Goal: Transaction & Acquisition: Purchase product/service

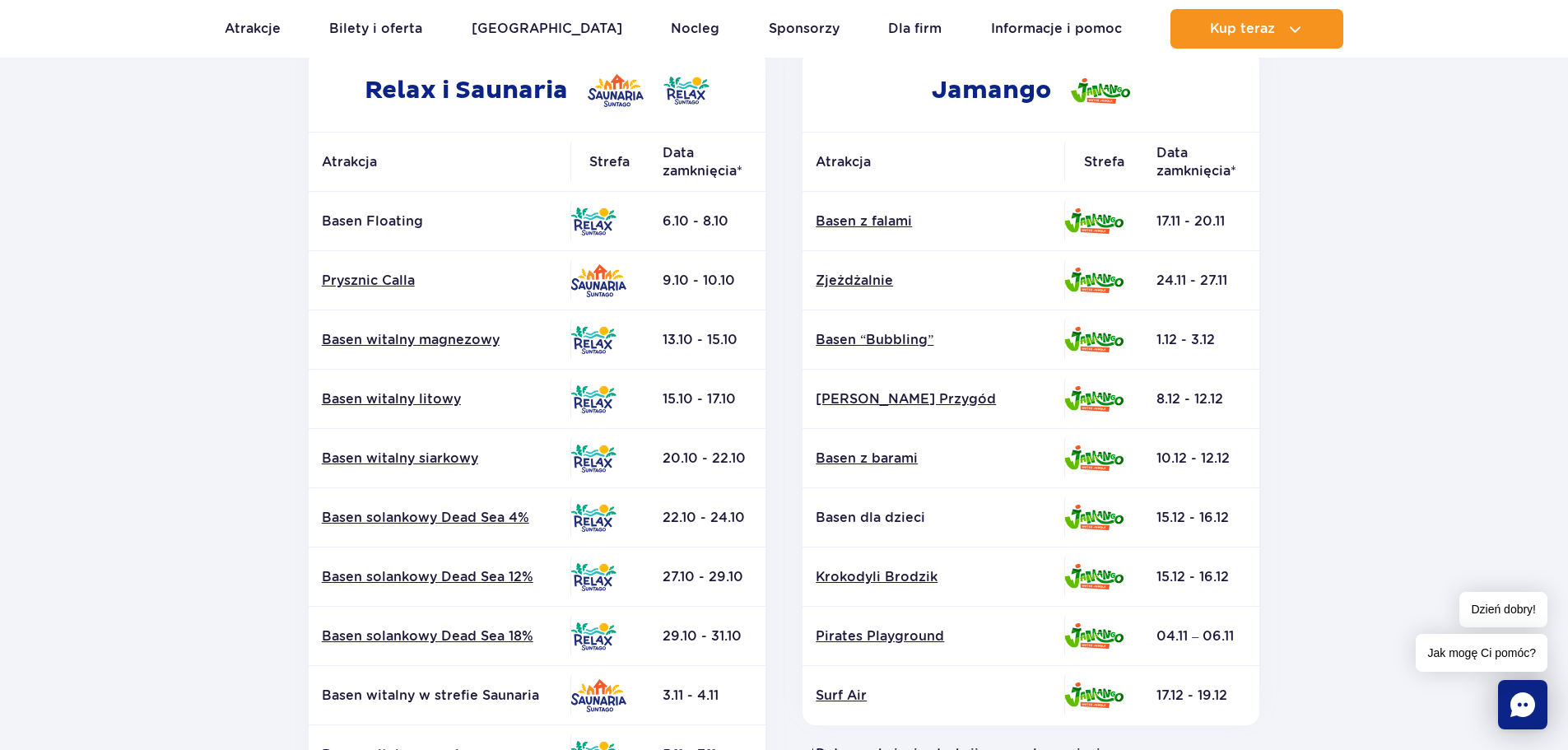
scroll to position [247, 0]
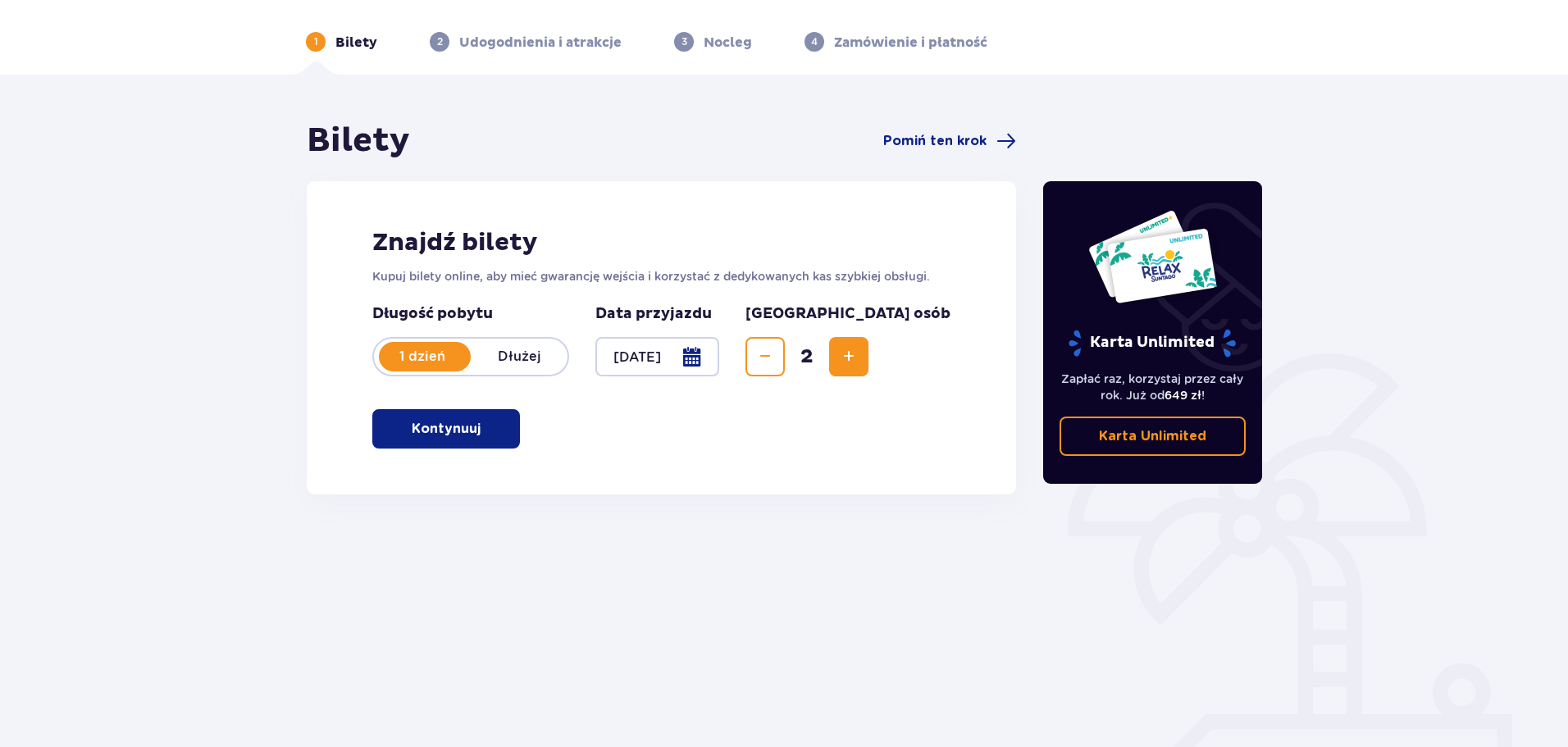
scroll to position [82, 0]
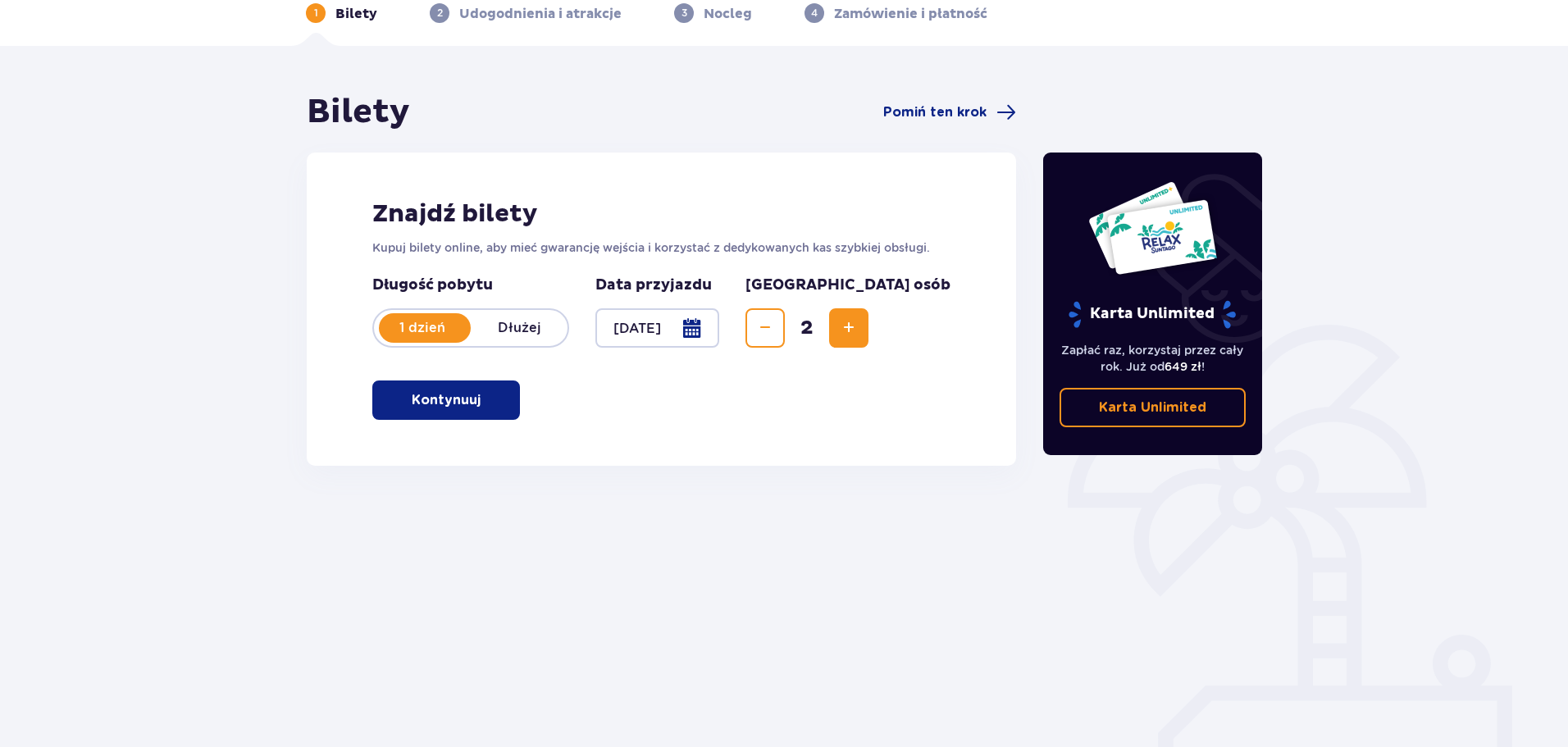
click at [486, 399] on span "button" at bounding box center [484, 400] width 19 height 19
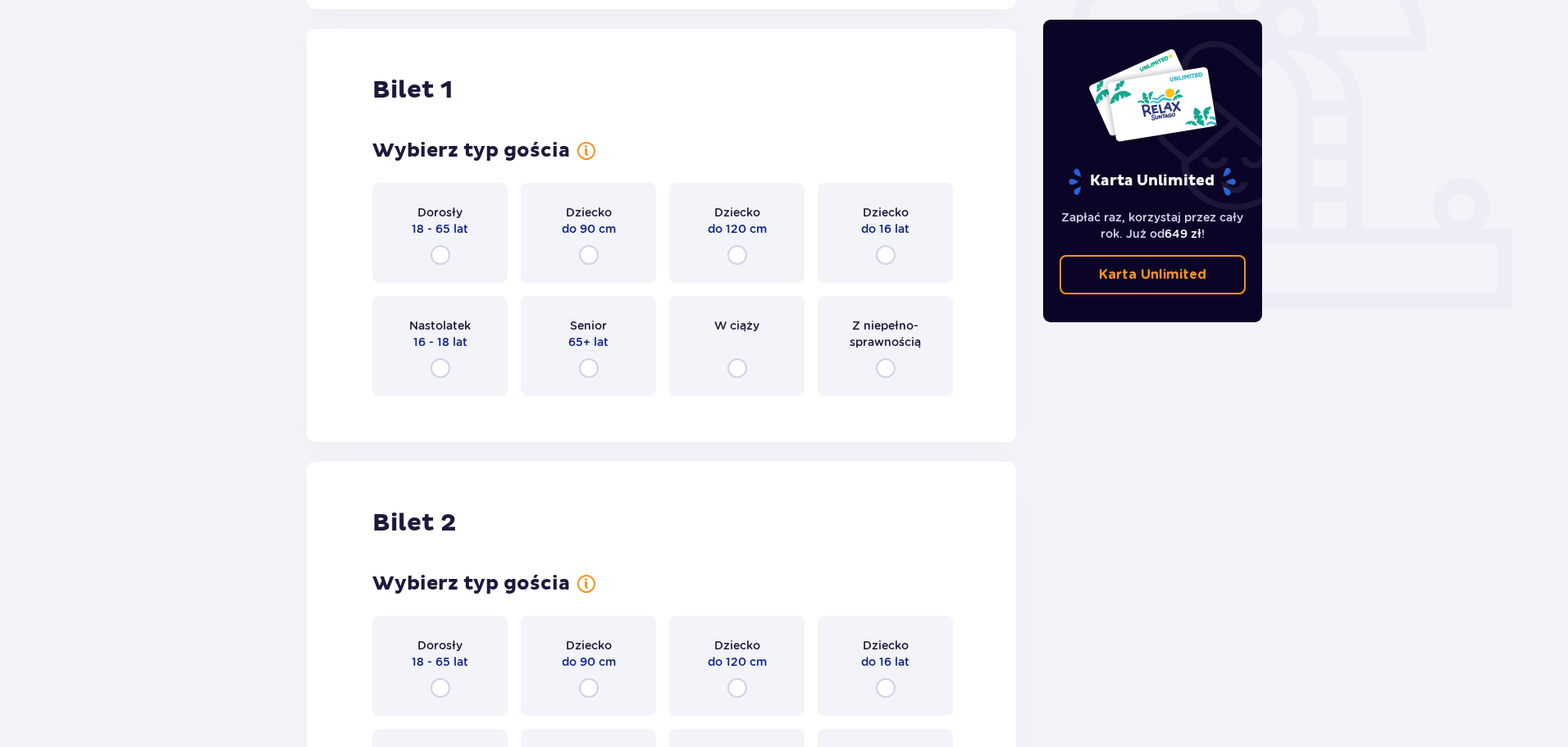
scroll to position [548, 0]
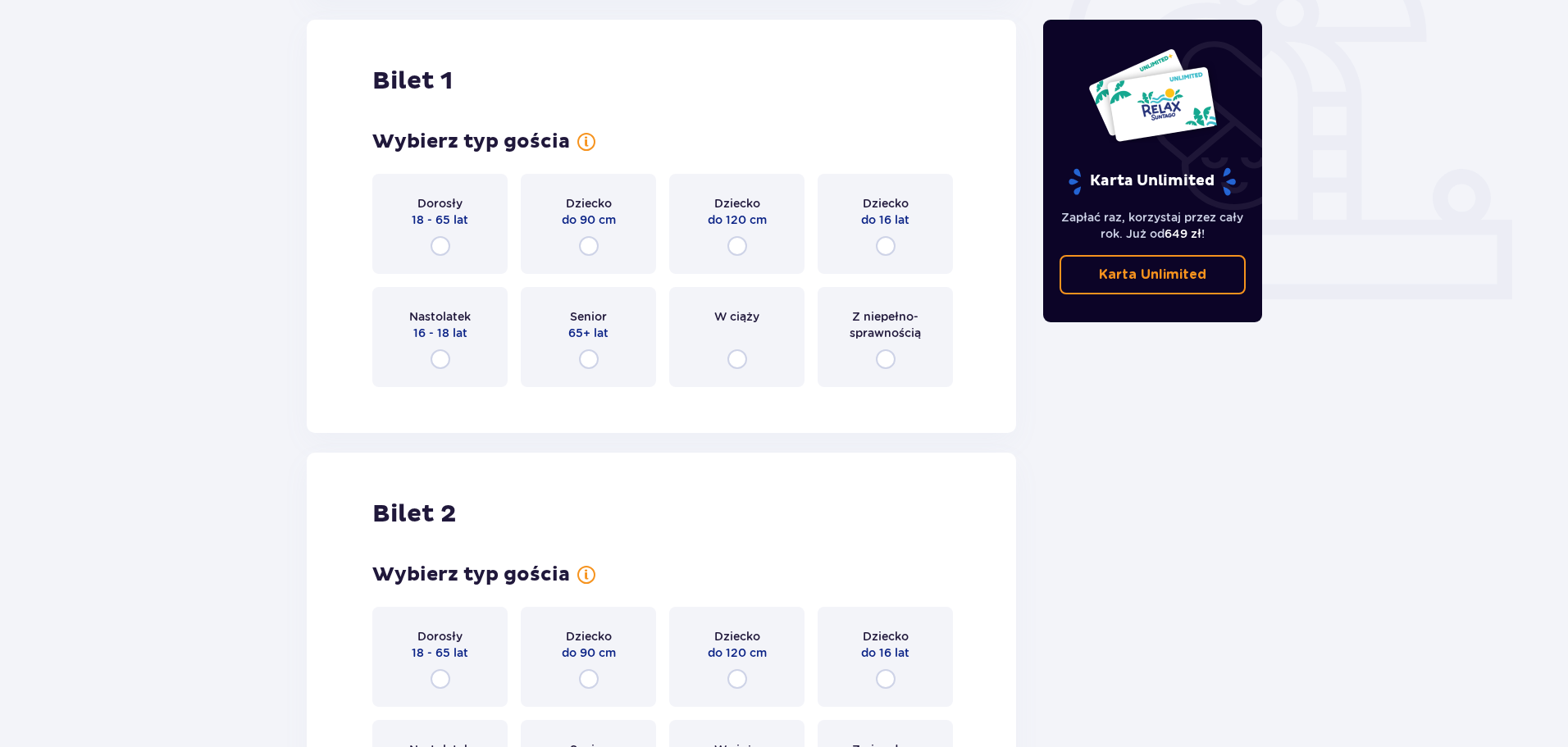
click at [464, 240] on div "Dorosły 18 - 65 lat" at bounding box center [439, 224] width 136 height 100
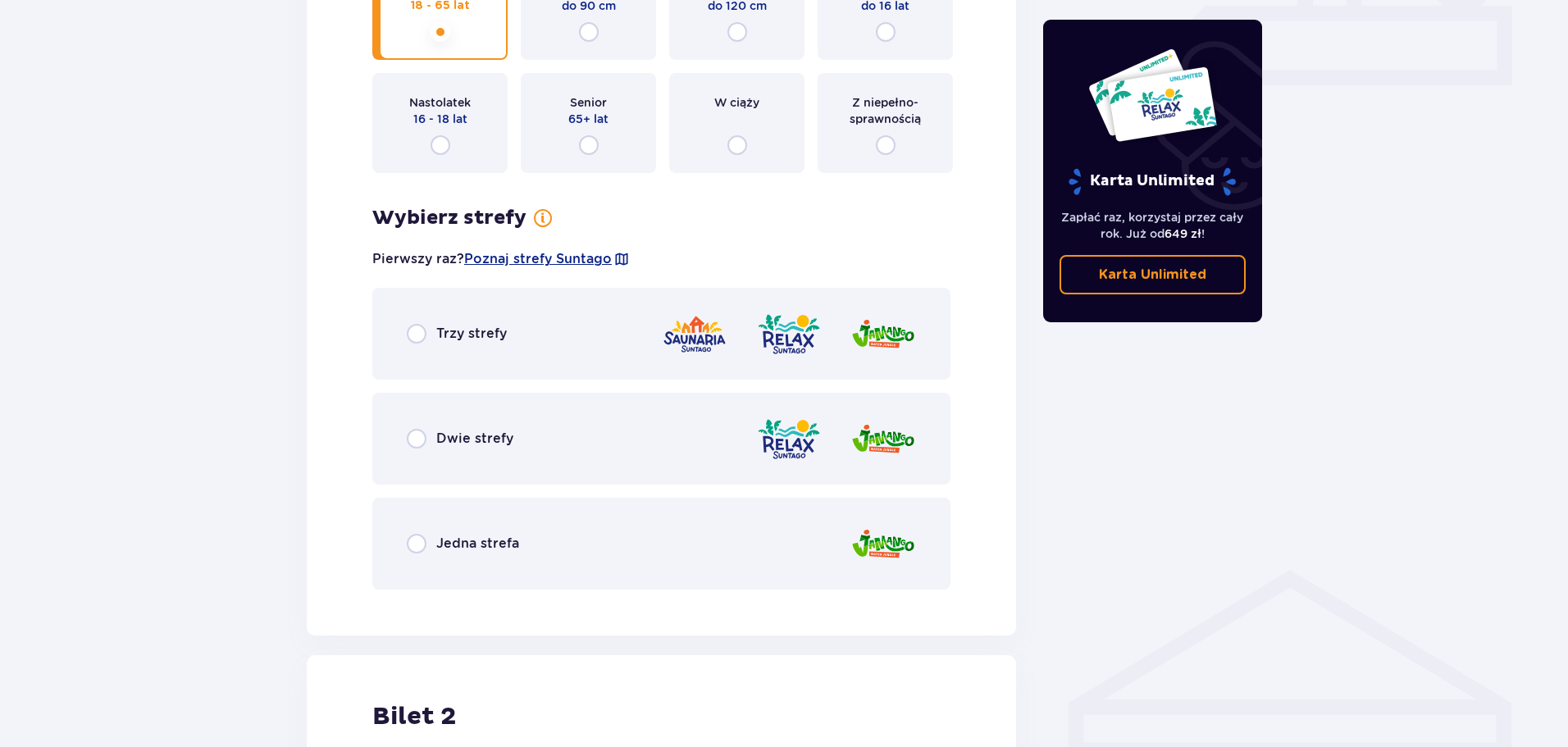
scroll to position [784, 0]
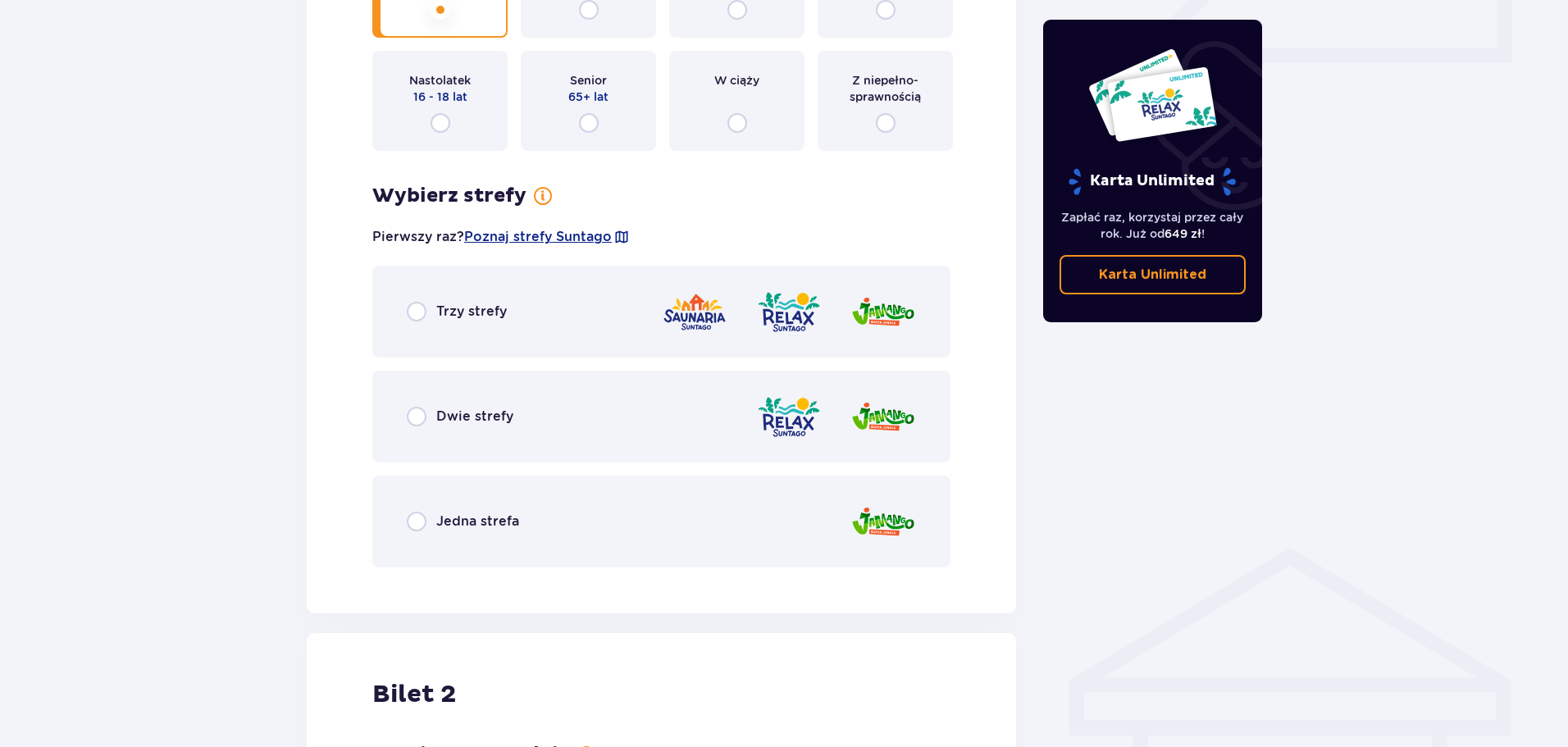
click at [478, 303] on span "Trzy strefy" at bounding box center [471, 311] width 70 height 18
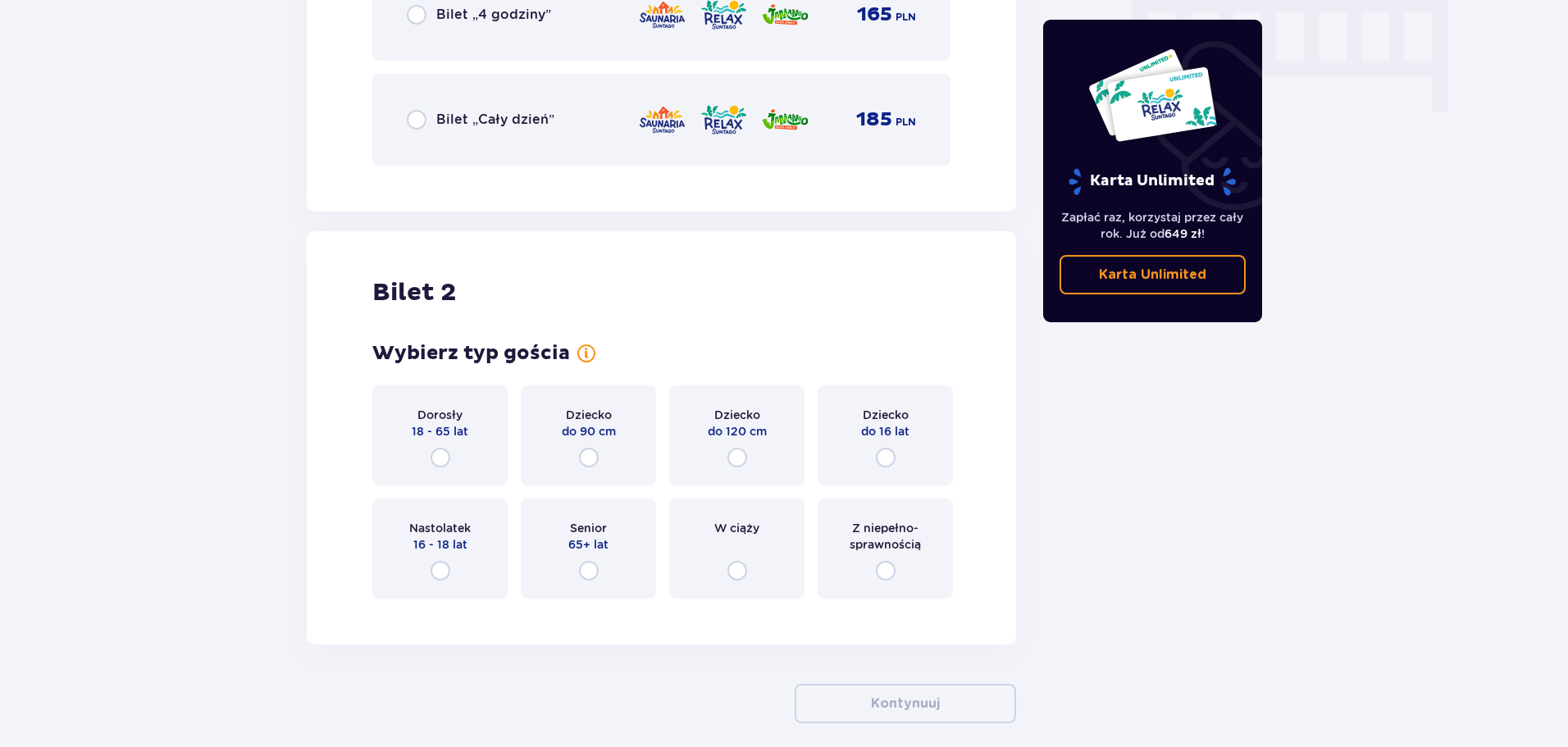
scroll to position [1732, 0]
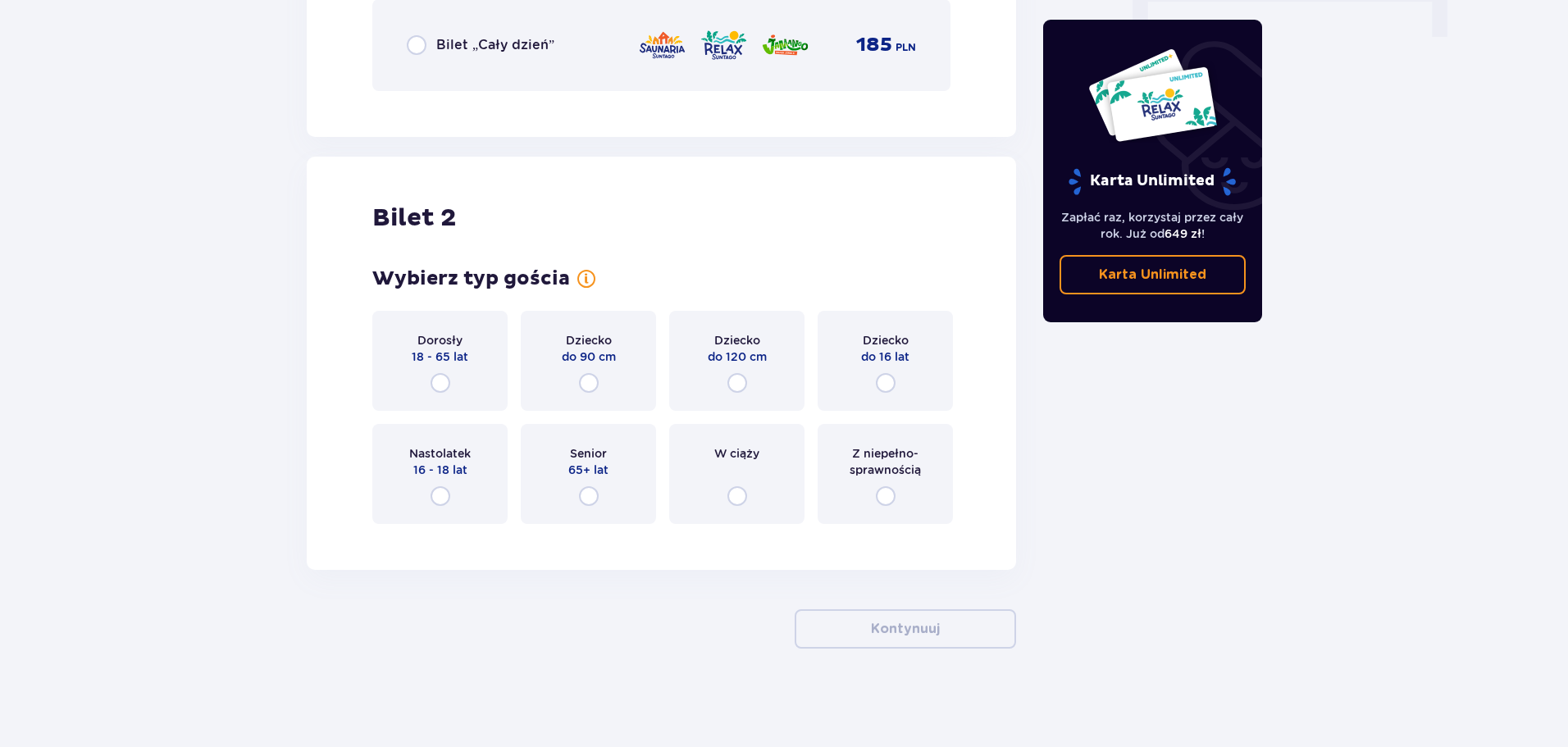
click at [471, 369] on div "Dorosły 18 - 65 lat" at bounding box center [439, 361] width 136 height 100
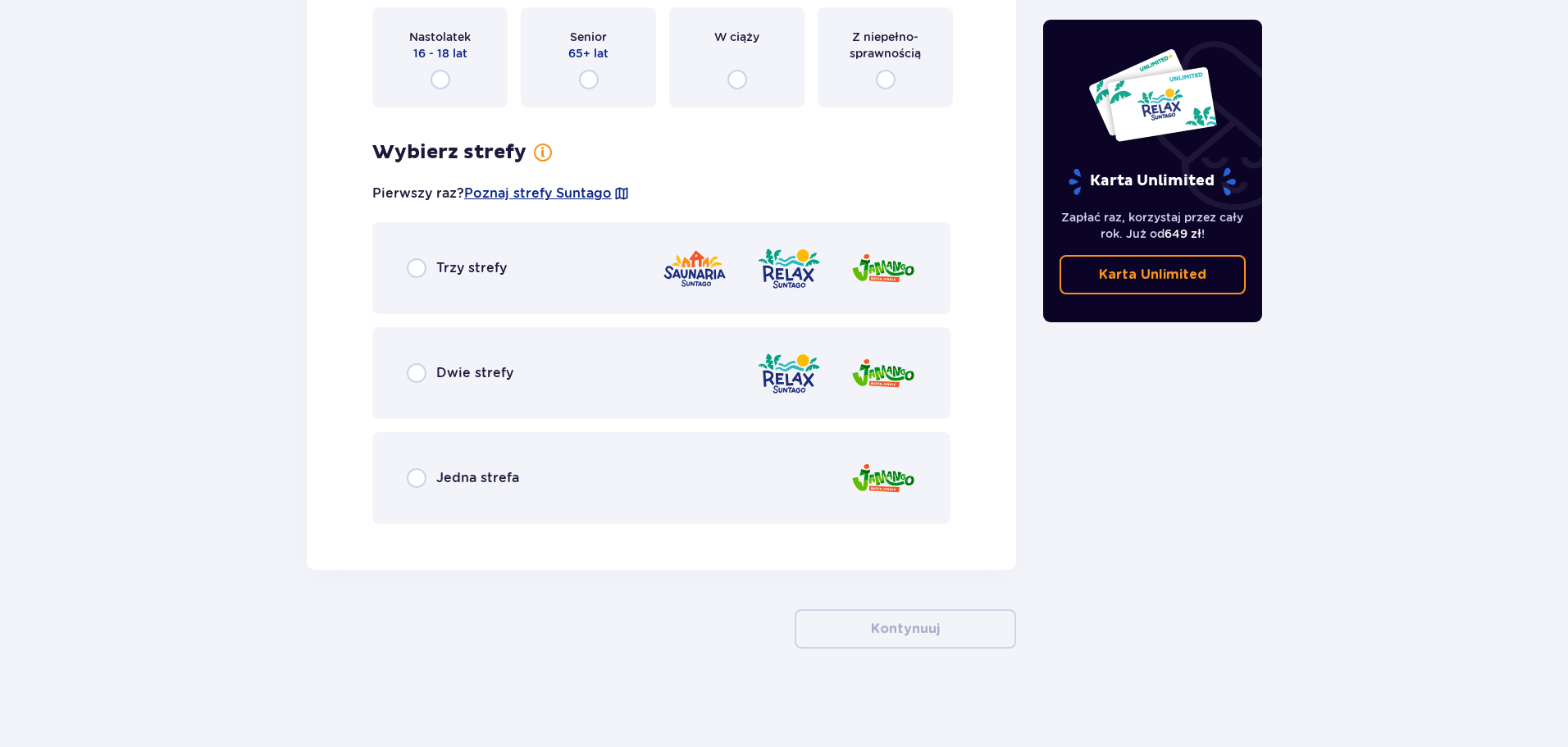
drag, startPoint x: 486, startPoint y: 306, endPoint x: 495, endPoint y: 306, distance: 9.0
click at [486, 305] on div "Trzy strefy" at bounding box center [660, 268] width 578 height 92
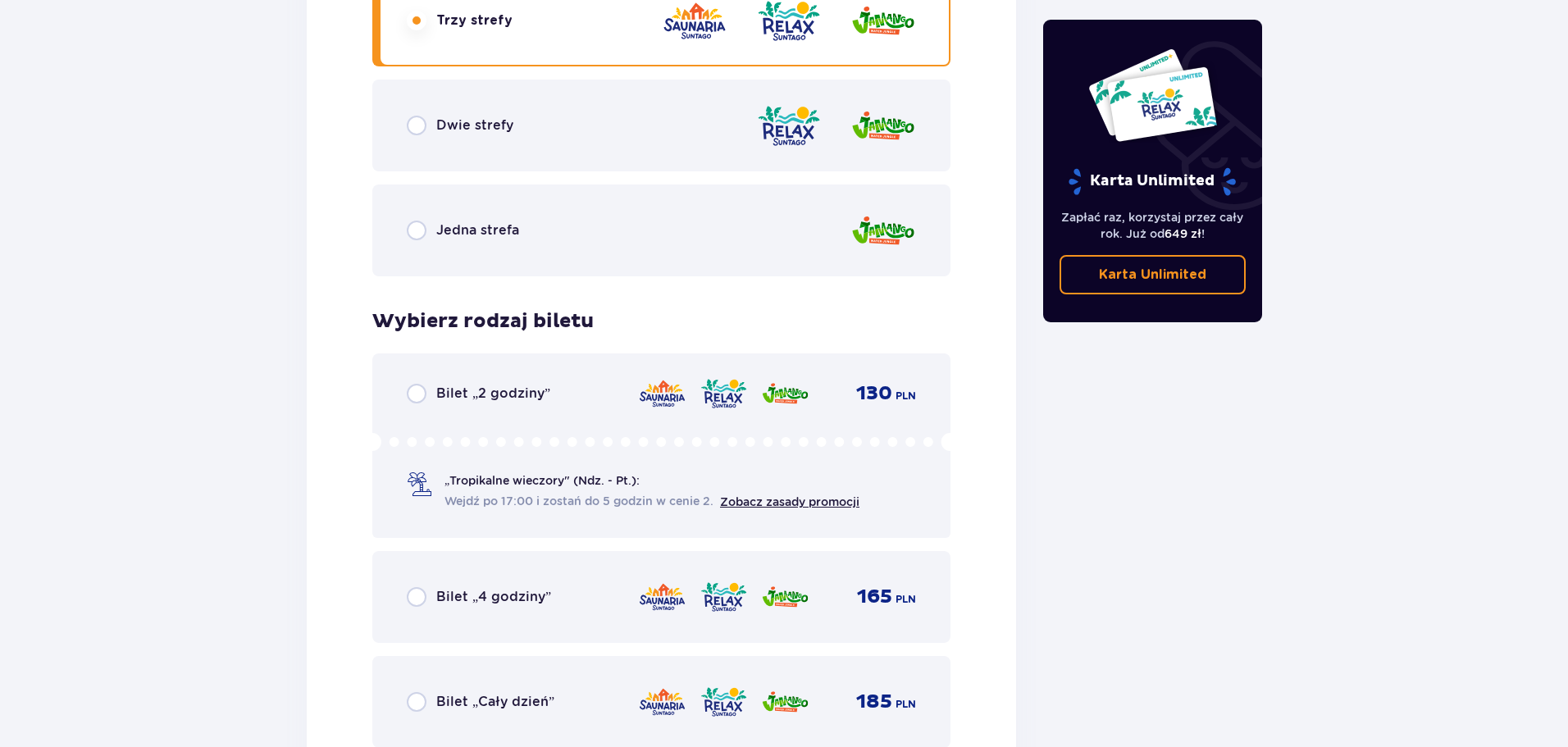
scroll to position [2539, 0]
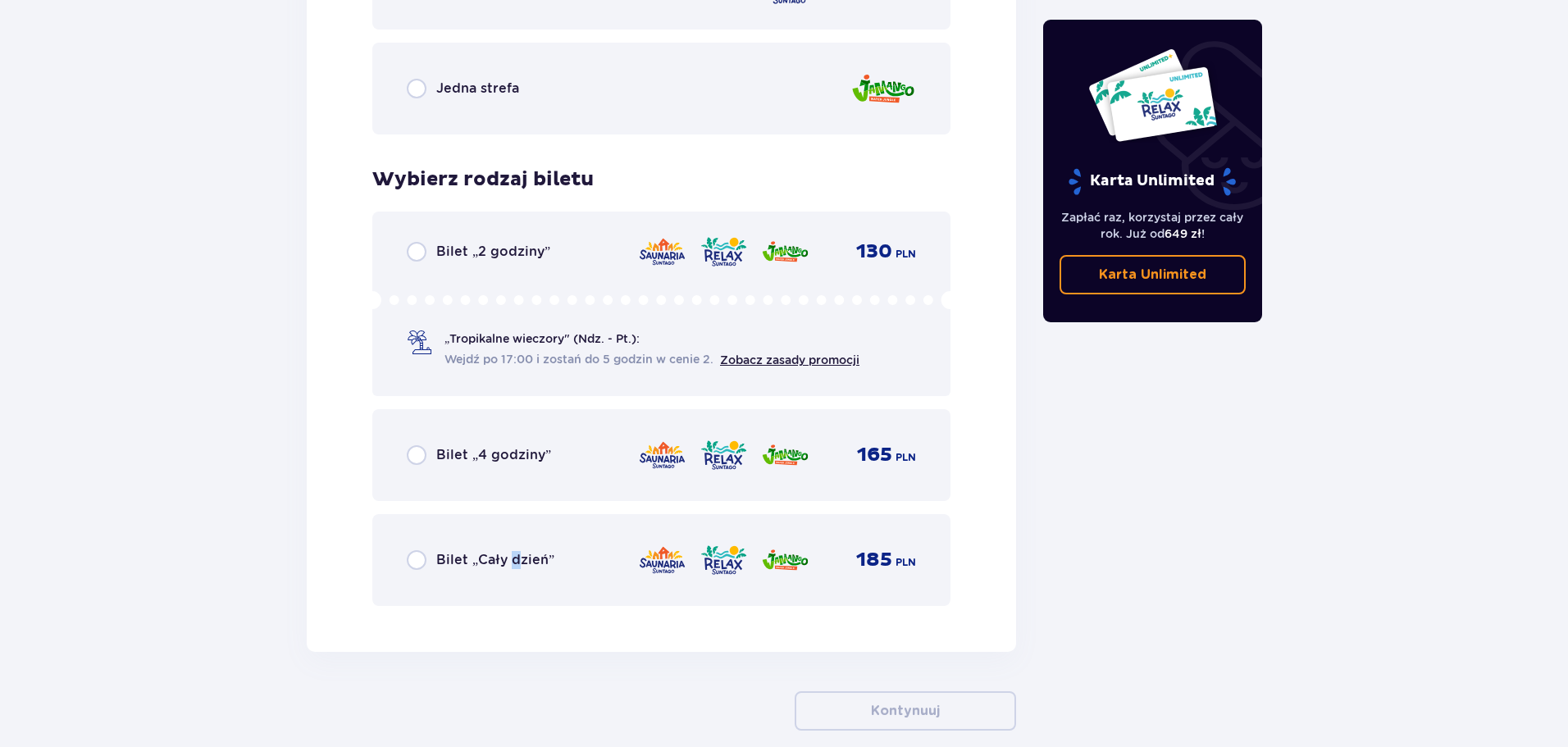
click at [514, 548] on div "Bilet „Cały dzień” 185 PLN" at bounding box center [661, 560] width 510 height 35
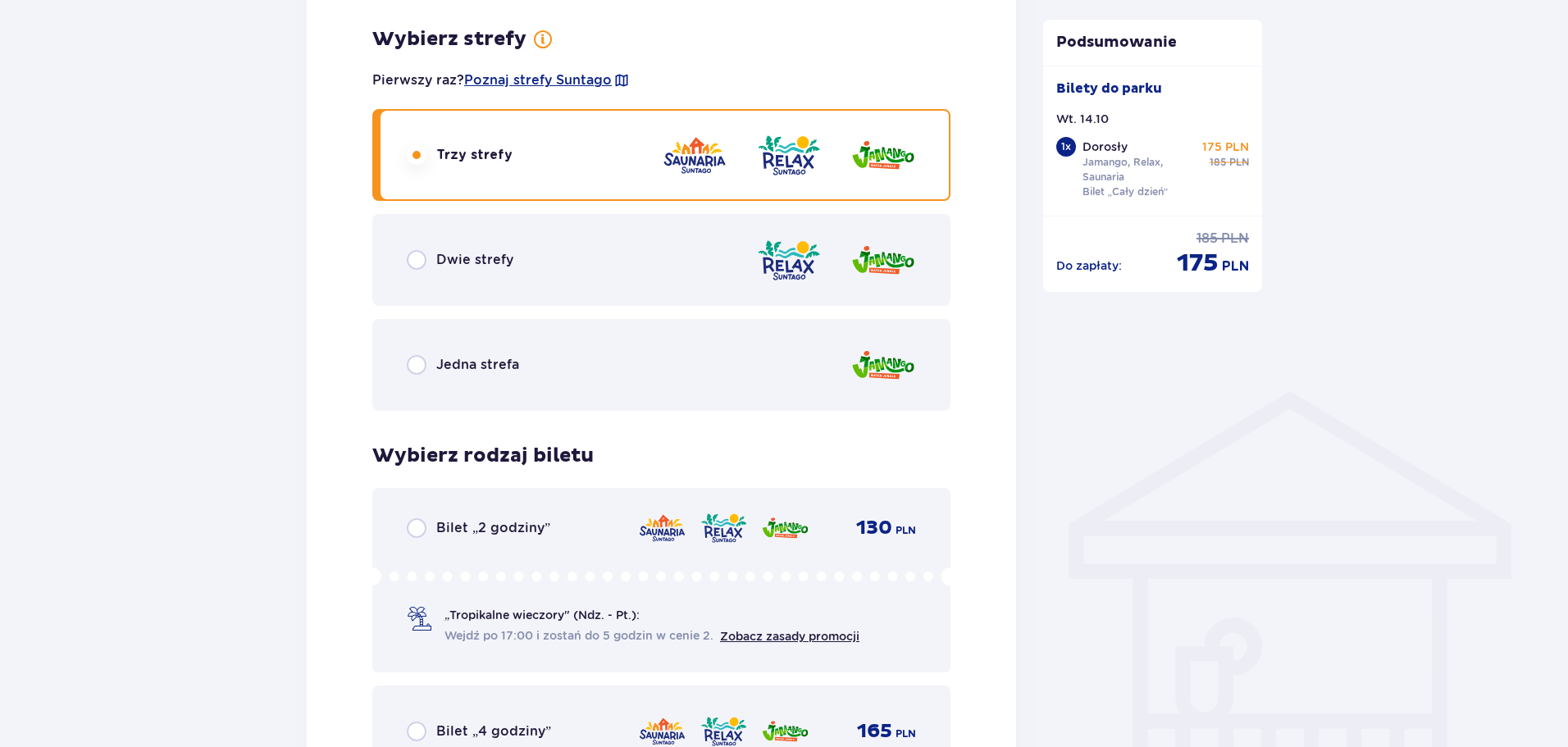
scroll to position [1226, 0]
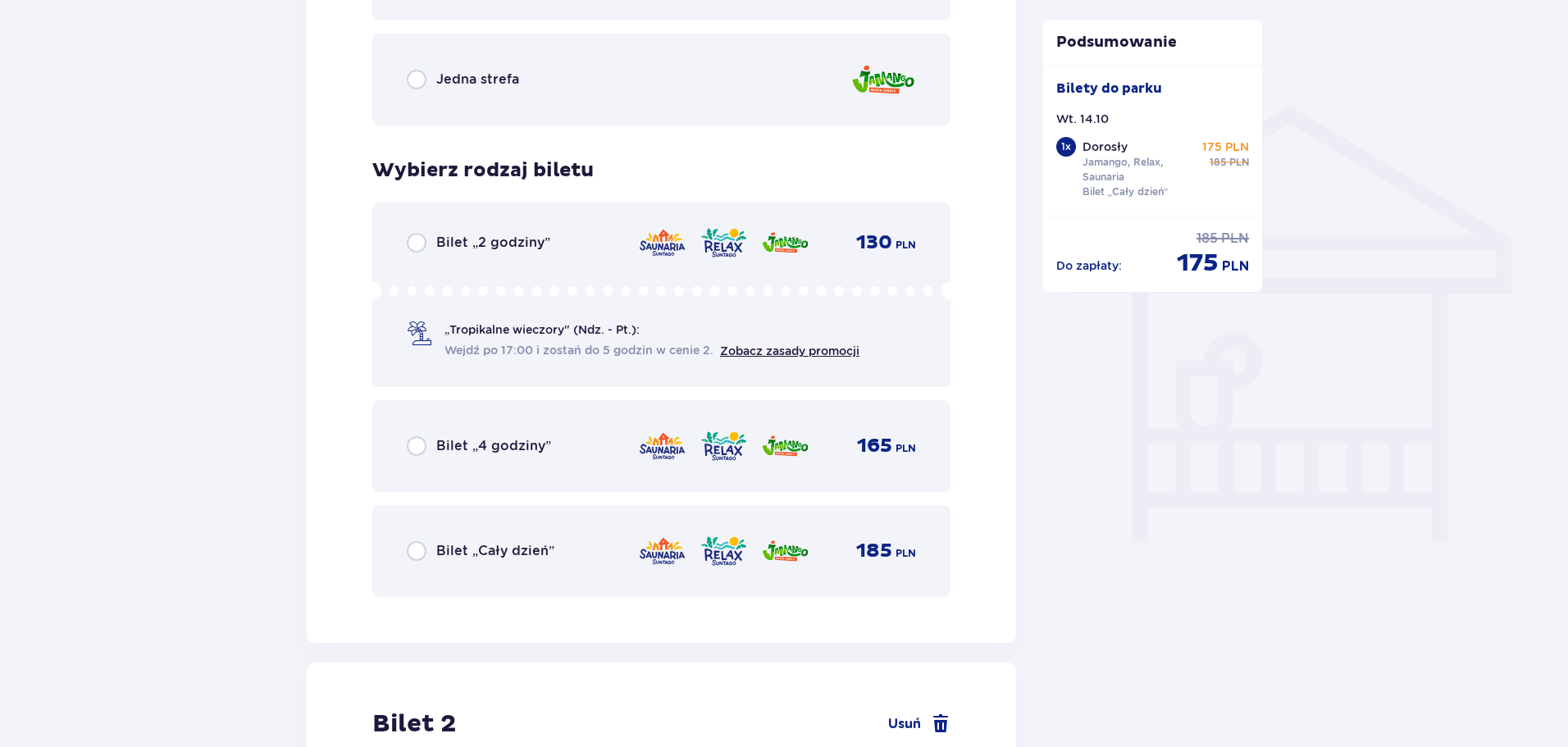
click at [522, 550] on span "Bilet „Cały dzień”" at bounding box center [495, 551] width 118 height 18
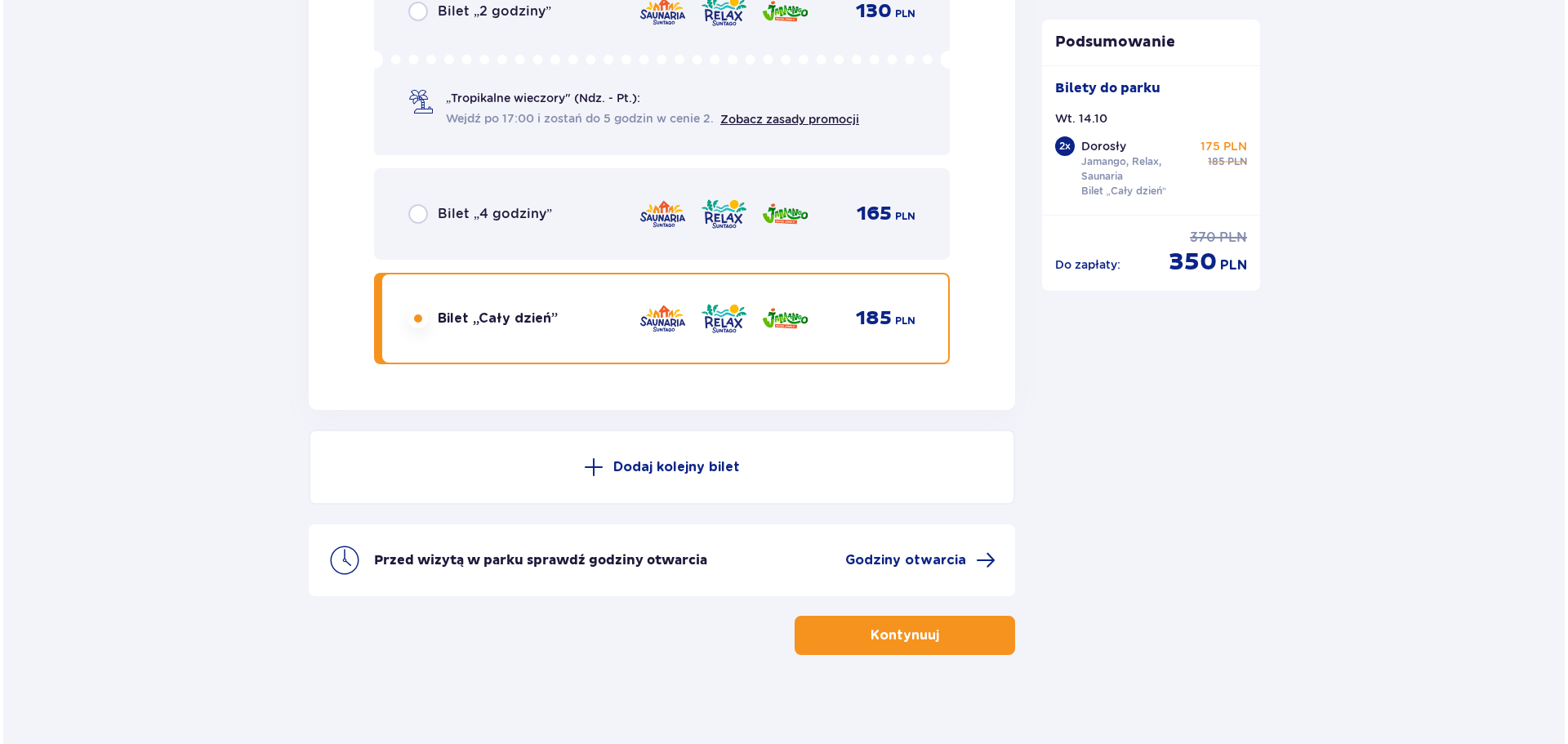
scroll to position [2777, 0]
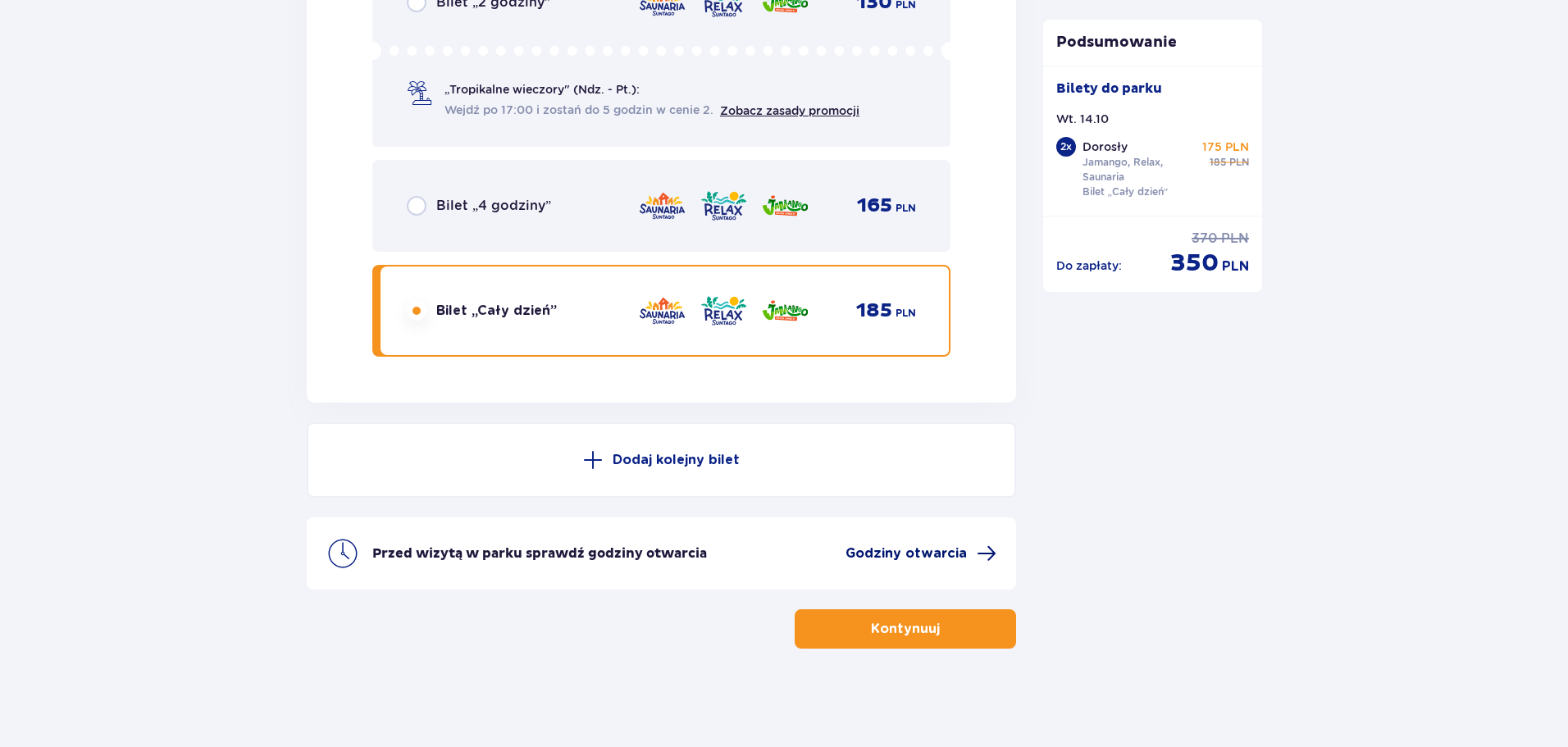
click at [935, 562] on span "Godziny otwarcia" at bounding box center [907, 553] width 121 height 18
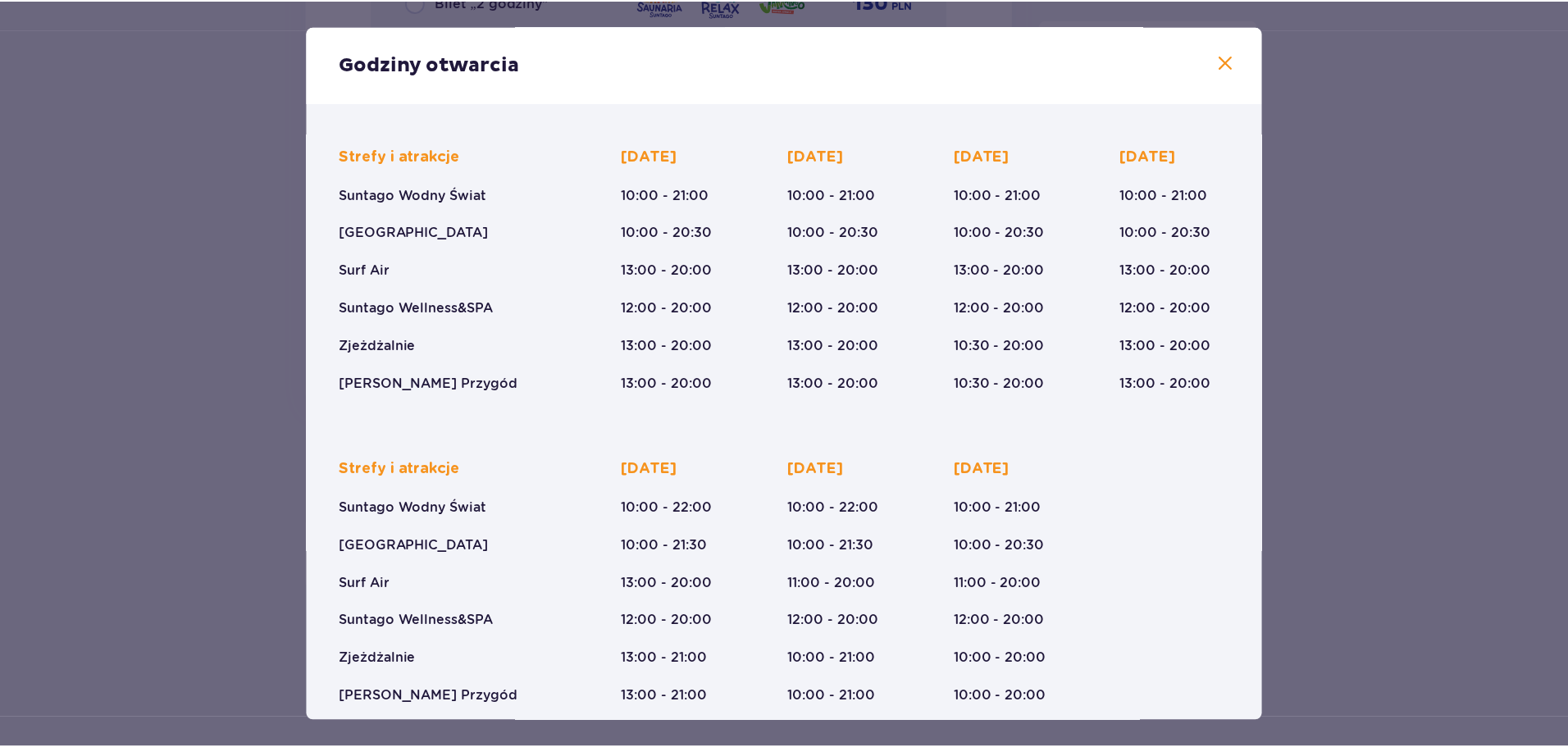
scroll to position [120, 0]
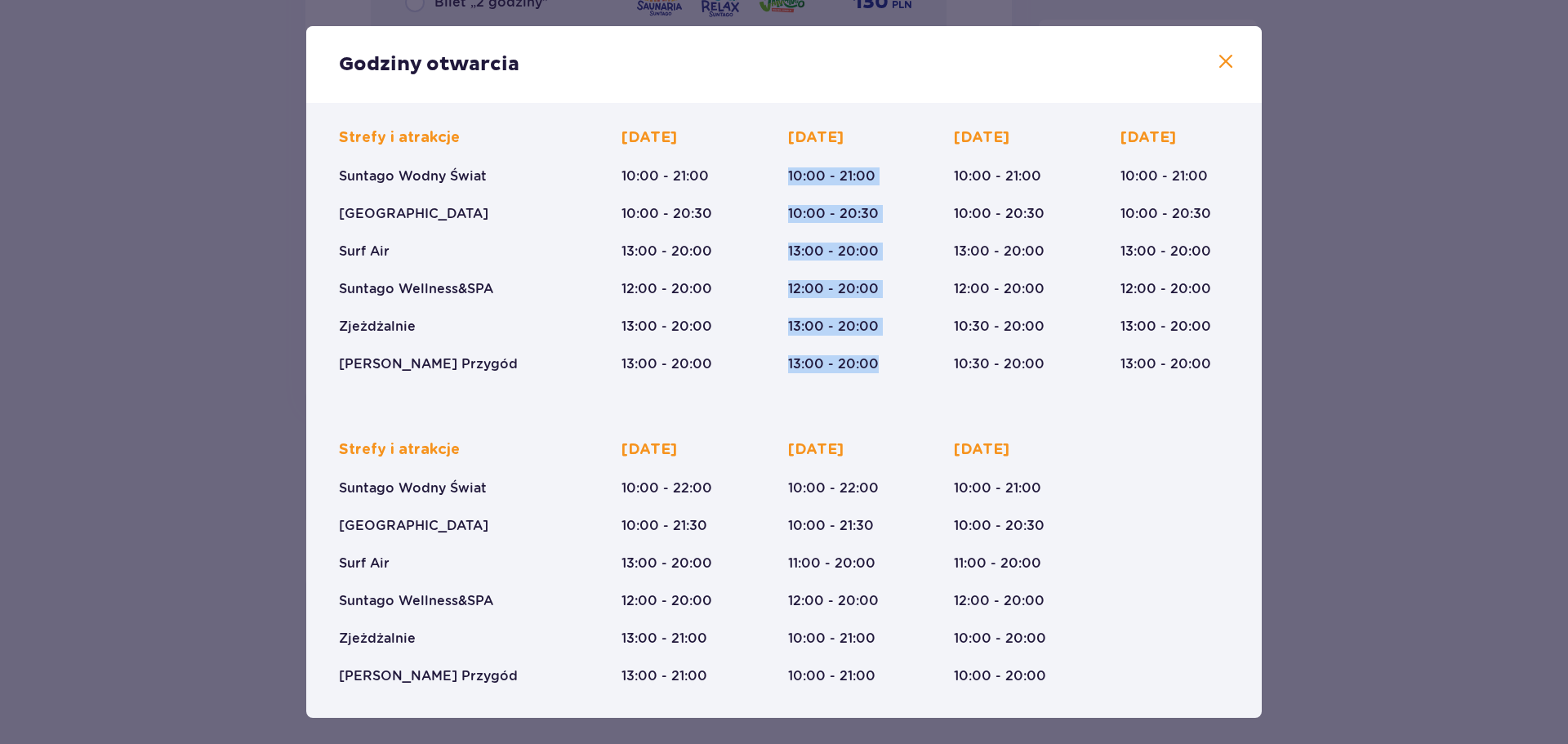
drag, startPoint x: 775, startPoint y: 169, endPoint x: 878, endPoint y: 358, distance: 215.2
click at [878, 358] on div "Strefy i atrakcje Suntago Wodny Świat Crocodile Island Surf Air Suntago Wellnes…" at bounding box center [784, 237] width 890 height 271
click at [860, 351] on div "Wtorek 10:00 - 21:00 10:00 - 20:30 13:00 - 20:00 12:00 - 20:00 13:00 - 20:00 13…" at bounding box center [833, 251] width 91 height 245
drag, startPoint x: 880, startPoint y: 363, endPoint x: 781, endPoint y: 175, distance: 212.5
click at [781, 175] on div "Strefy i atrakcje Suntago Wodny Świat Crocodile Island Surf Air Suntago Wellnes…" at bounding box center [784, 237] width 890 height 271
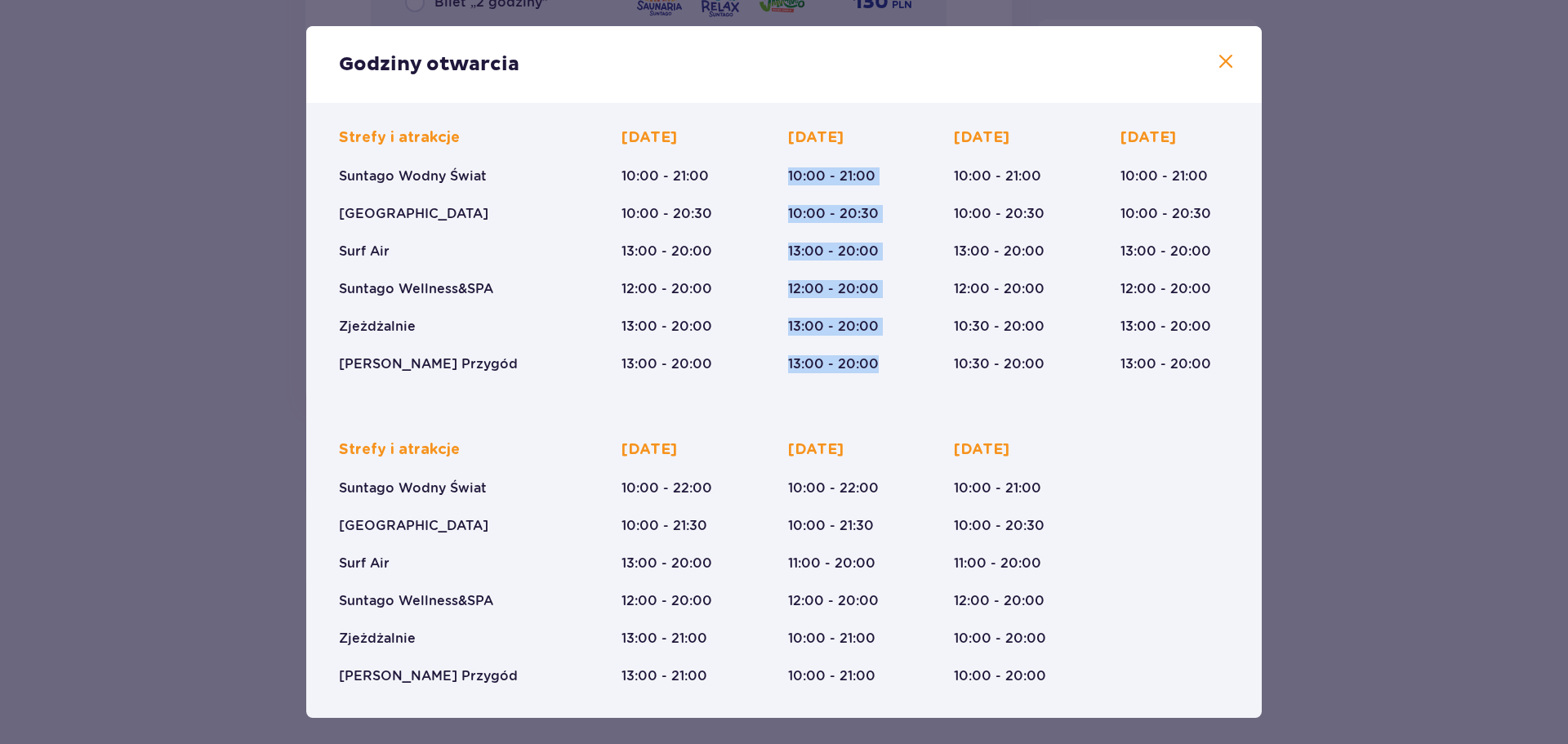
click at [804, 327] on p "13:00 - 20:00" at bounding box center [833, 327] width 91 height 18
click at [1221, 71] on span at bounding box center [1225, 62] width 19 height 19
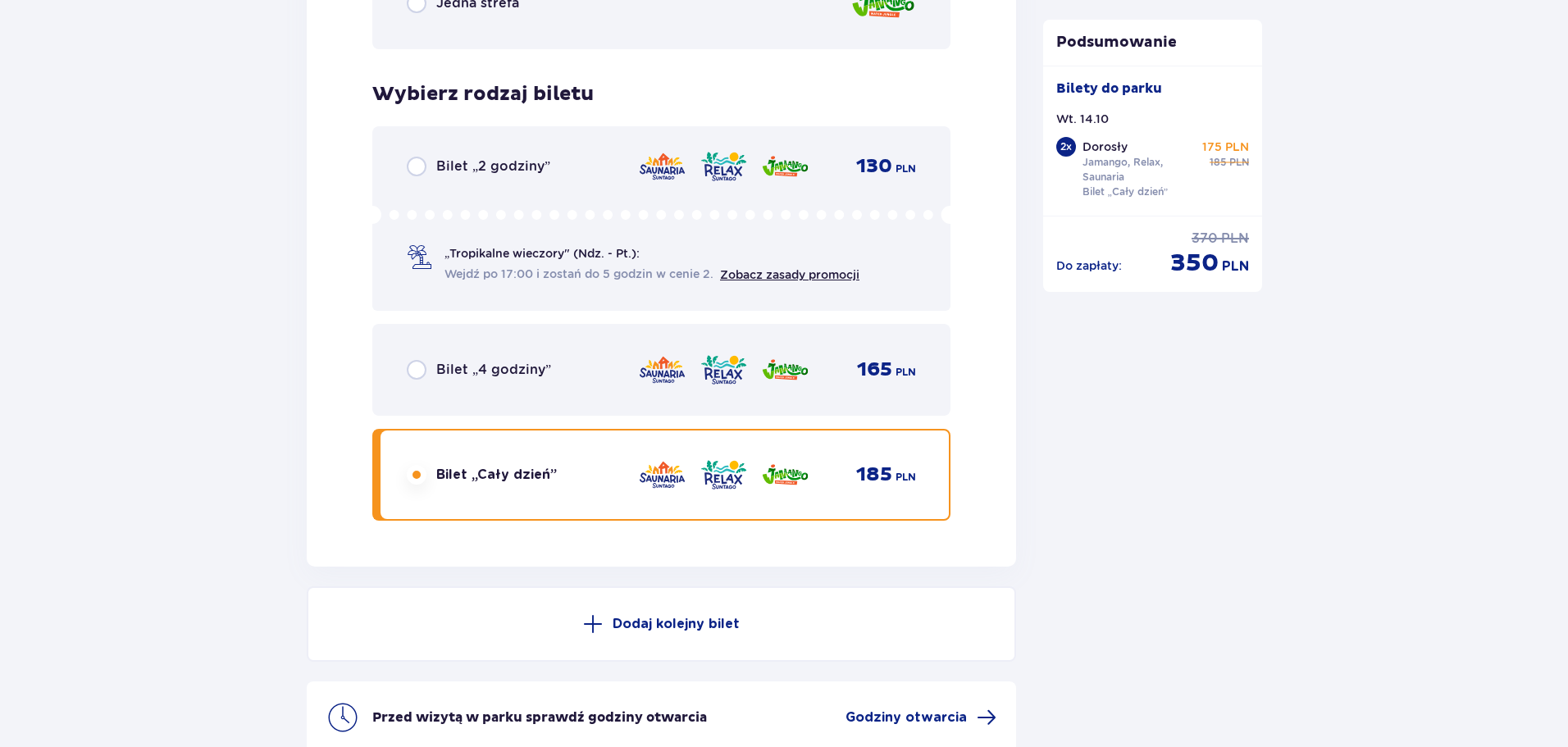
scroll to position [2788, 0]
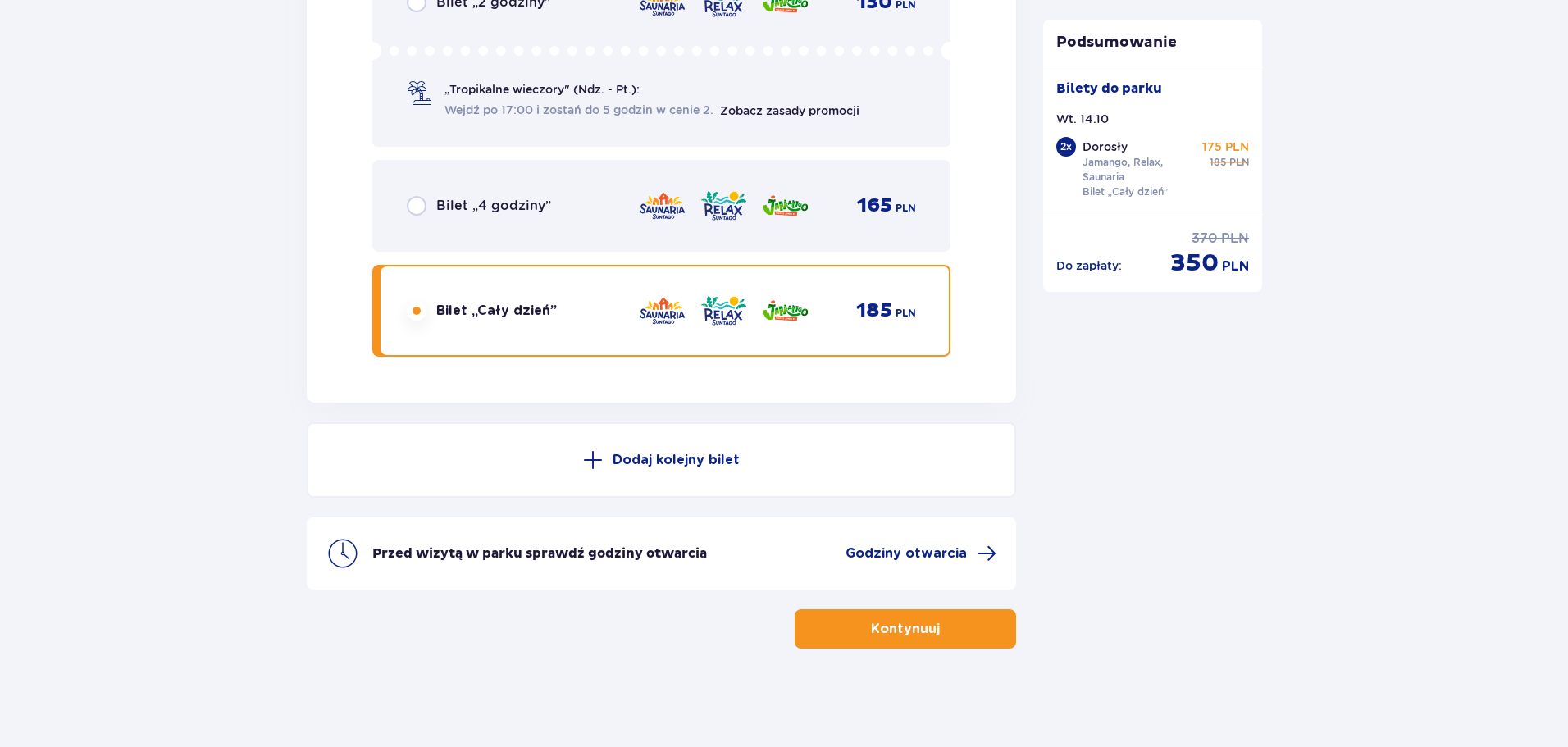
click at [876, 630] on p "Kontynuuj" at bounding box center [906, 629] width 69 height 18
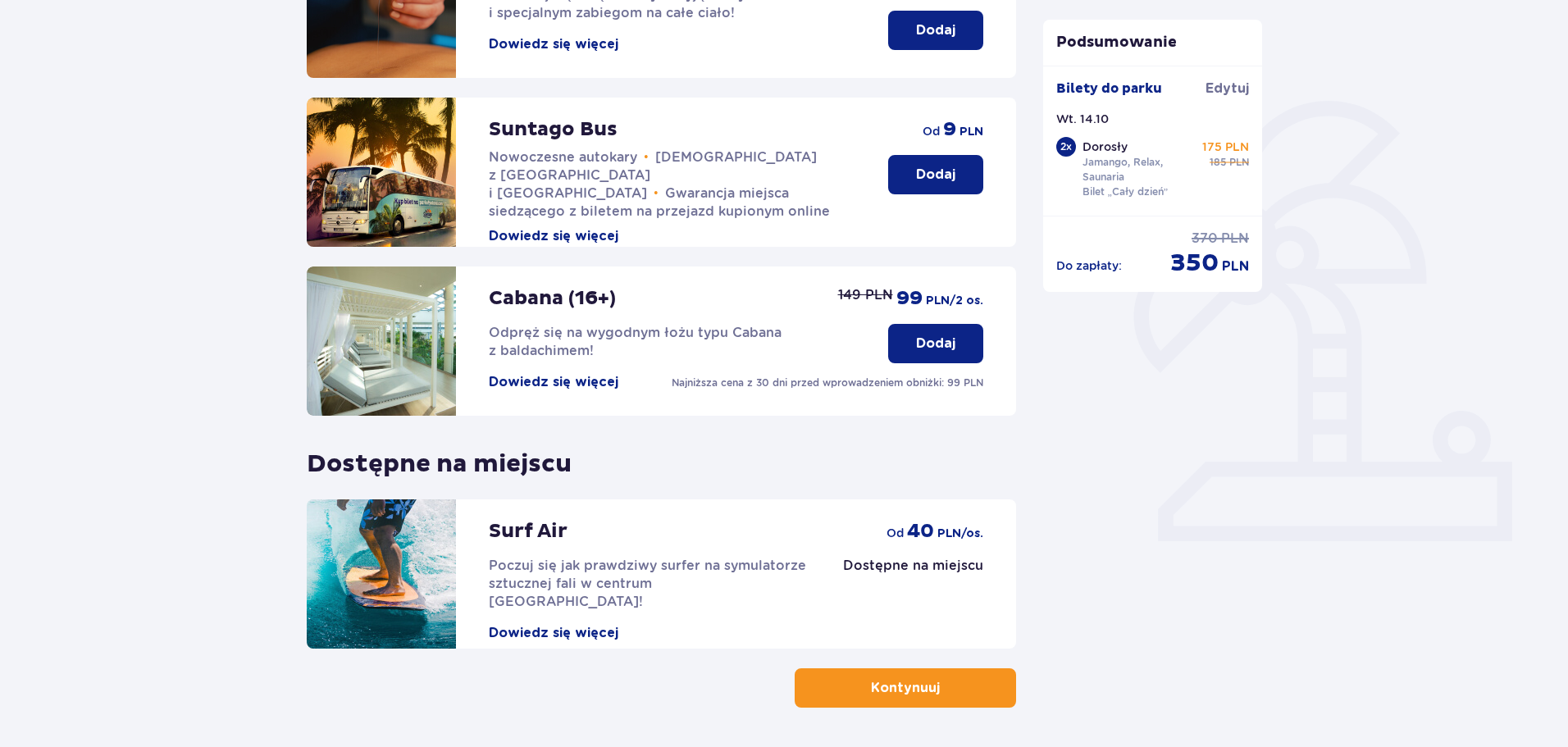
scroll to position [365, 0]
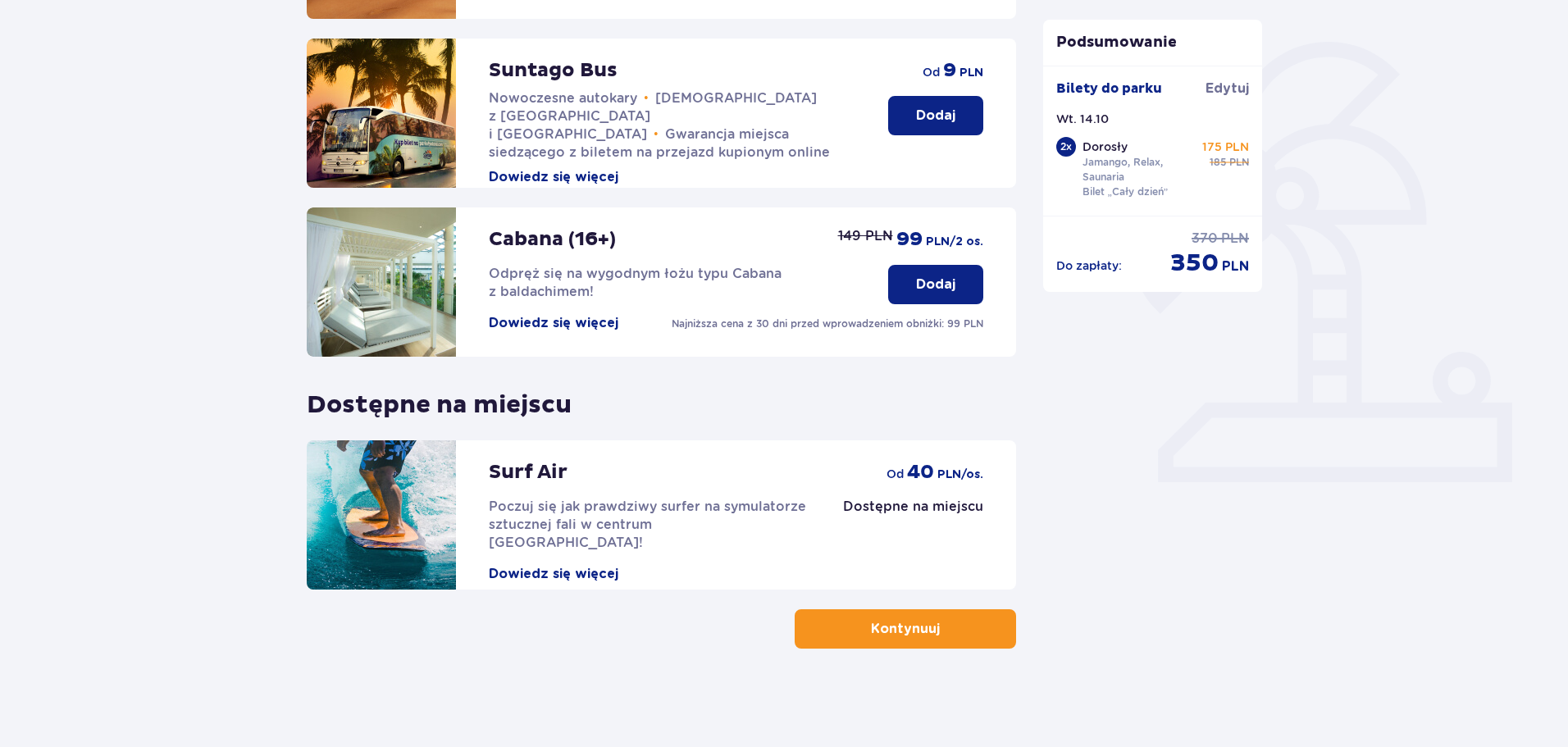
click at [915, 624] on p "Kontynuuj" at bounding box center [906, 629] width 69 height 18
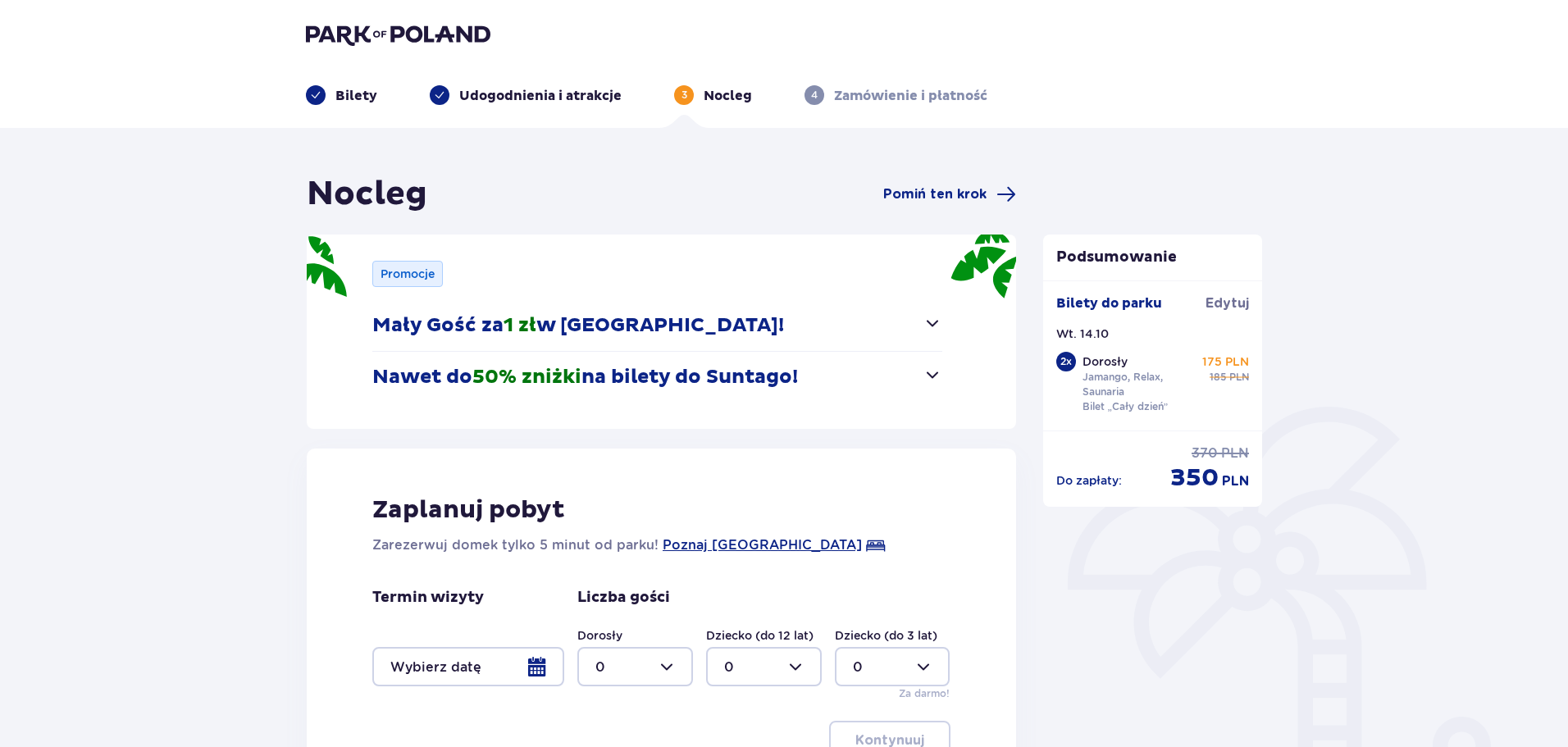
click at [865, 333] on button "Mały Gość za 1 zł w Suntago Village!" at bounding box center [657, 325] width 570 height 51
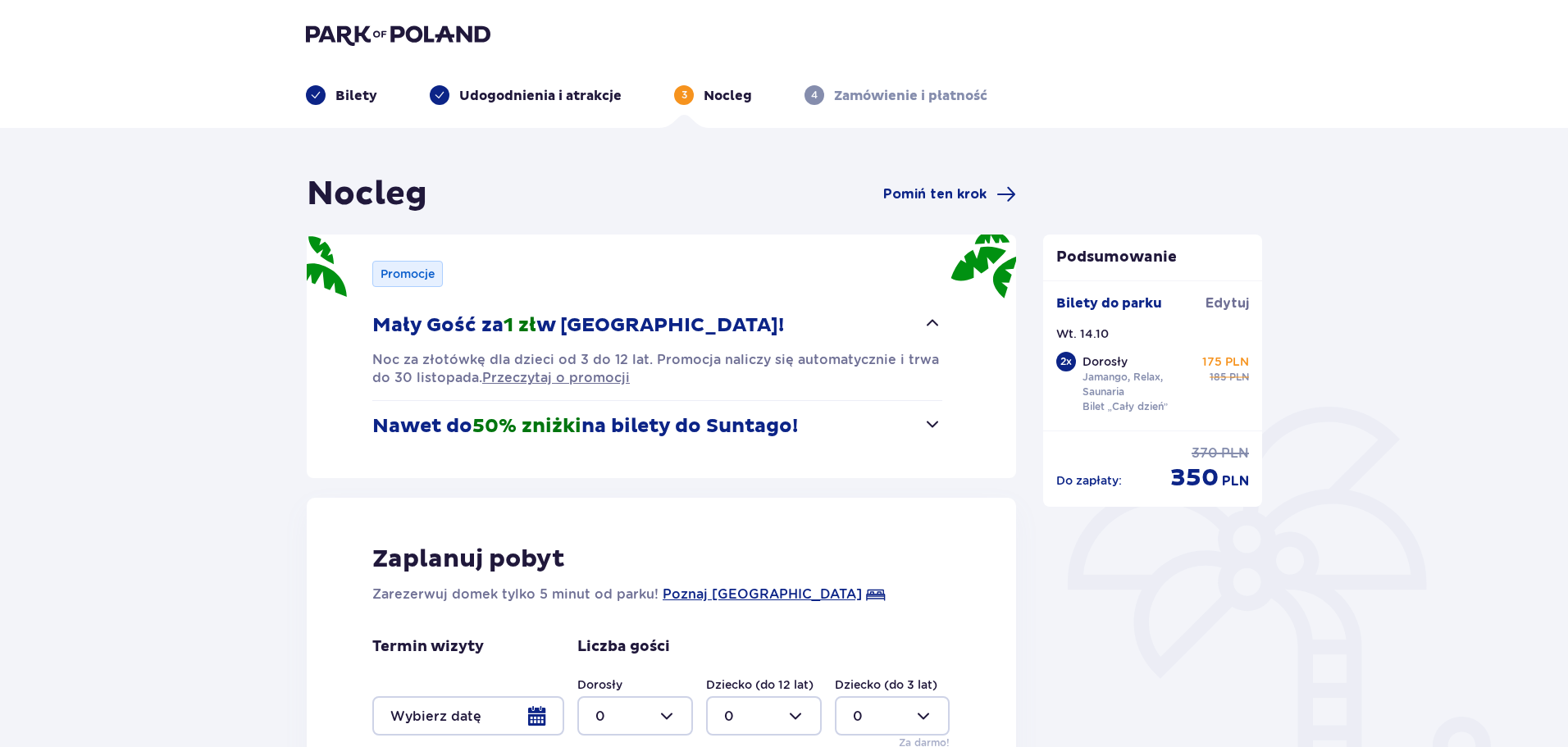
click at [864, 332] on button "Mały Gość za 1 zł w Suntago Village!" at bounding box center [657, 325] width 570 height 51
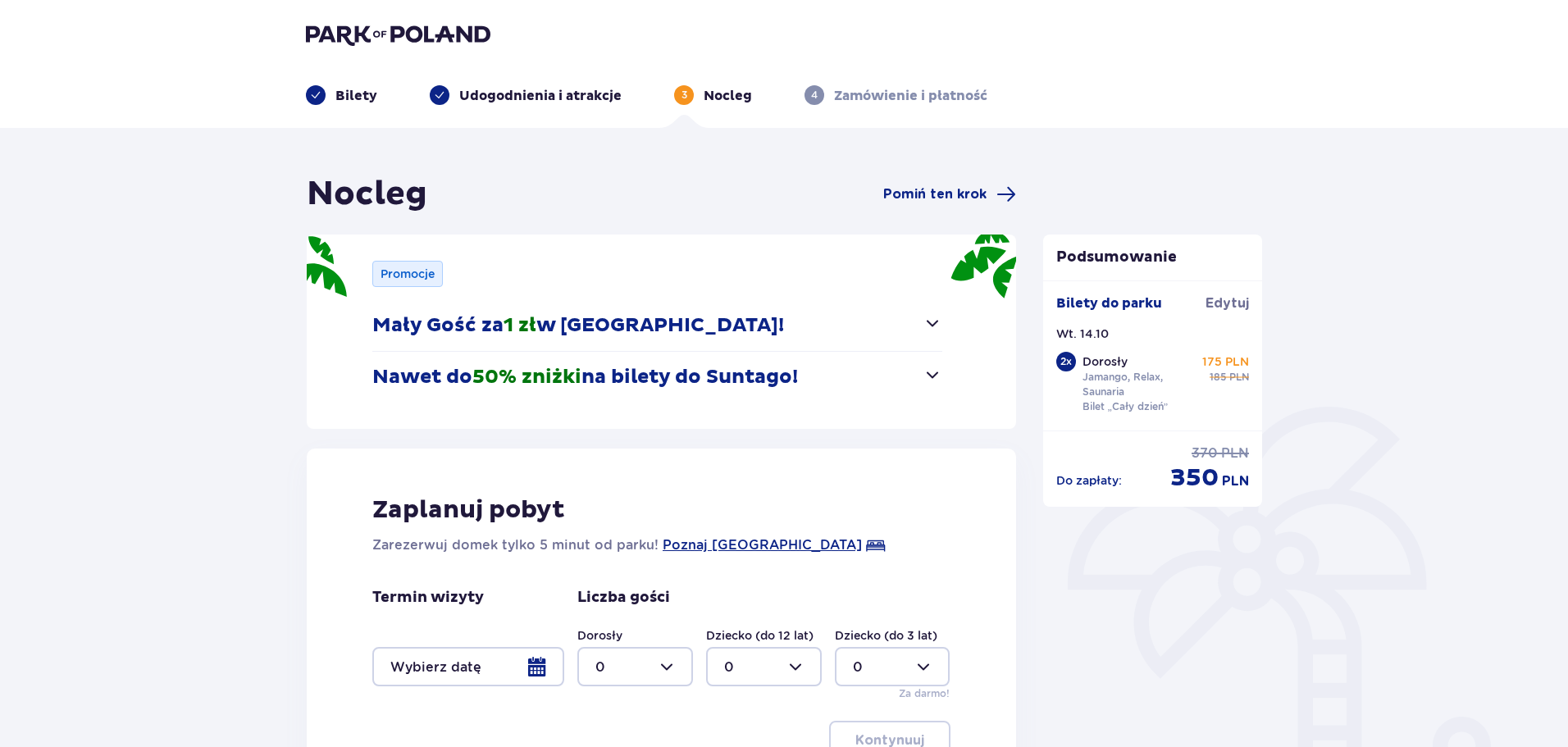
click at [859, 366] on button "Nawet do 50% zniżki na bilety do Suntago!" at bounding box center [657, 377] width 570 height 51
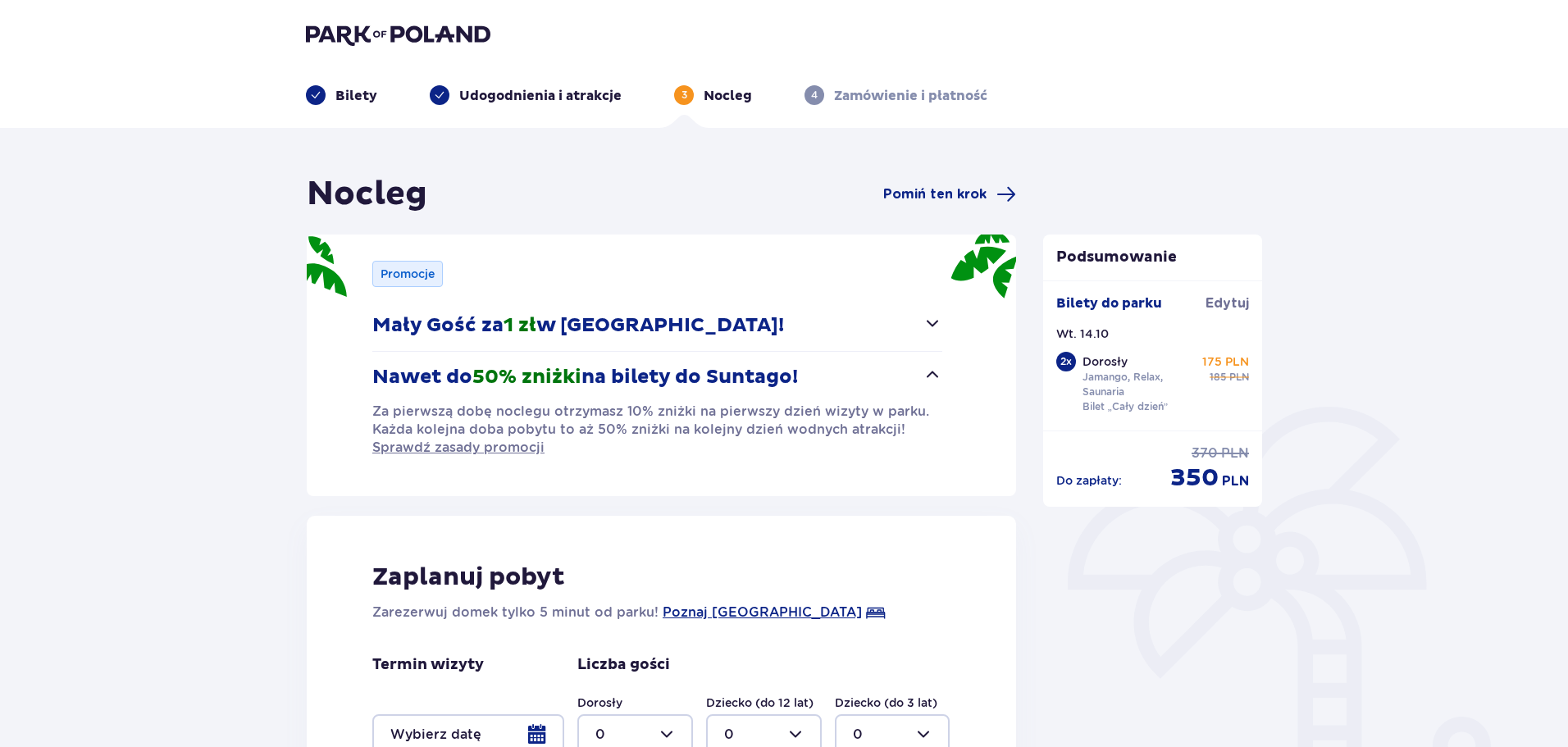
click at [859, 368] on button "Nawet do 50% zniżki na bilety do Suntago!" at bounding box center [657, 377] width 570 height 51
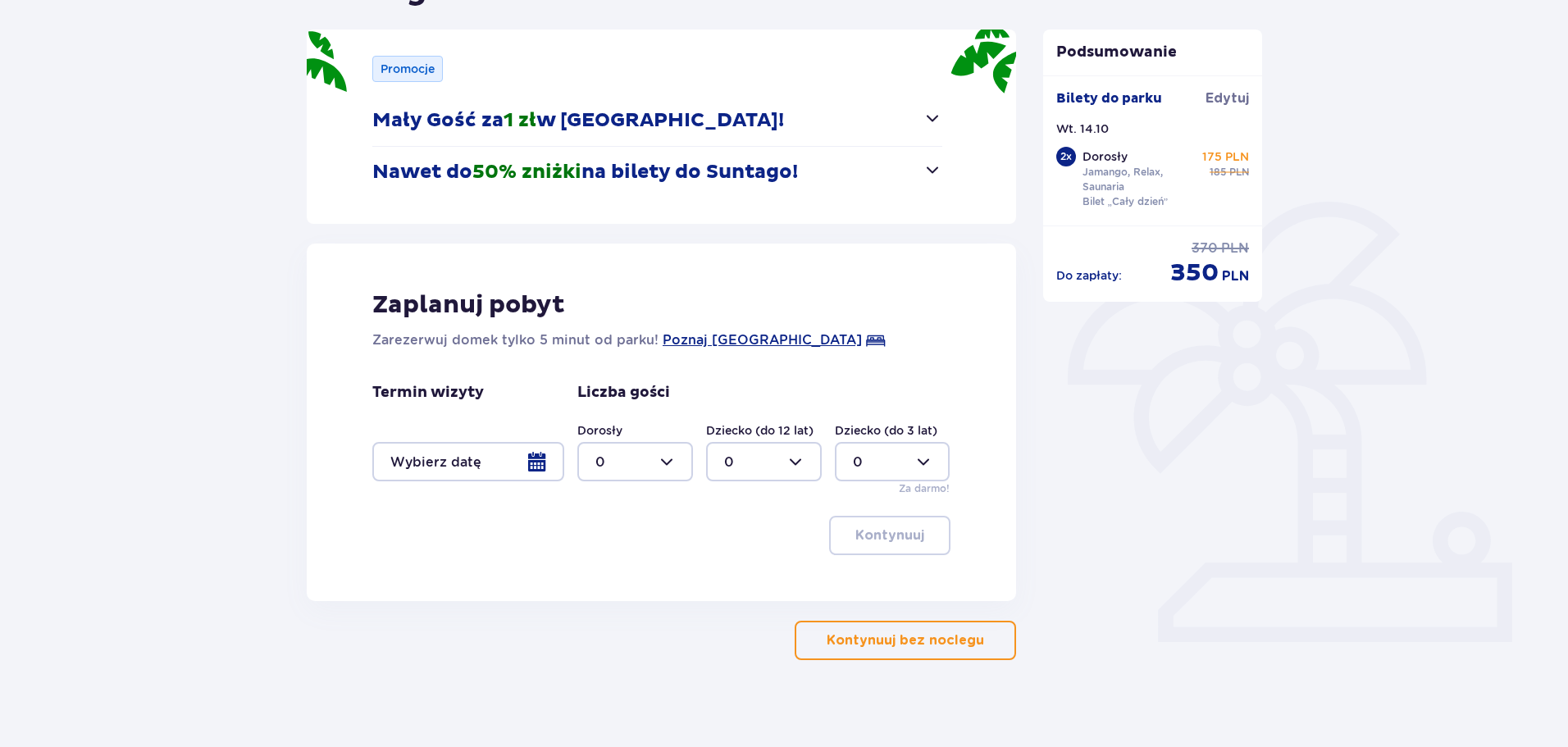
scroll to position [216, 0]
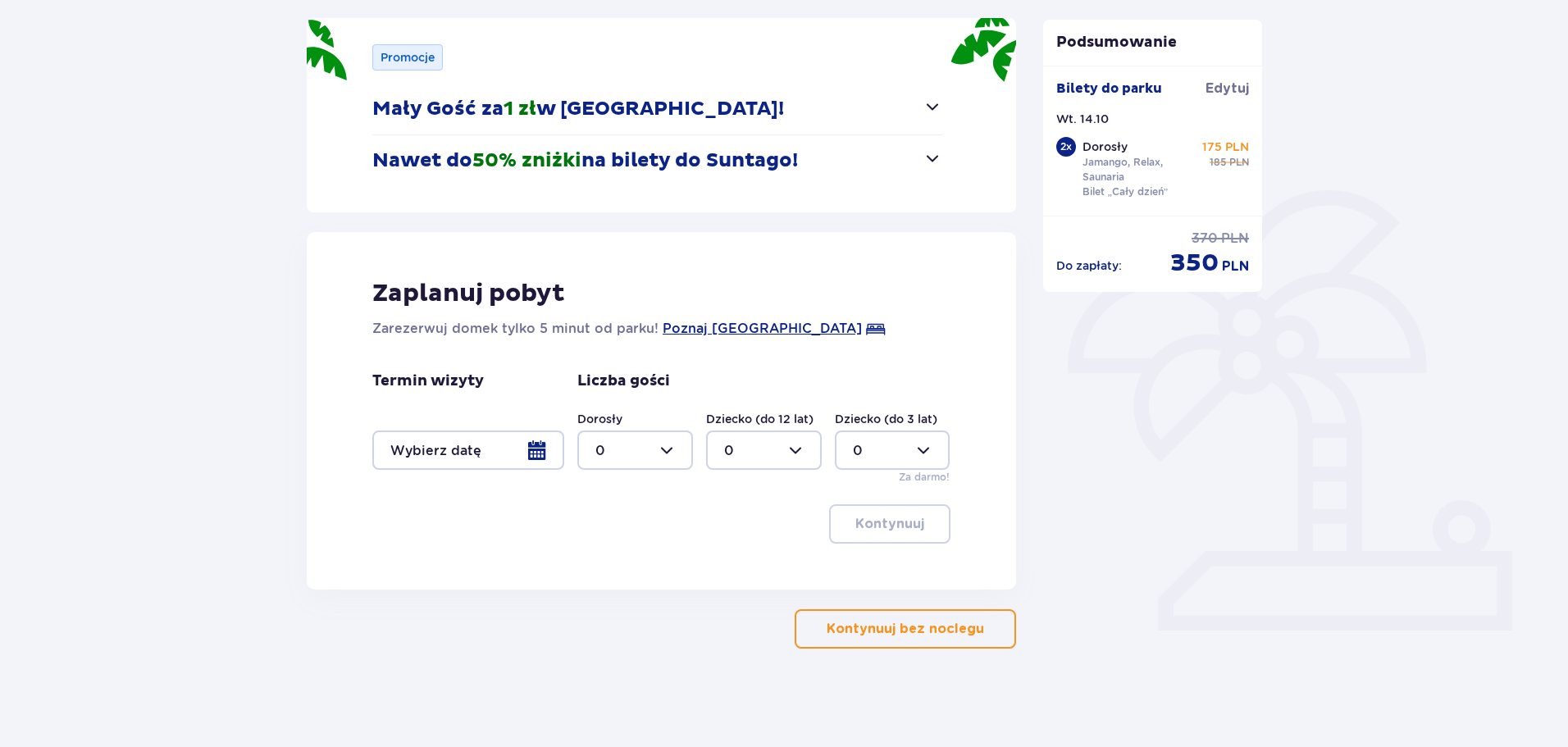
click at [538, 450] on div at bounding box center [468, 450] width 192 height 39
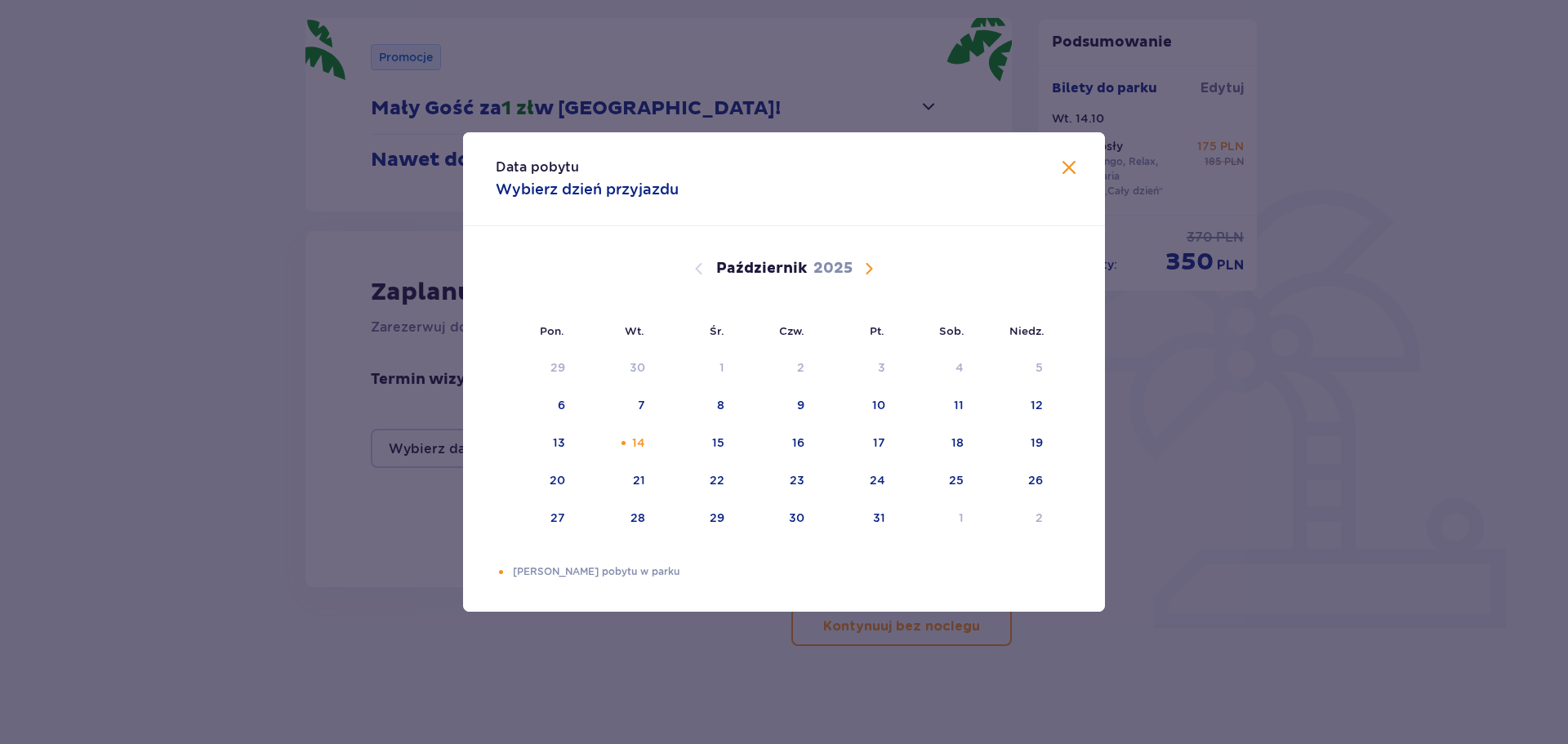
click at [1059, 158] on div "Data pobytu Wybierz dzień przyjazdu" at bounding box center [784, 179] width 642 height 94
click at [1064, 169] on span "Zamknij" at bounding box center [1069, 169] width 19 height 19
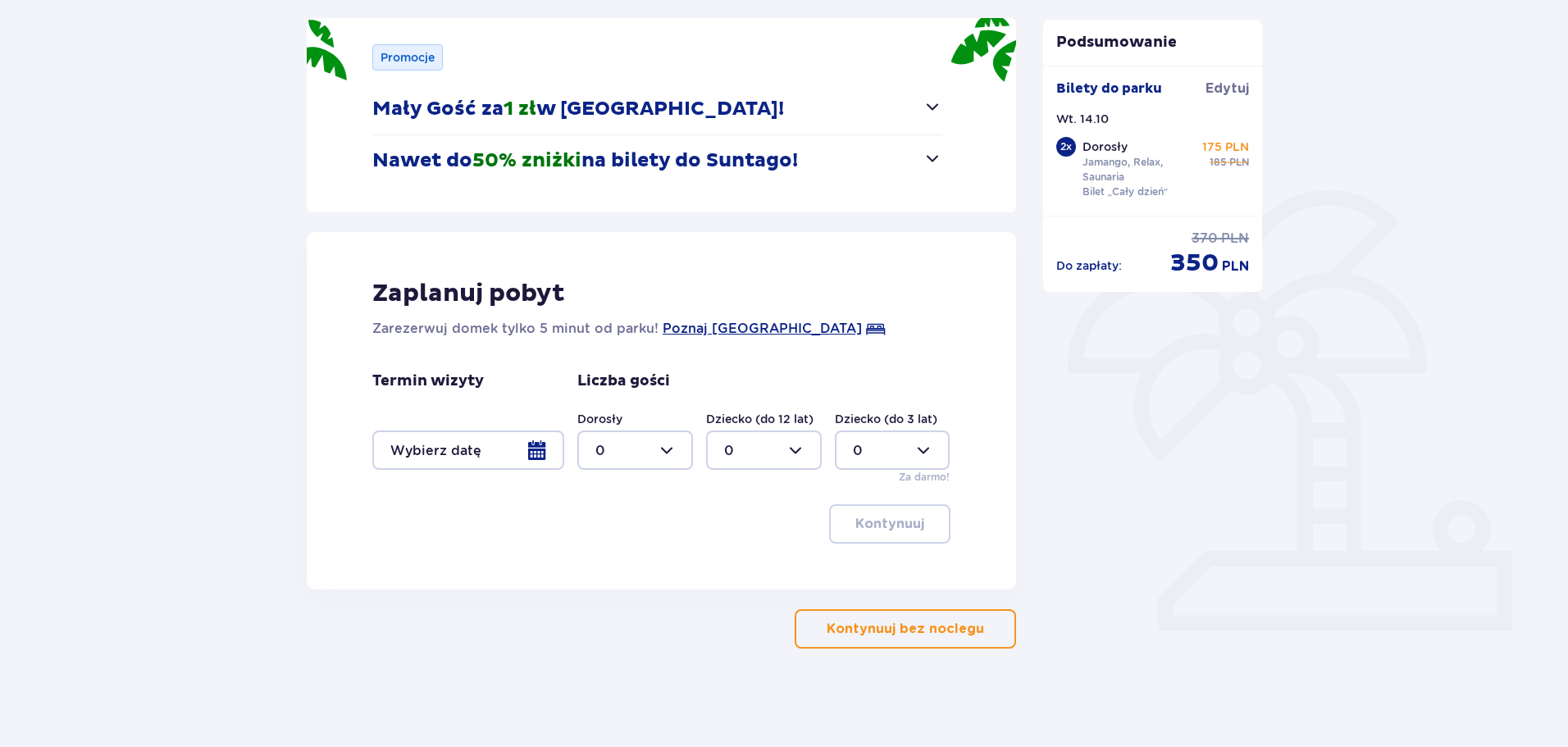
click at [850, 630] on p "Kontynuuj bez noclegu" at bounding box center [906, 629] width 158 height 18
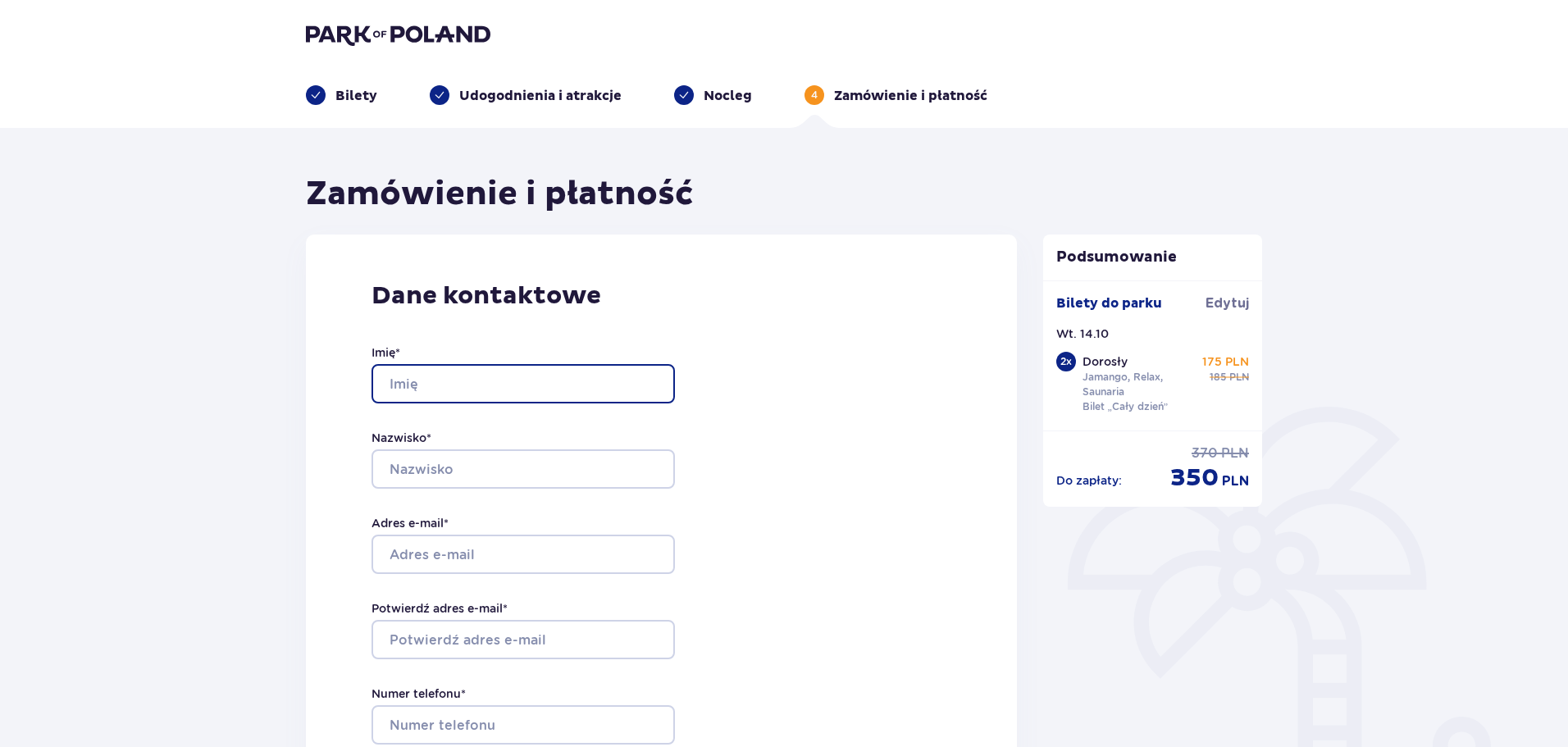
click at [433, 396] on input "Imię *" at bounding box center [523, 384] width 304 height 39
type input "Oskar"
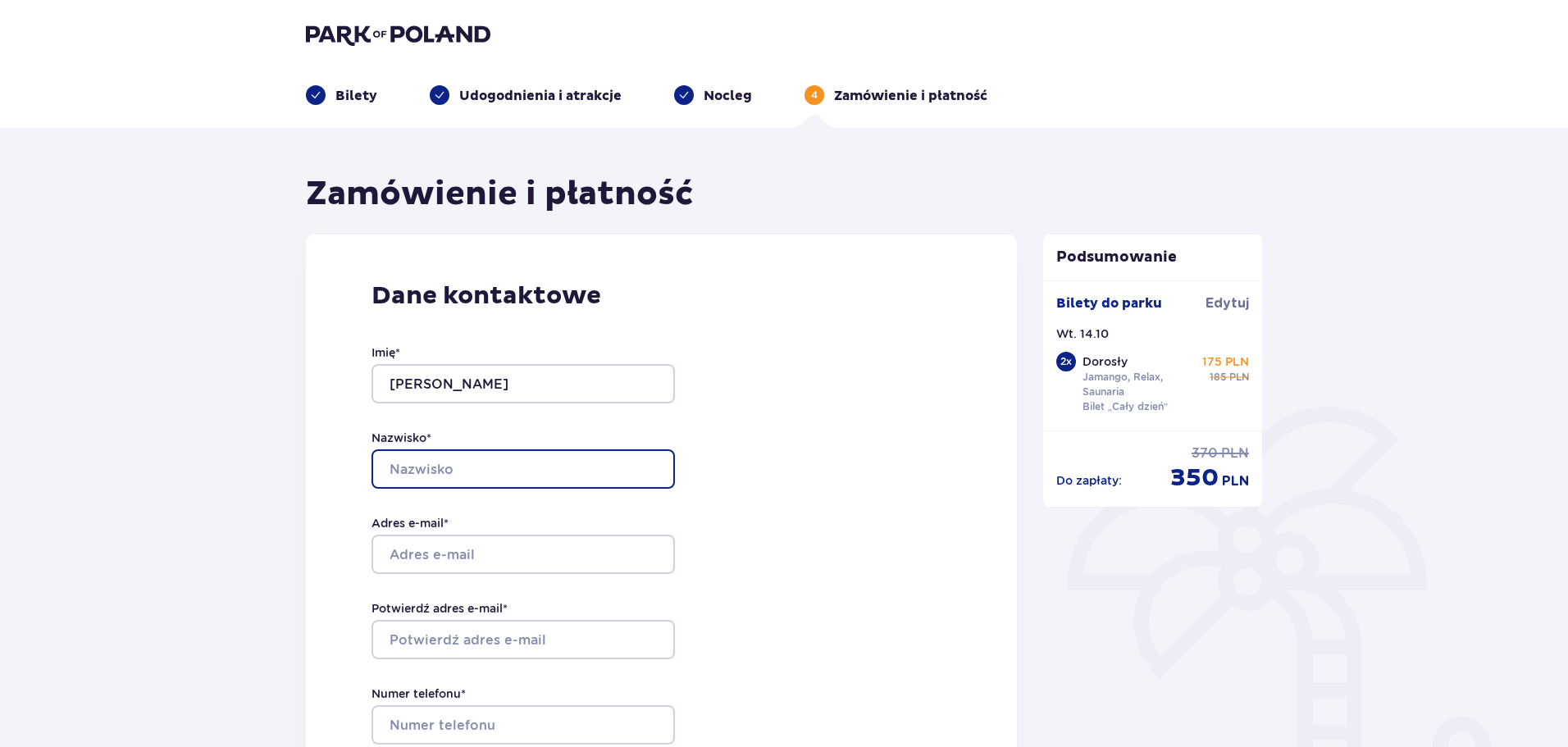
type input "Lipowski"
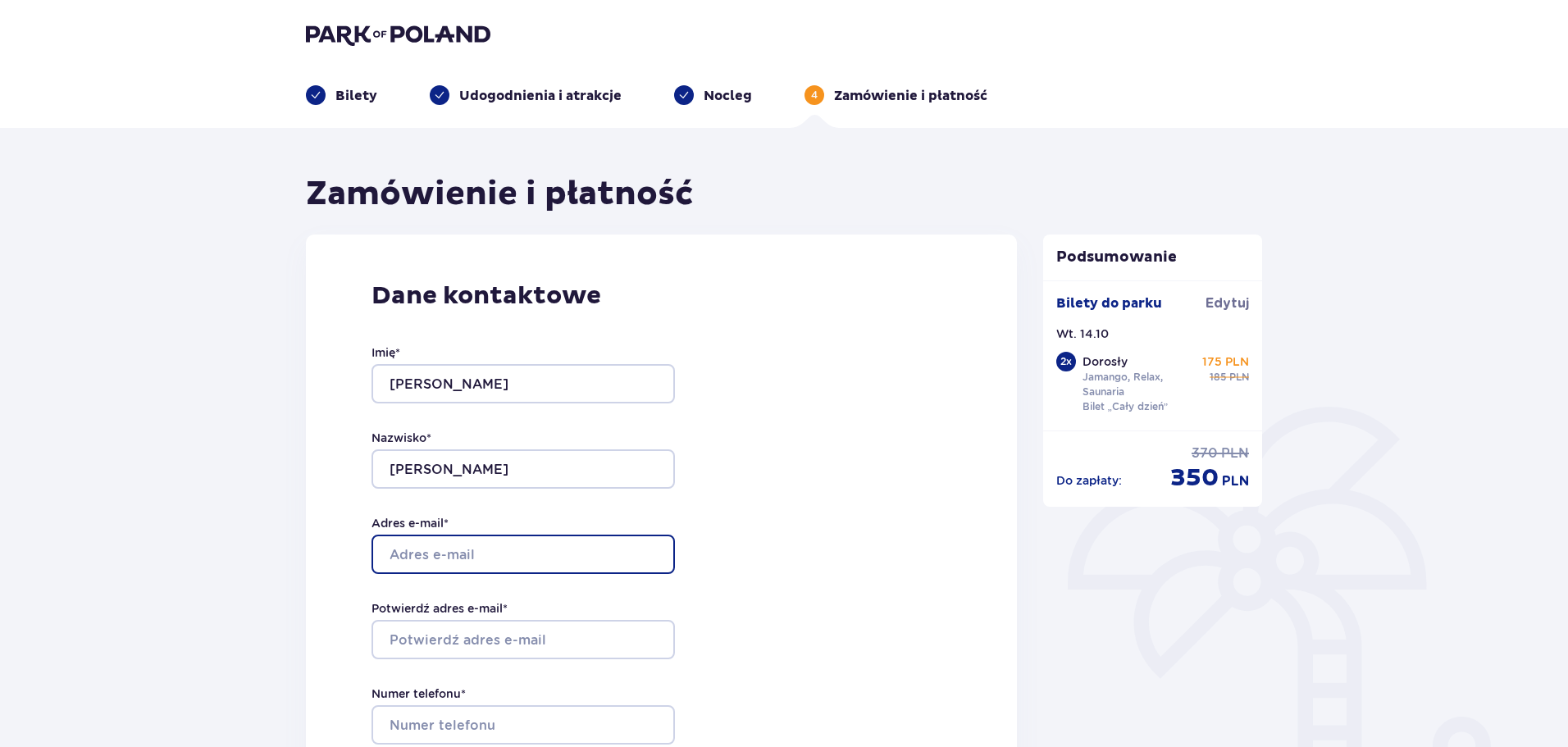
type input "[EMAIL_ADDRESS][PERSON_NAME][DOMAIN_NAME]"
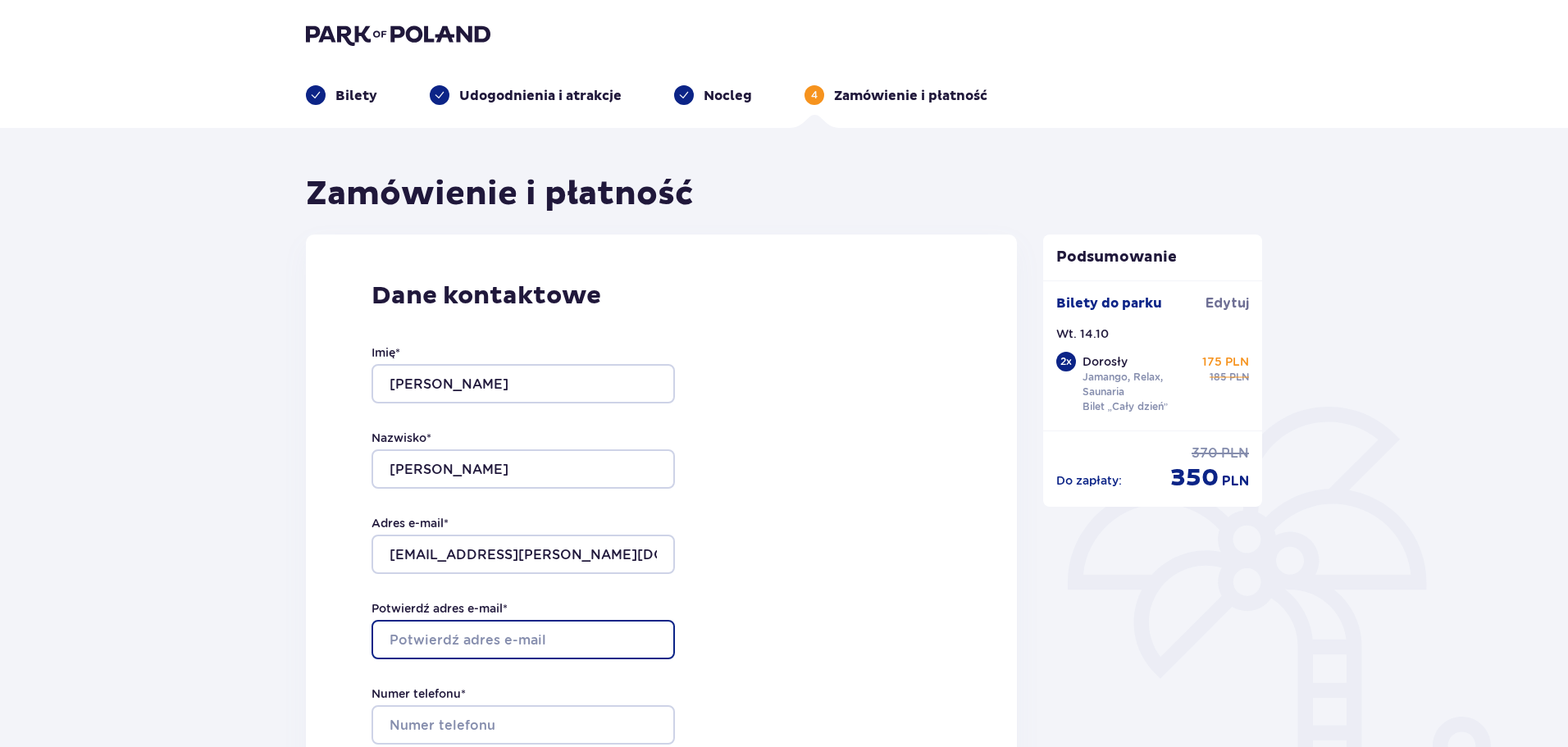
type input "[EMAIL_ADDRESS][PERSON_NAME][DOMAIN_NAME]"
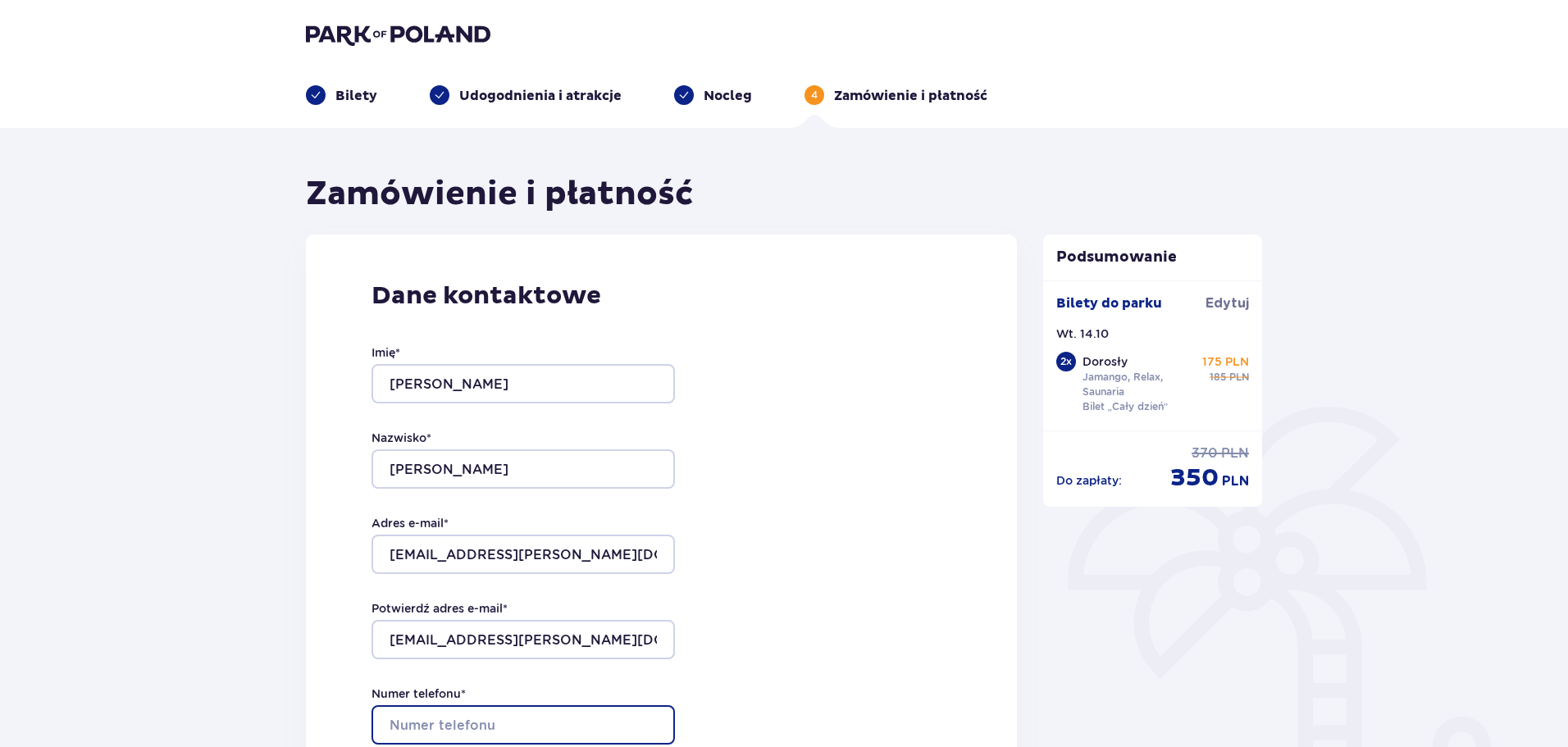
type input "881222064"
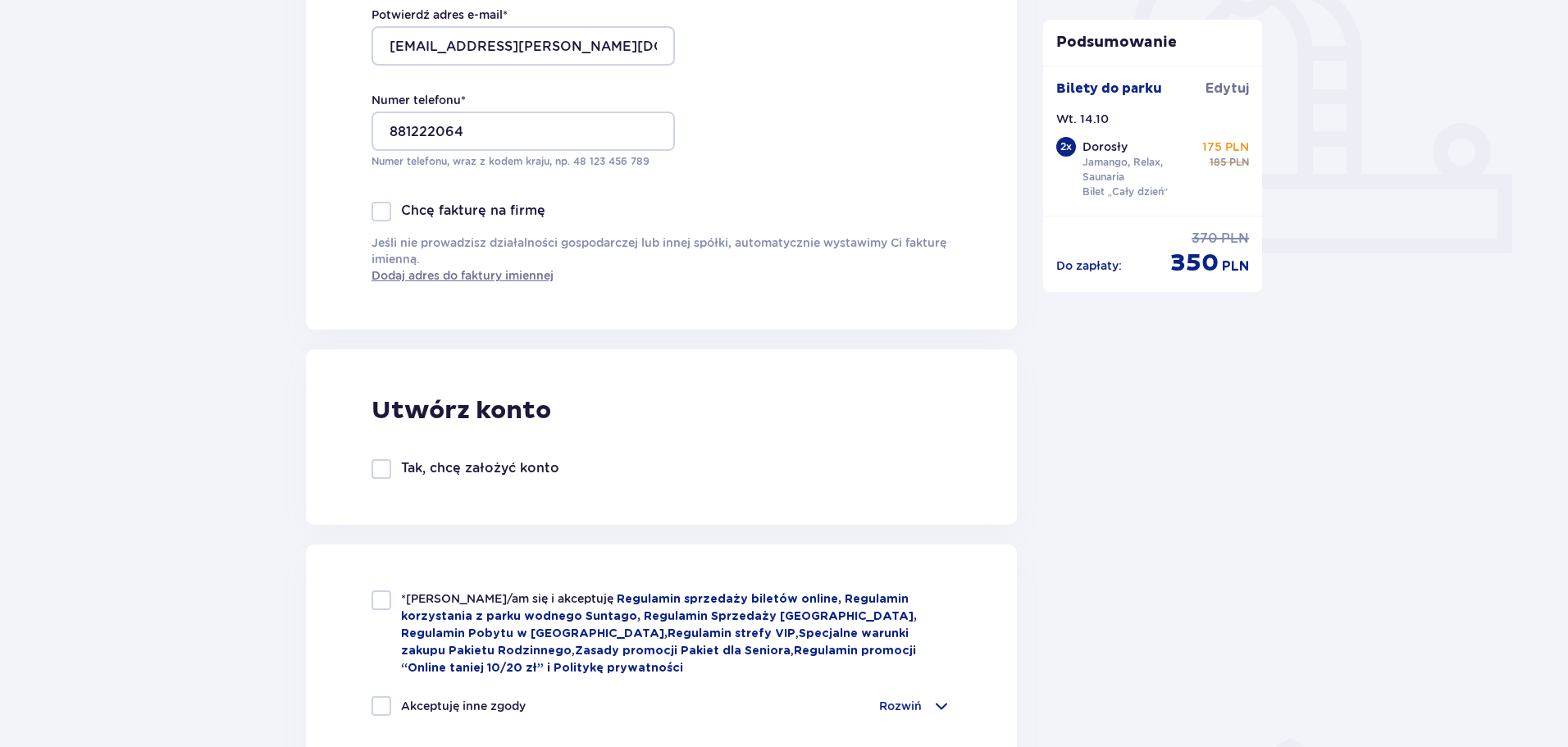
scroll to position [820, 0]
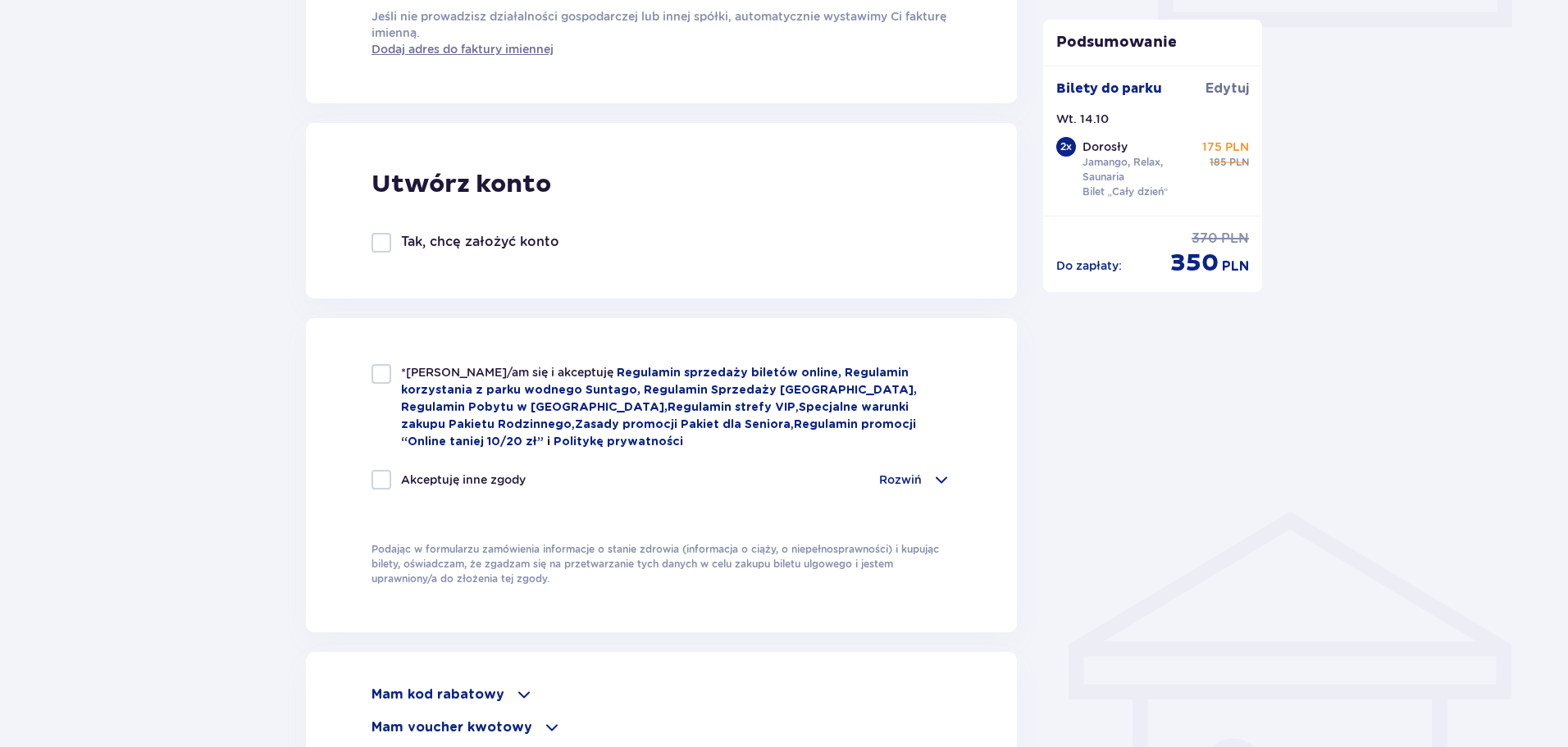
click at [377, 244] on div at bounding box center [381, 242] width 19 height 19
checkbox input "true"
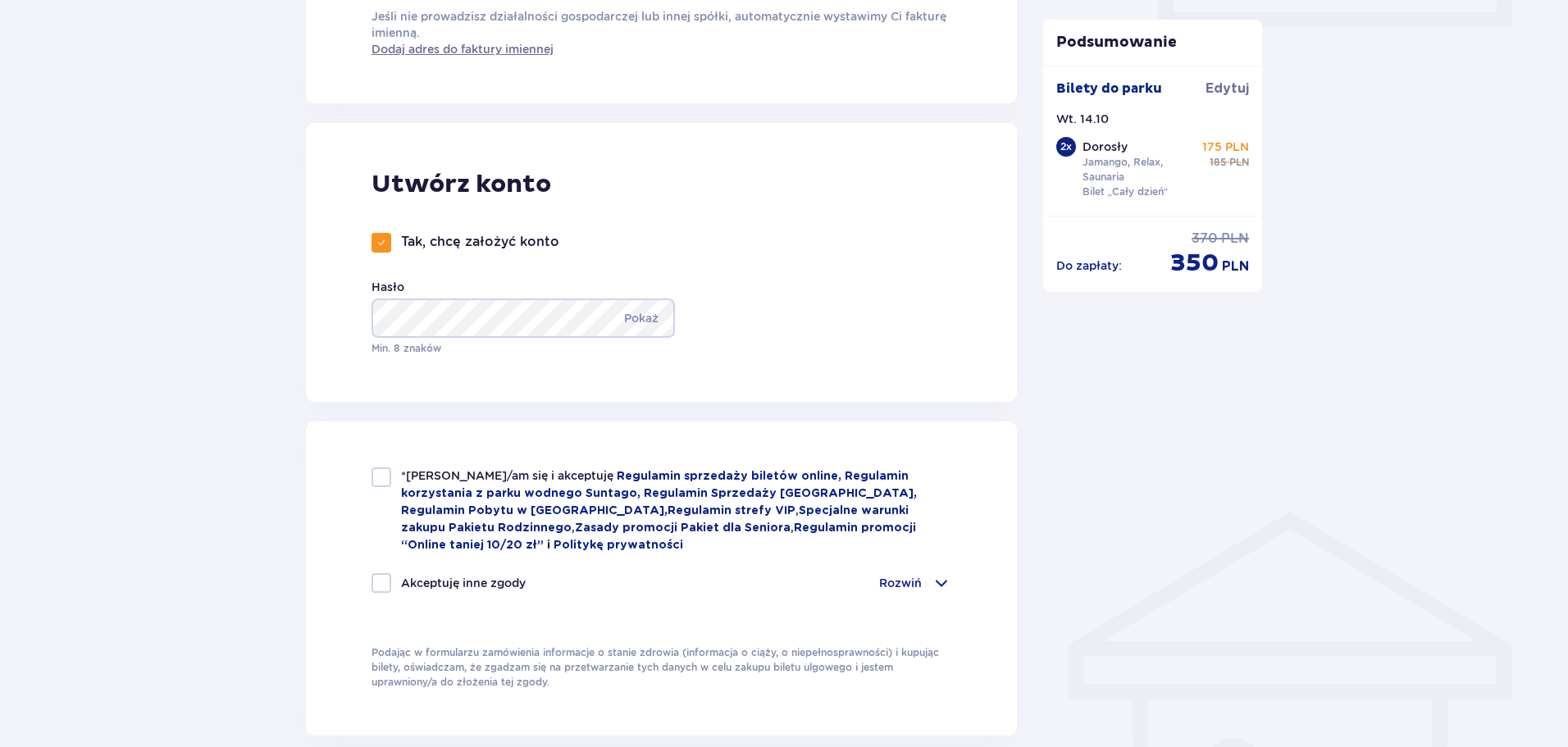
click at [377, 482] on div at bounding box center [381, 477] width 19 height 19
checkbox input "true"
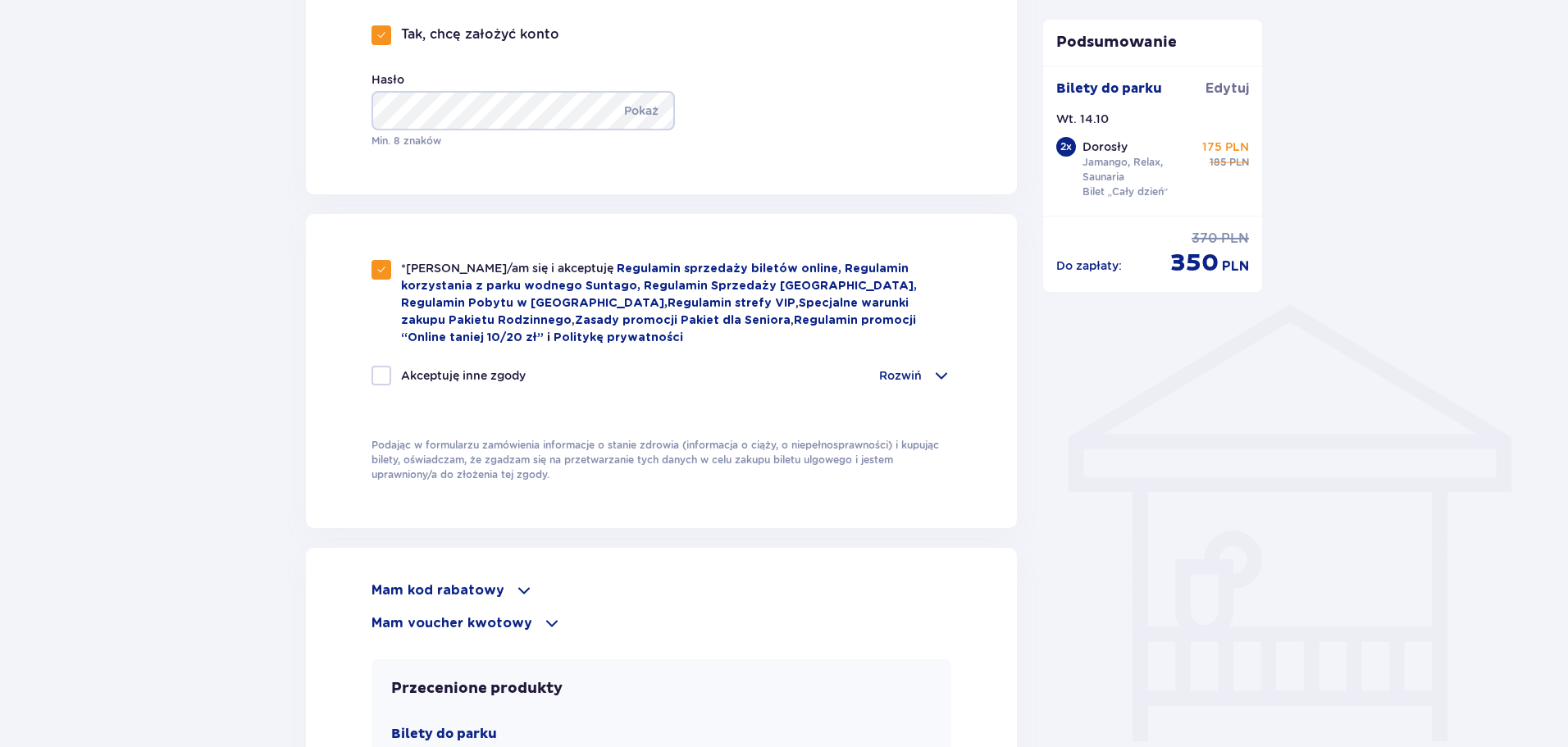
scroll to position [1066, 0]
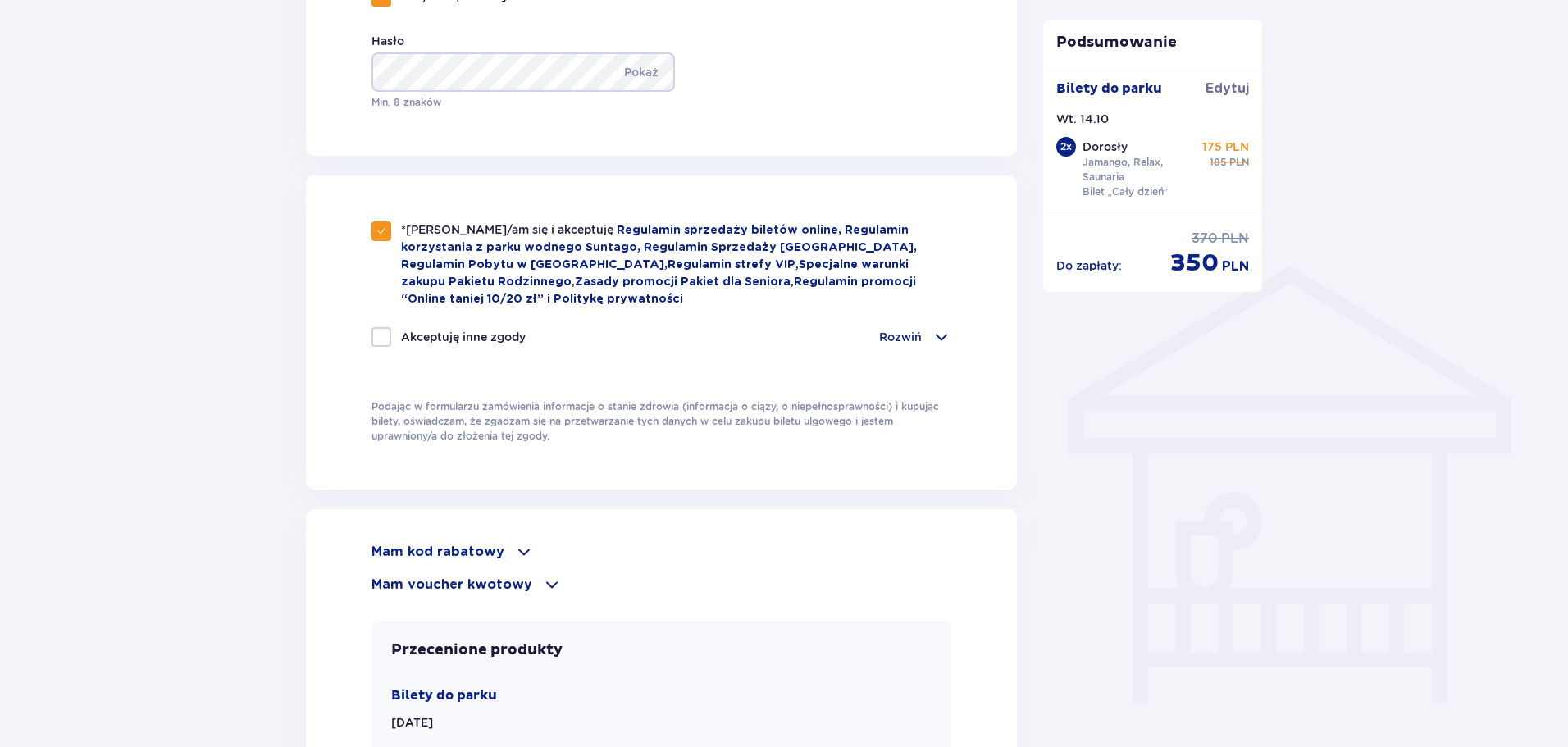
click at [871, 331] on div "Akceptuję inne zgody Rozwiń" at bounding box center [660, 336] width 580 height 19
click at [886, 332] on p "Rozwiń" at bounding box center [901, 336] width 42 height 16
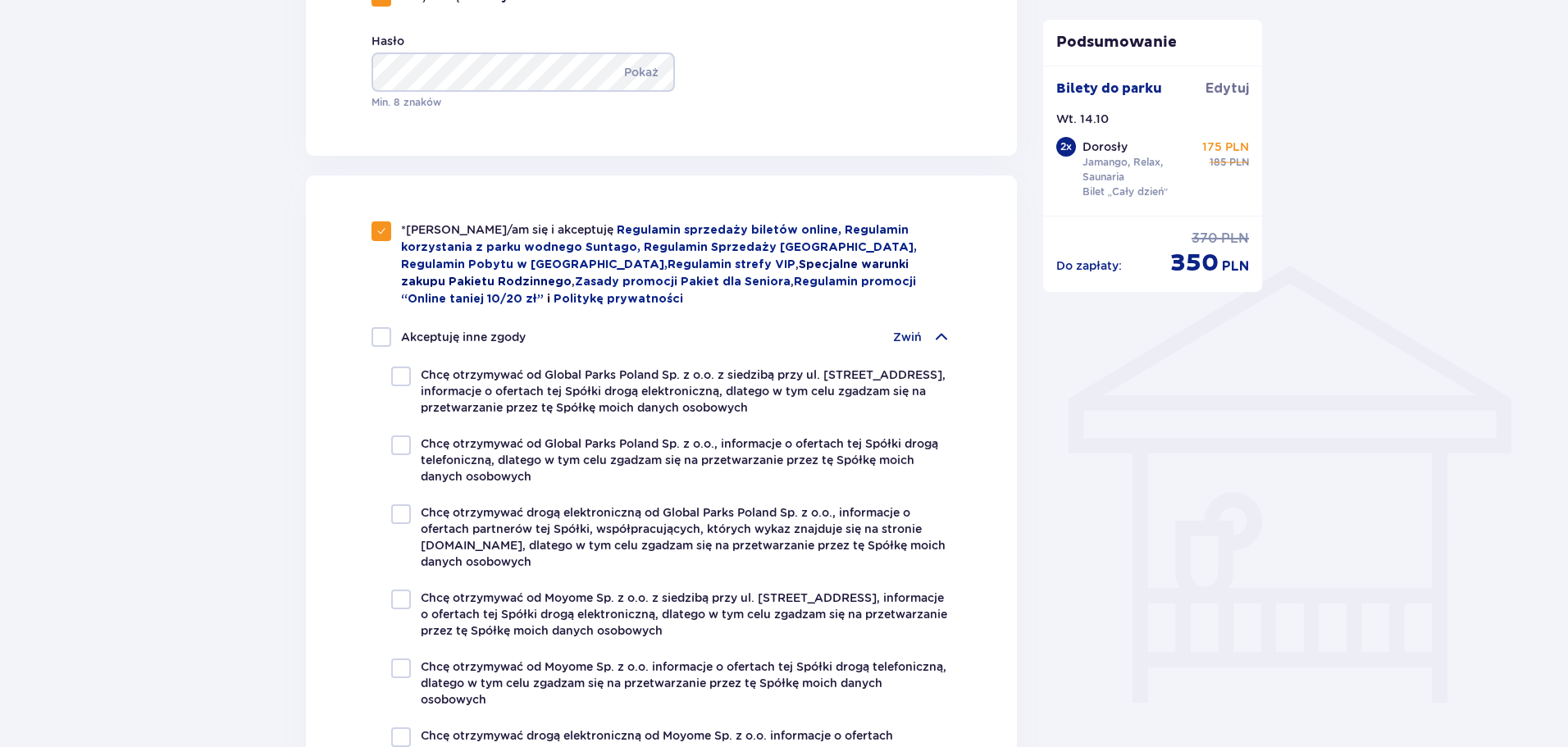
click at [736, 268] on link "Specjalne warunki zakupu Pakietu Rodzinnego" at bounding box center [655, 274] width 508 height 29
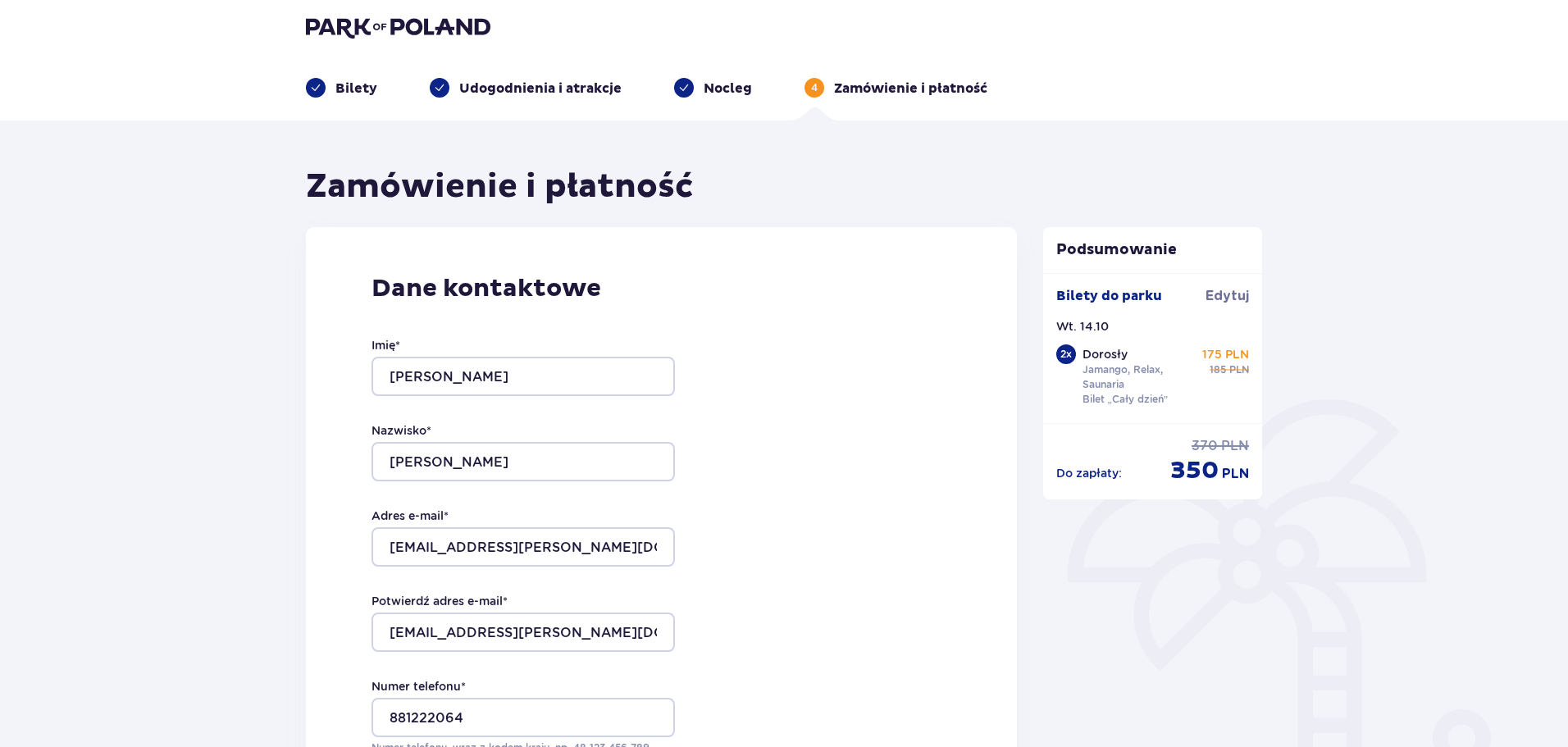
scroll to position [0, 0]
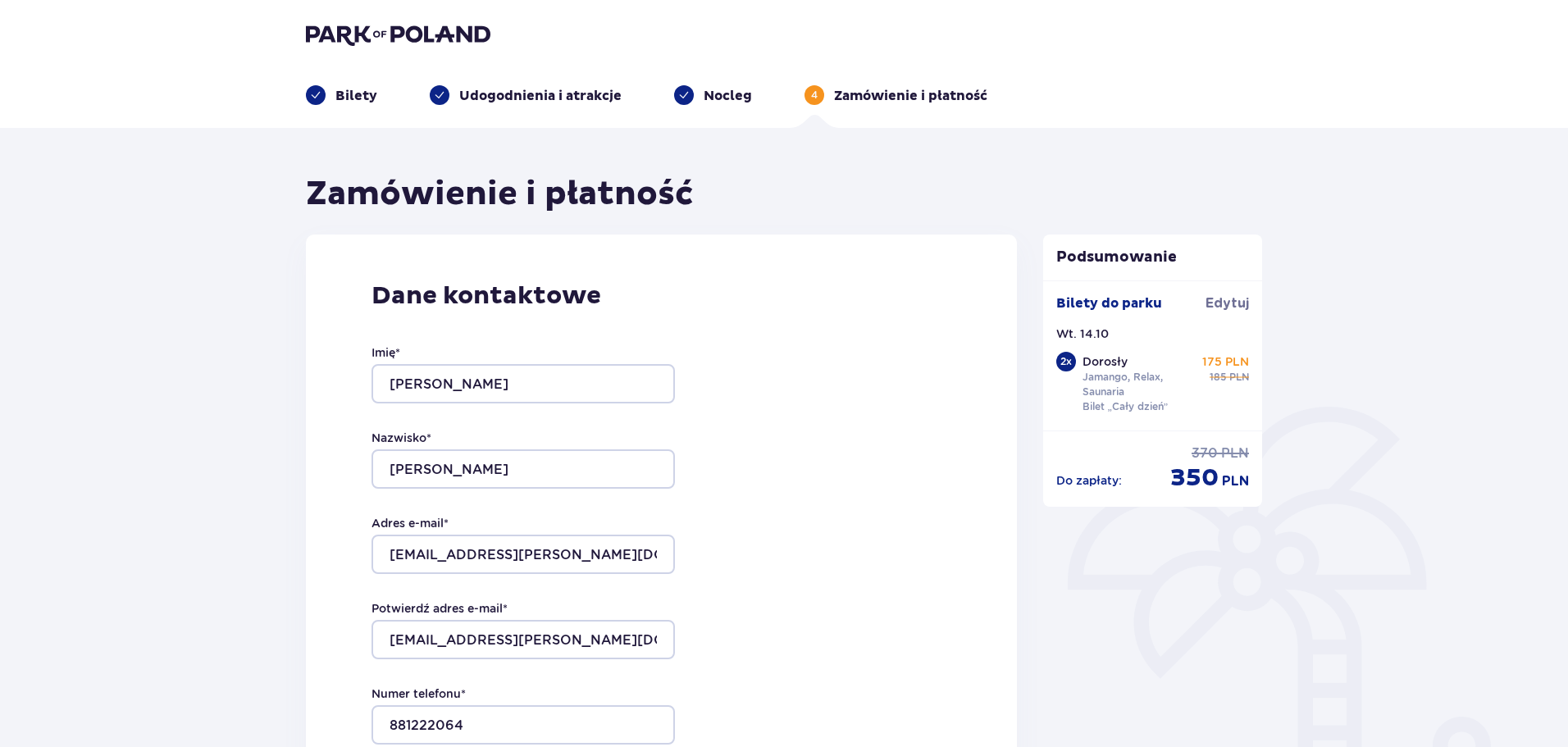
drag, startPoint x: 504, startPoint y: 92, endPoint x: 528, endPoint y: 87, distance: 24.5
click at [505, 92] on p "Udogodnienia i atrakcje" at bounding box center [540, 95] width 162 height 18
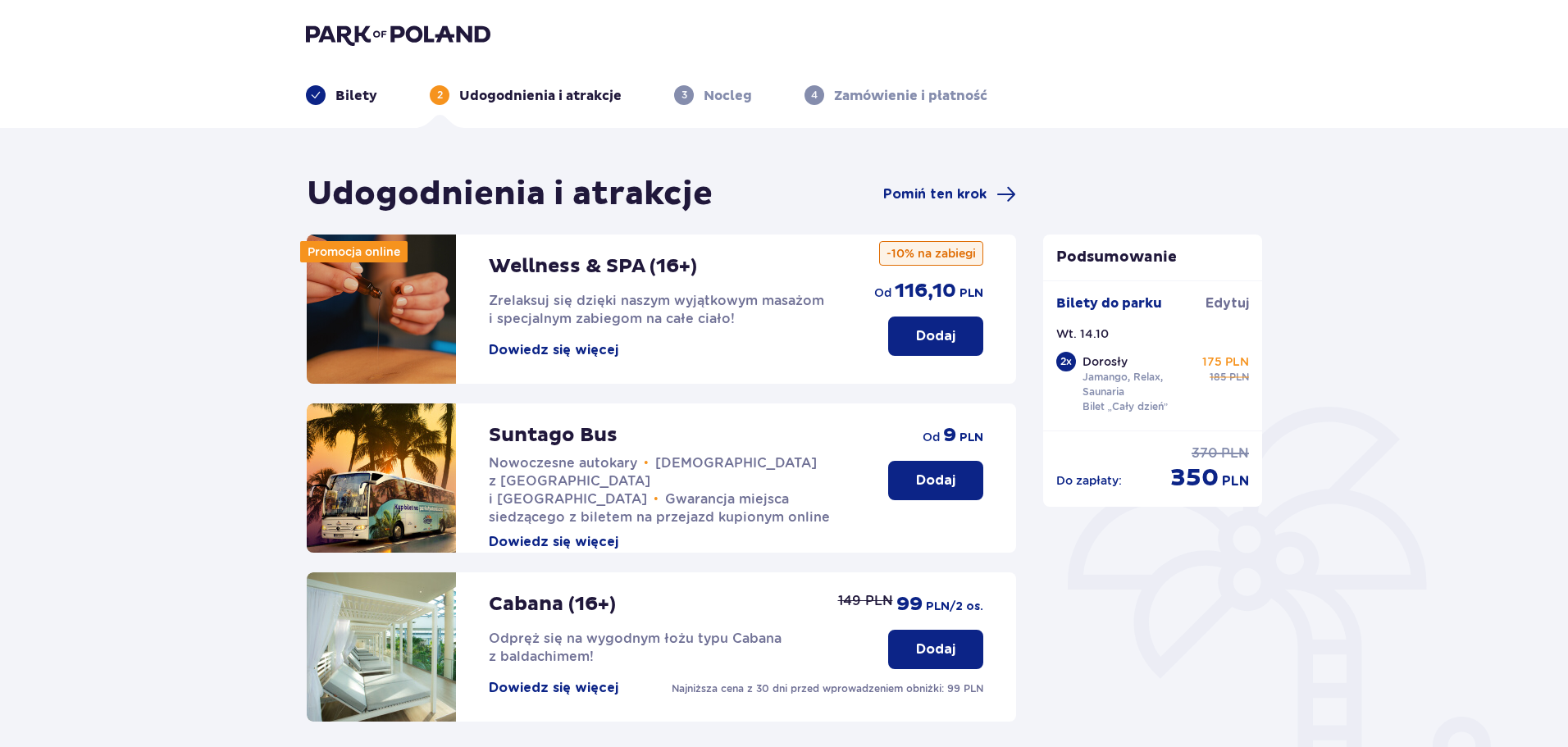
click at [360, 93] on p "Bilety" at bounding box center [357, 95] width 42 height 18
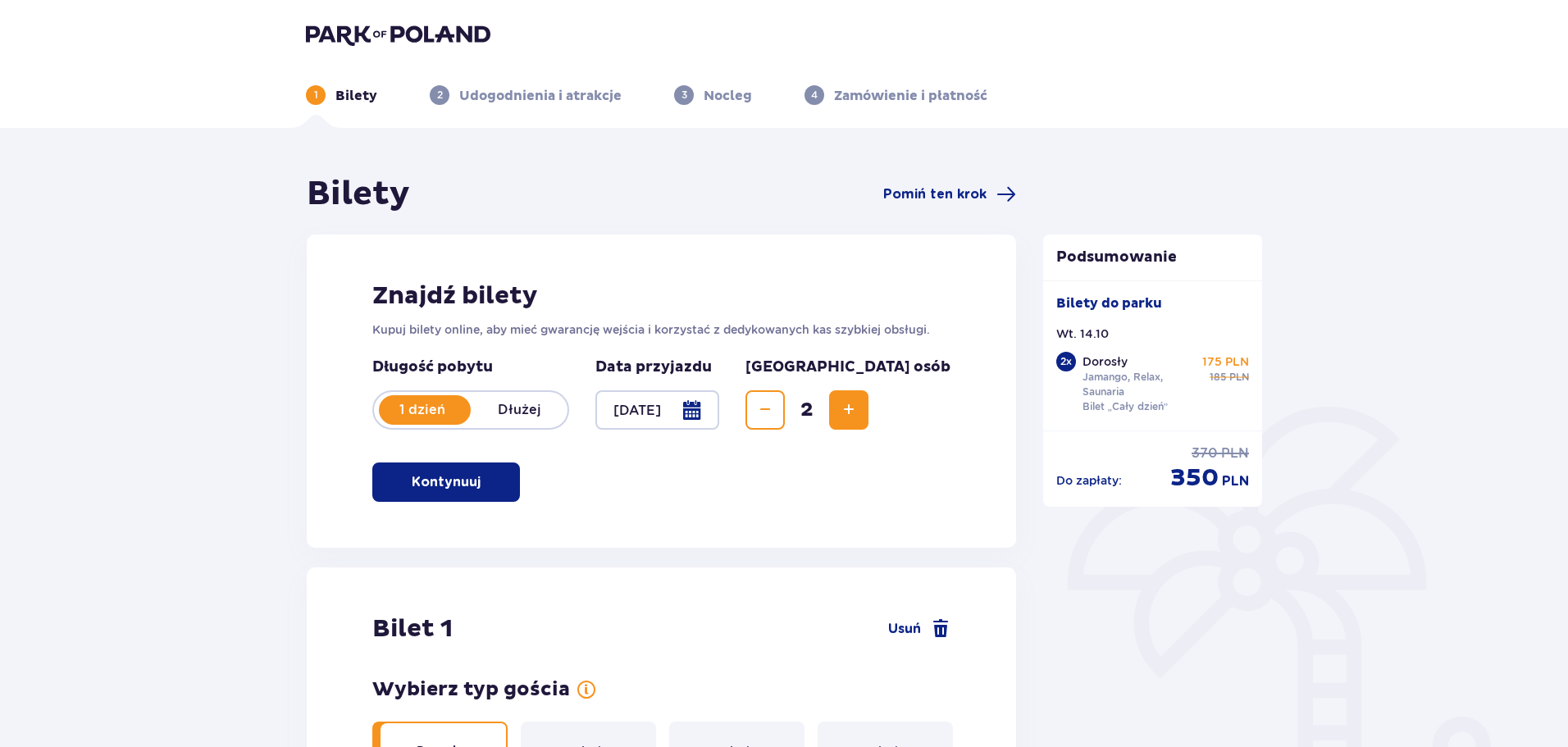
click at [719, 391] on div "Data przyjazdu 14.10.25" at bounding box center [657, 393] width 124 height 72
click at [719, 407] on div at bounding box center [657, 410] width 124 height 39
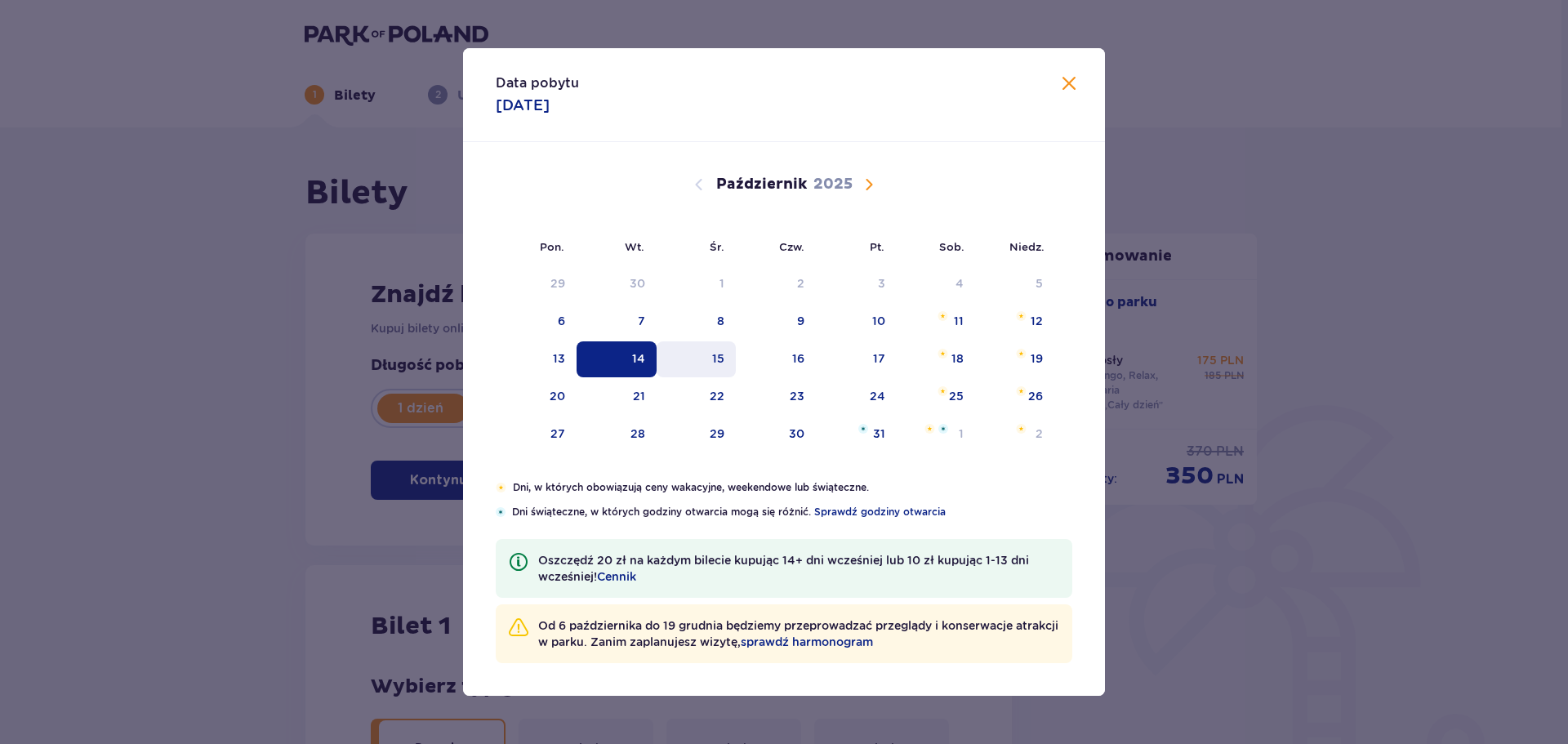
click at [721, 365] on div "15" at bounding box center [718, 358] width 12 height 16
type input "15.10.25"
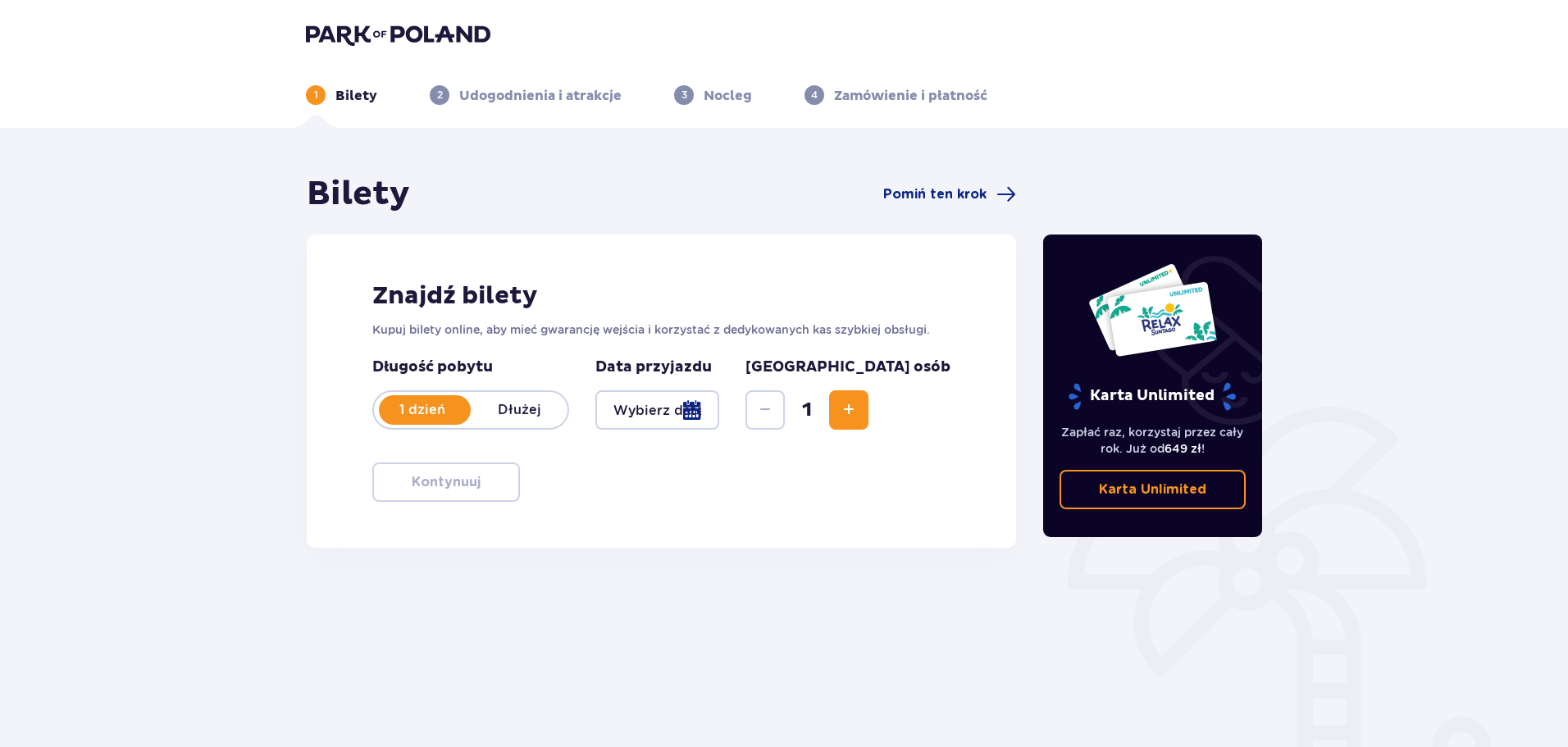
click at [868, 405] on button "Zwiększ" at bounding box center [849, 410] width 39 height 39
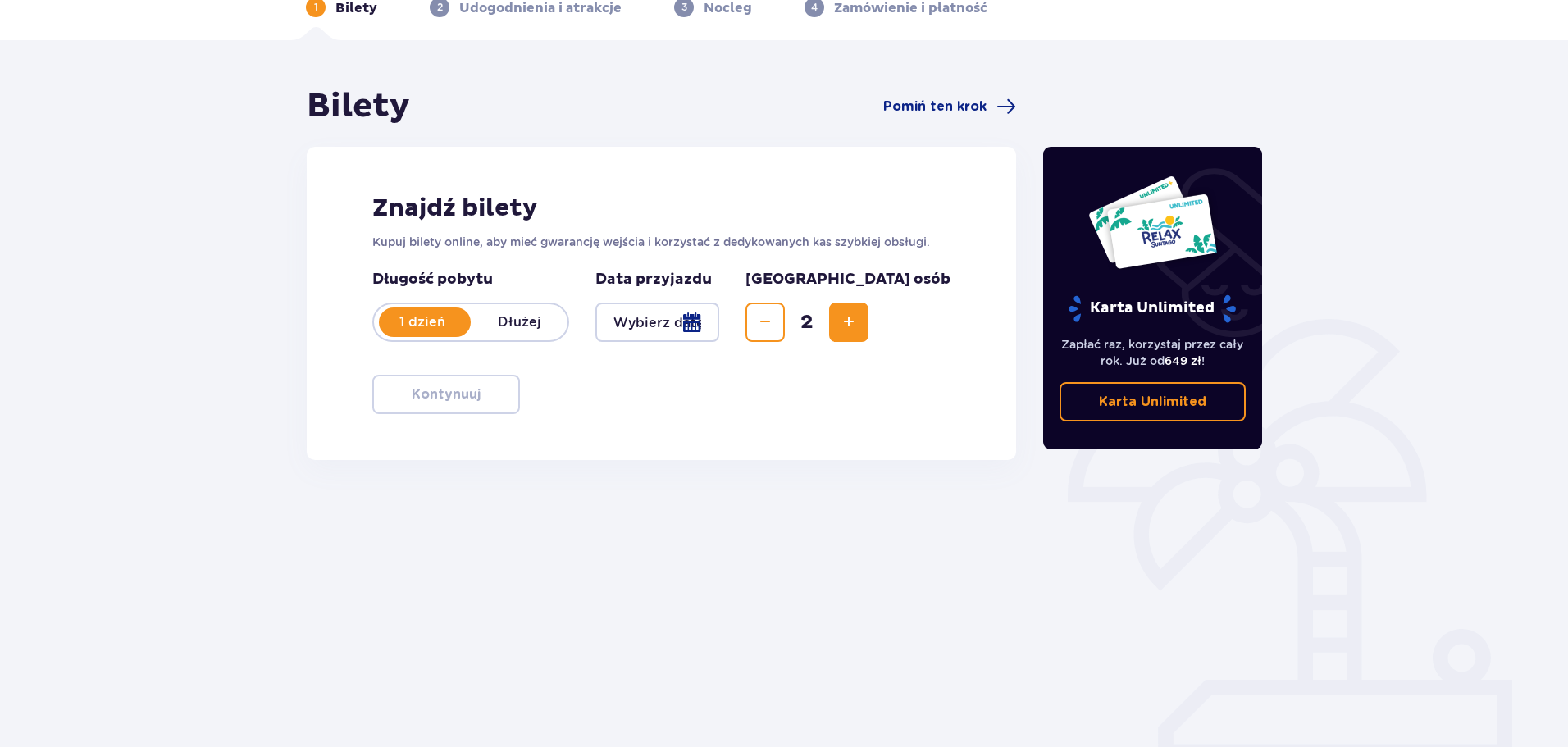
scroll to position [88, 0]
click at [719, 320] on div at bounding box center [657, 321] width 124 height 39
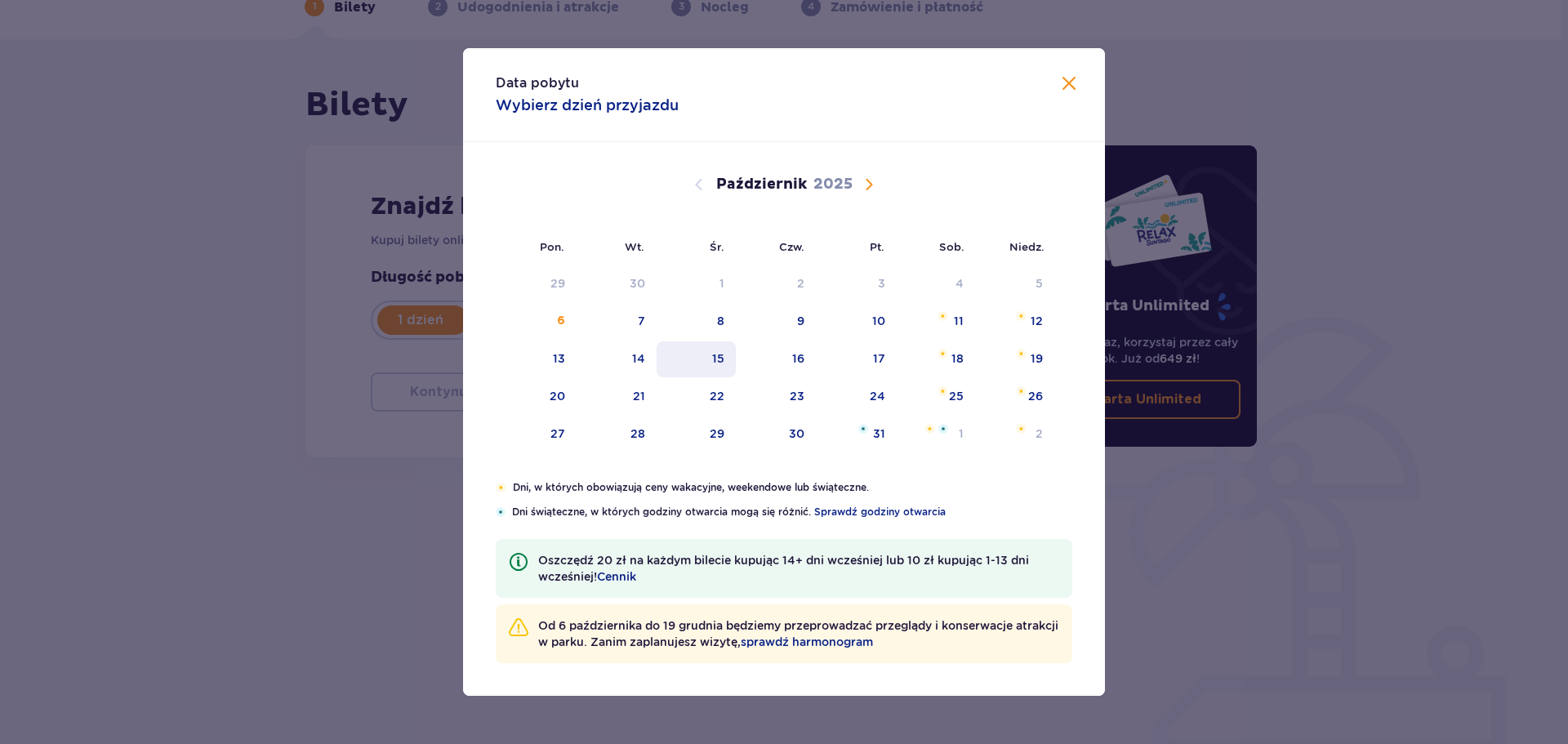
click at [707, 366] on div "15" at bounding box center [696, 360] width 79 height 36
type input "15.10.25"
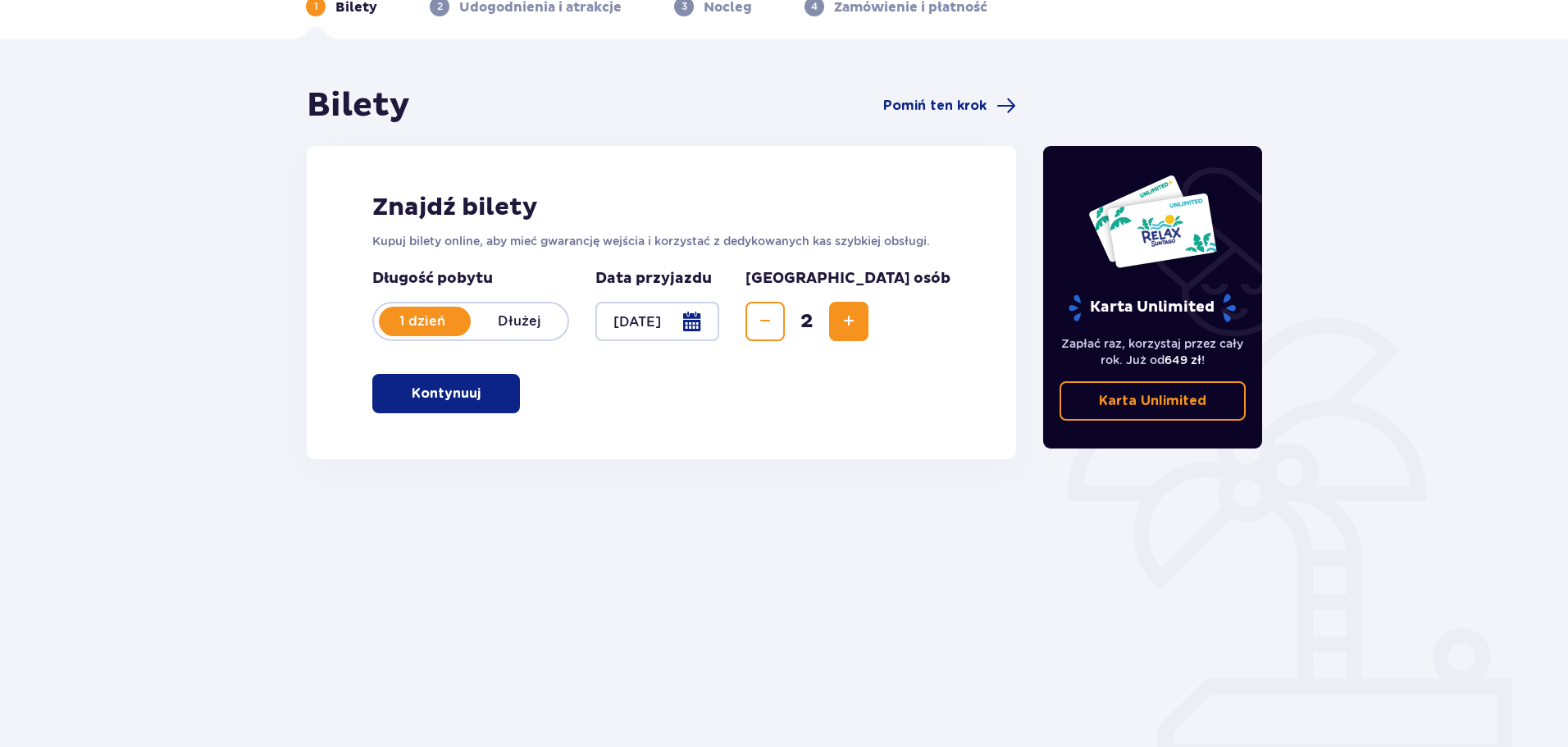
click at [509, 395] on button "Kontynuuj" at bounding box center [446, 393] width 148 height 39
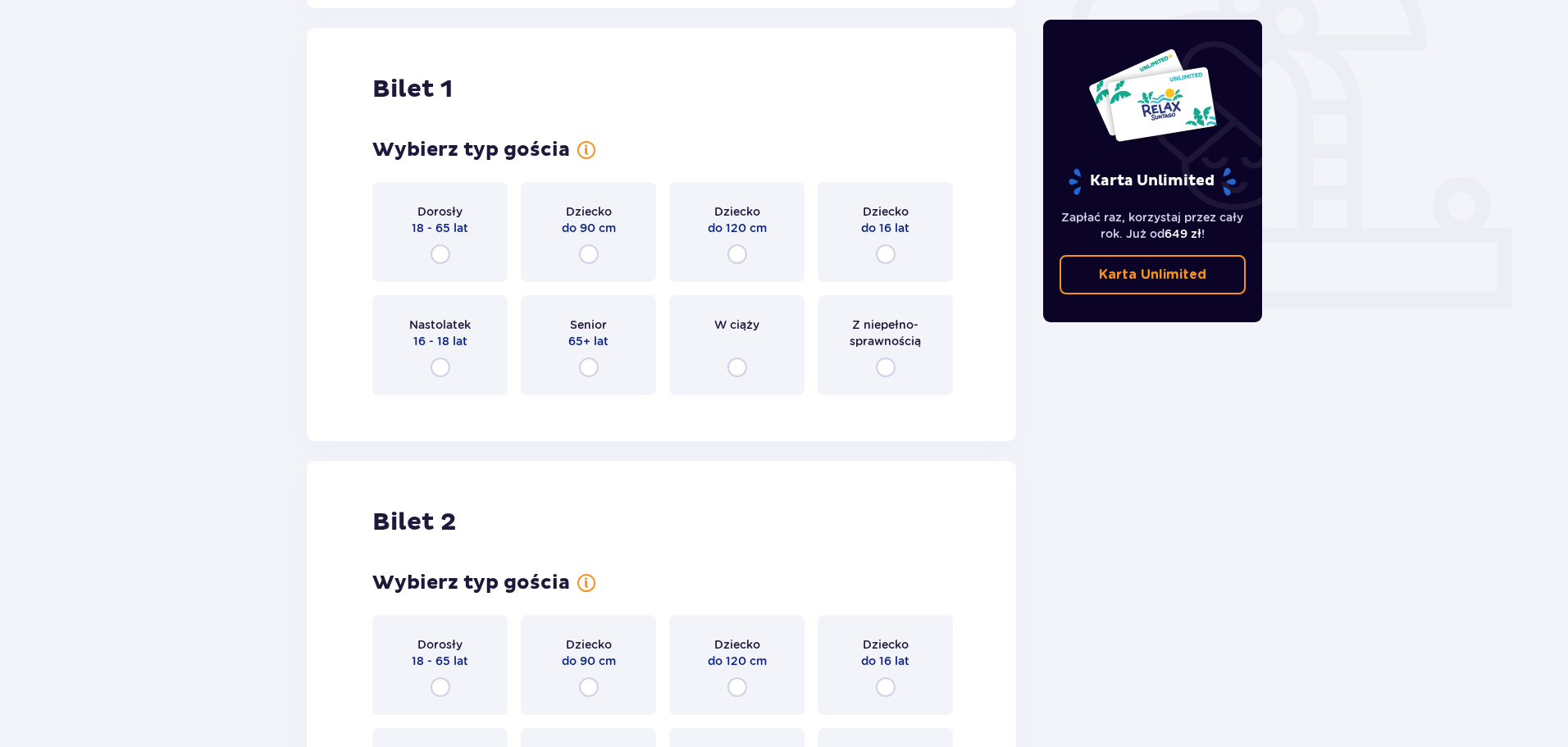
scroll to position [548, 0]
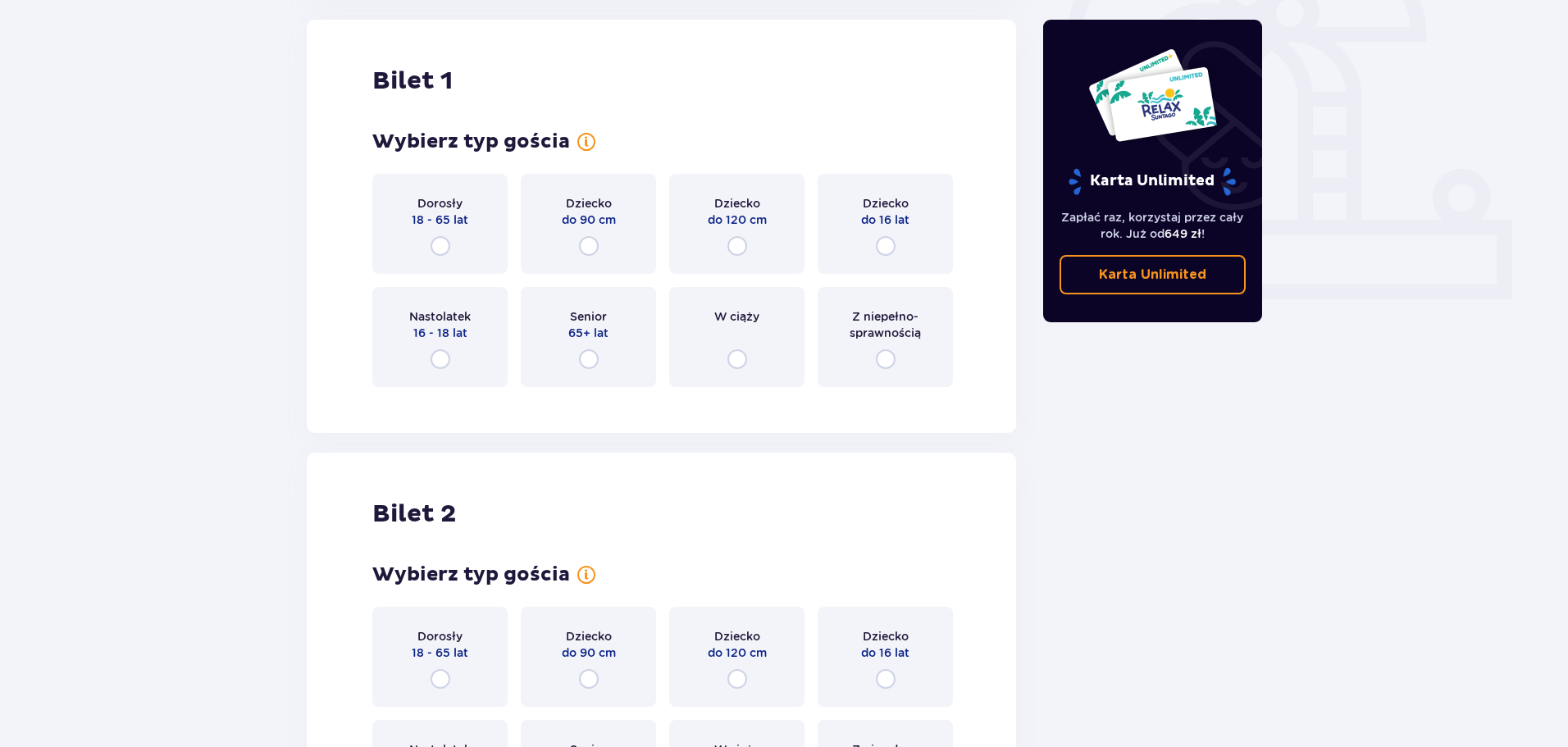
click at [462, 249] on div "Dorosły 18 - 65 lat" at bounding box center [439, 224] width 136 height 100
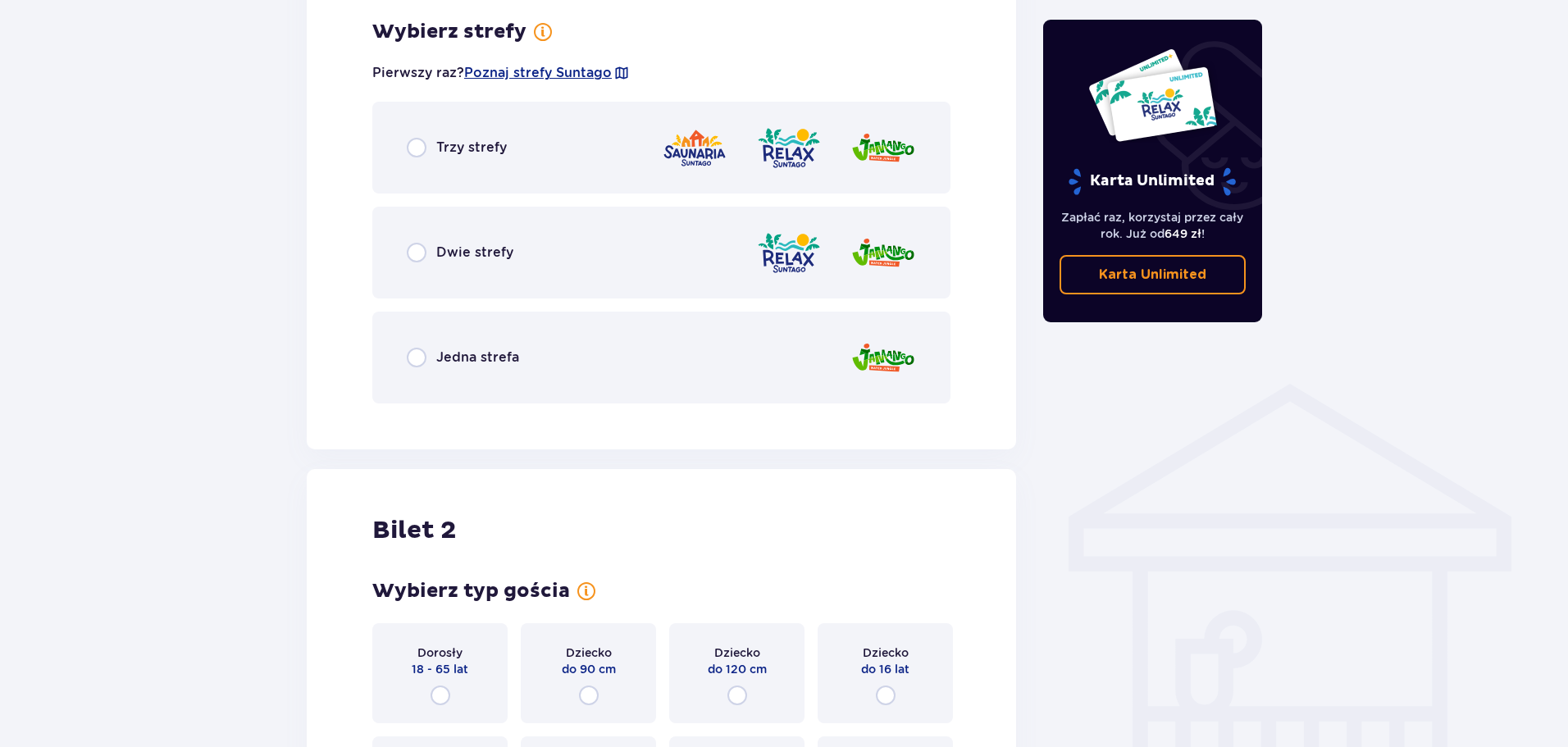
click at [436, 154] on div "Trzy strefy" at bounding box center [457, 147] width 100 height 19
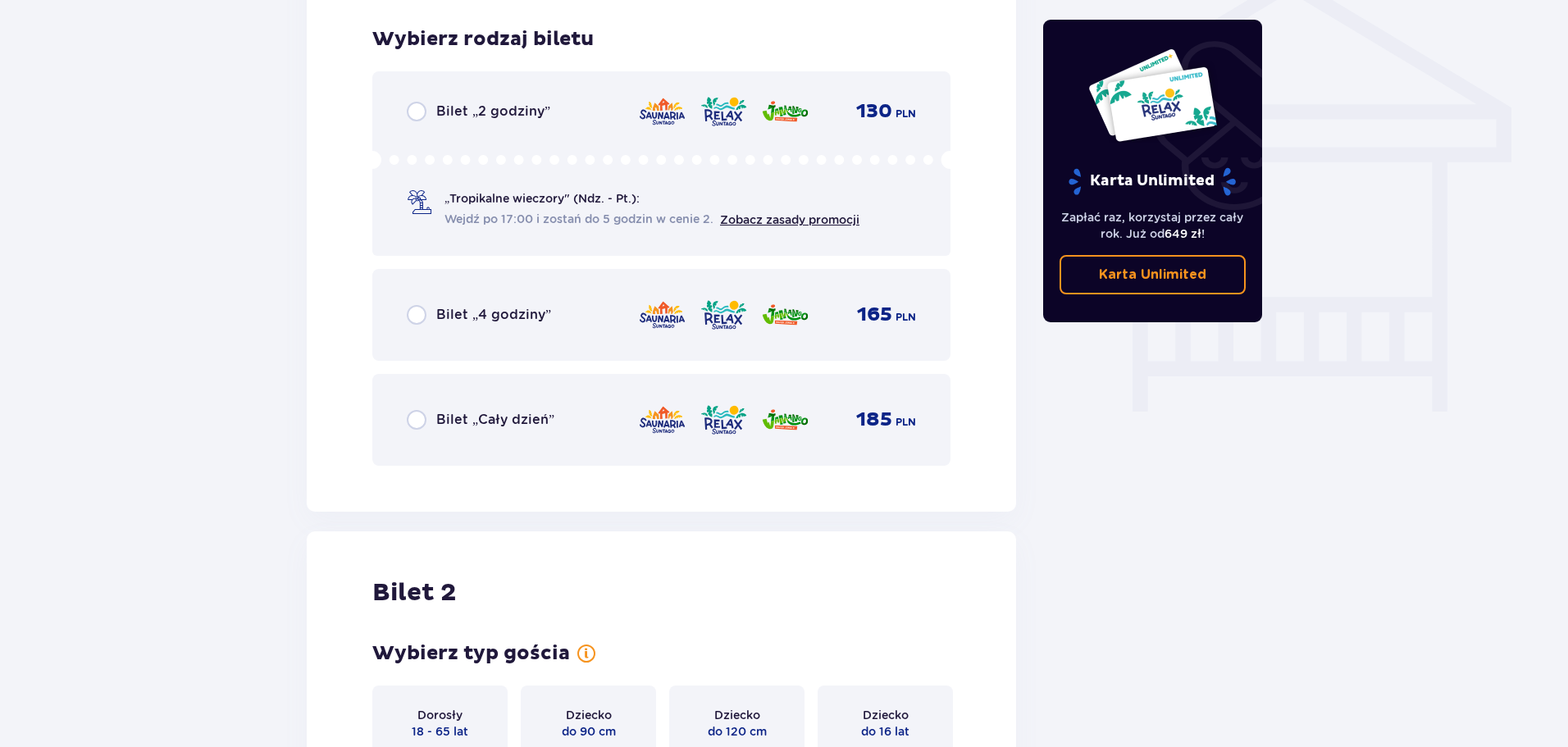
scroll to position [1365, 0]
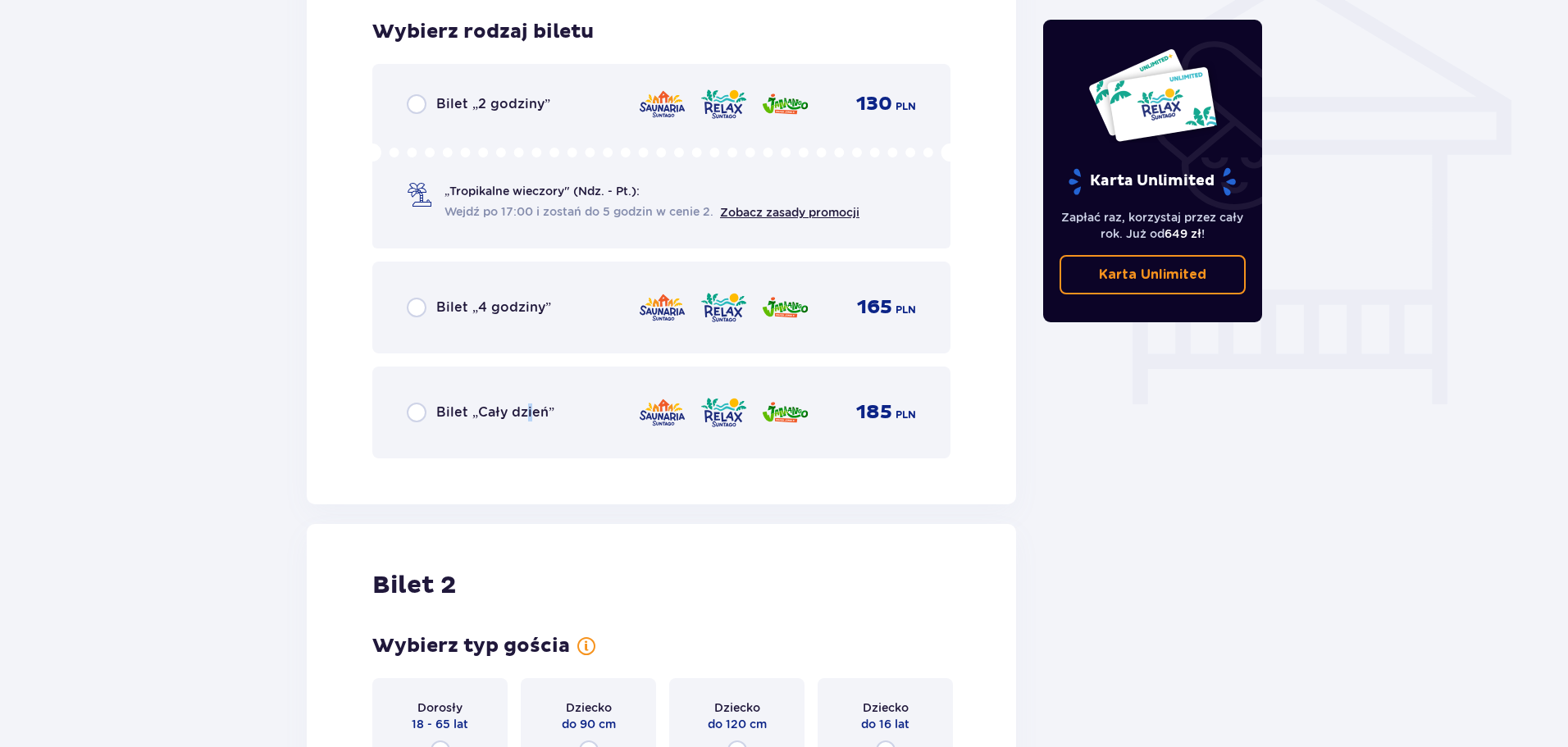
click at [528, 397] on div "Bilet „Cały dzień” 185 PLN" at bounding box center [661, 412] width 510 height 35
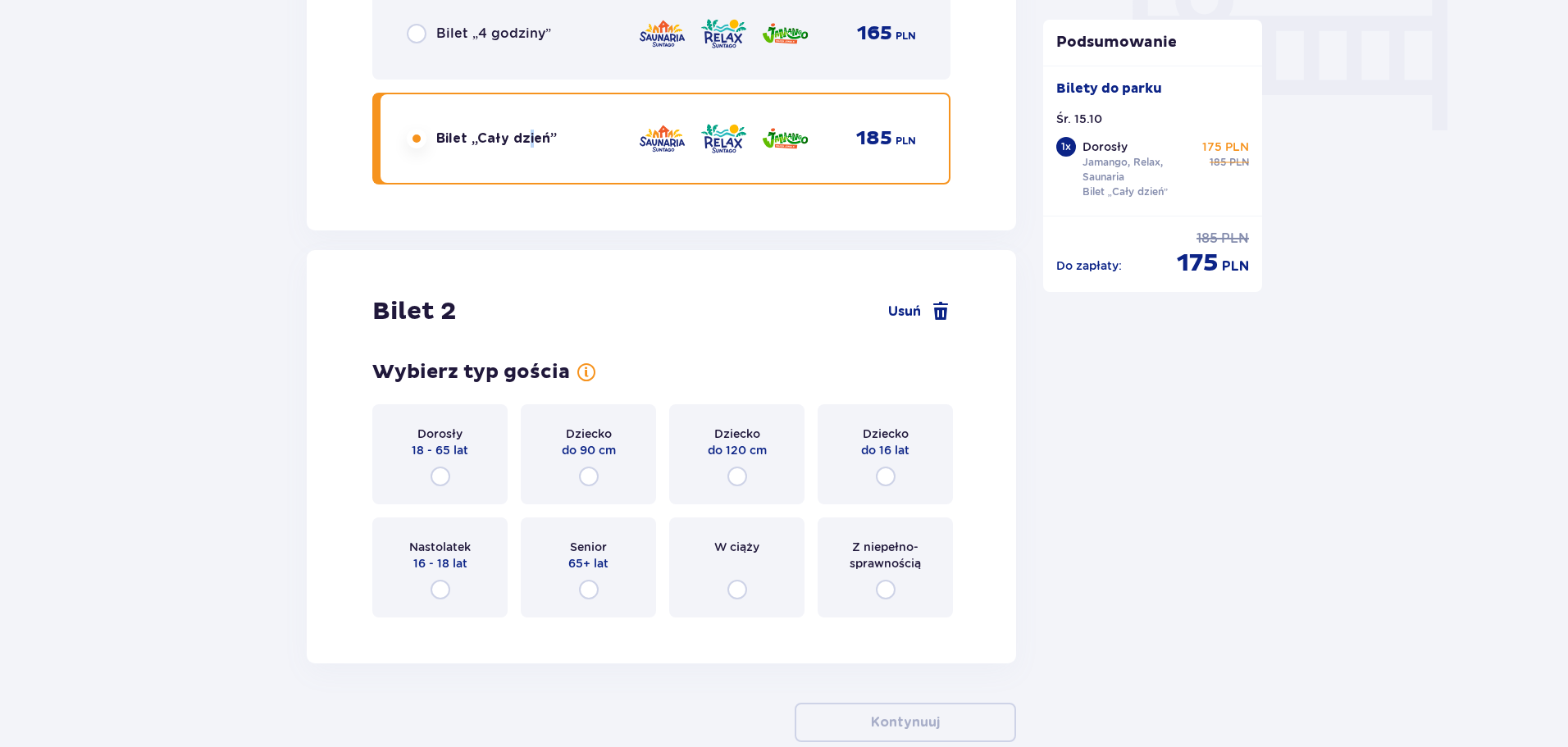
scroll to position [1732, 0]
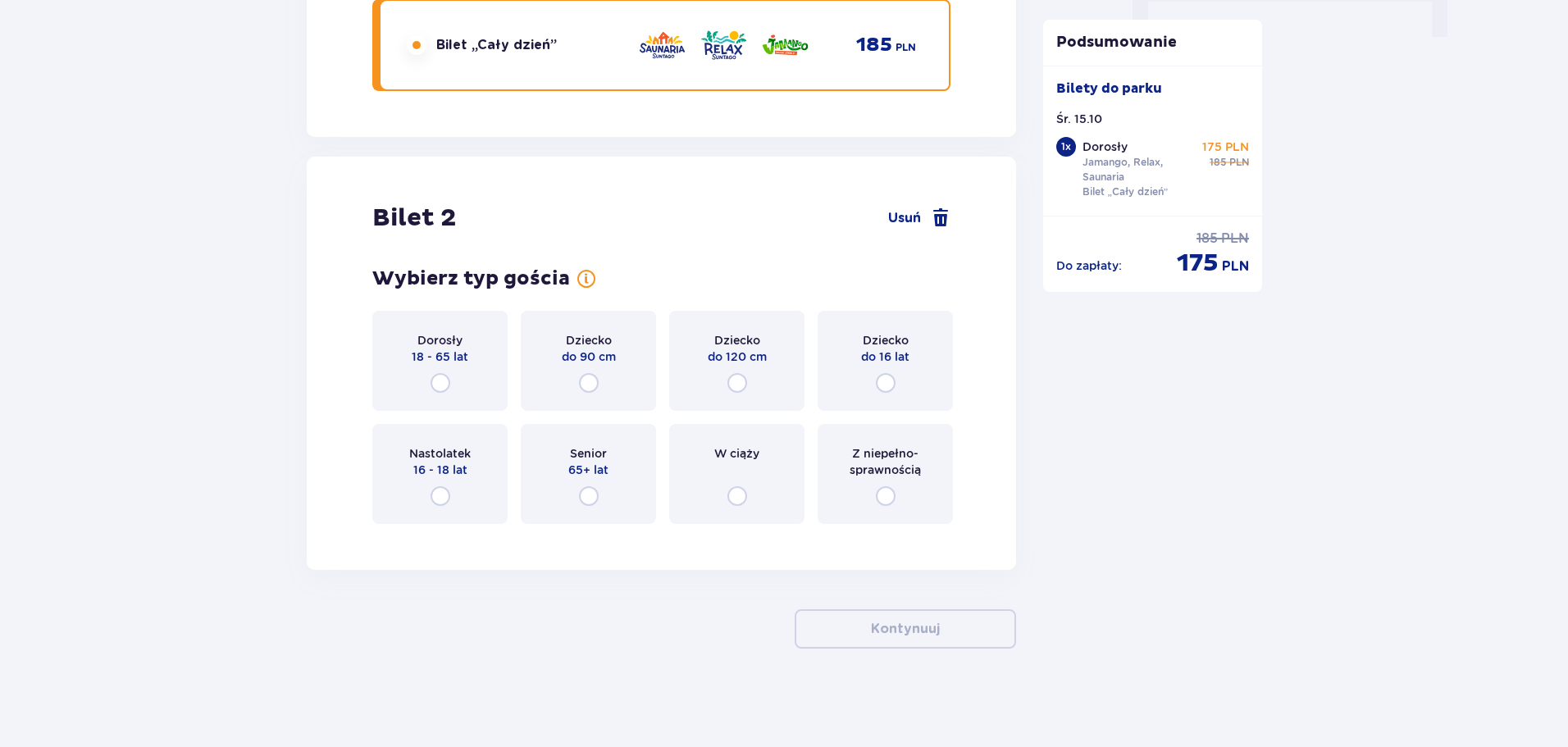
click at [450, 397] on div "Dorosły 18 - 65 lat" at bounding box center [439, 361] width 136 height 100
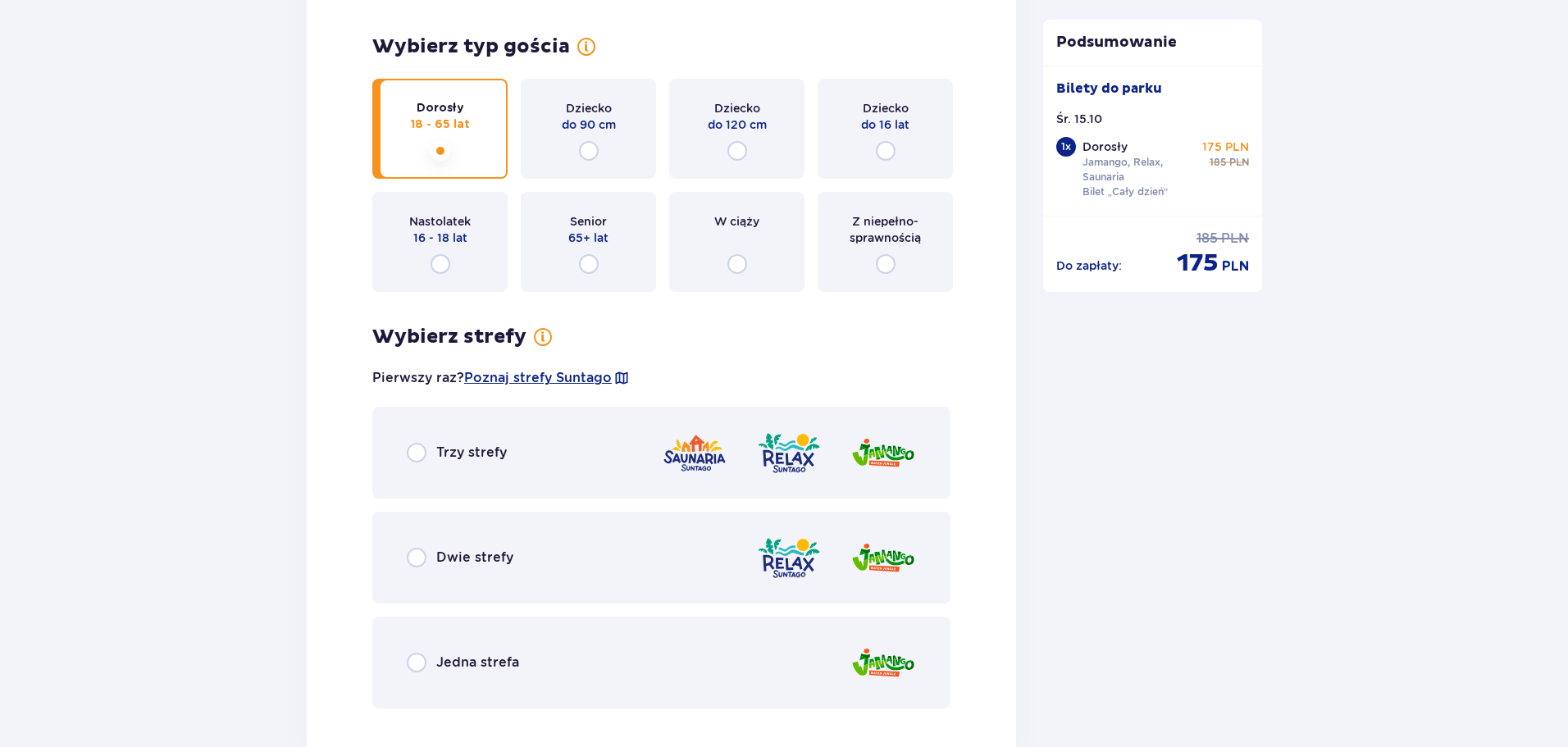
scroll to position [2132, 0]
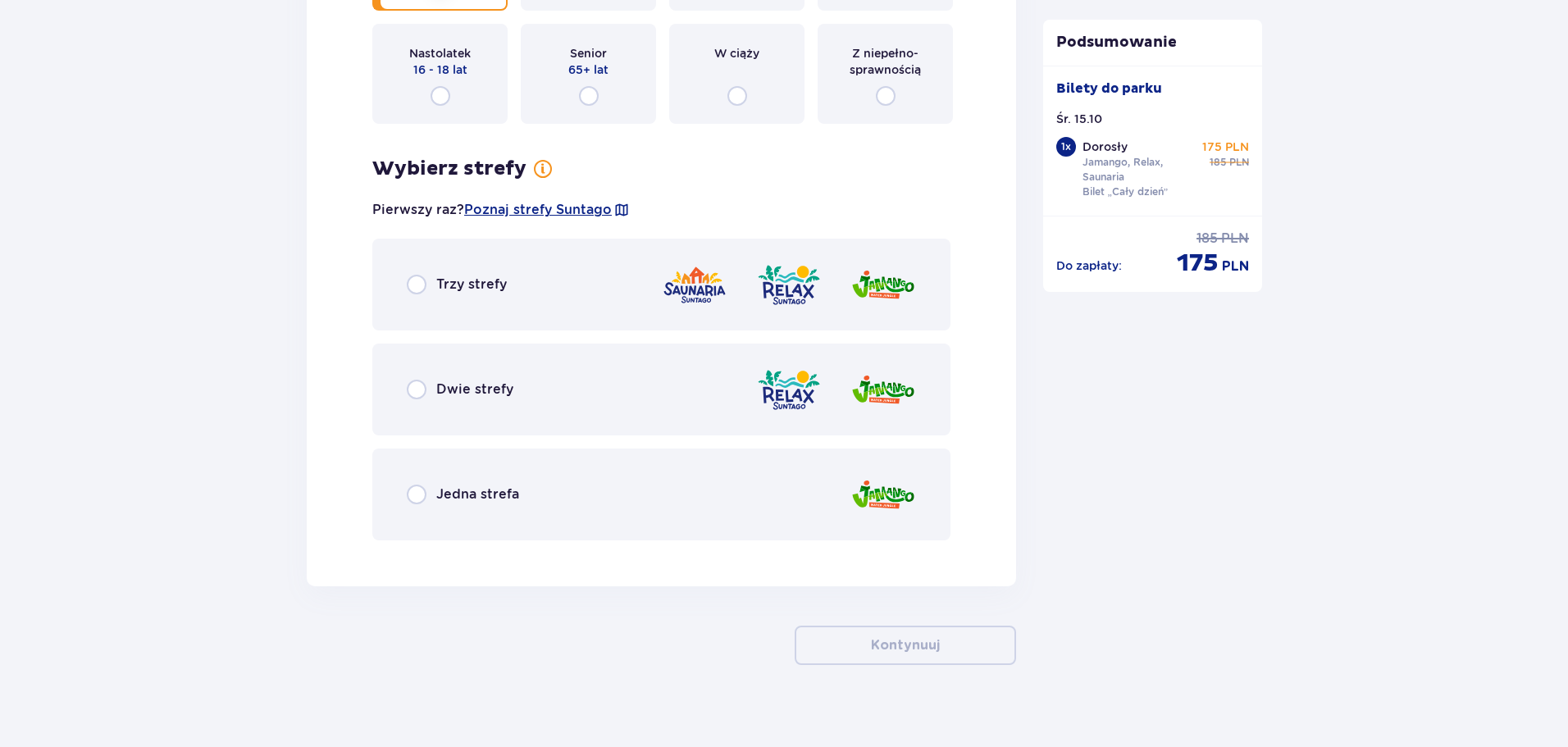
click at [512, 307] on div "Trzy strefy" at bounding box center [660, 285] width 578 height 92
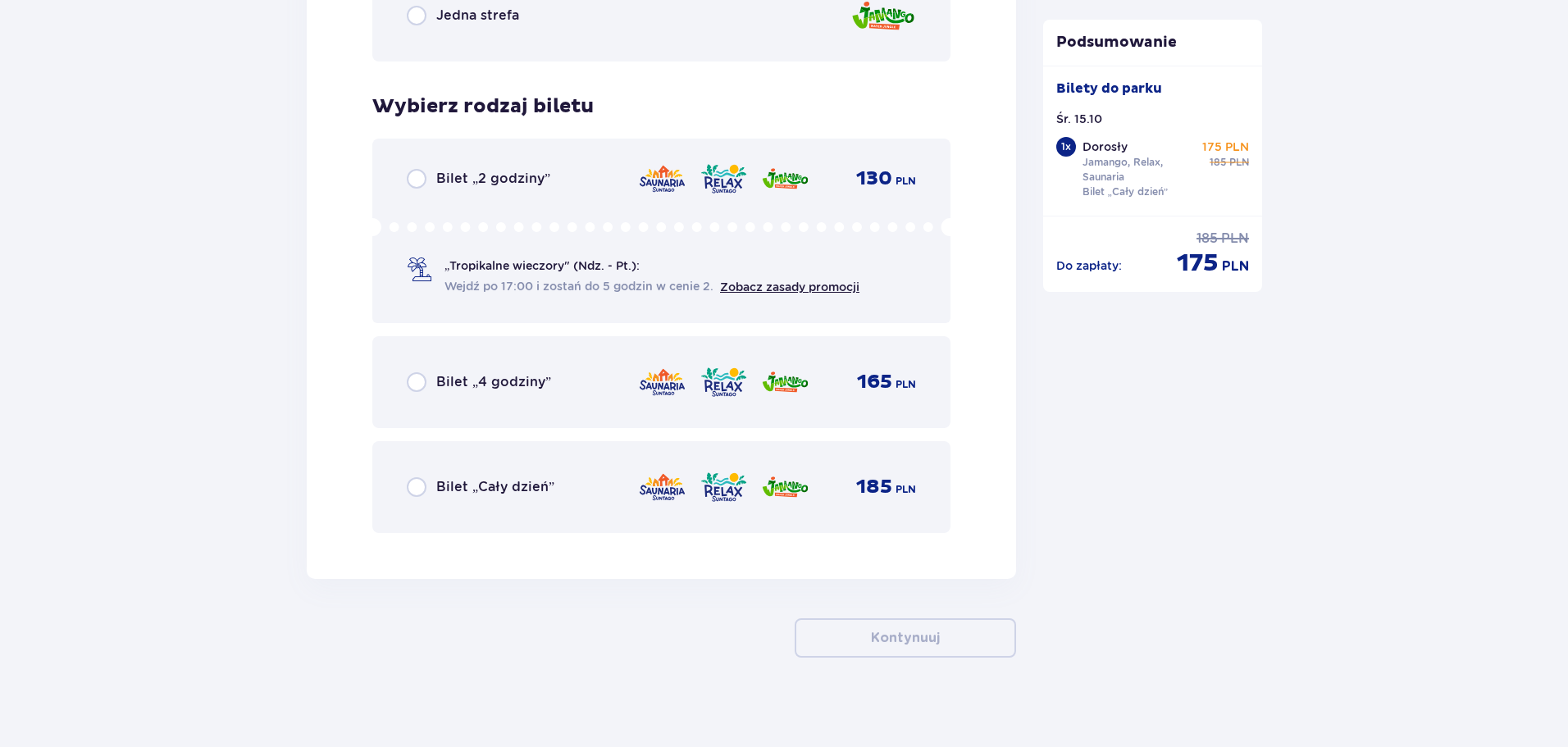
scroll to position [2621, 0]
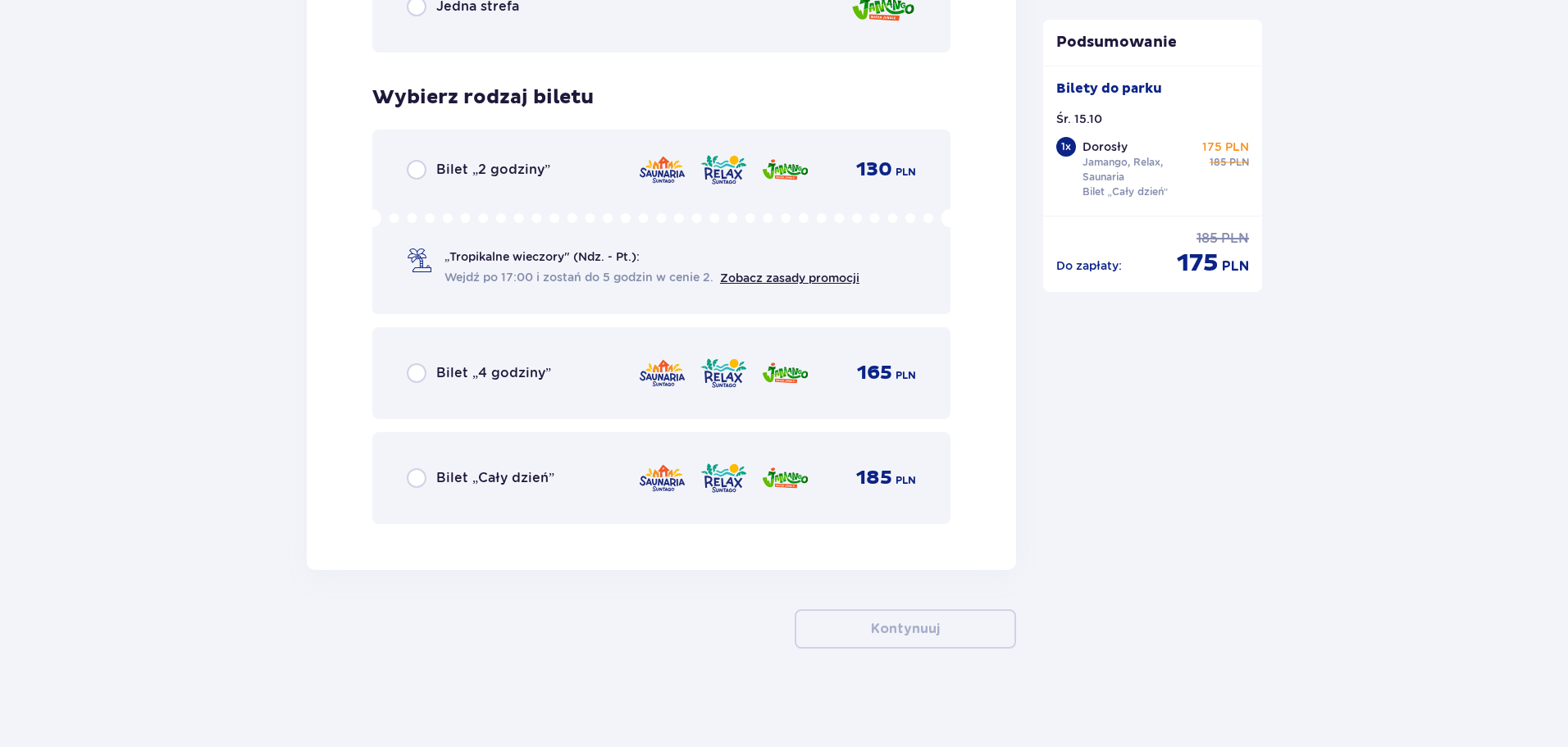
click at [481, 493] on div "Bilet „Cały dzień” 185 PLN" at bounding box center [661, 478] width 510 height 35
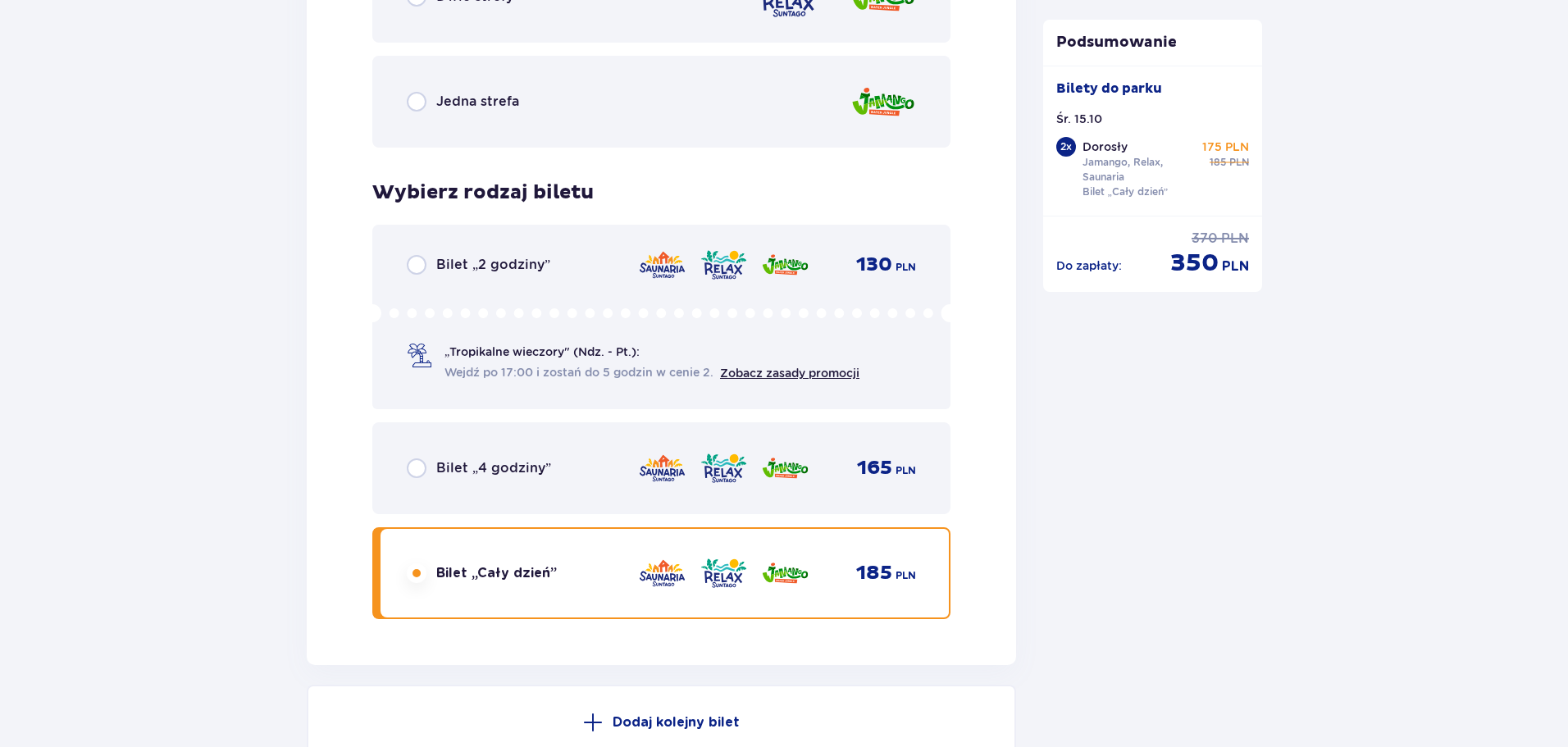
scroll to position [2788, 0]
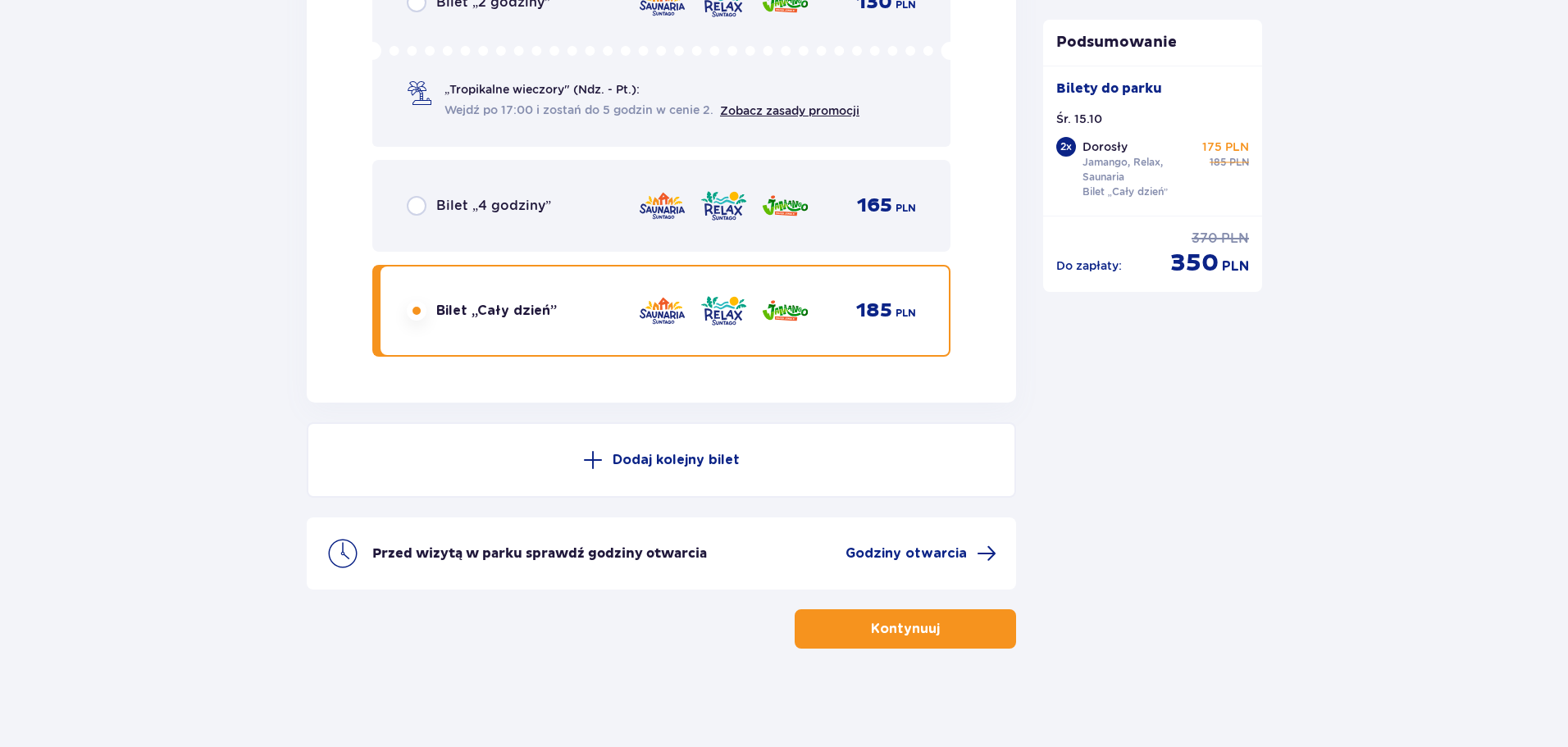
click at [972, 628] on button "Kontynuuj" at bounding box center [906, 629] width 221 height 39
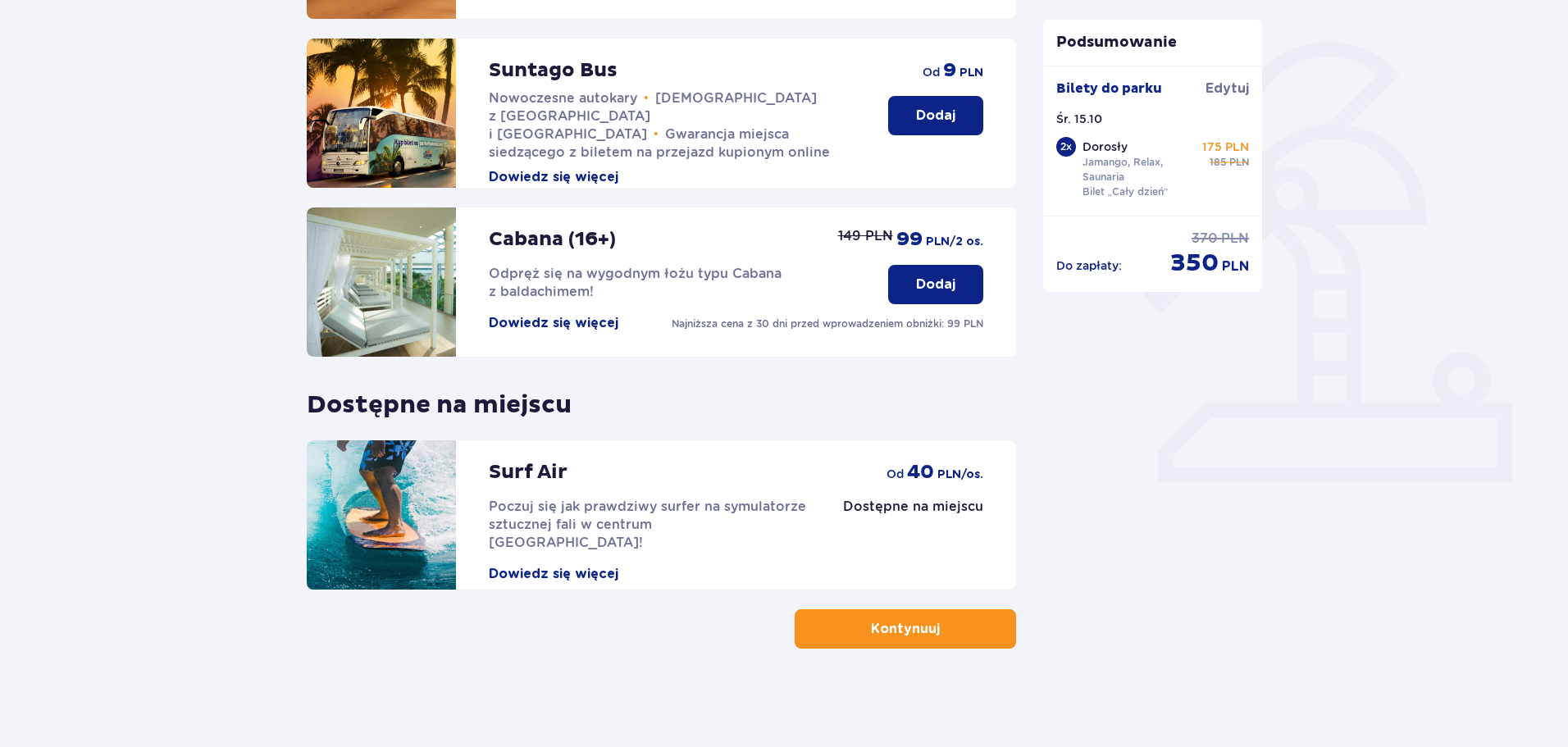
click at [892, 631] on p "Kontynuuj" at bounding box center [906, 629] width 69 height 18
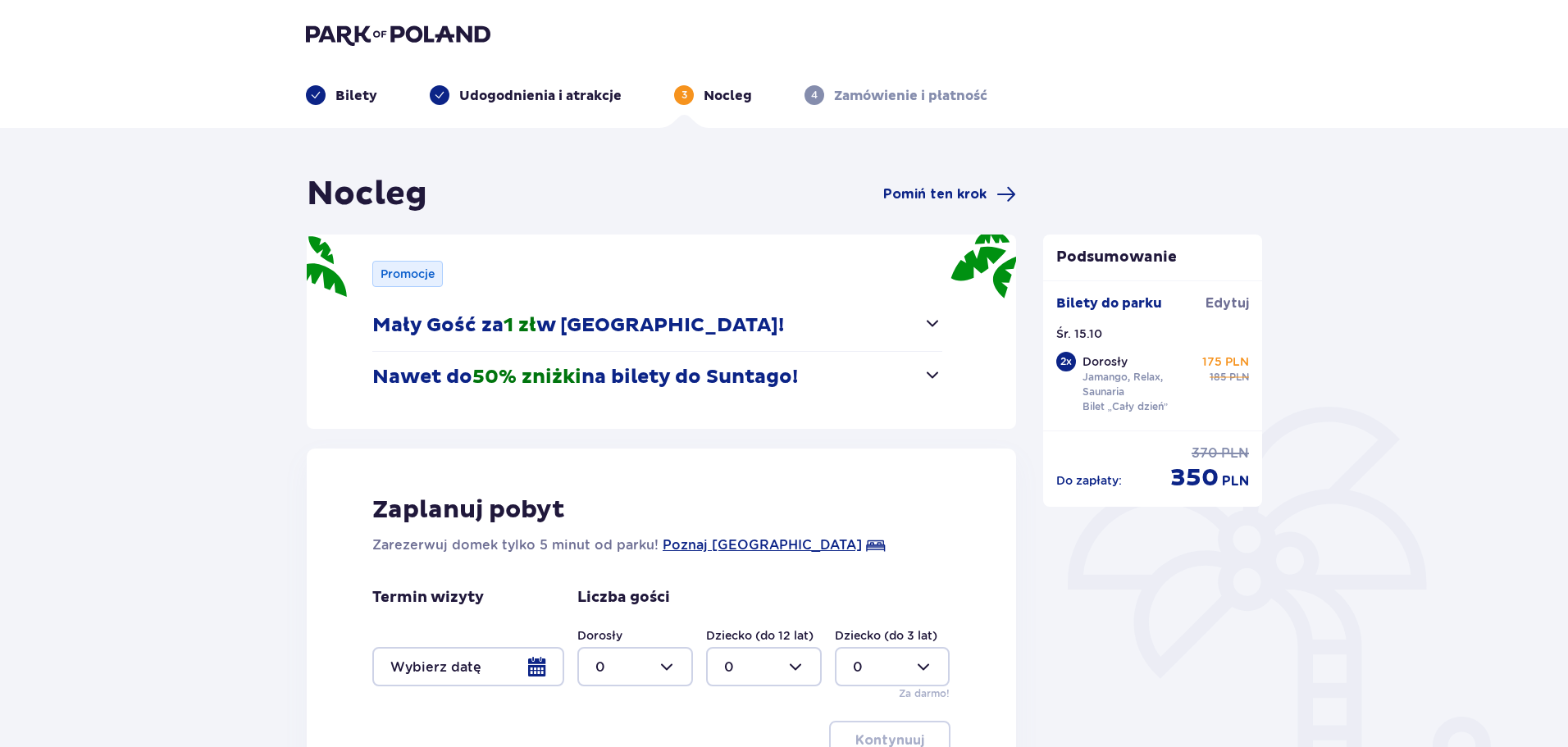
click at [933, 341] on button "Mały Gość za 1 zł w Suntago Village!" at bounding box center [657, 325] width 570 height 51
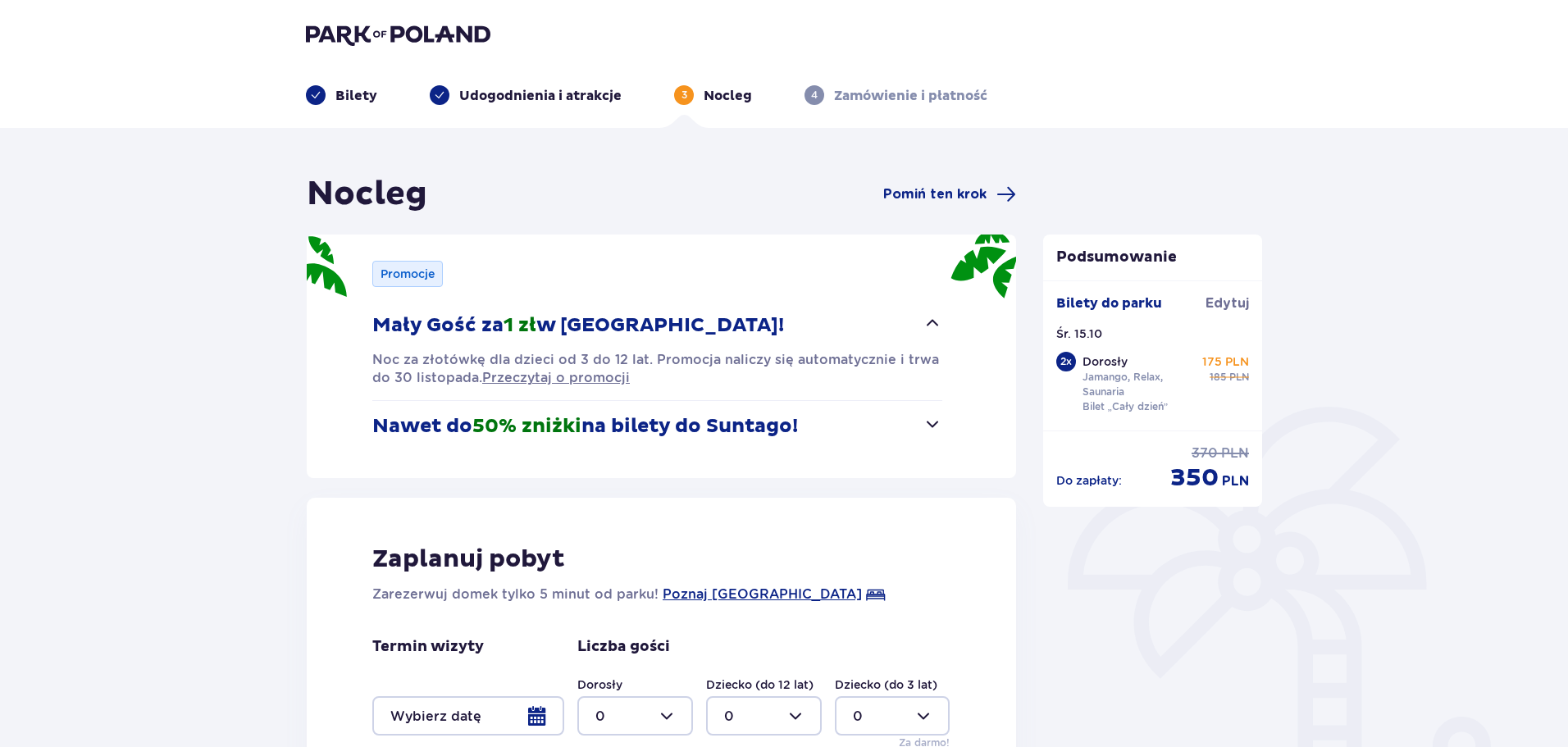
click at [928, 332] on span "button" at bounding box center [933, 323] width 19 height 19
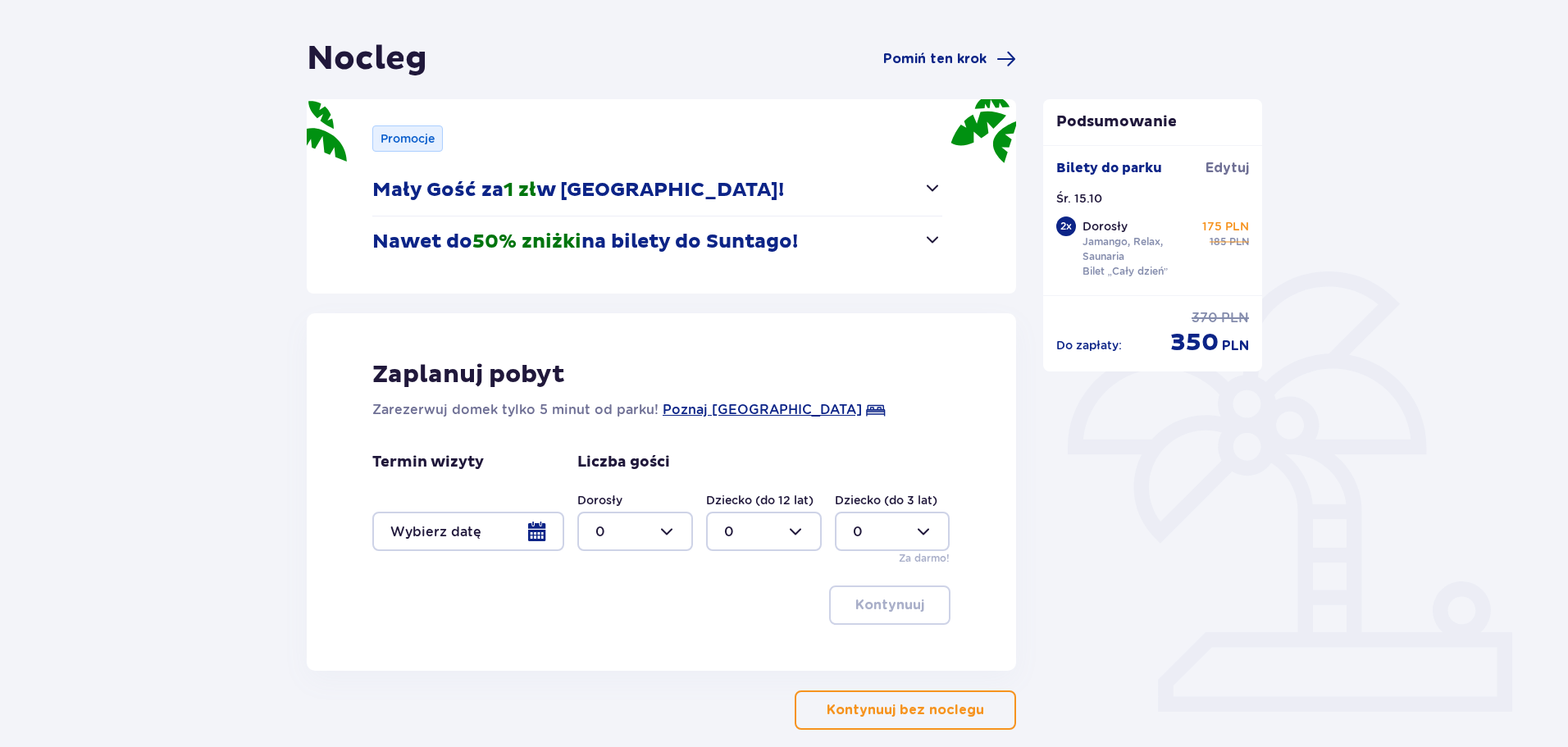
scroll to position [164, 0]
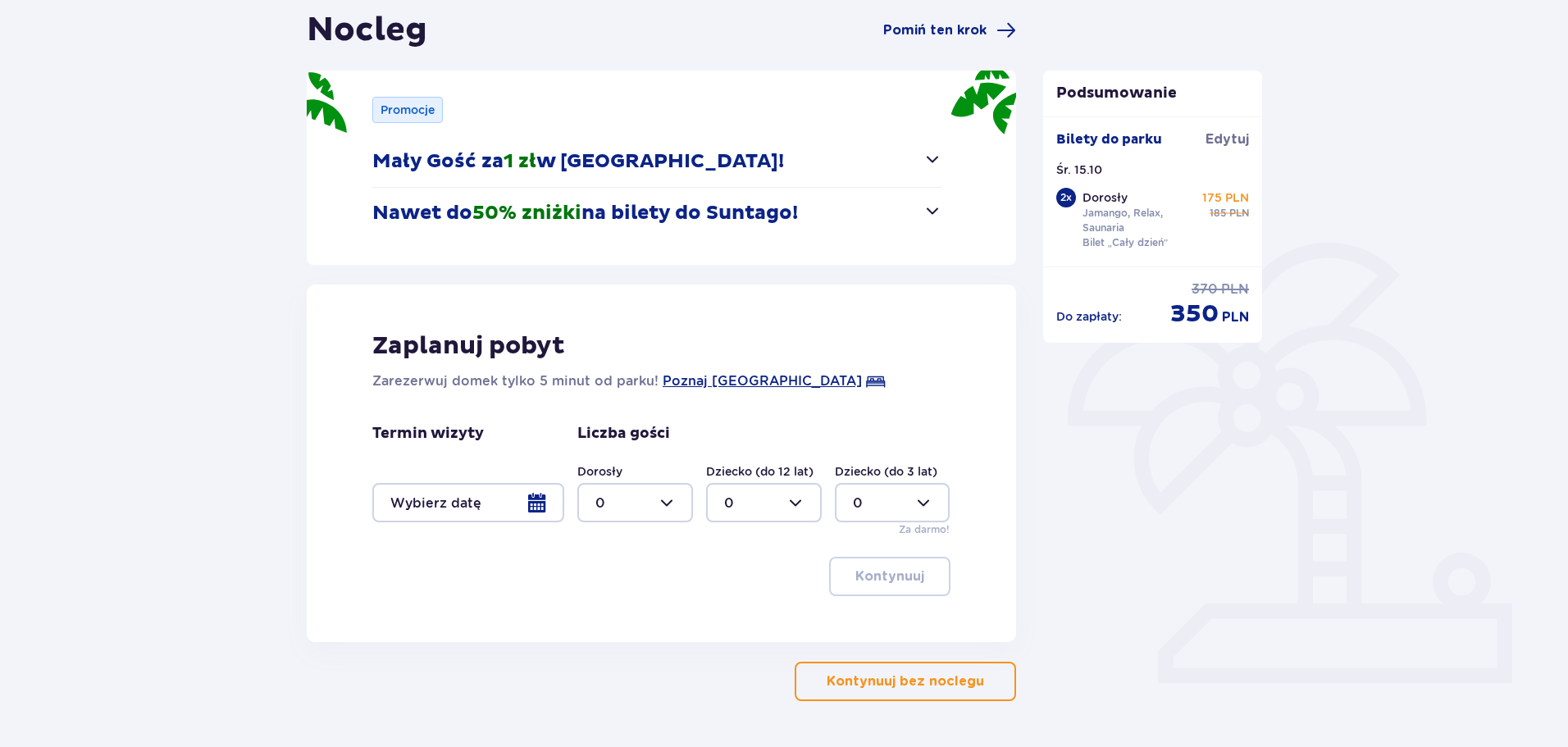
click at [556, 498] on div at bounding box center [468, 503] width 192 height 39
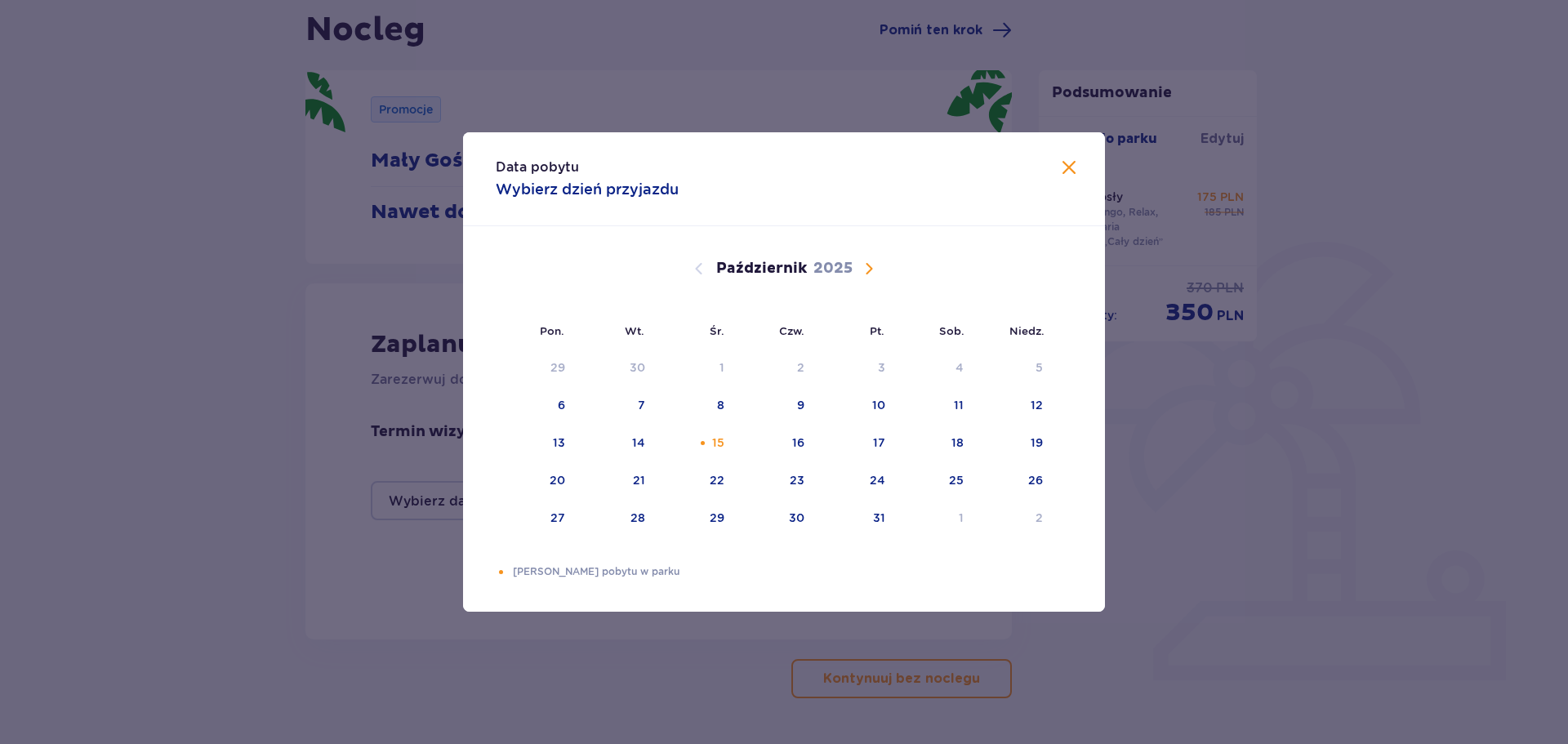
click at [1068, 166] on span "Zamknij" at bounding box center [1069, 169] width 19 height 19
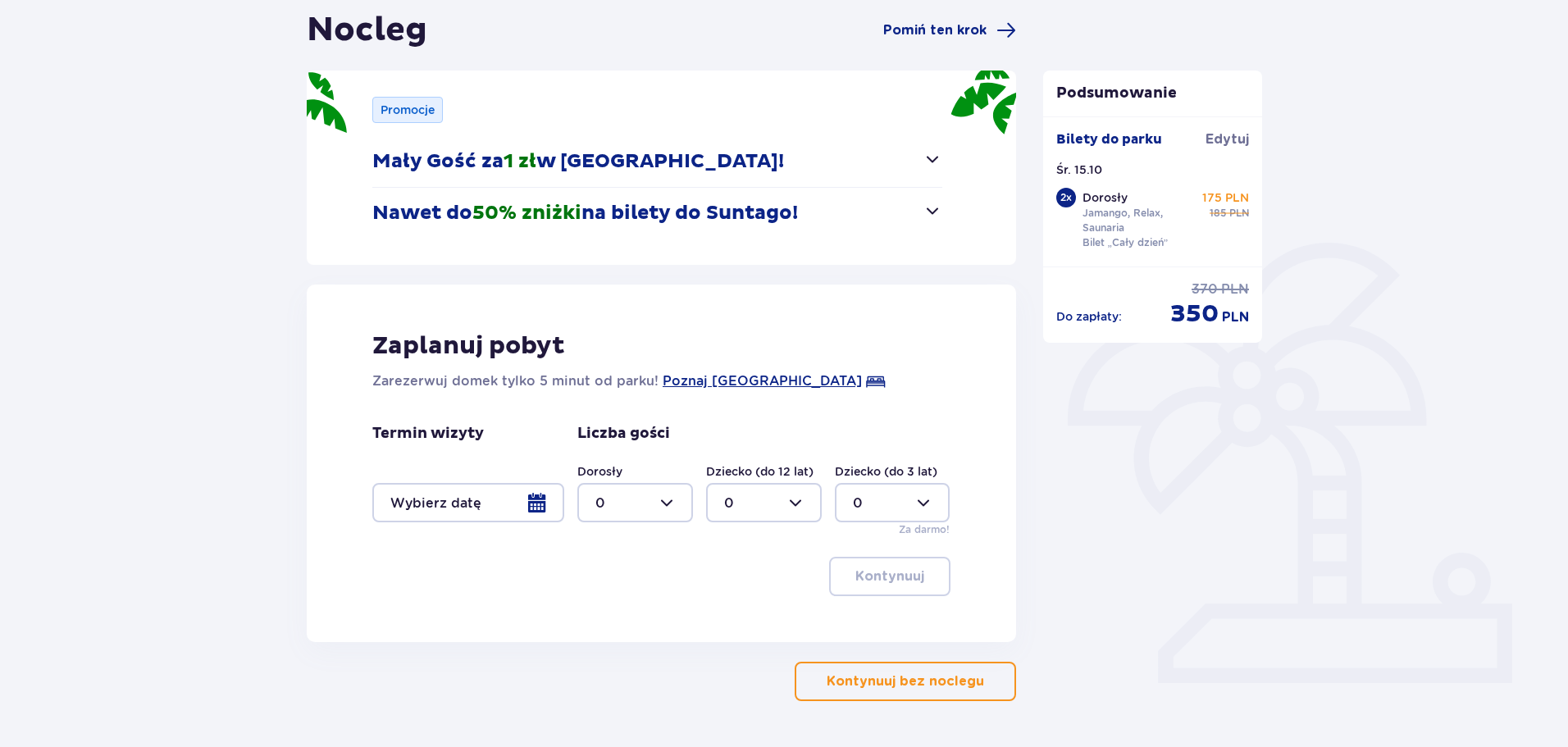
click at [548, 506] on div at bounding box center [468, 503] width 192 height 39
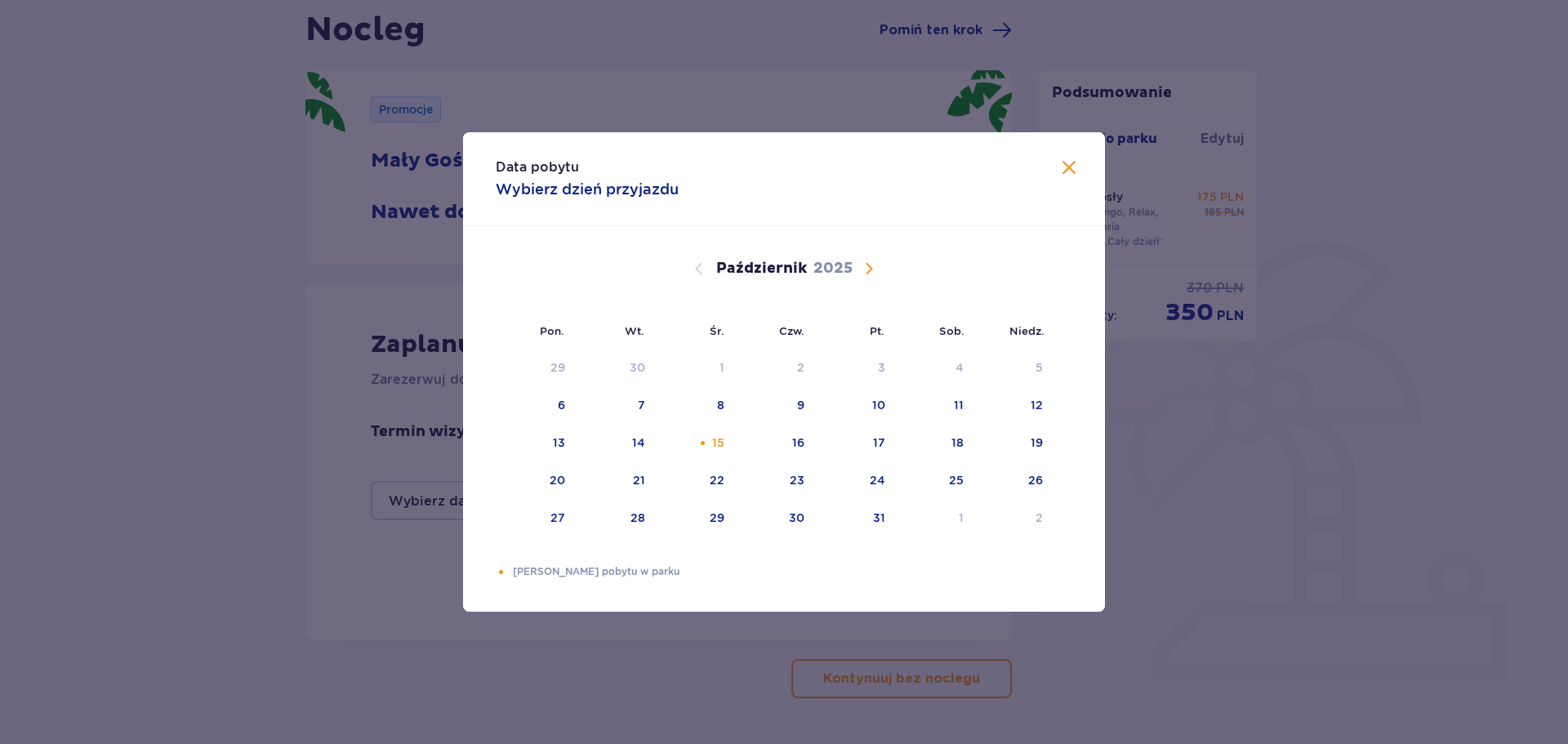
click at [1065, 169] on span "Zamknij" at bounding box center [1069, 169] width 19 height 19
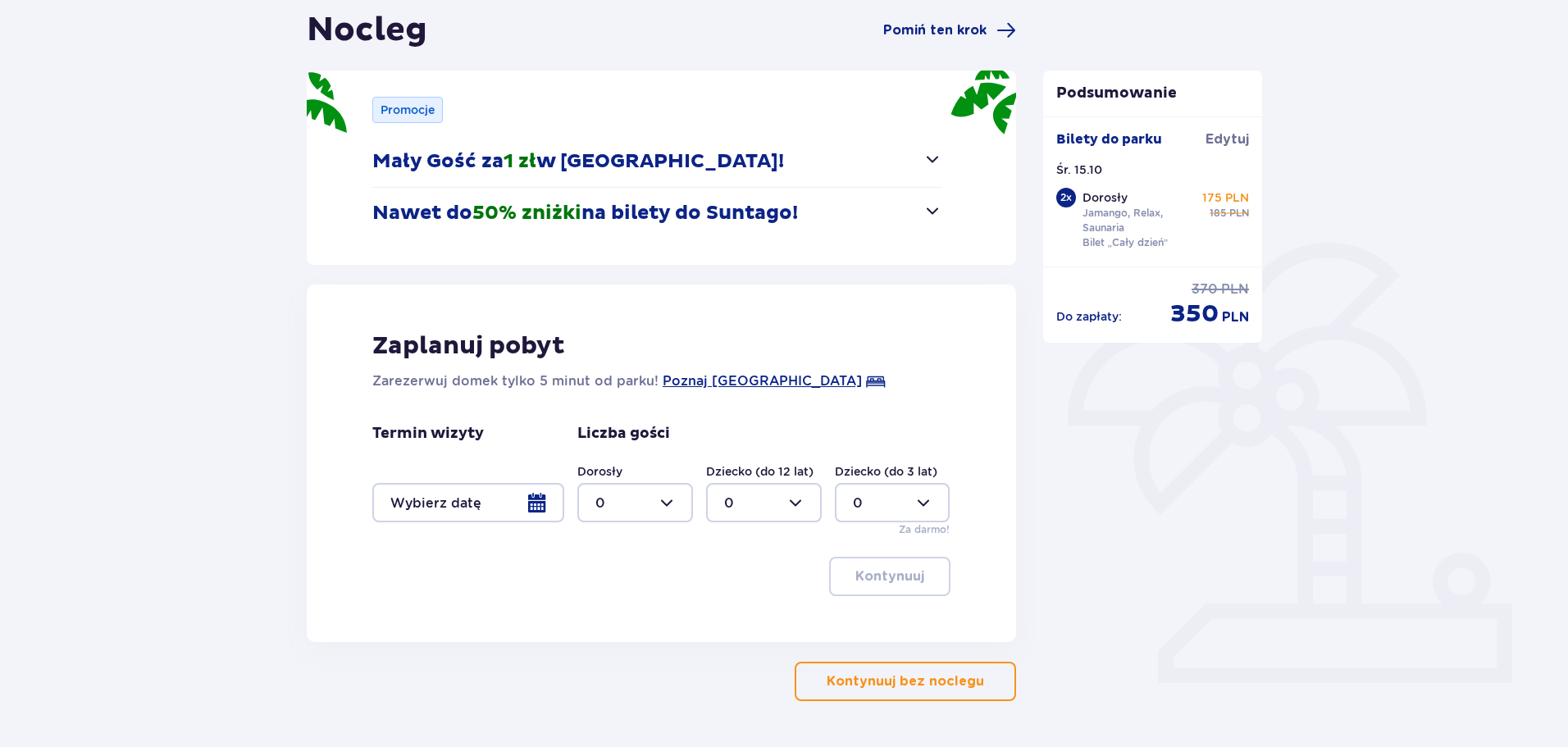
click at [500, 501] on div at bounding box center [468, 503] width 192 height 39
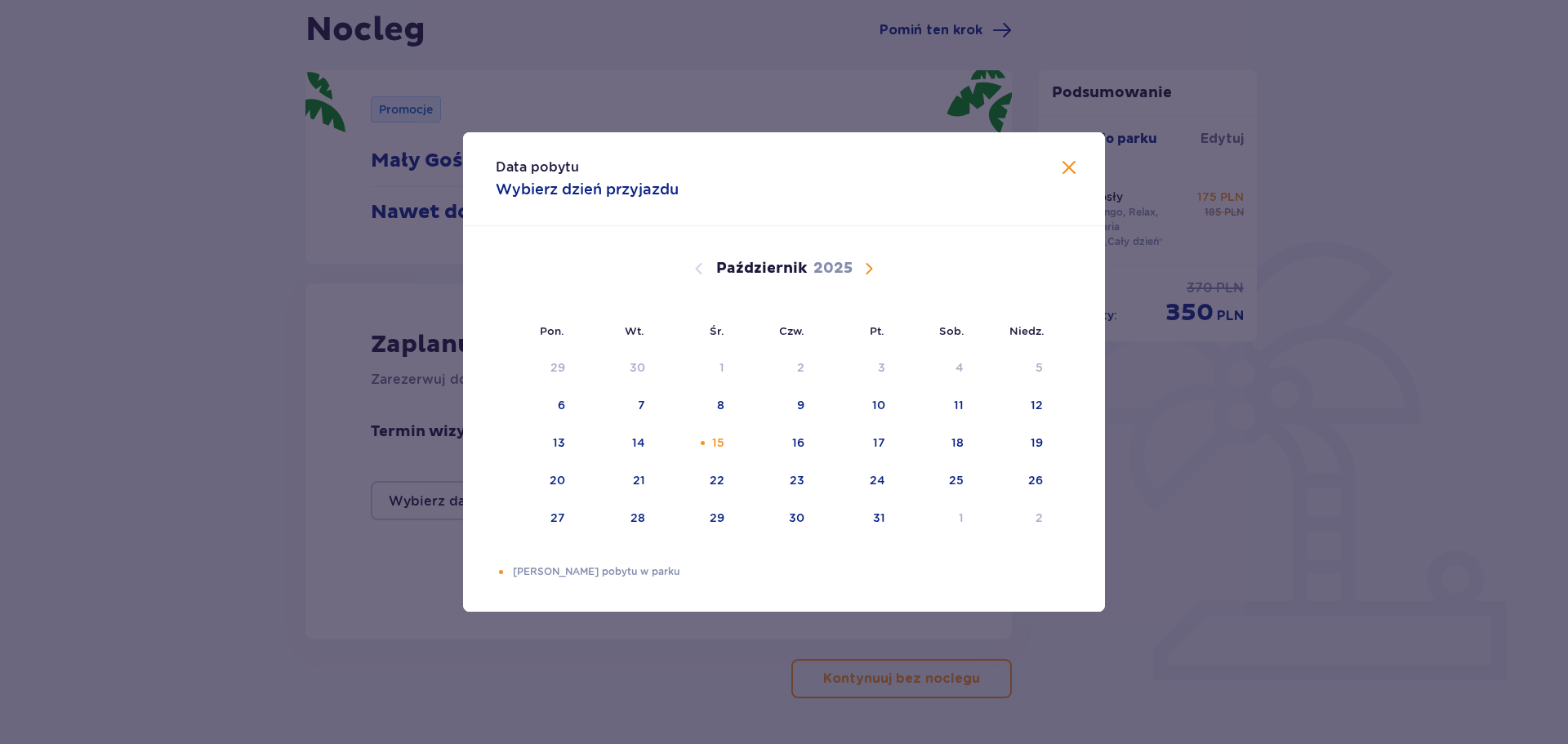
click at [1070, 174] on span "Zamknij" at bounding box center [1069, 169] width 19 height 19
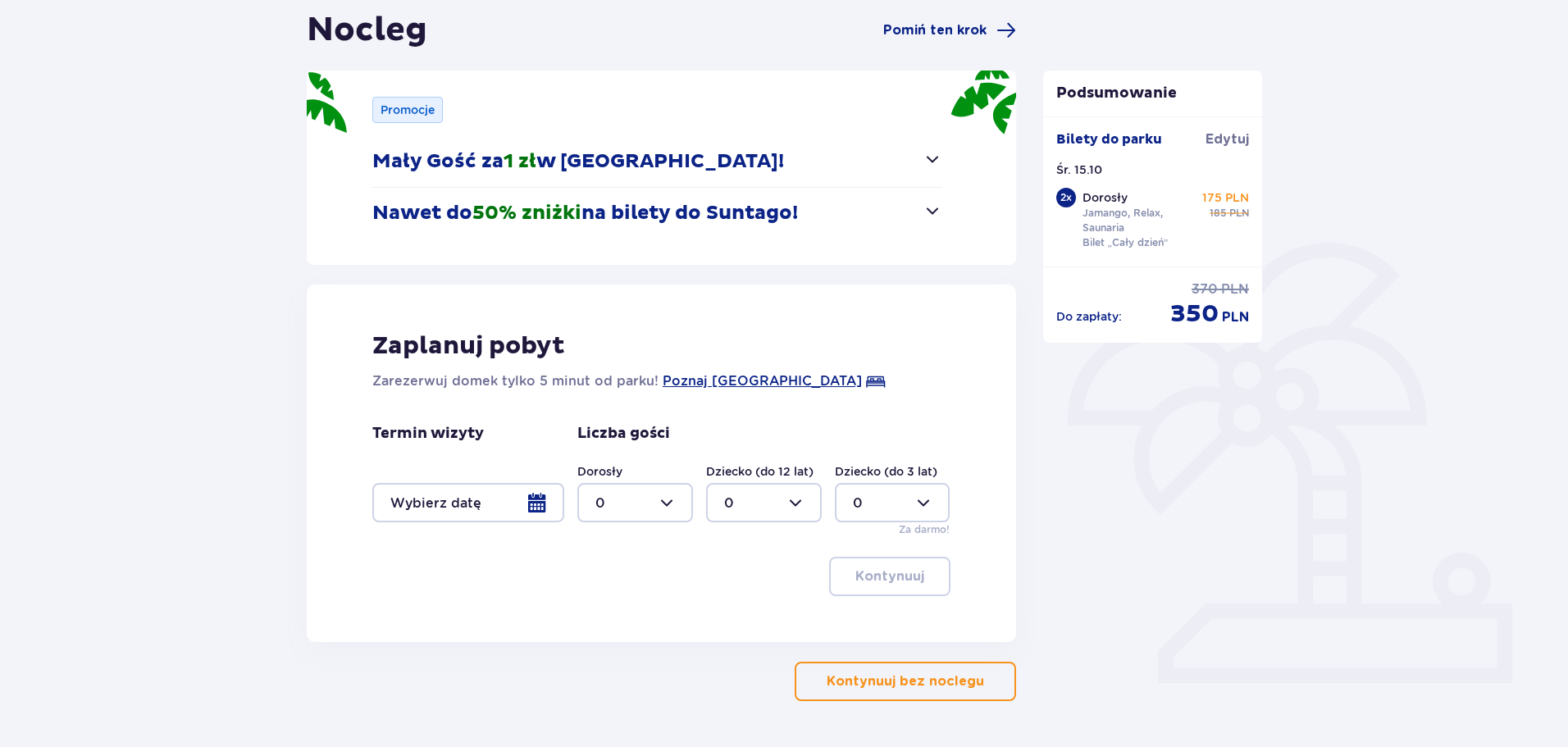
click at [885, 679] on p "Kontynuuj bez noclegu" at bounding box center [906, 682] width 158 height 18
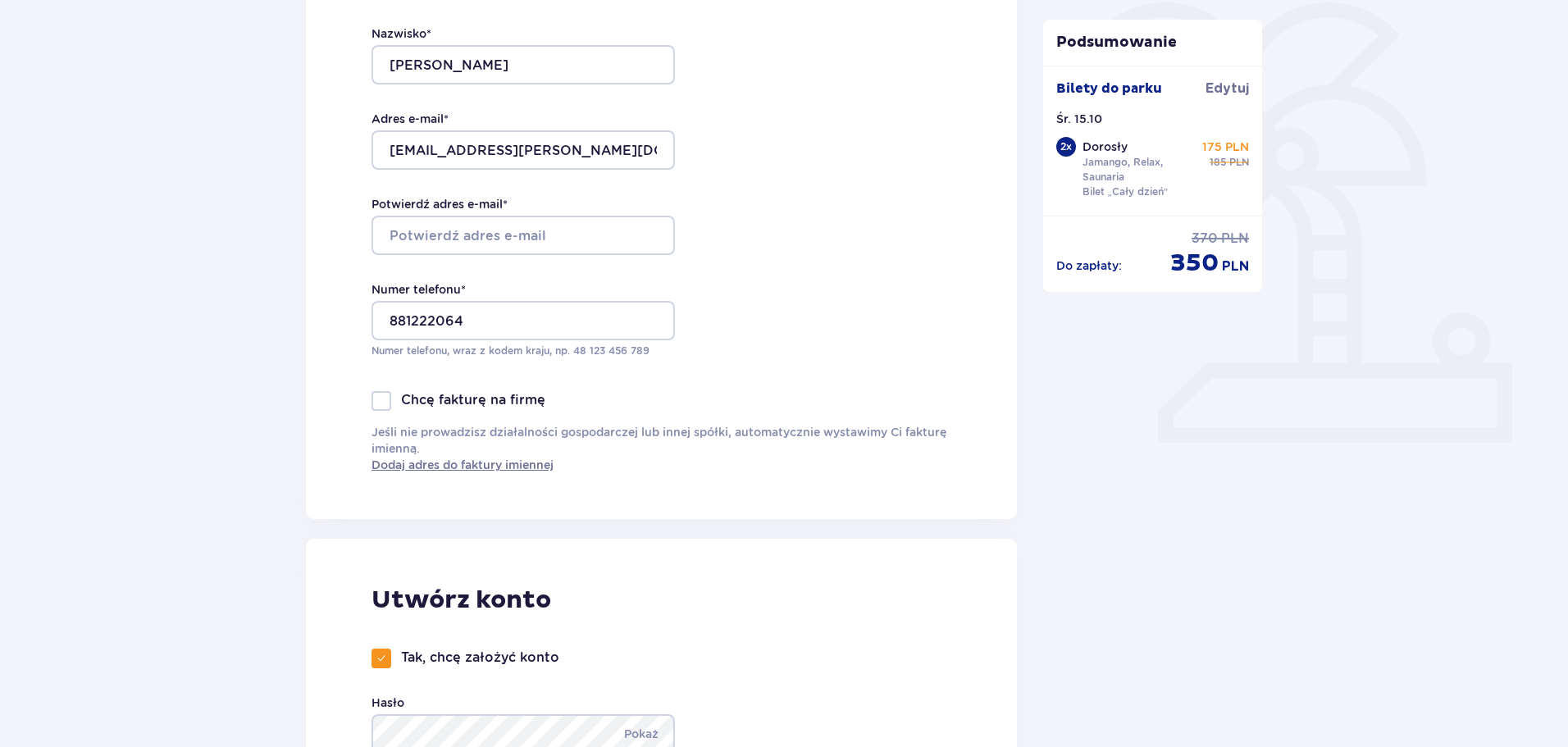
scroll to position [405, 0]
click at [508, 220] on input "Potwierdź adres e-mail *" at bounding box center [523, 235] width 304 height 39
type input "[EMAIL_ADDRESS][PERSON_NAME][DOMAIN_NAME]"
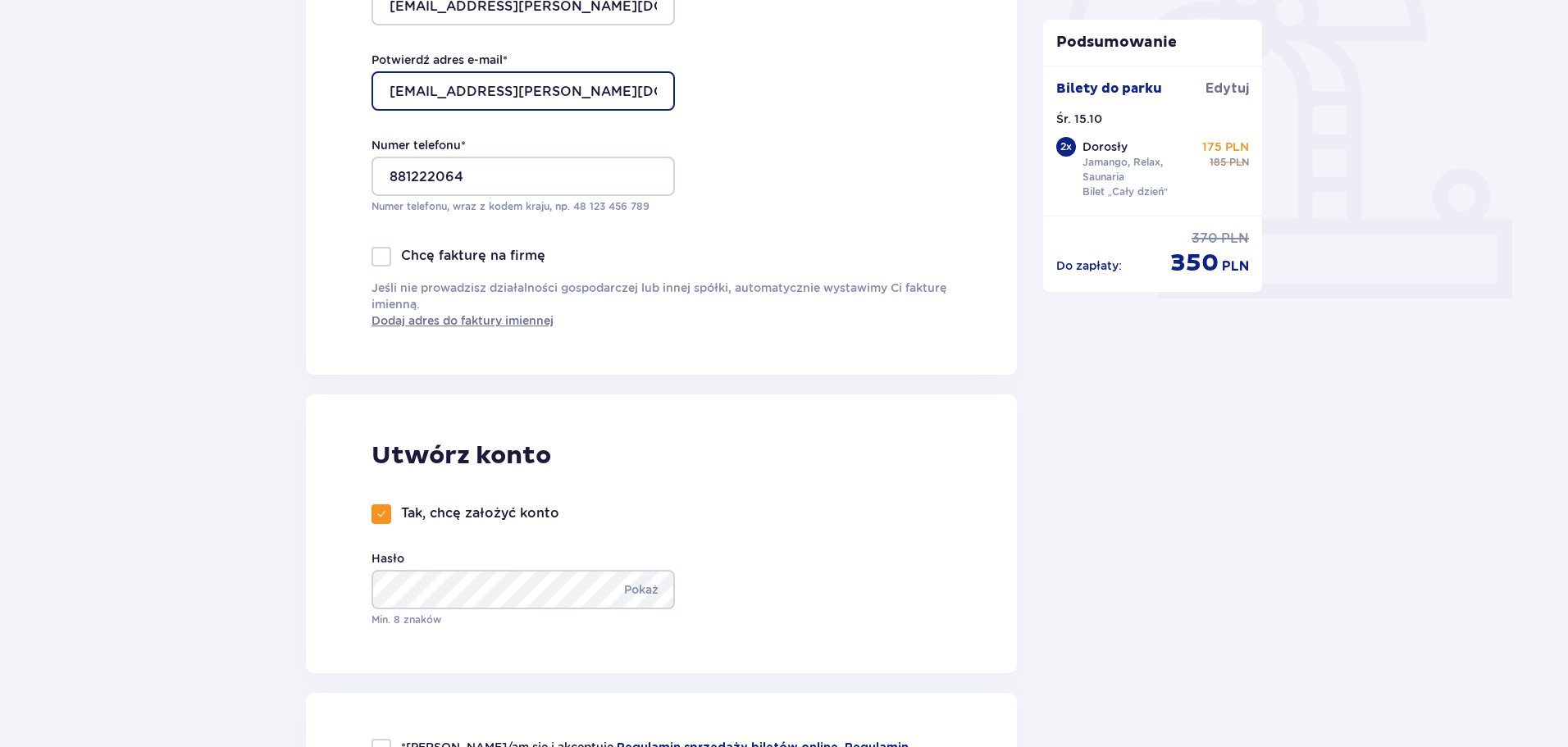
scroll to position [815, 0]
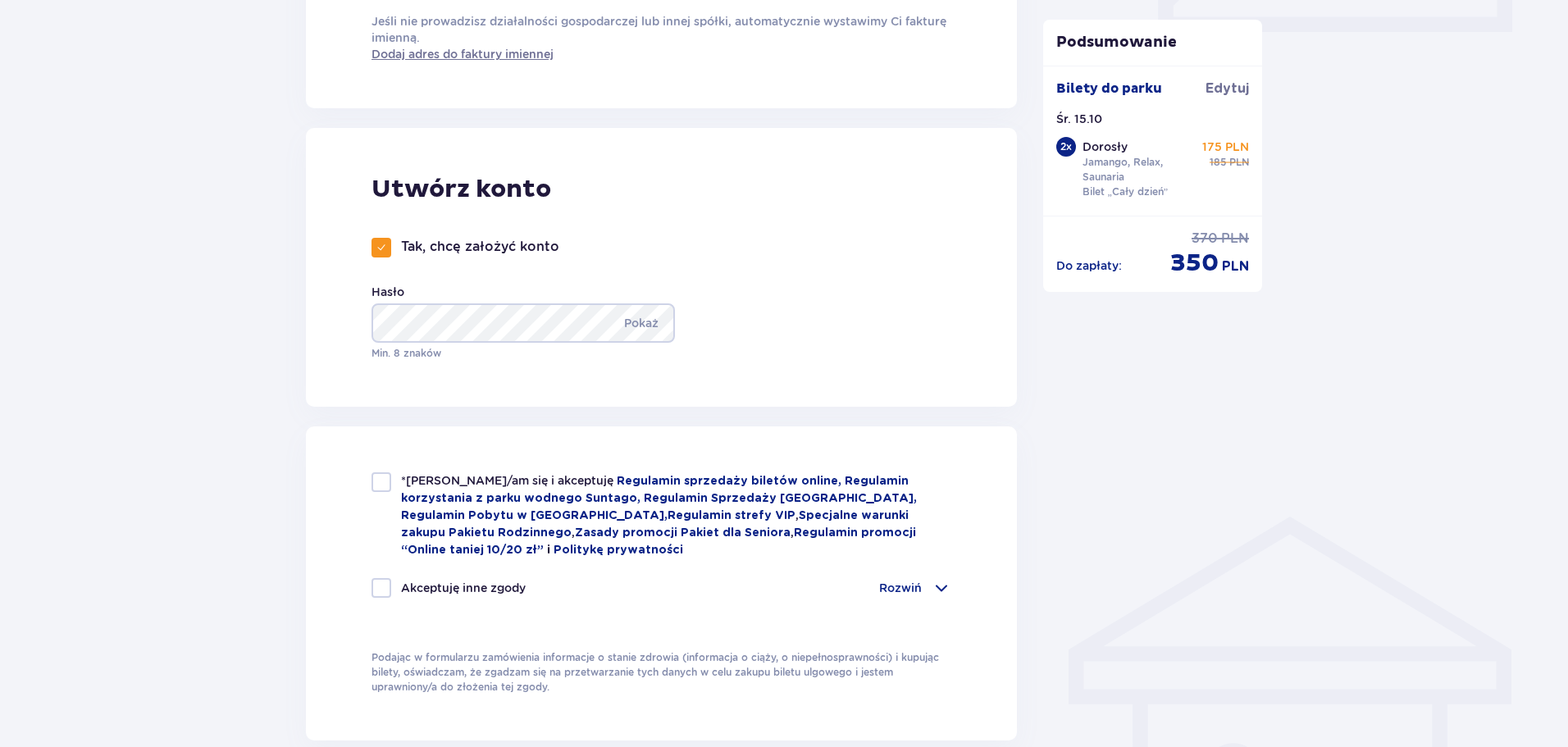
click at [712, 359] on div "Utwórz konto Tak, chcę założyć konto Hasło Pokaż Min. 8 znaków" at bounding box center [661, 267] width 711 height 279
click at [374, 493] on div "*Zapoznałem/am się i akceptuję Regulamin sprzedaży biletów online, Regulamin ko…" at bounding box center [660, 515] width 580 height 87
checkbox input "true"
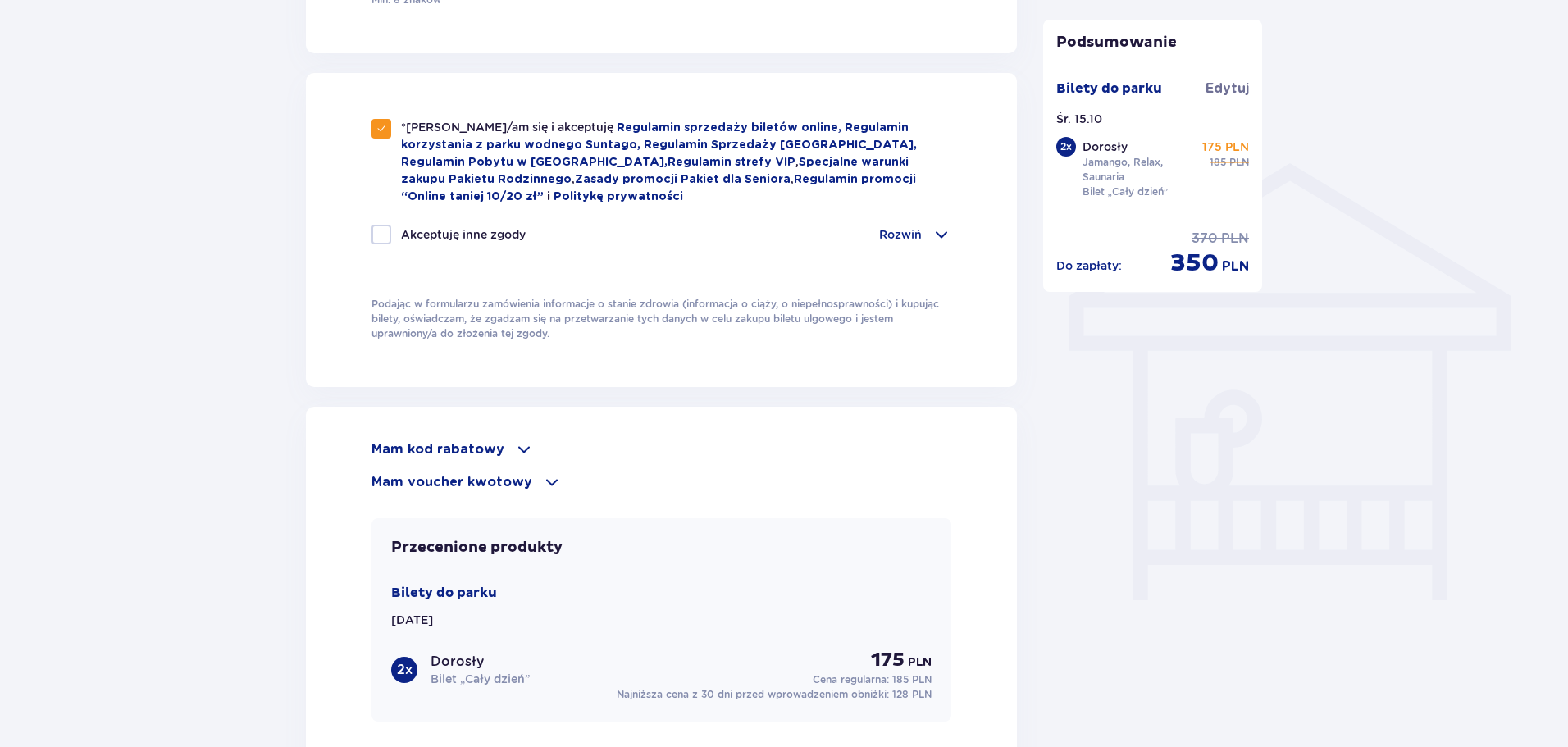
scroll to position [1307, 0]
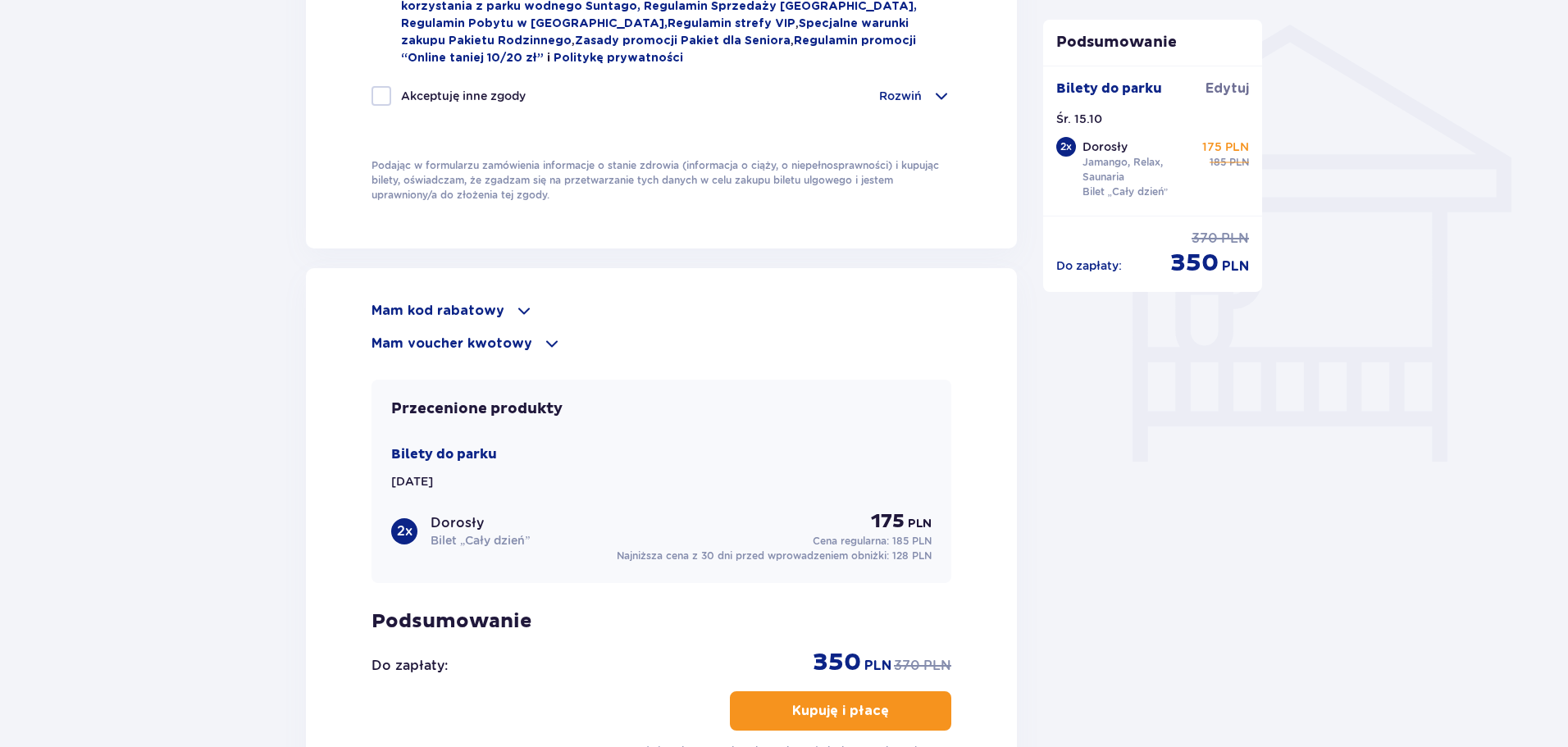
click at [501, 312] on div "Mam kod rabatowy" at bounding box center [660, 311] width 580 height 19
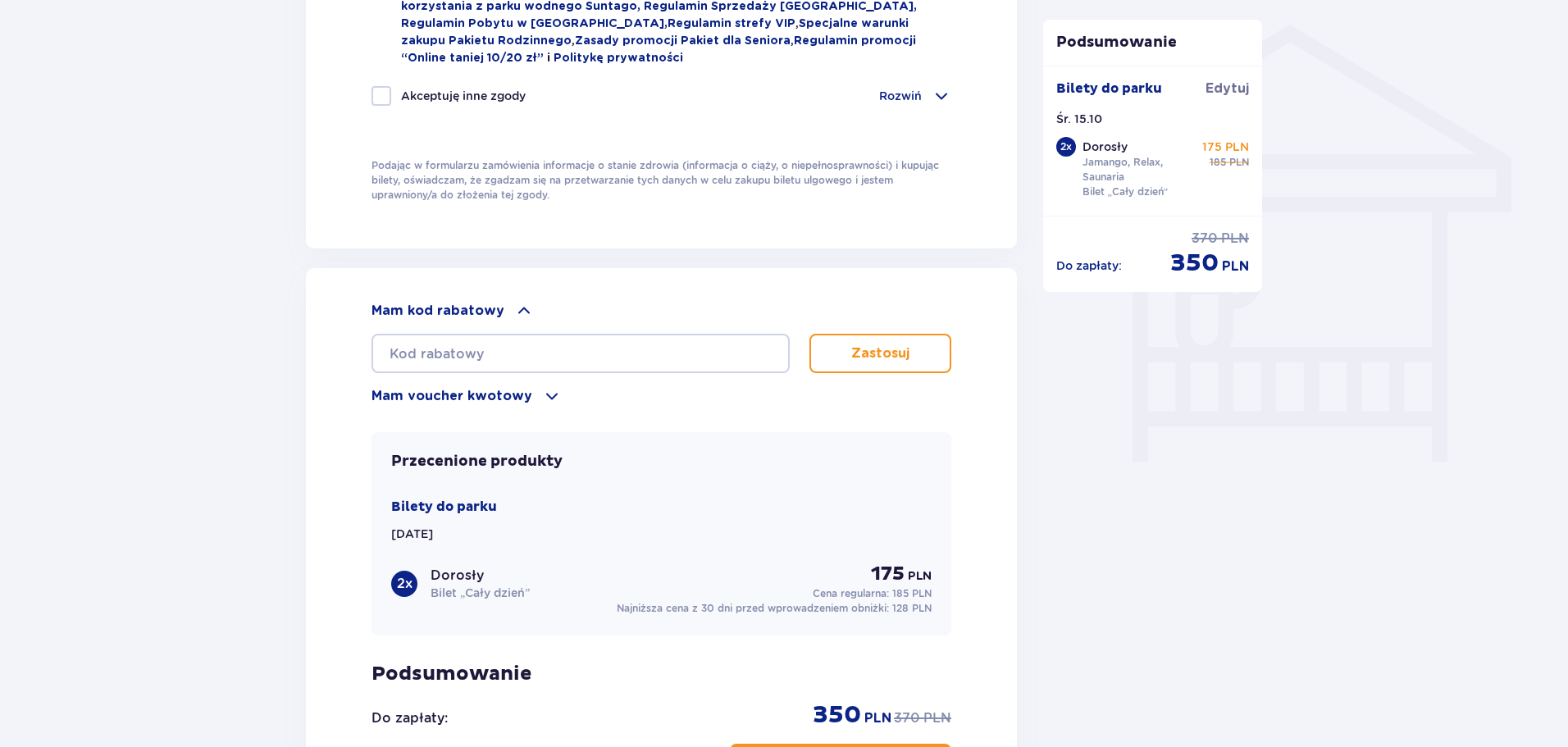
click at [514, 305] on span at bounding box center [524, 311] width 19 height 19
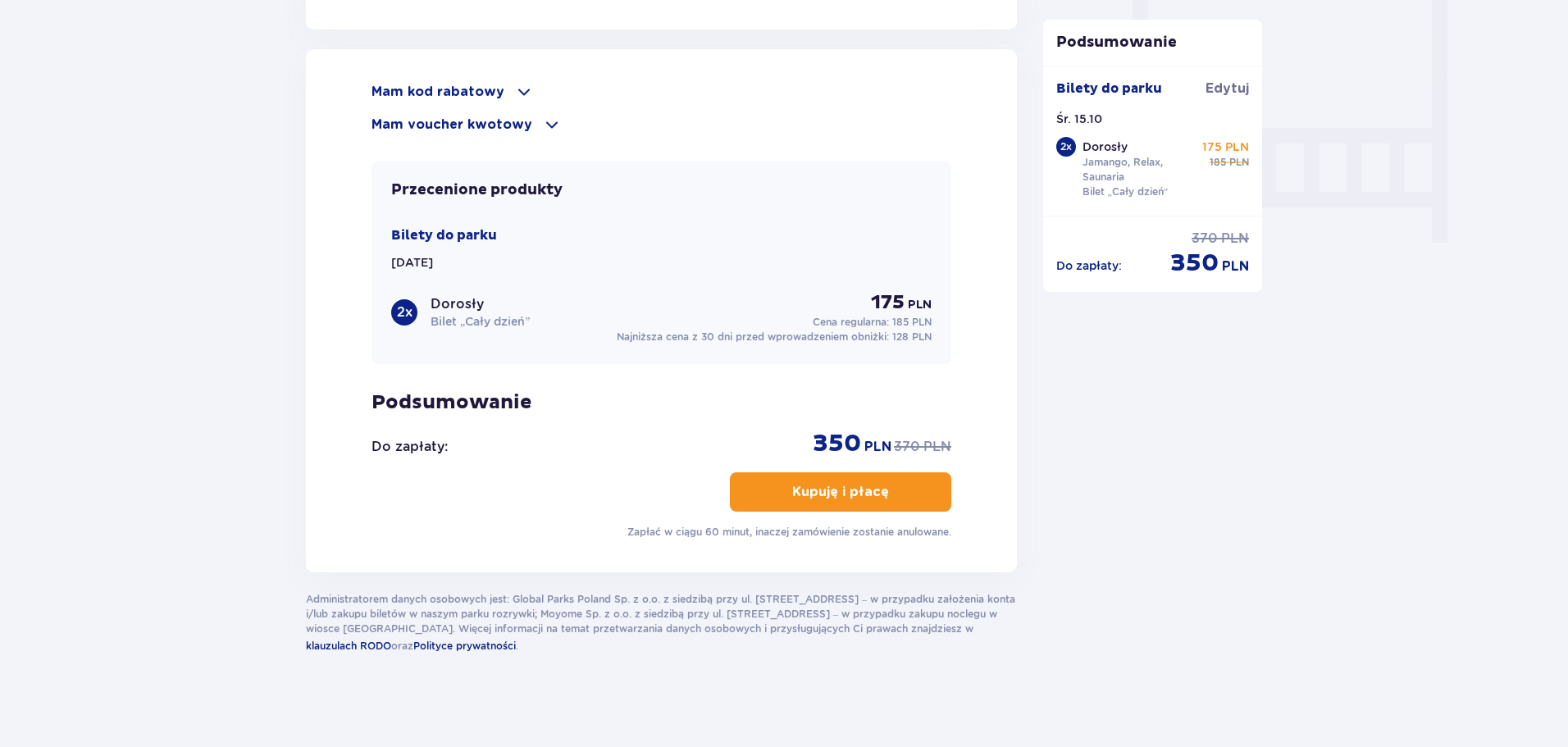
scroll to position [1528, 0]
click at [817, 484] on p "Kupuję i płacę" at bounding box center [840, 490] width 97 height 18
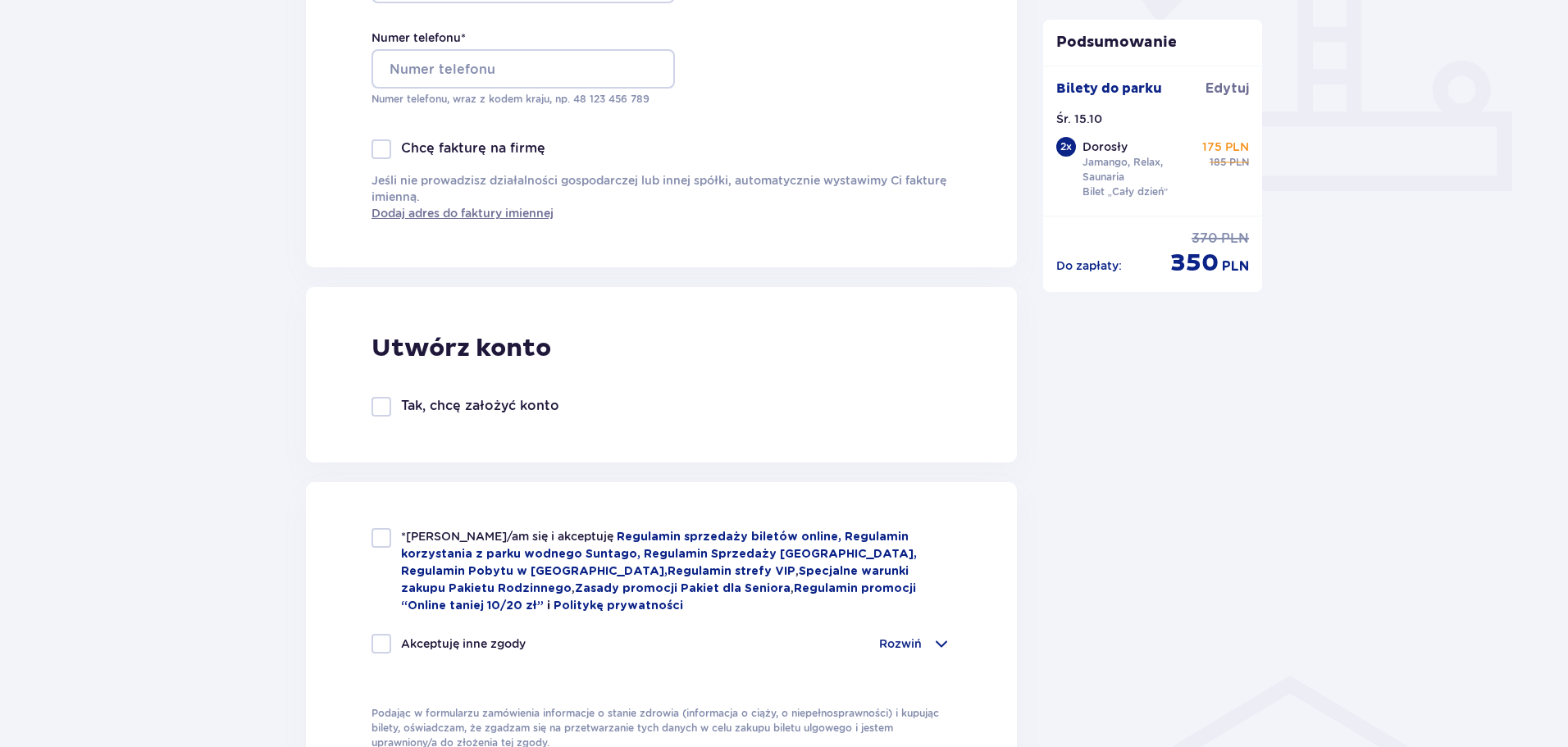
scroll to position [902, 0]
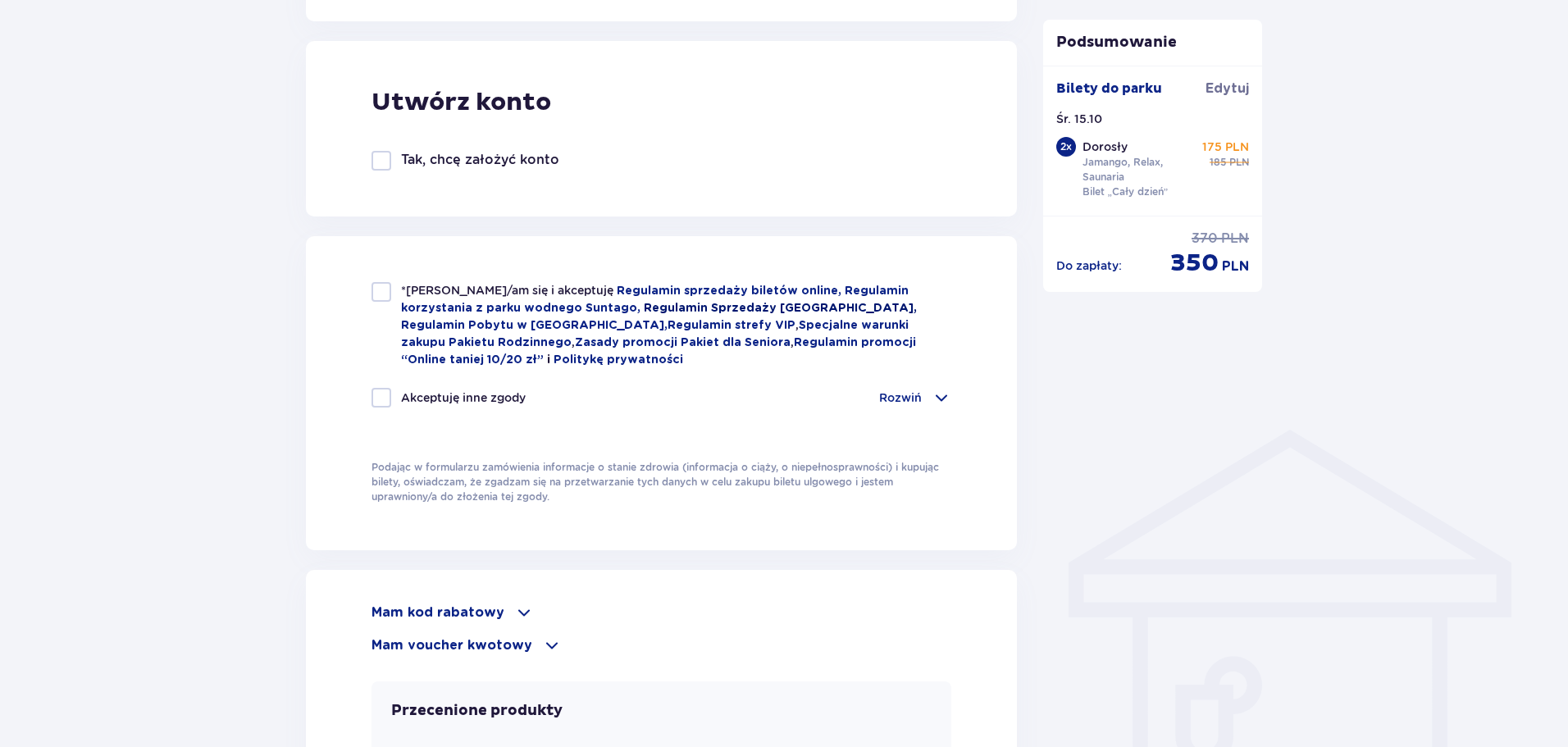
click at [718, 310] on link "Regulamin Sprzedaży [GEOGRAPHIC_DATA]," at bounding box center [781, 309] width 273 height 12
click at [762, 286] on link "Regulamin sprzedaży biletów online," at bounding box center [731, 291] width 228 height 12
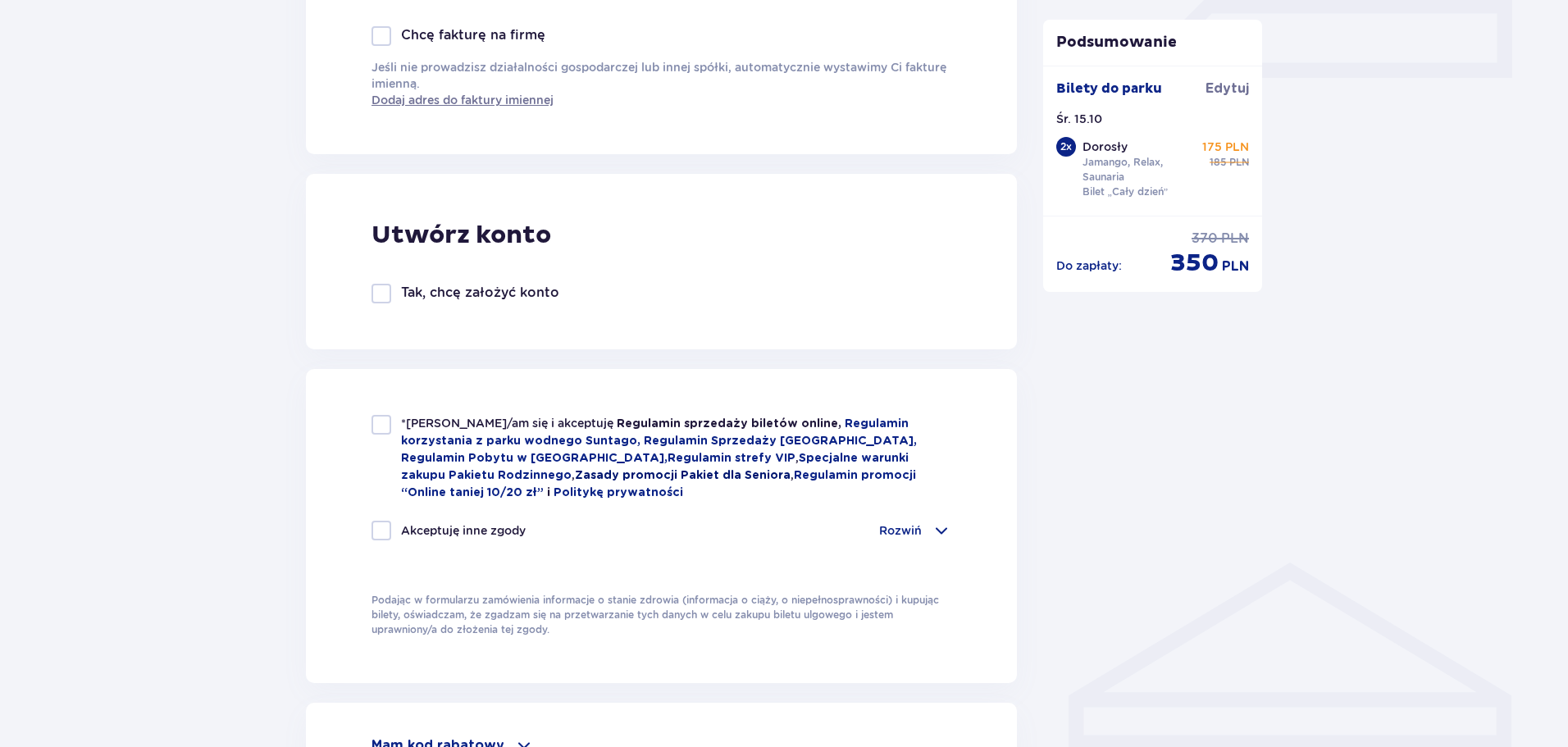
scroll to position [768, 0]
click at [390, 286] on div at bounding box center [381, 294] width 19 height 19
checkbox input "true"
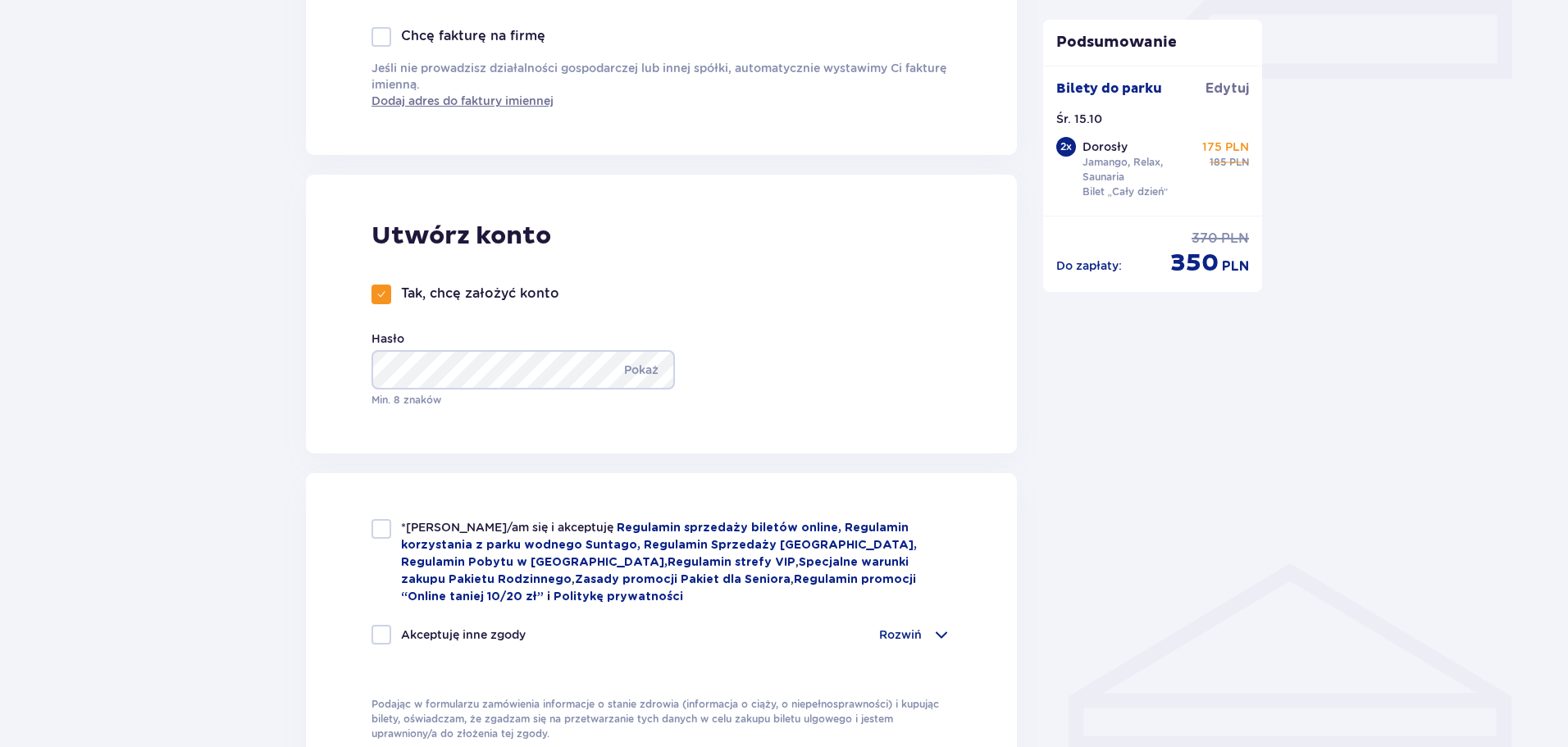
type input "881222064"
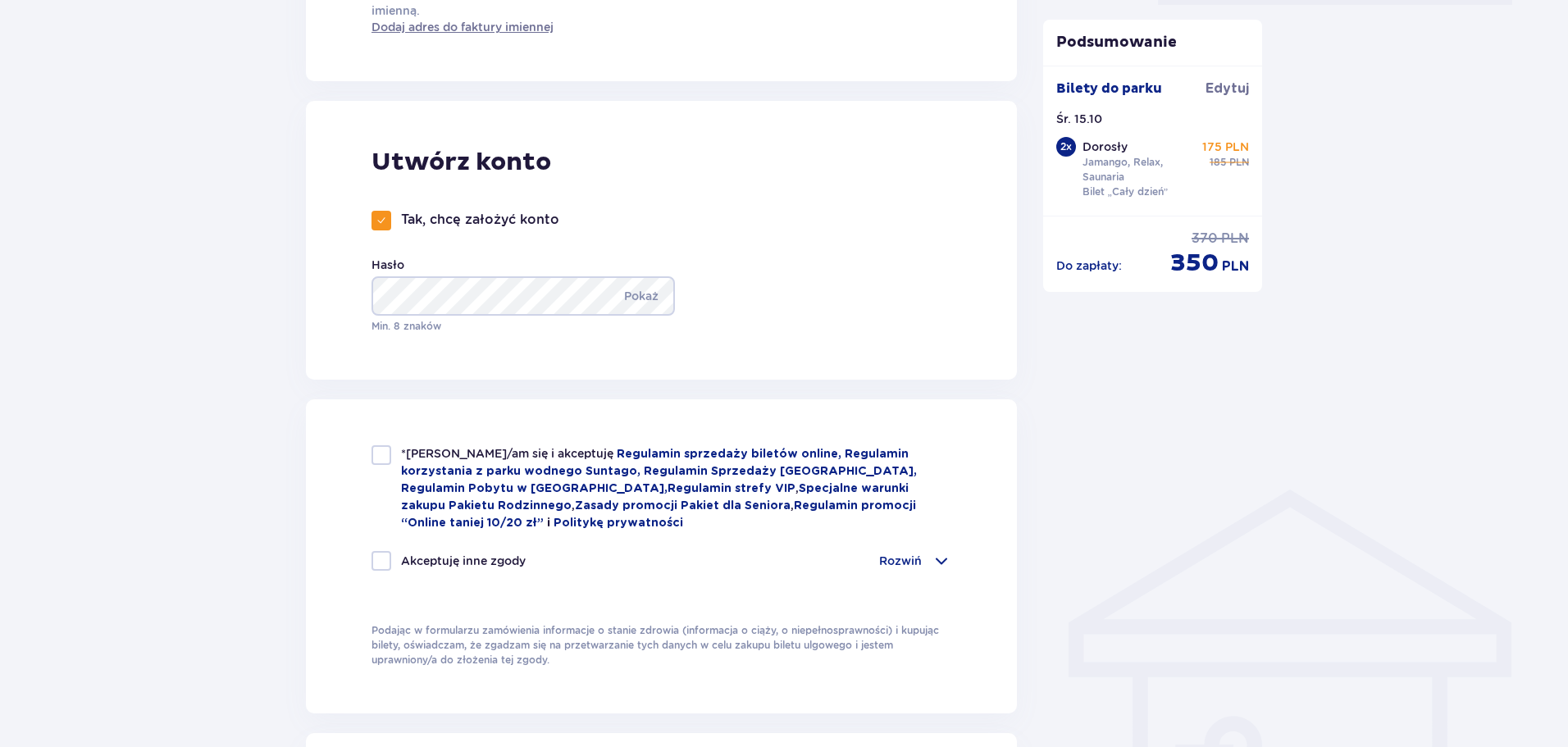
scroll to position [933, 0]
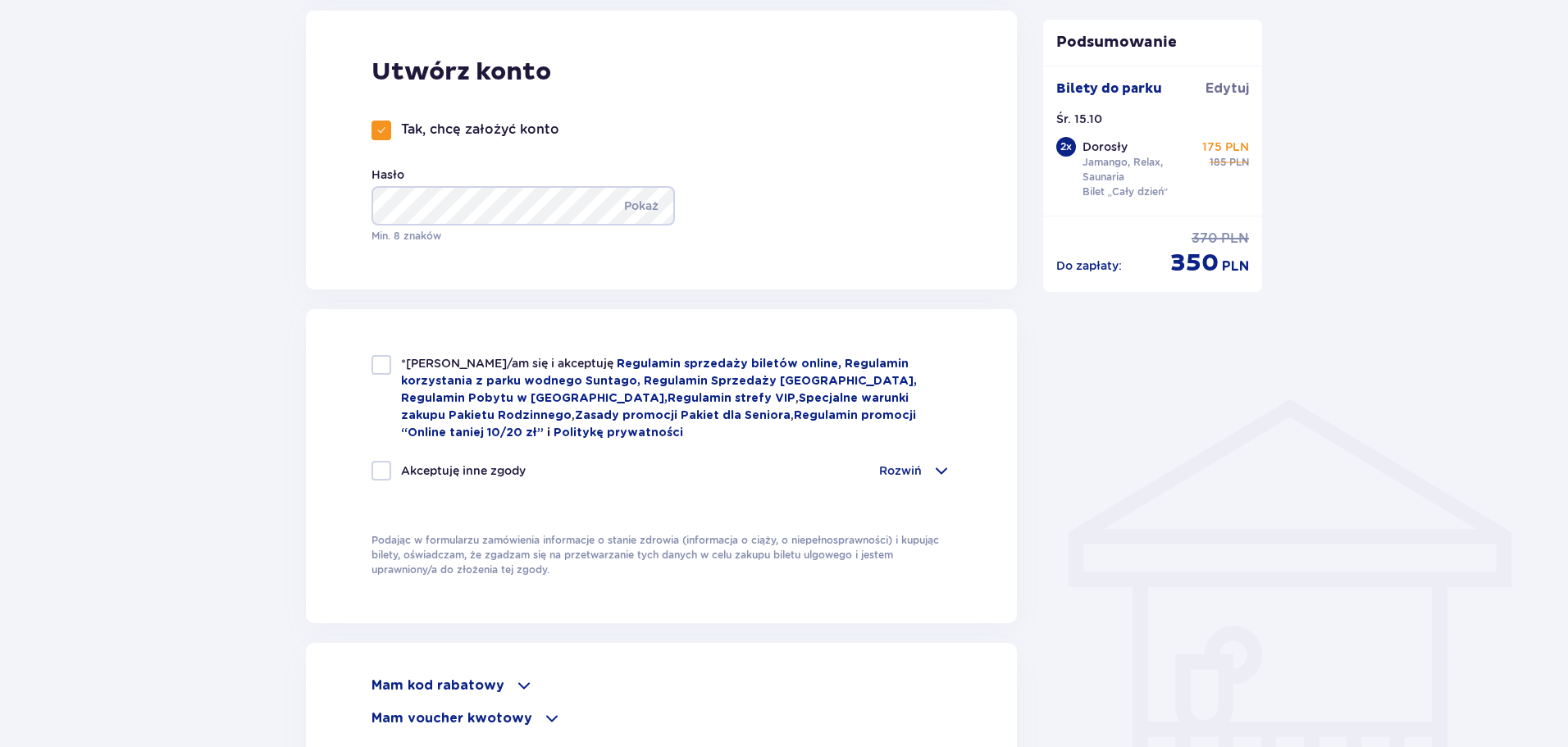
click at [388, 358] on div at bounding box center [381, 364] width 19 height 19
checkbox input "true"
click at [925, 438] on div "*Zapoznałem/am się i akceptuję Regulamin sprzedaży biletów online, Regulamin ko…" at bounding box center [660, 427] width 580 height 145
click at [930, 444] on div "*Zapoznałem/am się i akceptuję Regulamin sprzedaży biletów online, Regulamin ko…" at bounding box center [660, 427] width 580 height 145
click at [939, 455] on div "*Zapoznałem/am się i akceptuję Regulamin sprzedaży biletów online, Regulamin ko…" at bounding box center [660, 427] width 580 height 145
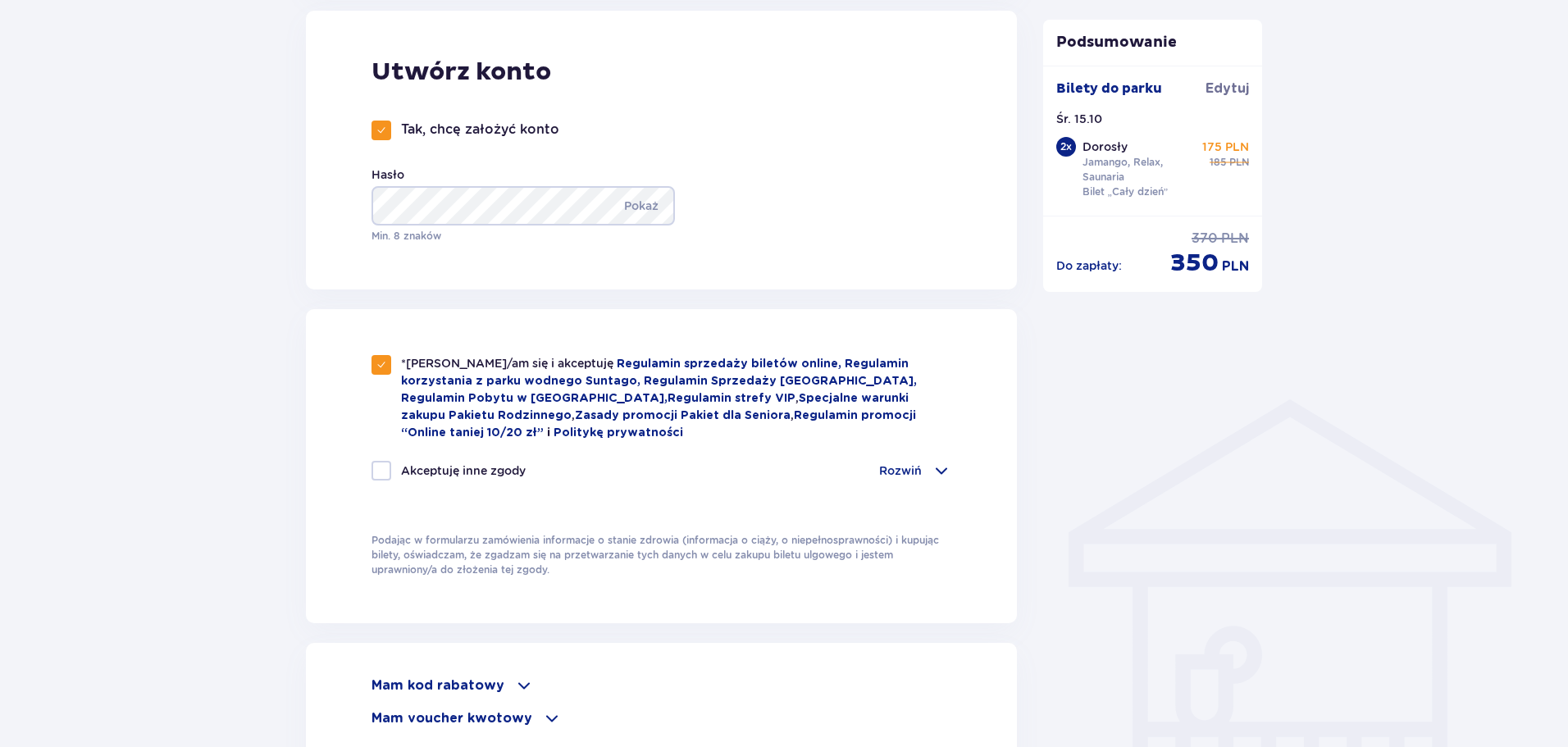
click at [935, 463] on span at bounding box center [941, 470] width 19 height 19
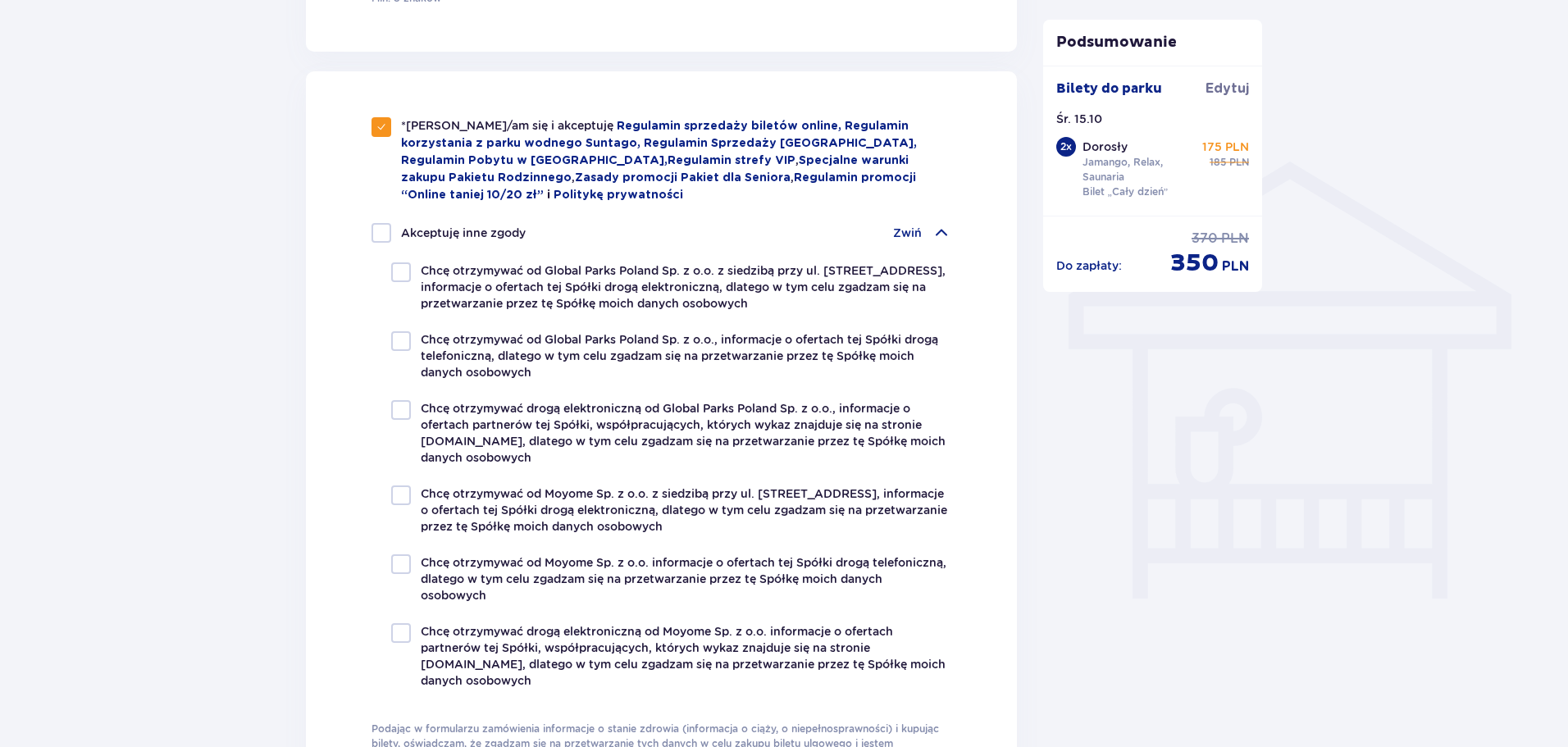
scroll to position [1179, 0]
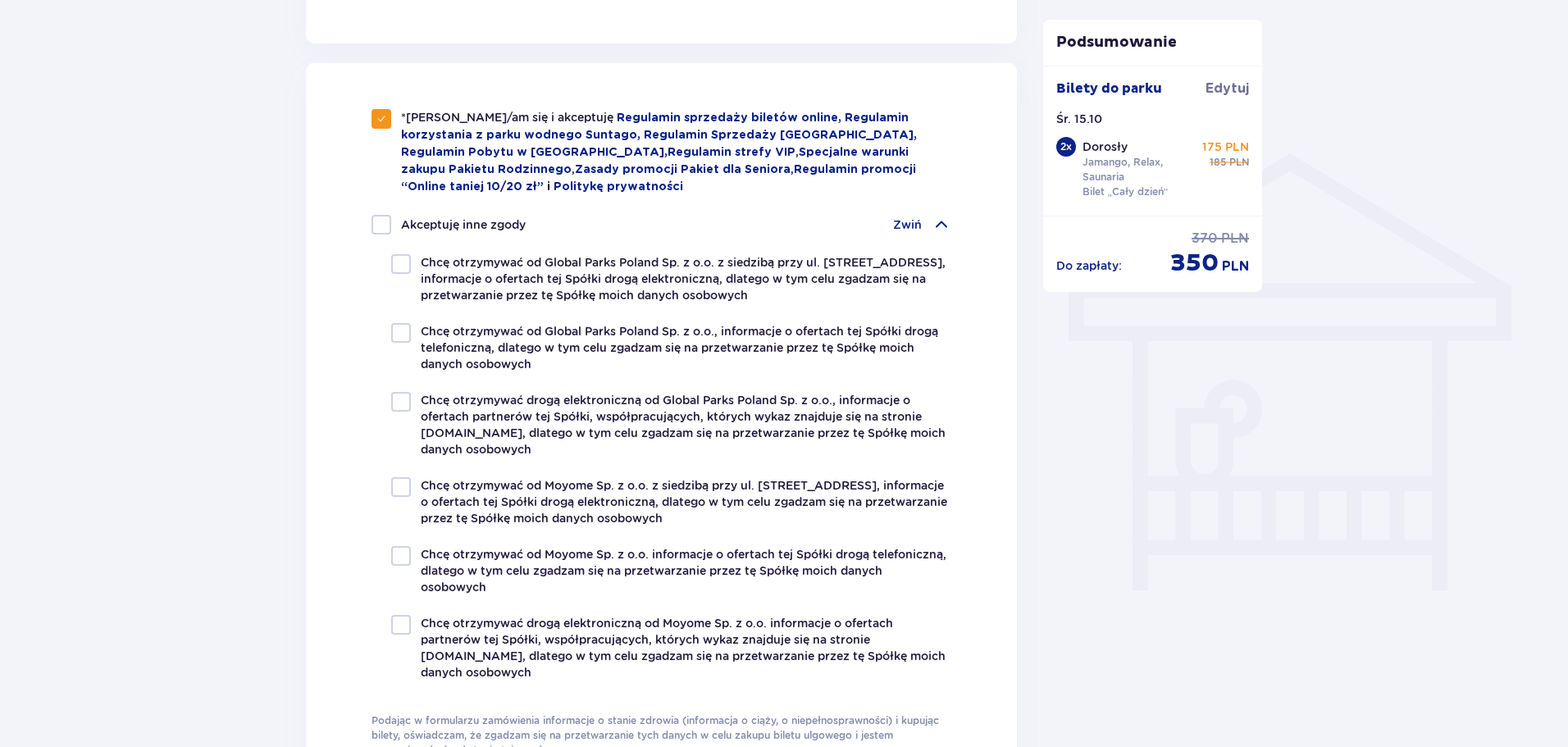
click at [933, 223] on span at bounding box center [941, 225] width 19 height 19
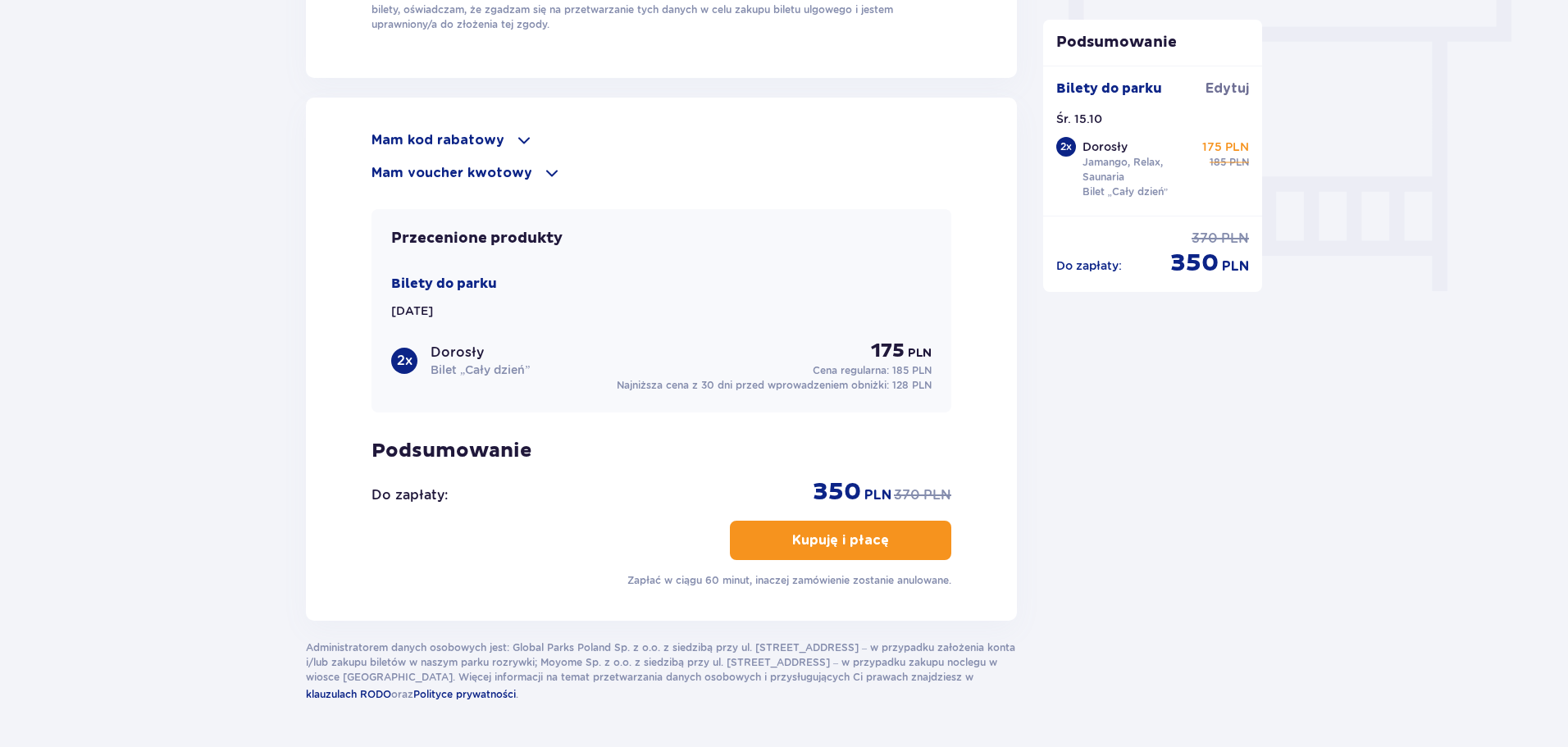
scroll to position [1506, 0]
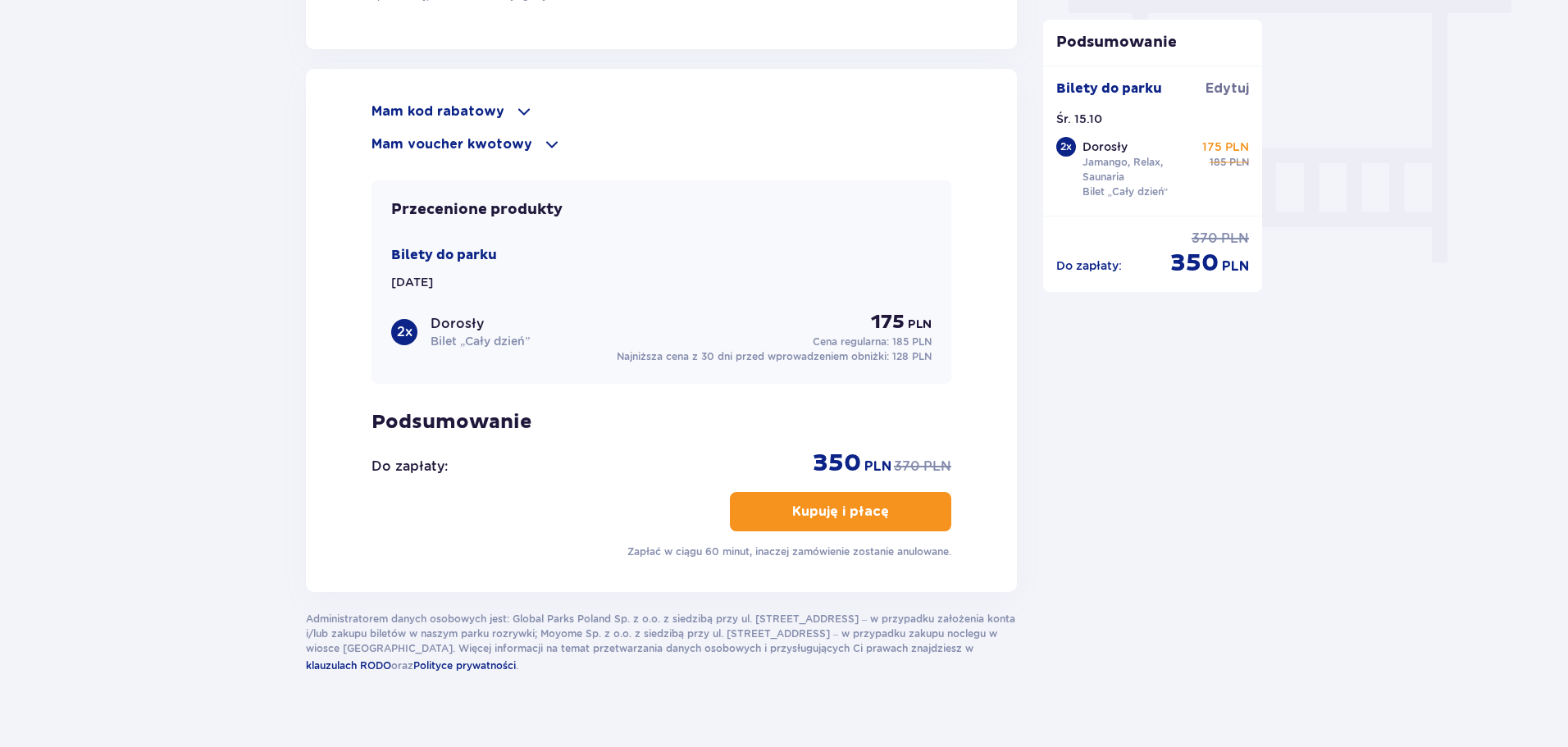
click at [879, 496] on button "Kupuję i płacę" at bounding box center [840, 511] width 221 height 39
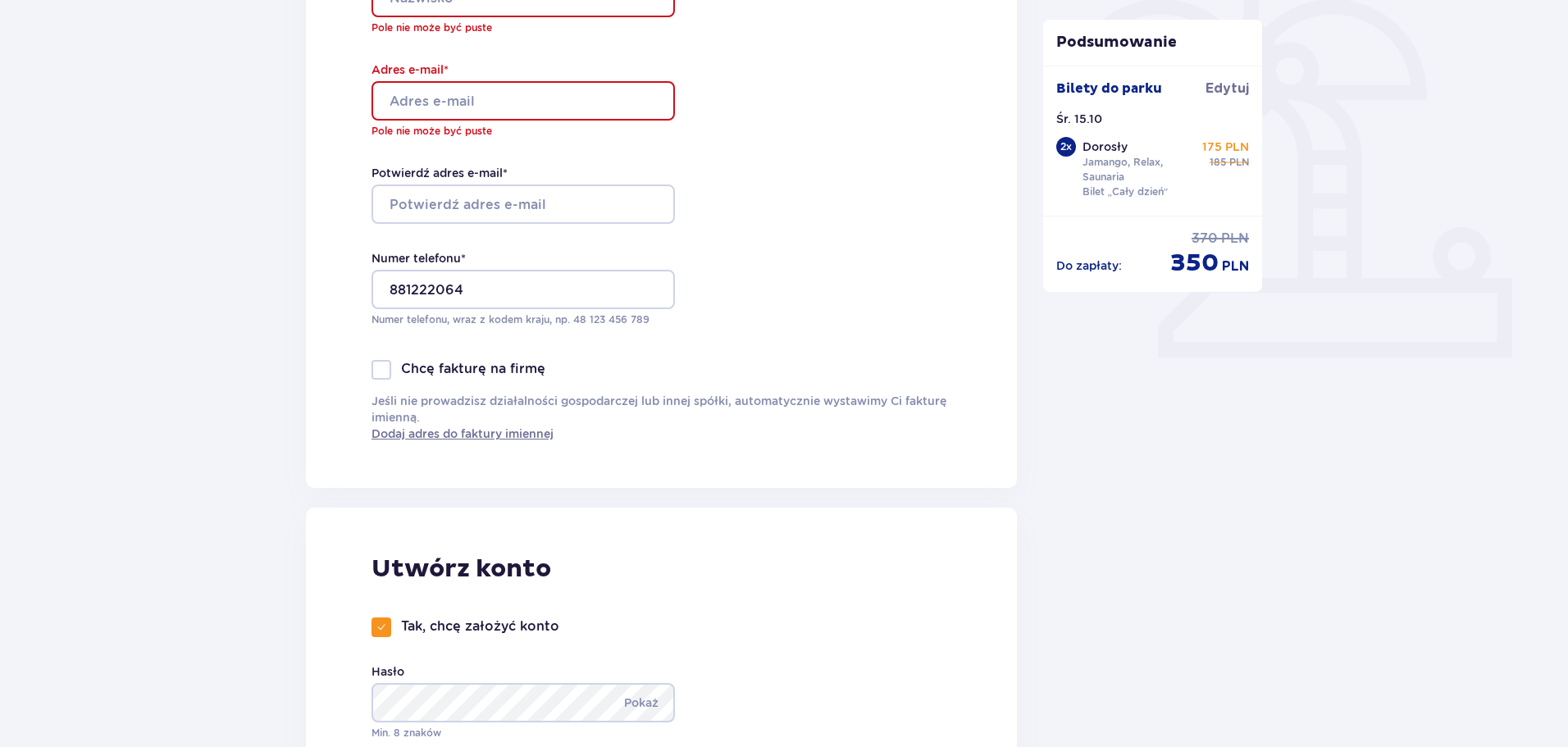
scroll to position [488, 0]
click at [554, 104] on input "Adres e-mail *" at bounding box center [523, 101] width 304 height 39
type input "[EMAIL_ADDRESS][PERSON_NAME][DOMAIN_NAME]"
type input "Oskar"
type input "Lipowski"
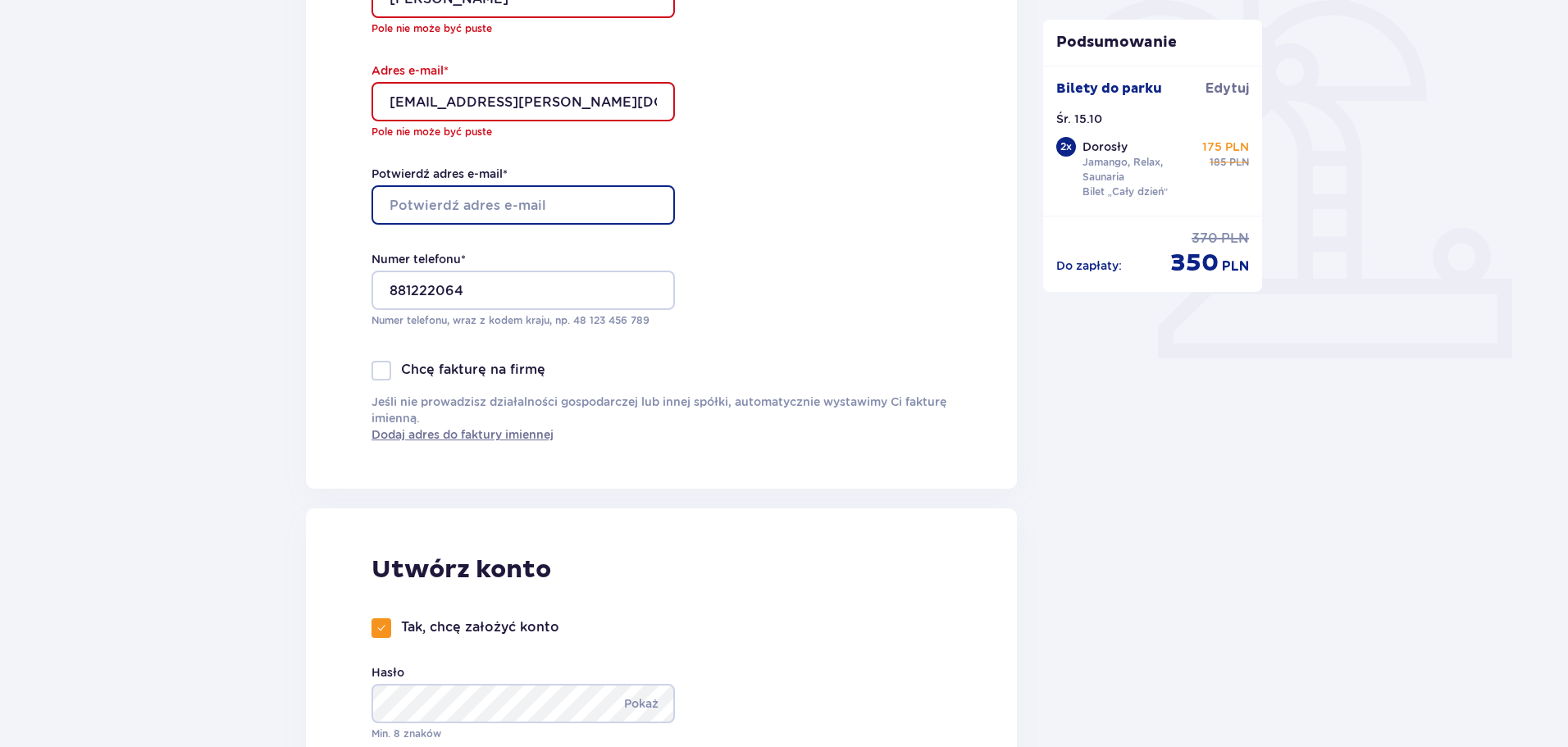
type input "[EMAIL_ADDRESS][PERSON_NAME][DOMAIN_NAME]"
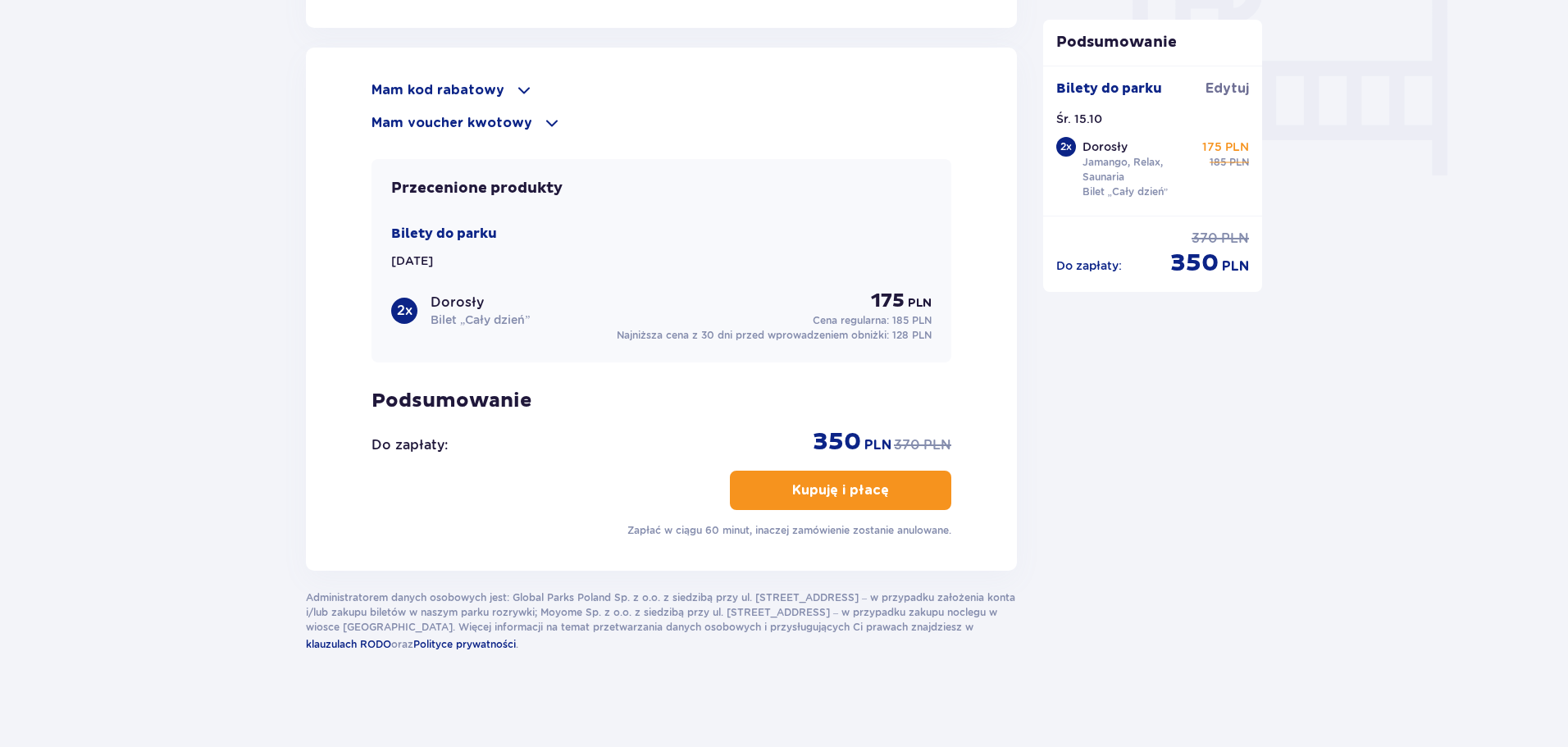
click at [884, 484] on span "button" at bounding box center [892, 490] width 19 height 19
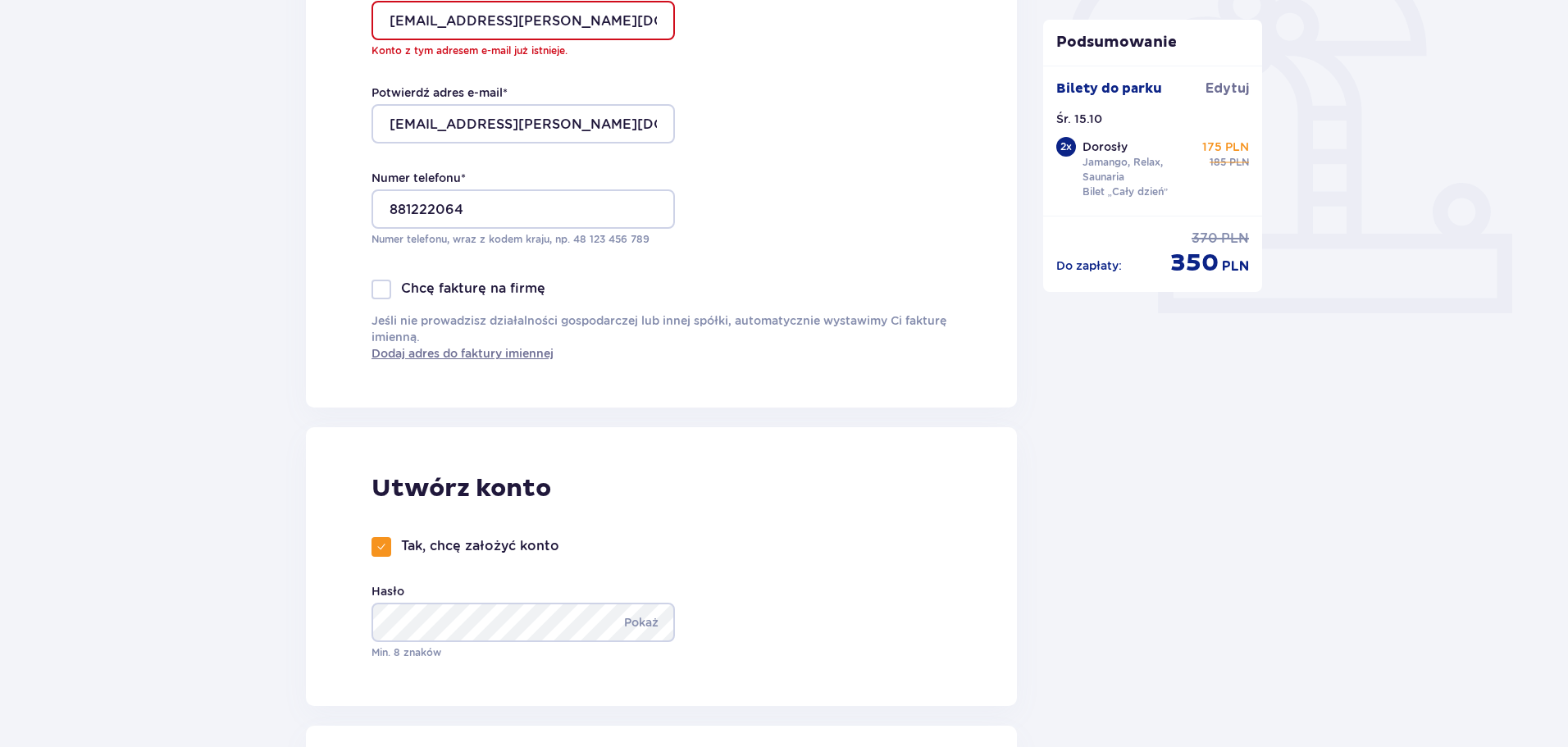
scroll to position [207, 0]
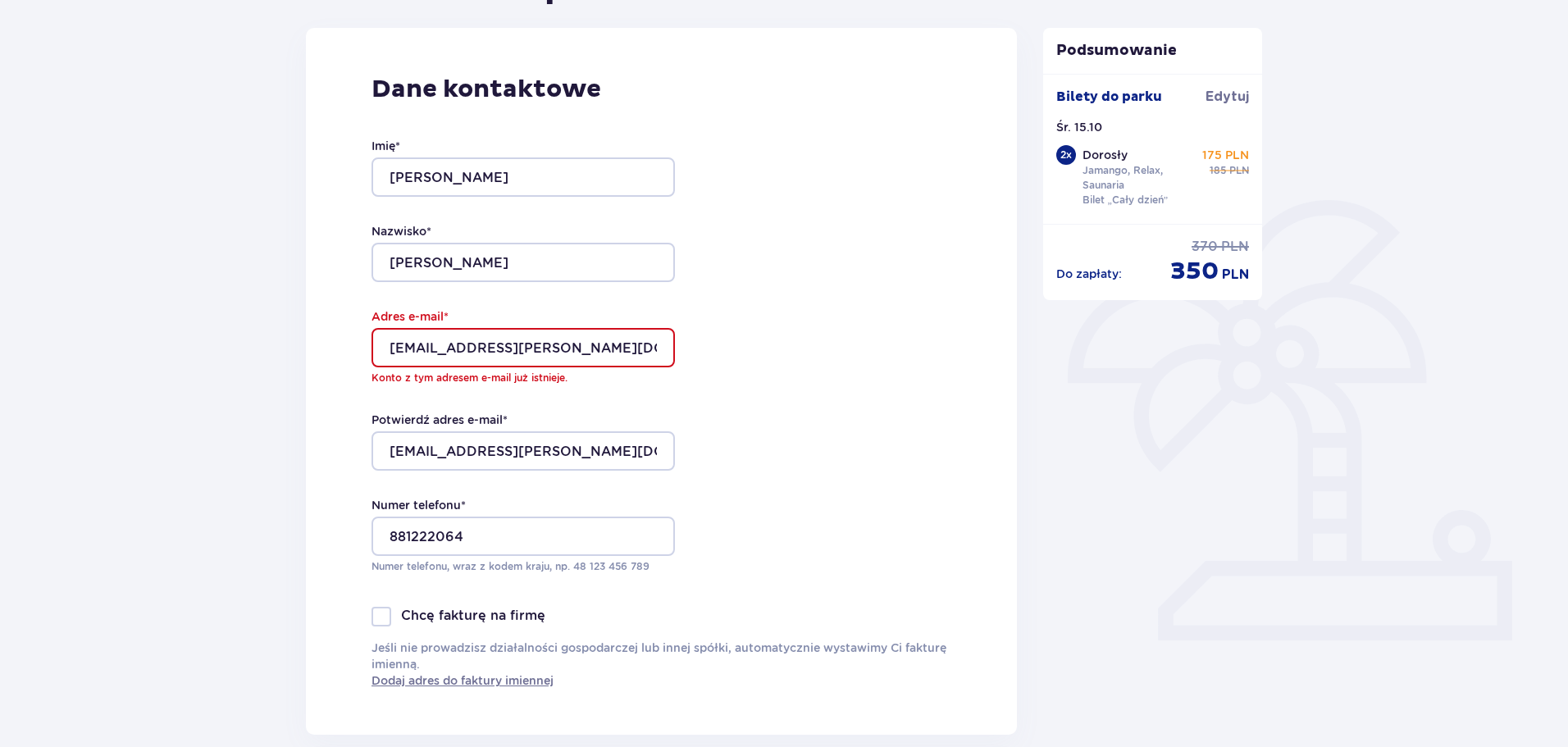
click at [393, 344] on input "[EMAIL_ADDRESS][PERSON_NAME][DOMAIN_NAME]" at bounding box center [523, 347] width 304 height 39
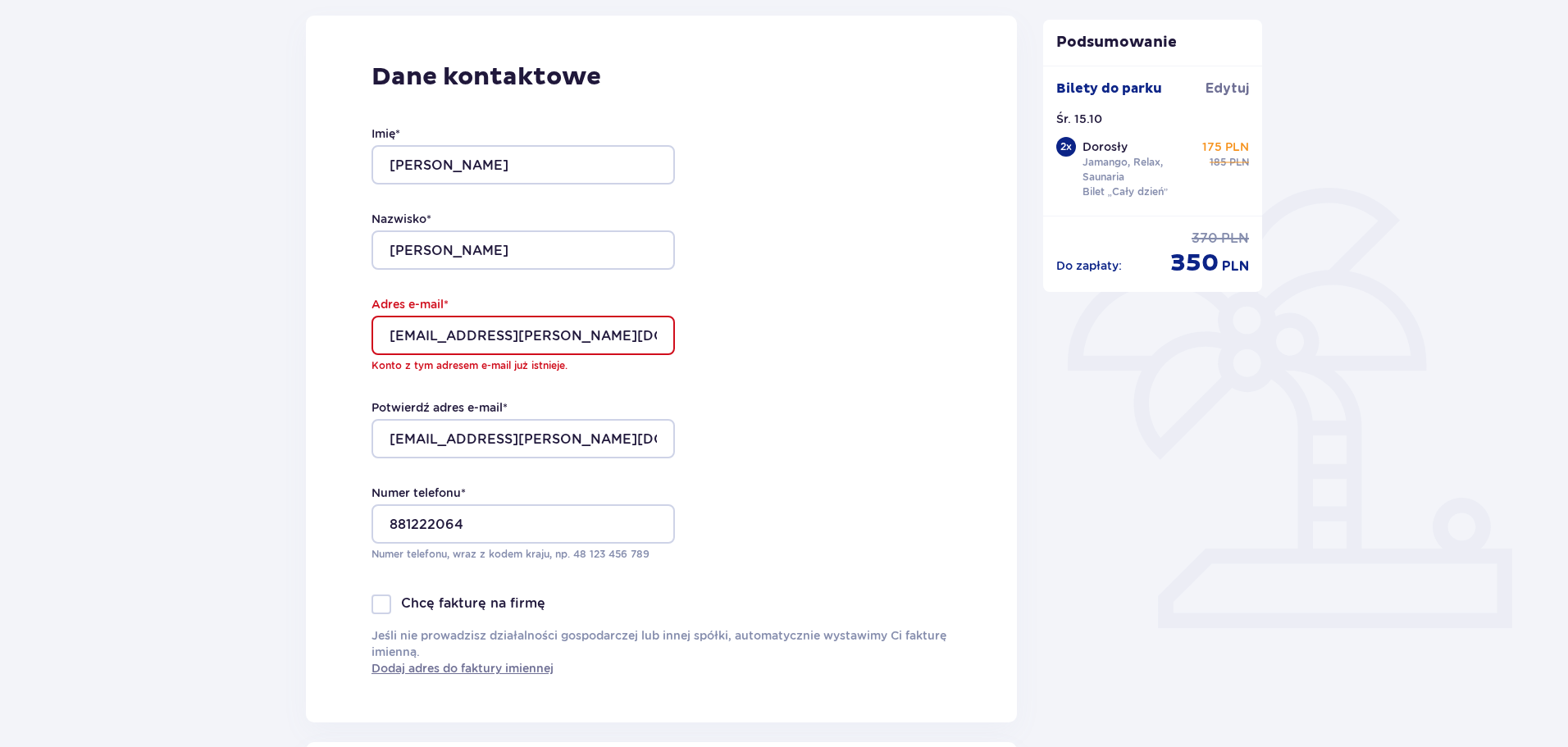
scroll to position [781, 0]
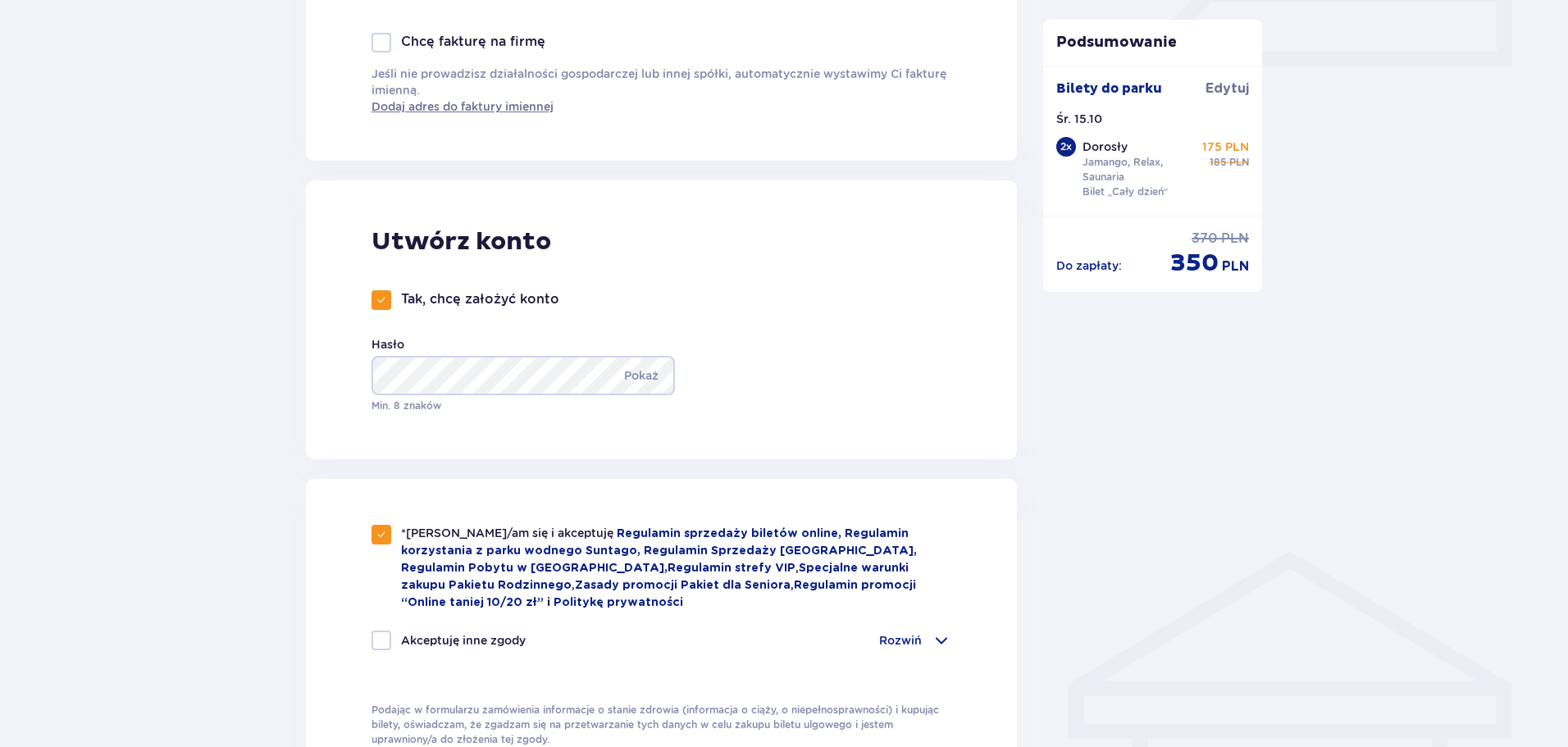
click at [393, 308] on div "Tak, chcę założyć konto" at bounding box center [464, 300] width 187 height 19
checkbox input "false"
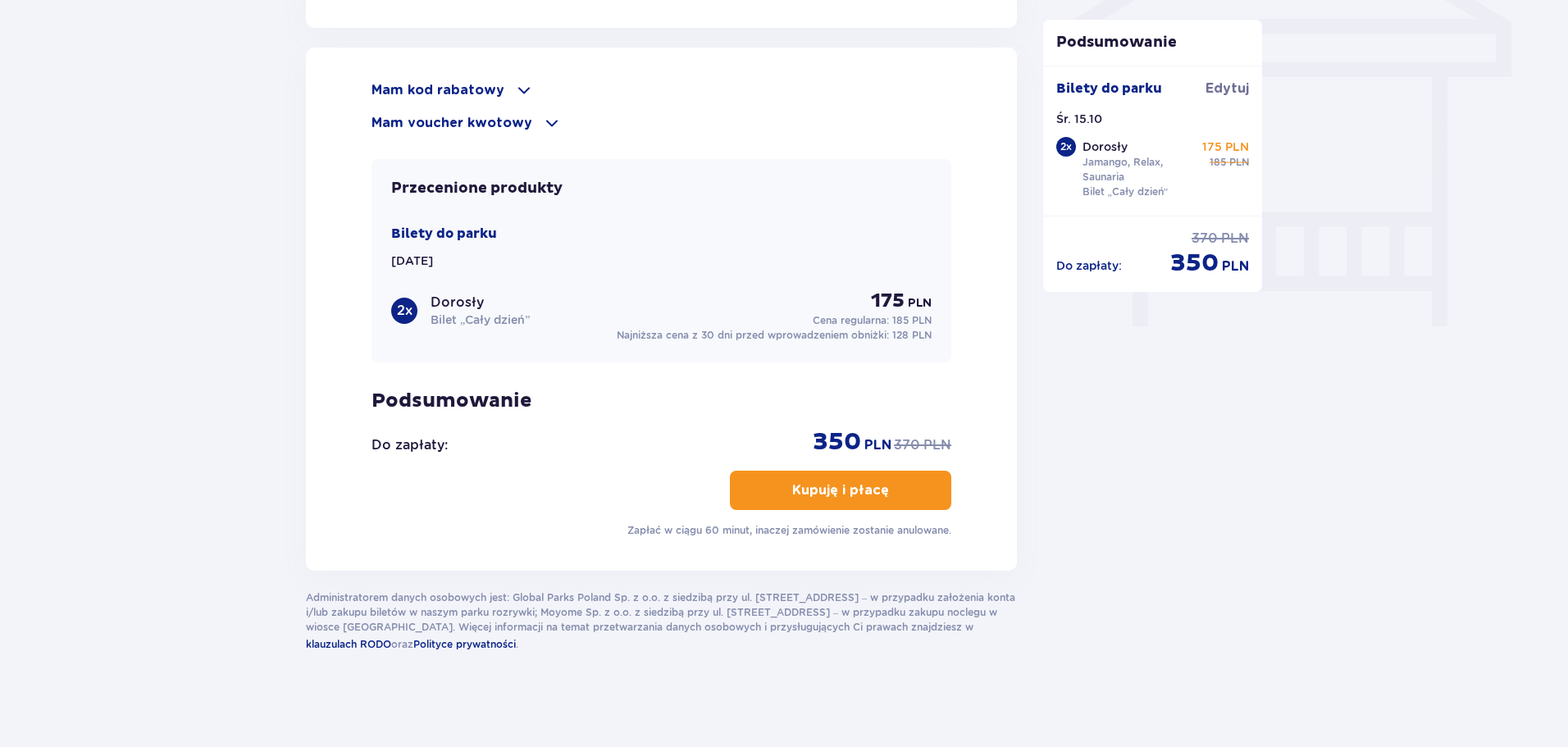
click at [896, 471] on button "Kupuję i płacę" at bounding box center [840, 490] width 221 height 39
click at [895, 481] on span "button" at bounding box center [892, 490] width 19 height 19
click at [910, 472] on button "Kupuję i płacę" at bounding box center [840, 490] width 221 height 39
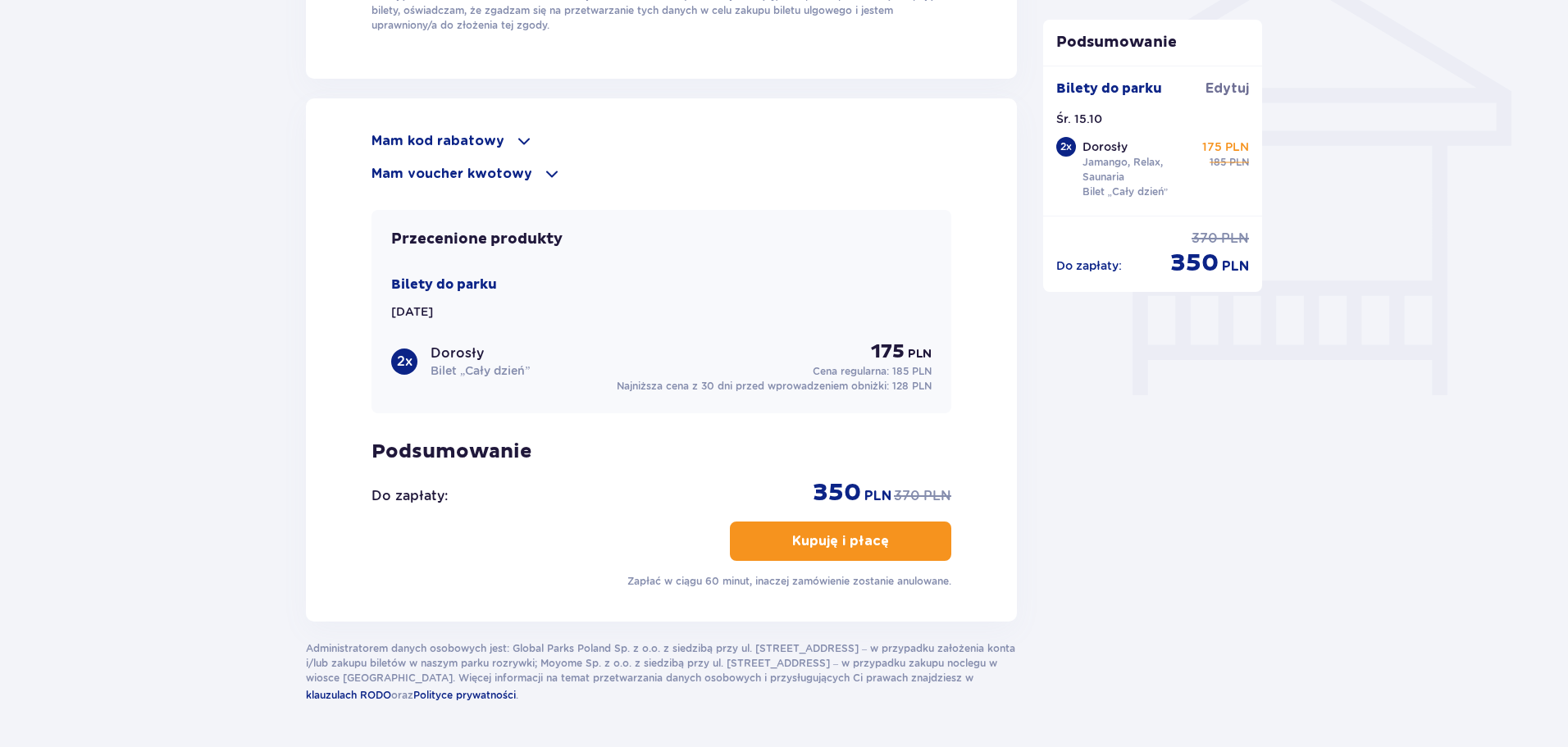
scroll to position [1394, 0]
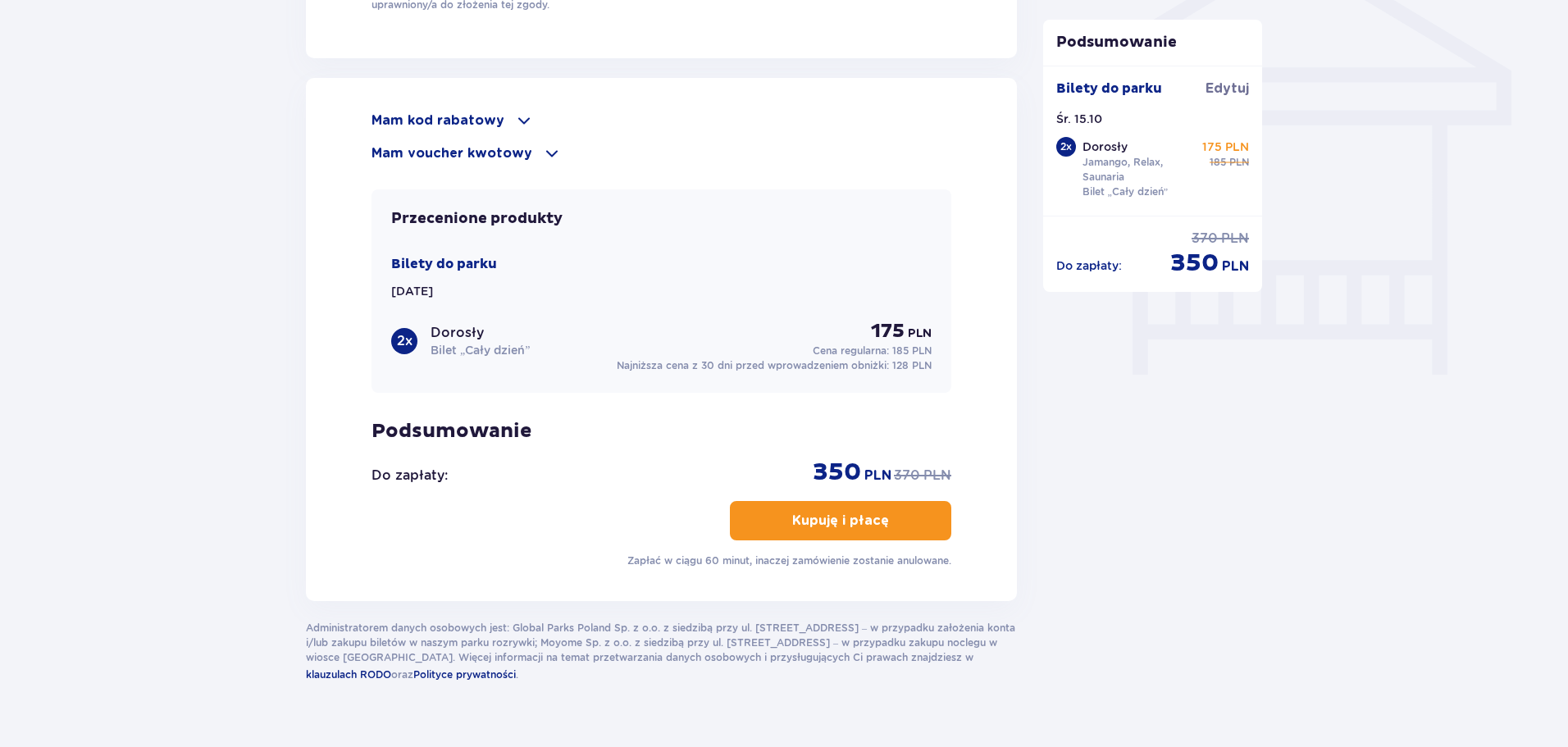
click at [903, 501] on button "Kupuję i płacę" at bounding box center [840, 520] width 221 height 39
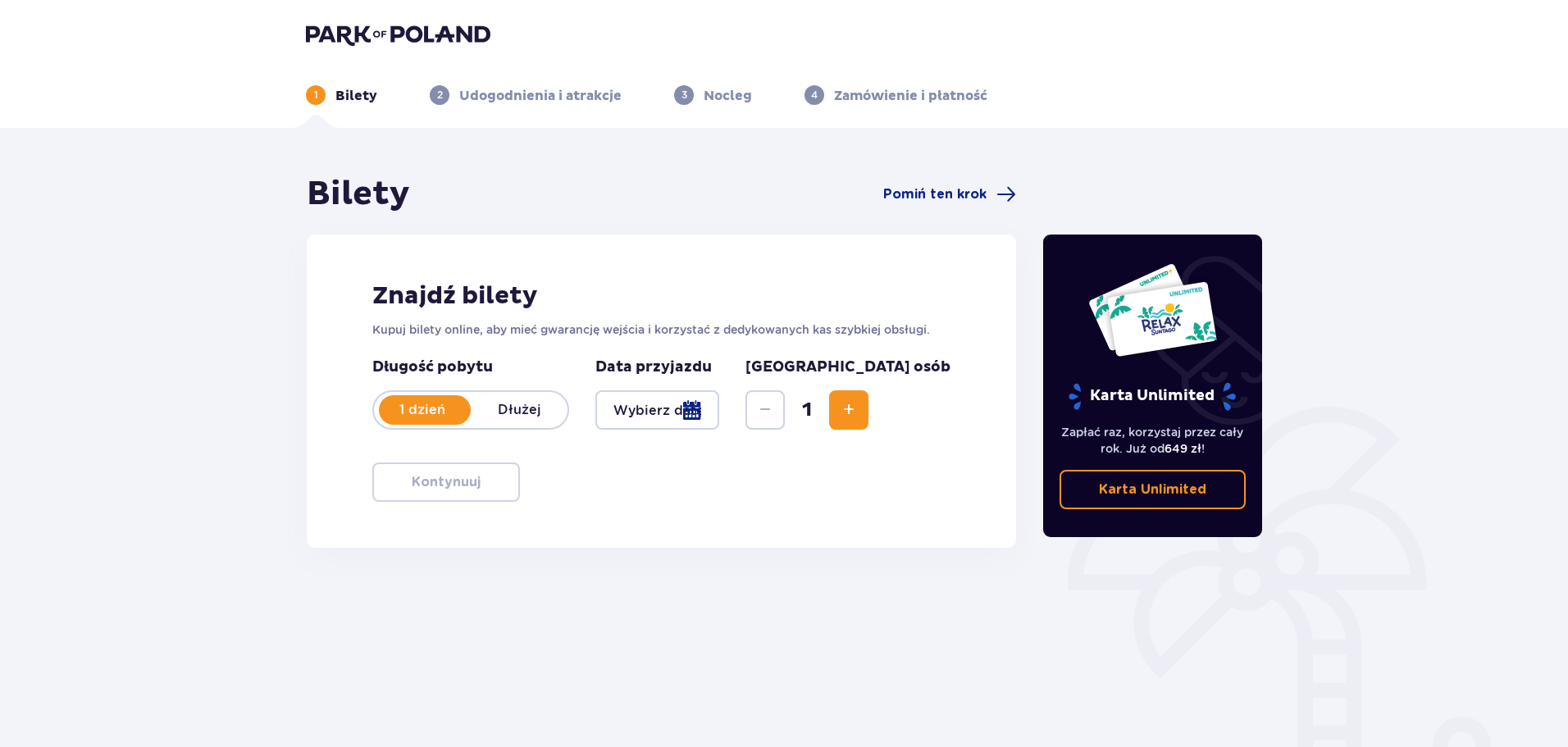
click at [859, 404] on span "Zwiększ" at bounding box center [849, 410] width 19 height 19
click at [719, 395] on div at bounding box center [657, 410] width 124 height 39
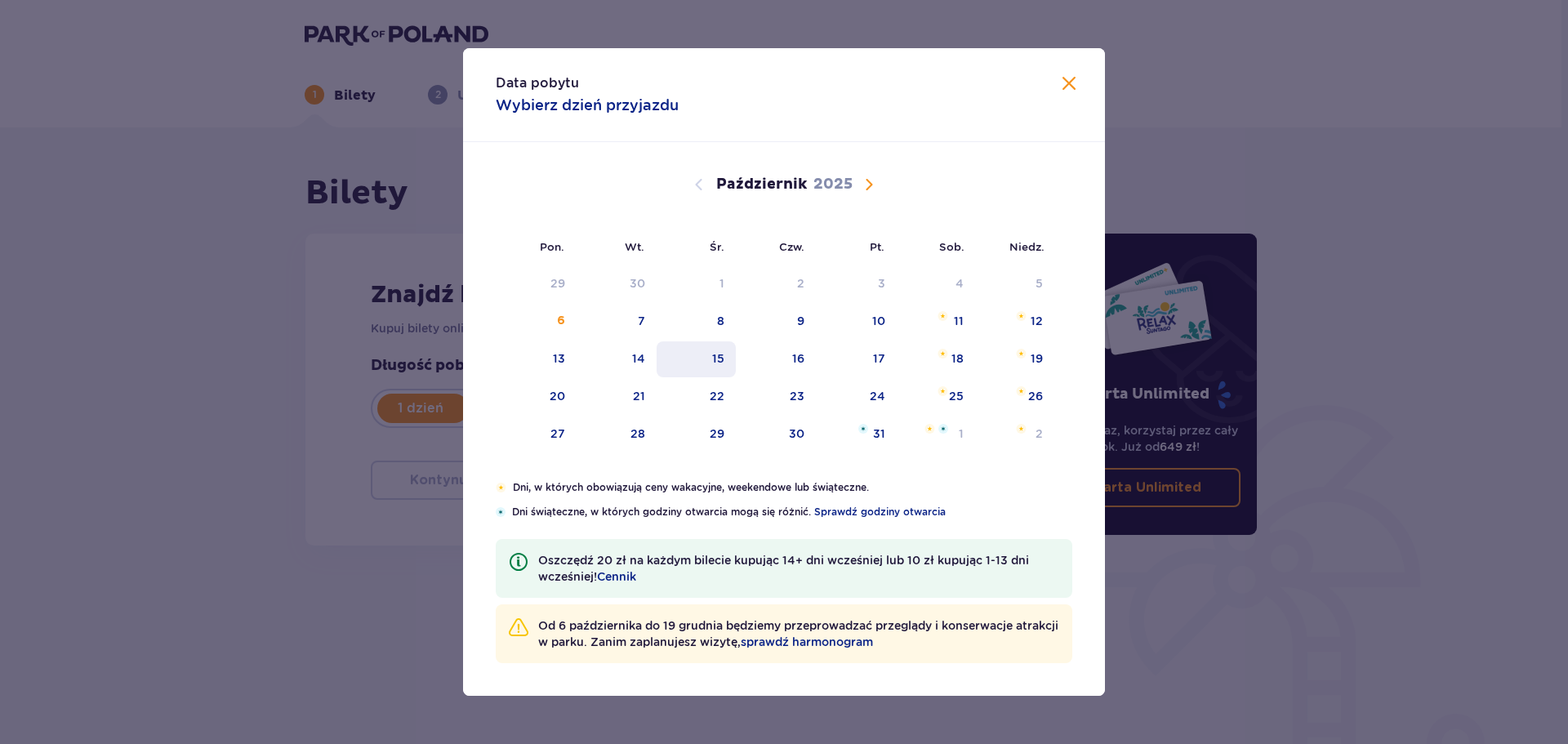
click at [685, 359] on div "15" at bounding box center [696, 360] width 79 height 36
type input "[DATE]"
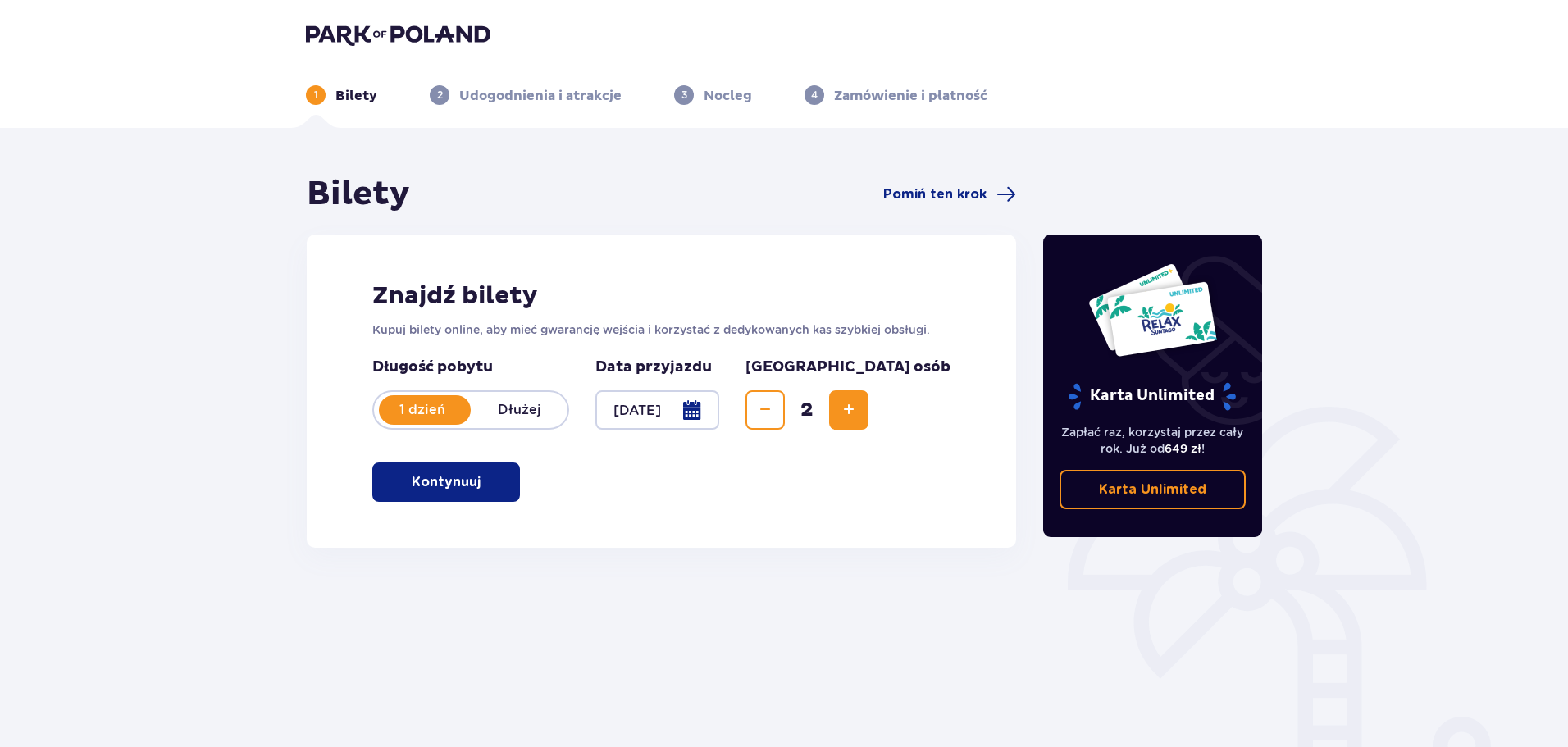
click at [490, 484] on span "button" at bounding box center [484, 482] width 19 height 19
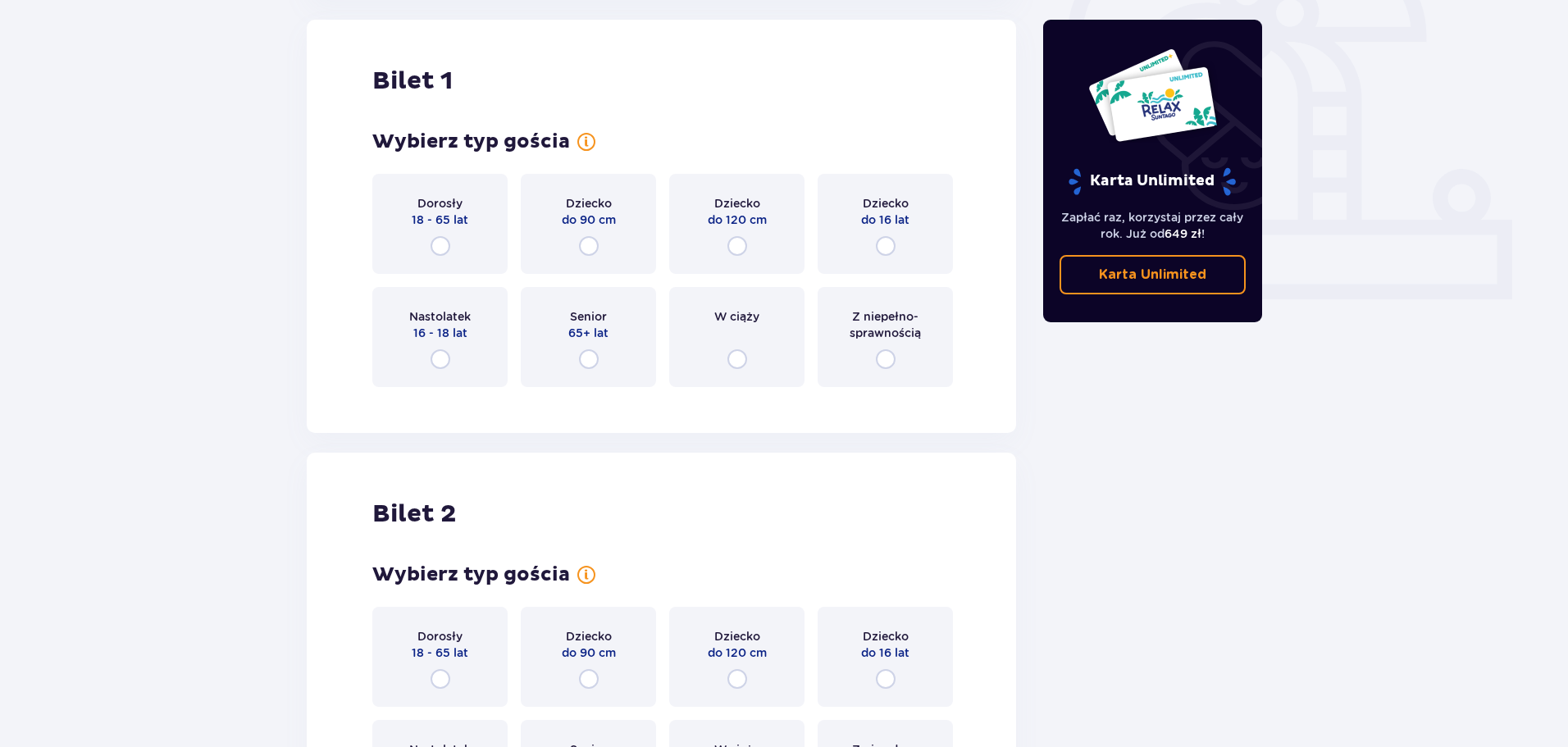
drag, startPoint x: 400, startPoint y: 196, endPoint x: 442, endPoint y: 223, distance: 49.9
click at [404, 198] on div "Dorosły 18 - 65 lat" at bounding box center [439, 224] width 136 height 100
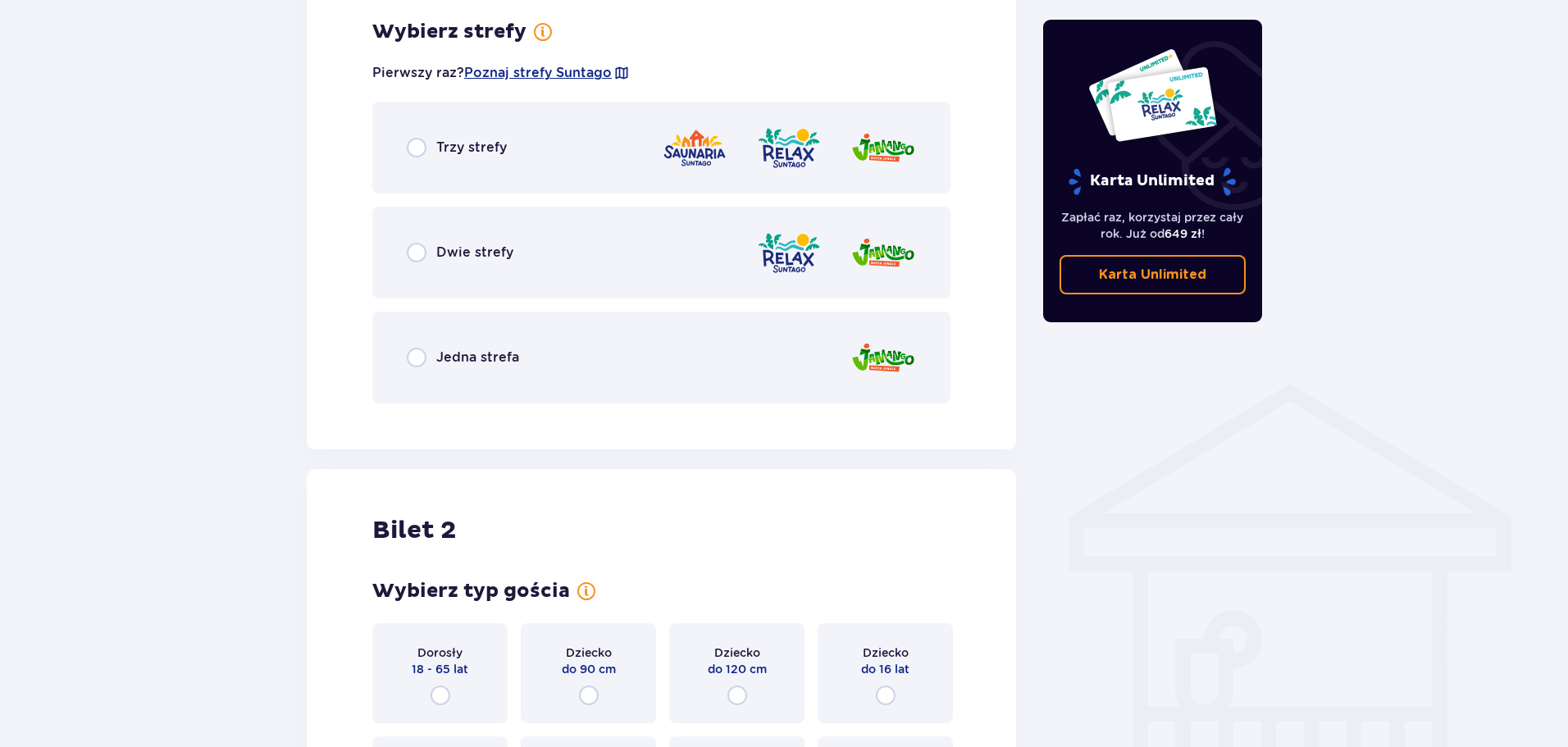
click at [483, 162] on div "Trzy strefy" at bounding box center [660, 148] width 578 height 92
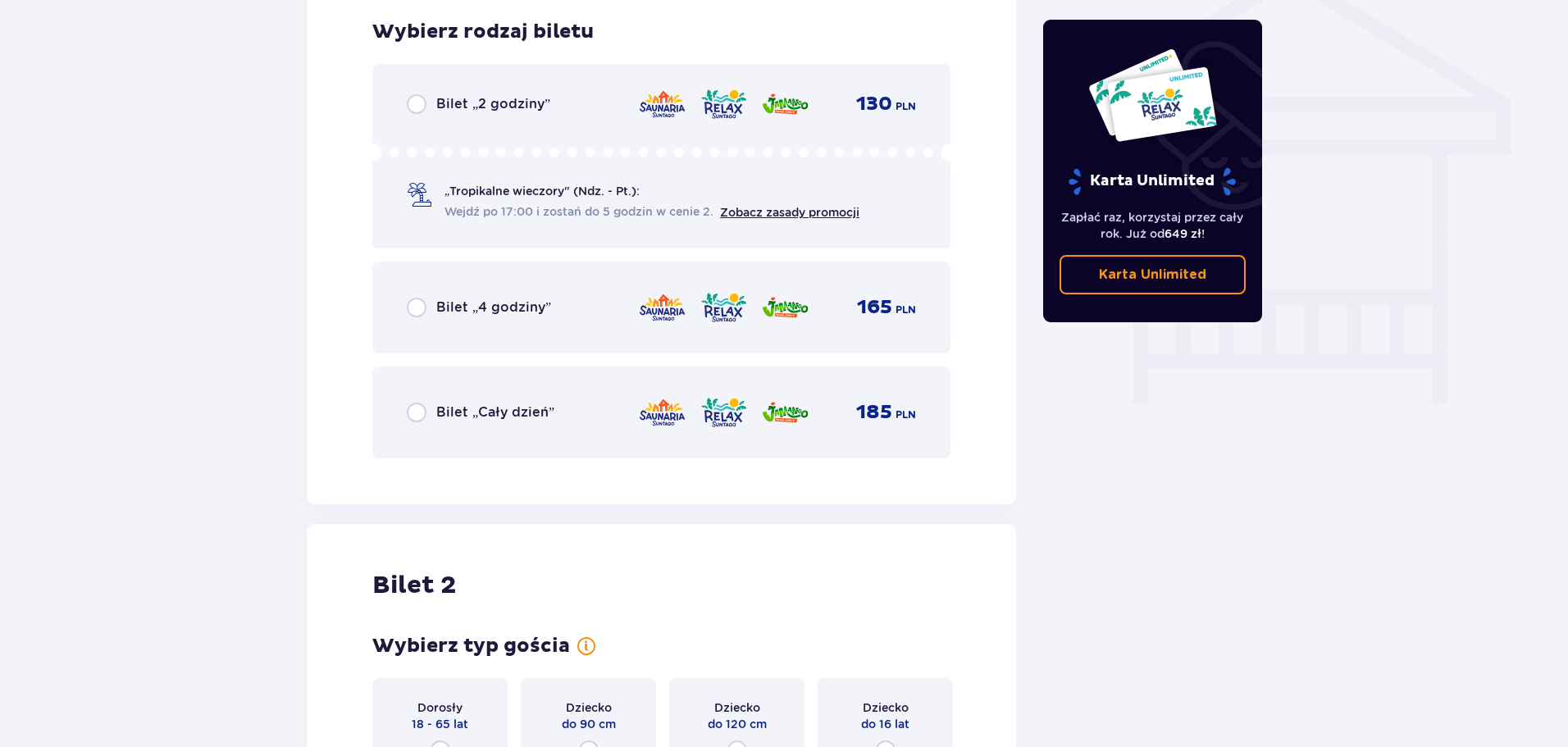
click at [560, 406] on div "Bilet „Cały dzień” 185 PLN" at bounding box center [661, 412] width 510 height 35
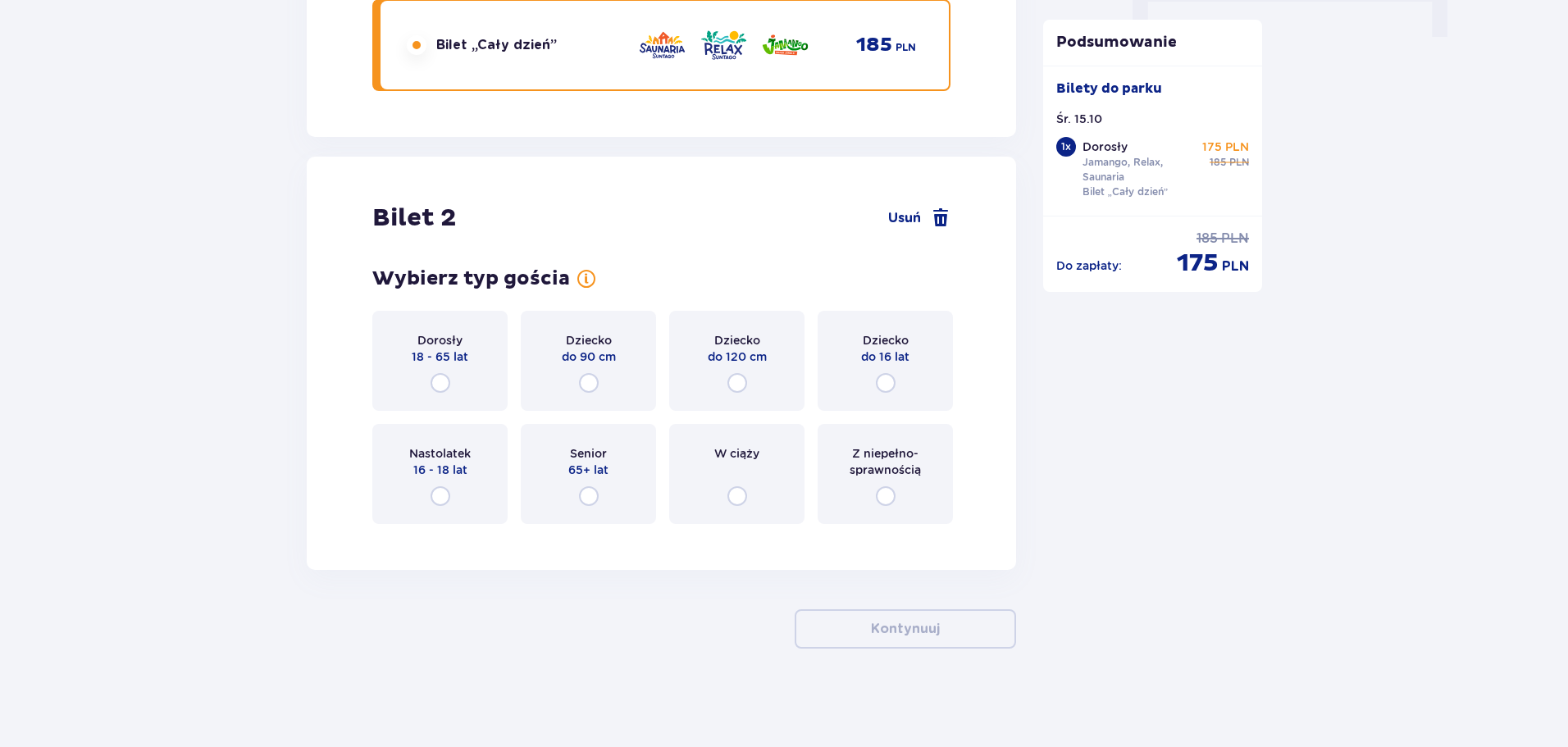
click at [441, 363] on span "18 - 65 lat" at bounding box center [439, 357] width 57 height 16
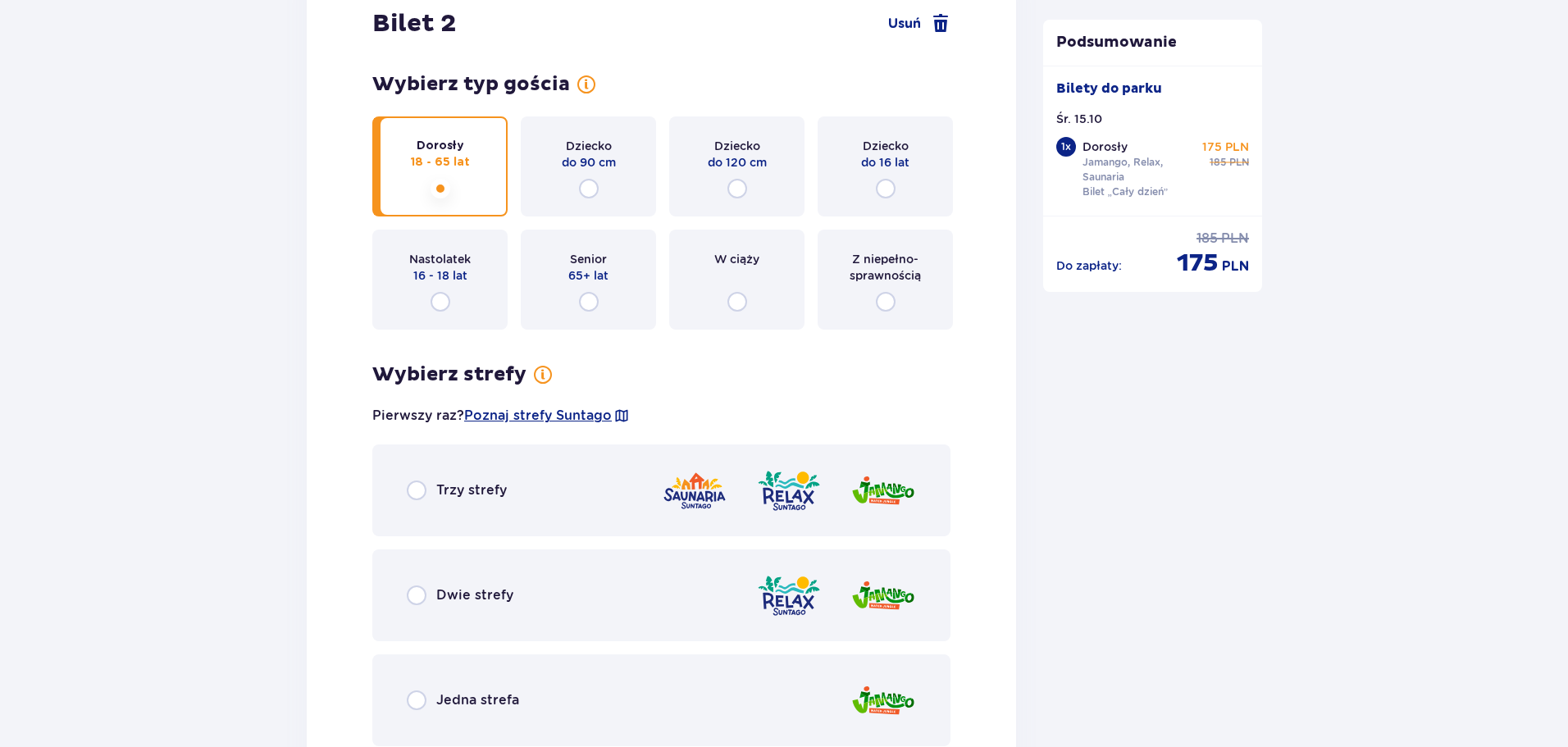
scroll to position [1903, 0]
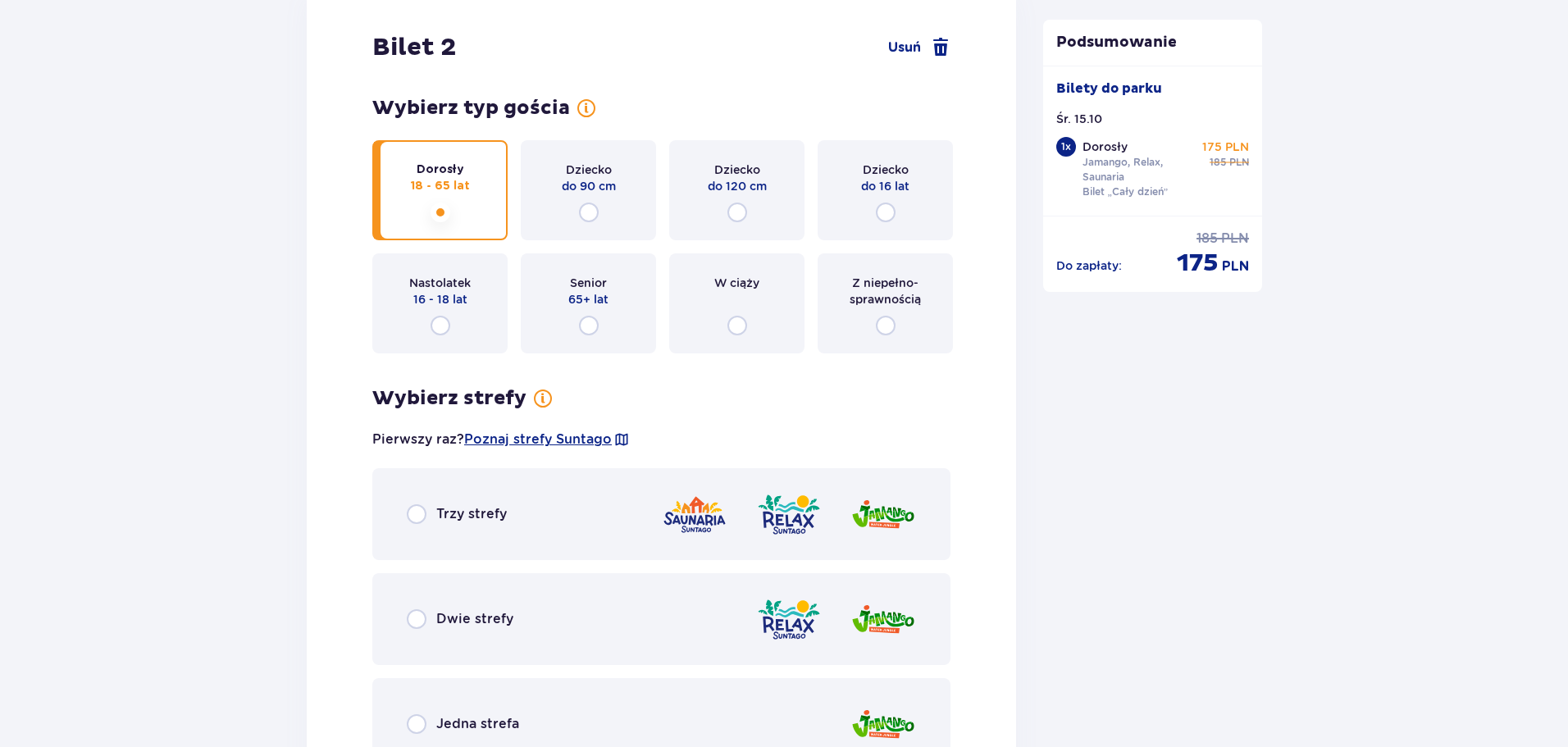
click at [523, 531] on div "Trzy strefy" at bounding box center [660, 514] width 578 height 92
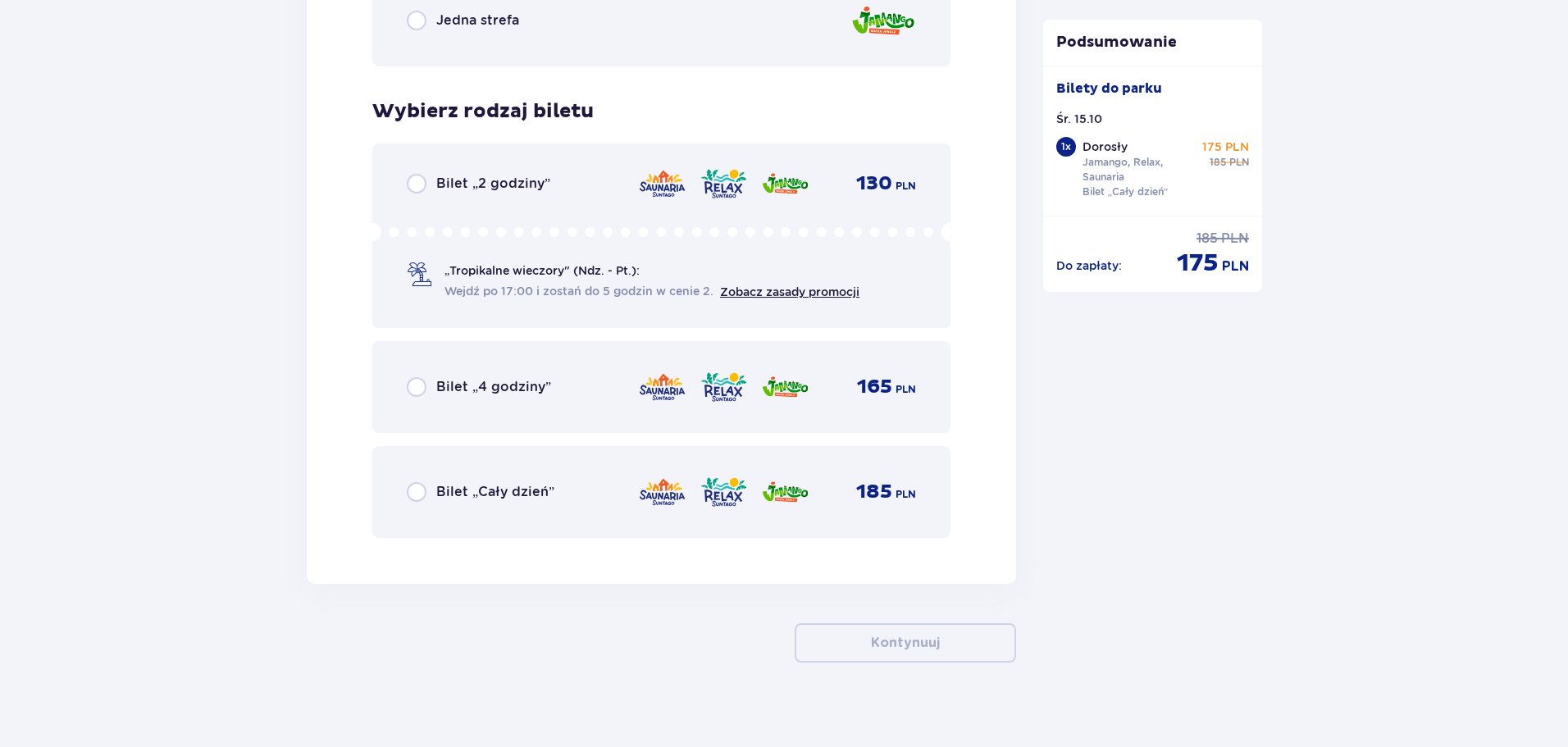
scroll to position [2621, 0]
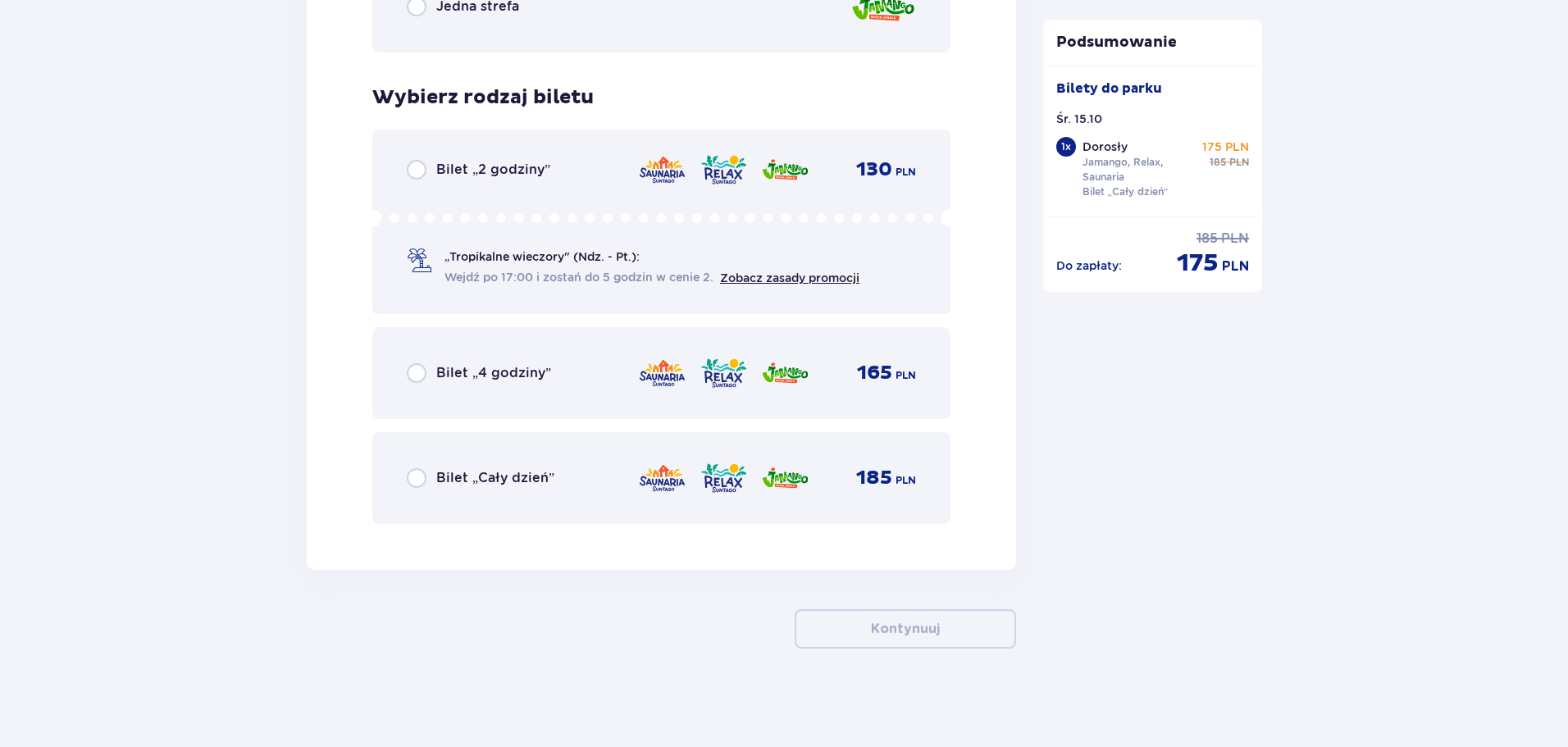
click at [582, 492] on div "Bilet „Cały dzień” 185 PLN" at bounding box center [661, 478] width 510 height 35
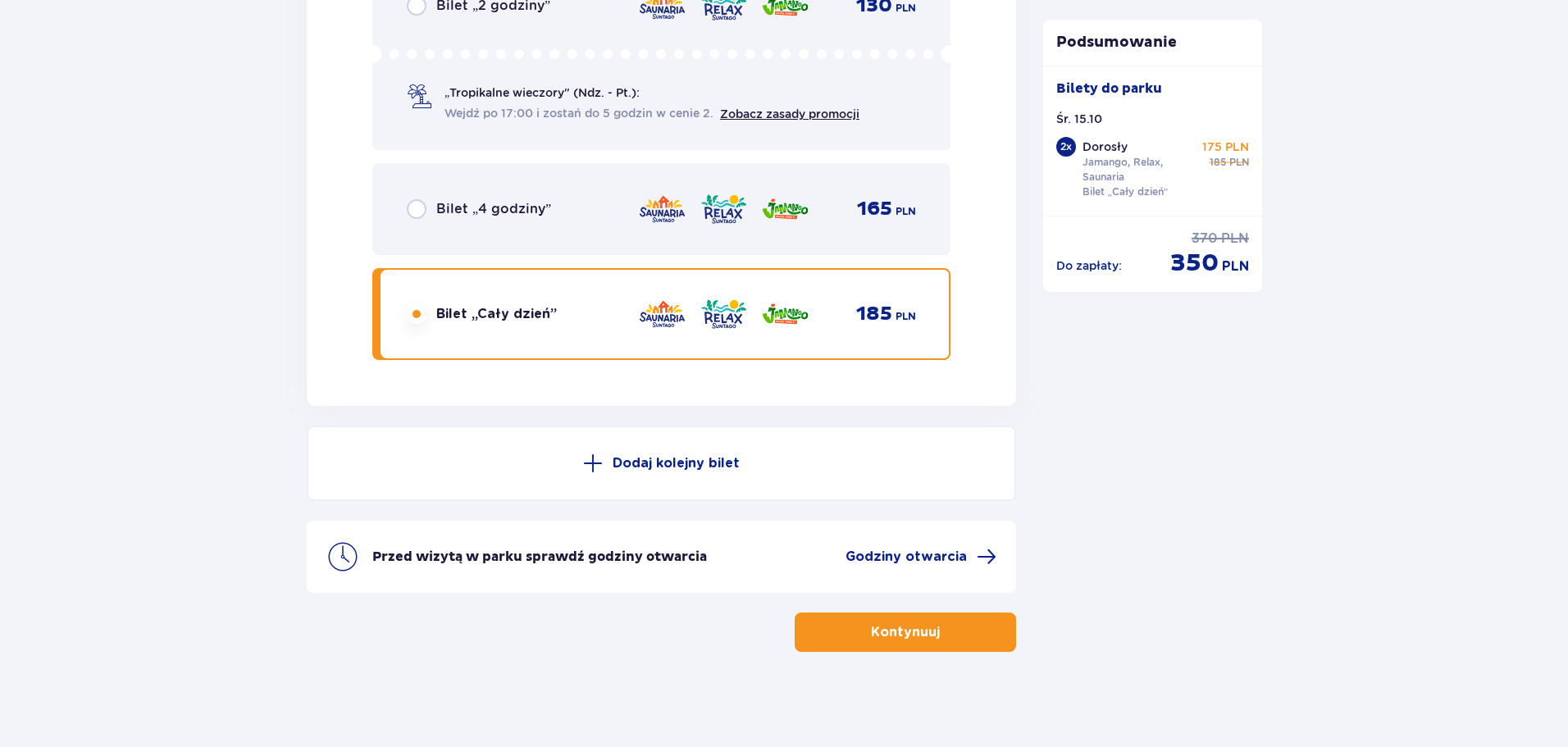
scroll to position [2788, 0]
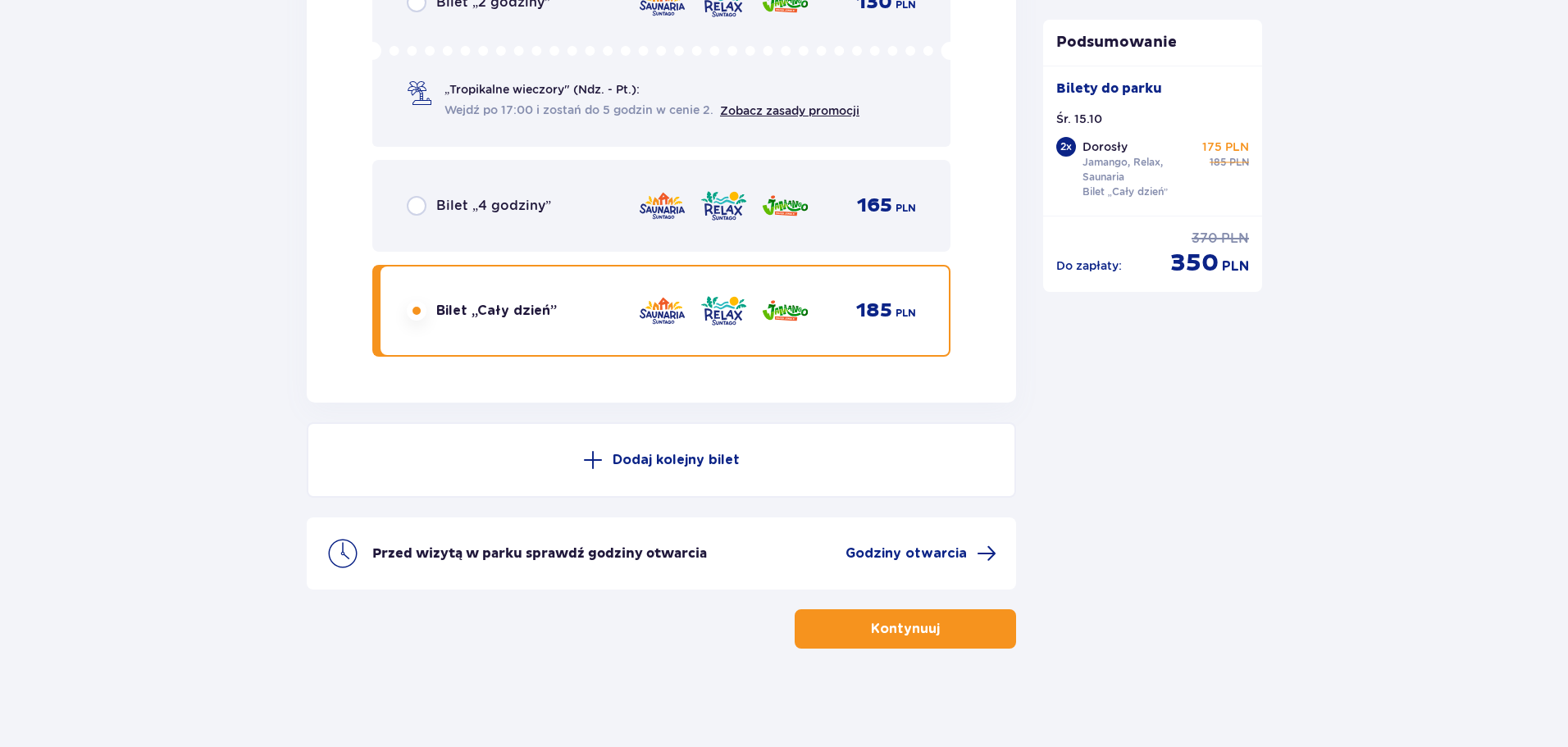
click at [852, 617] on button "Kontynuuj" at bounding box center [906, 629] width 221 height 39
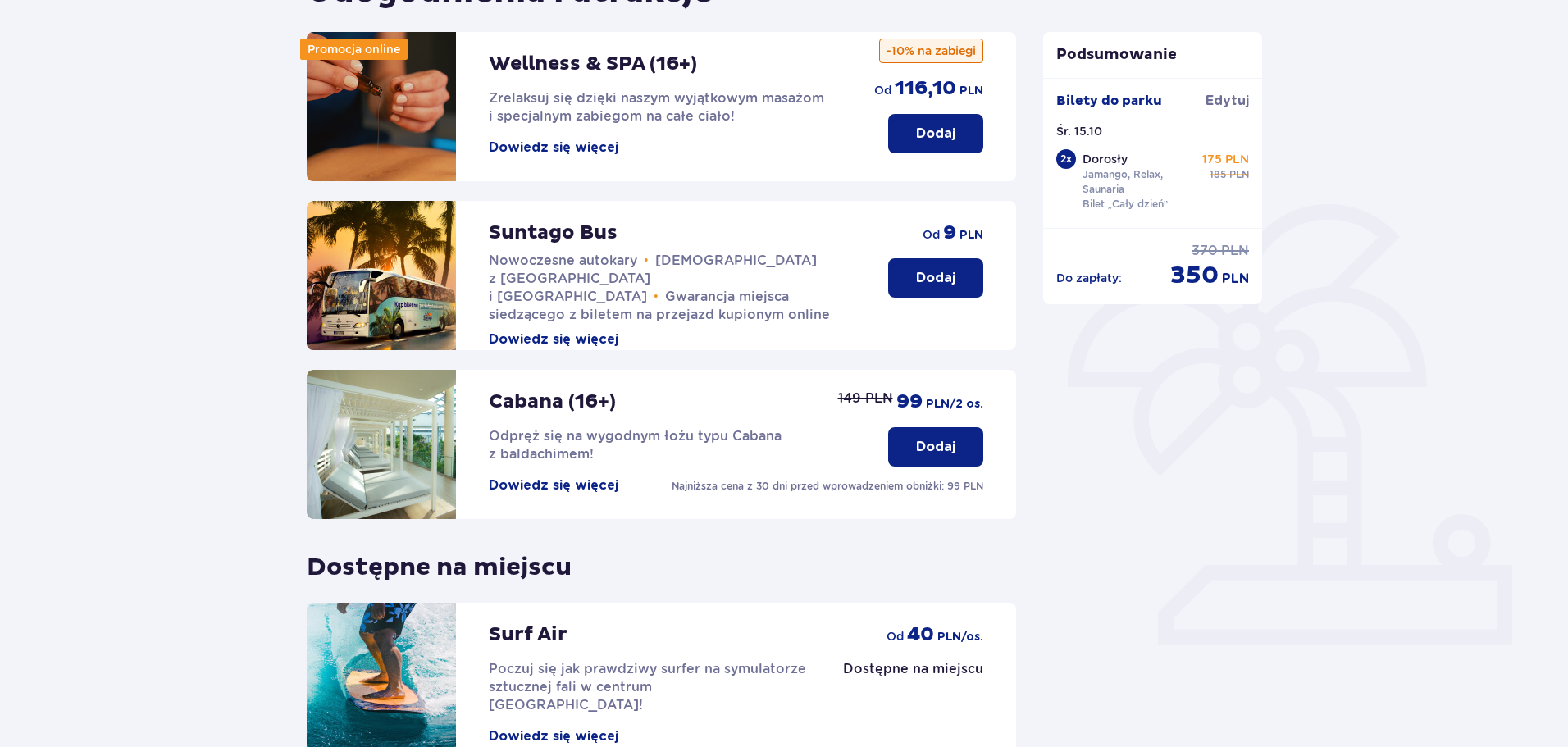
scroll to position [365, 0]
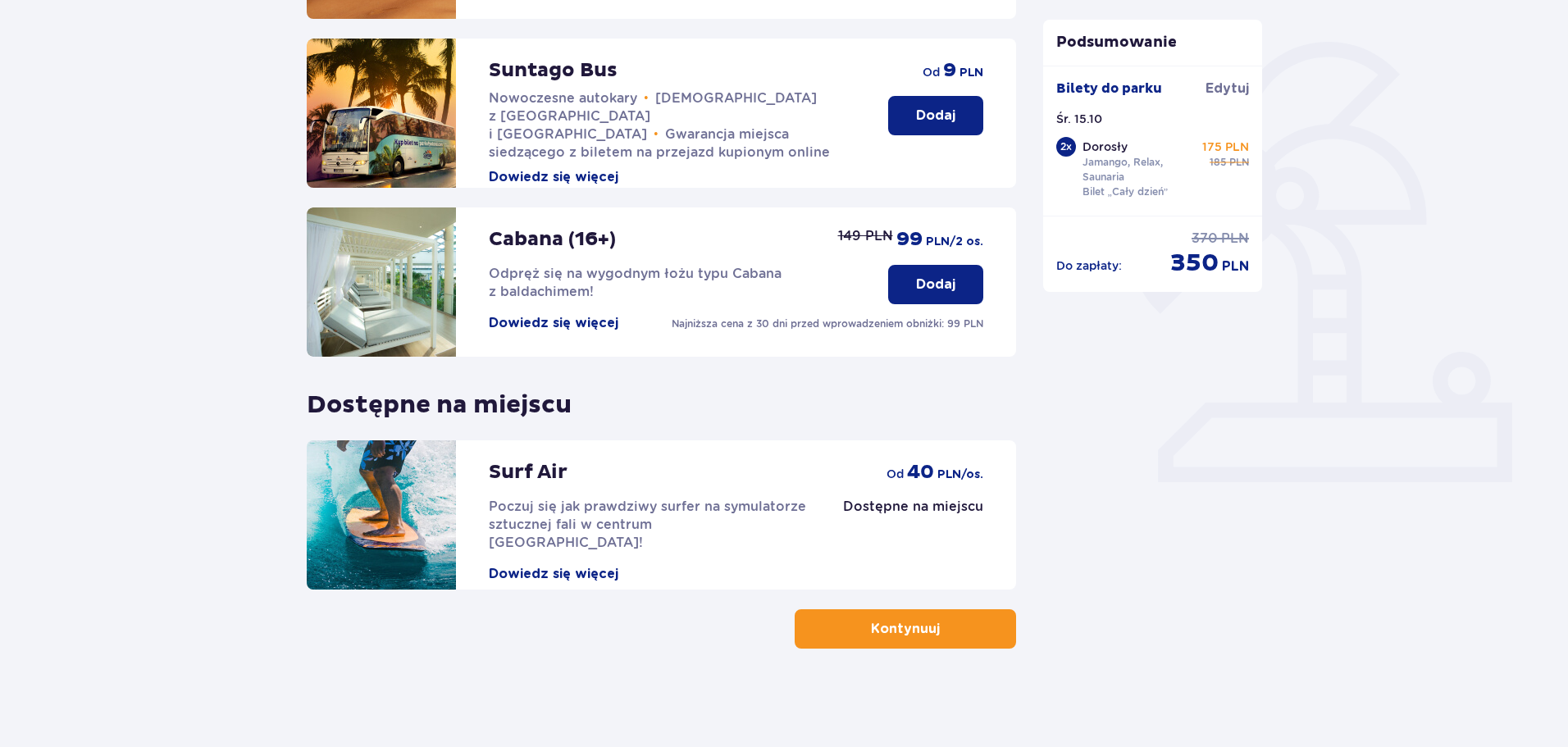
click at [847, 635] on button "Kontynuuj" at bounding box center [906, 629] width 221 height 39
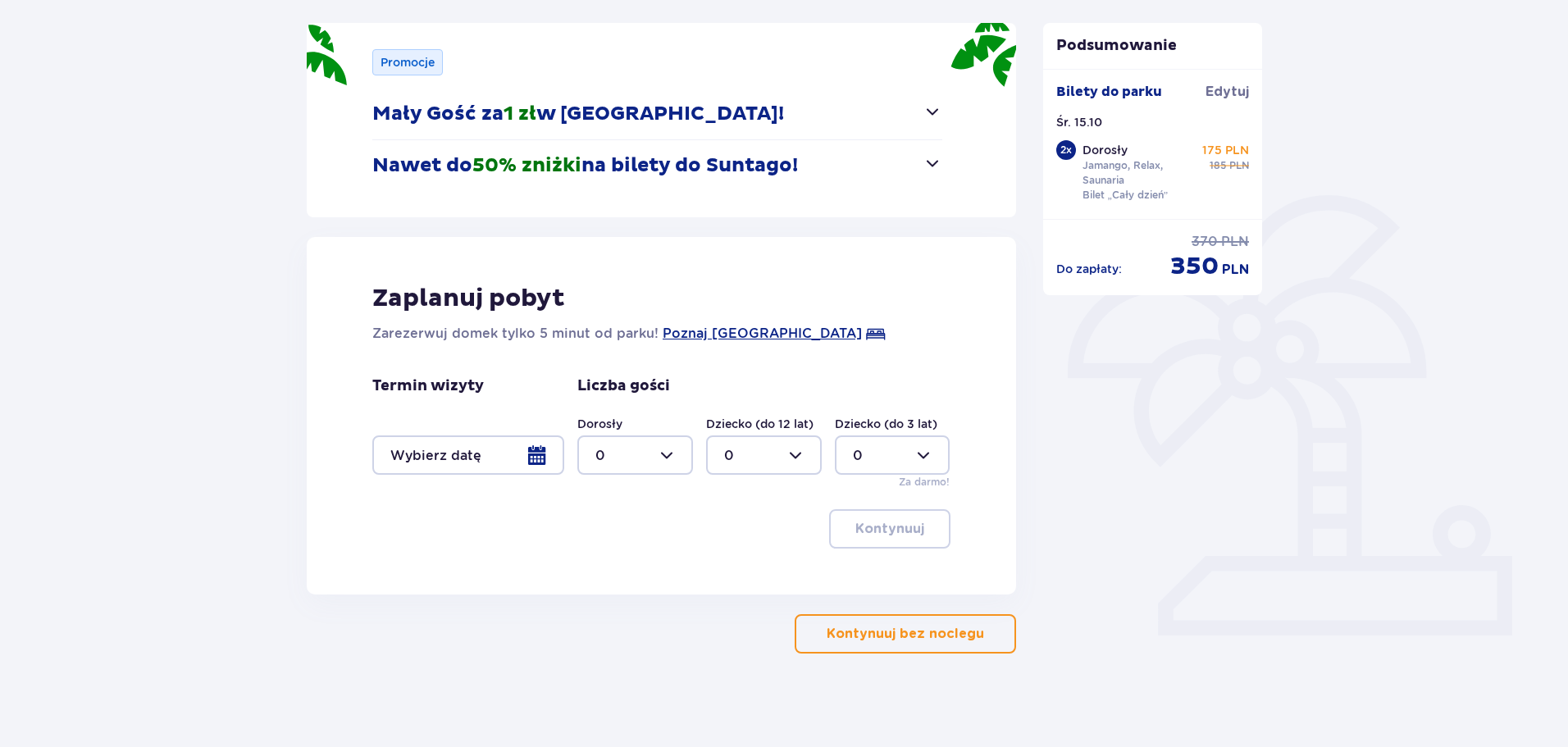
scroll to position [216, 0]
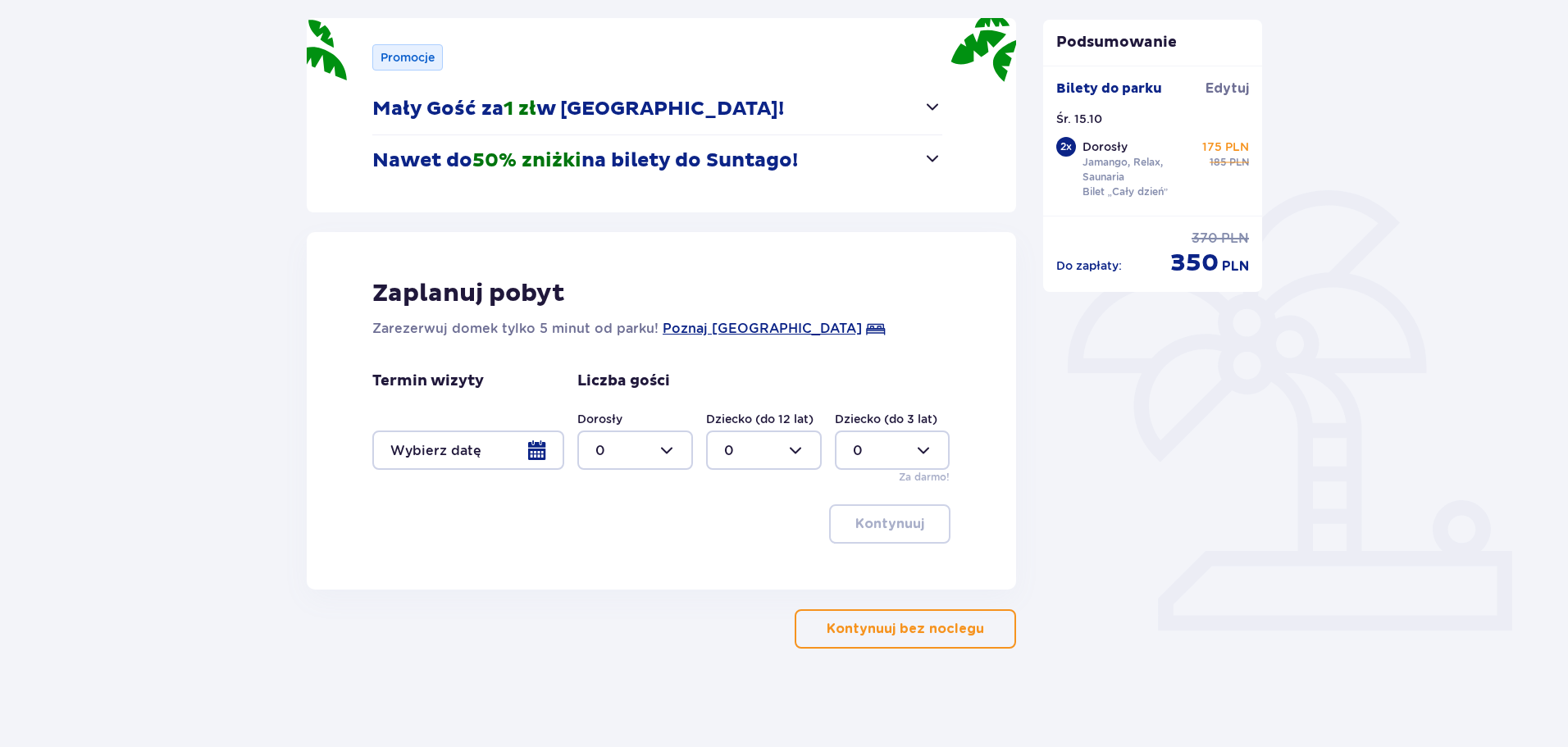
click at [531, 454] on div at bounding box center [468, 450] width 192 height 39
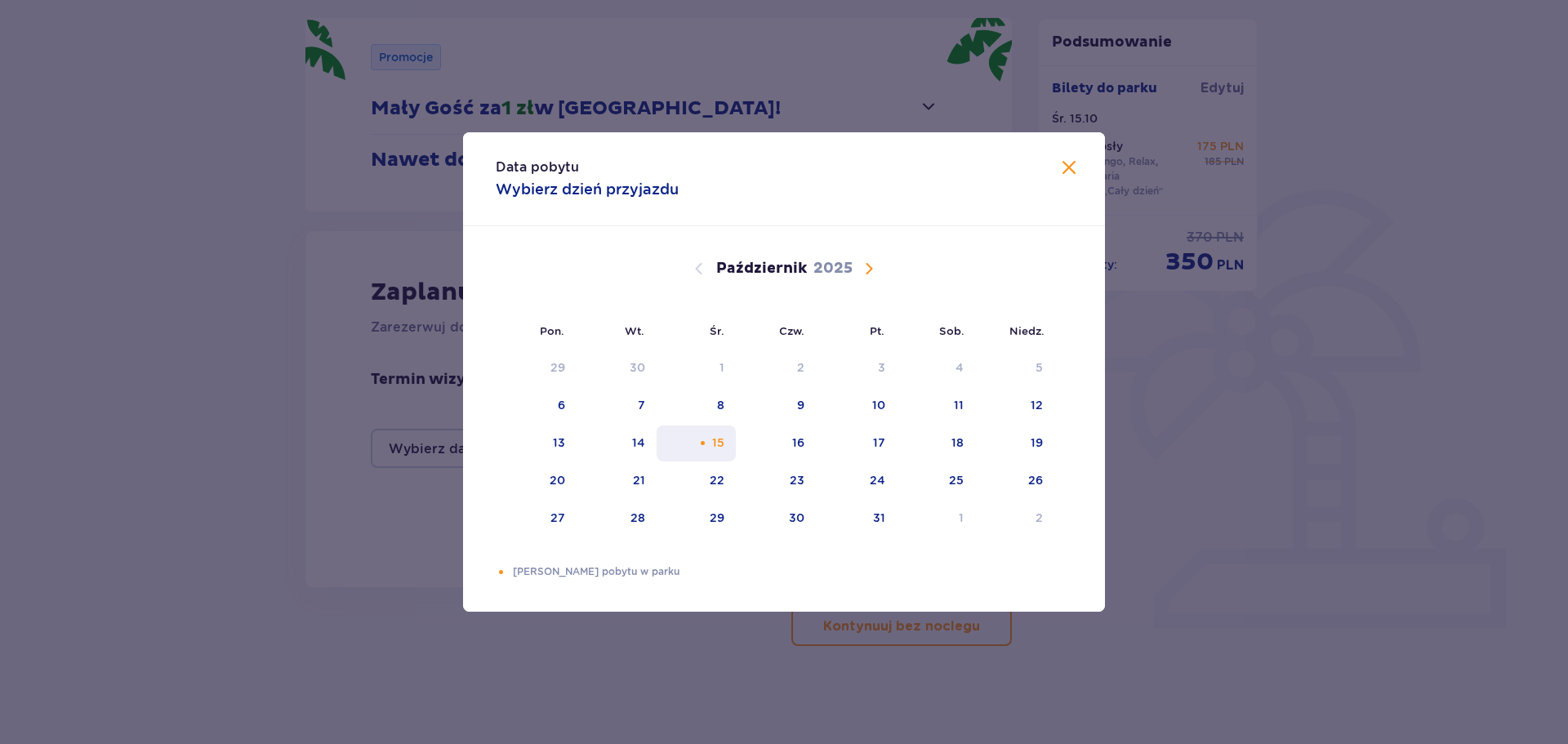
click at [721, 442] on div "15" at bounding box center [718, 442] width 12 height 16
click at [715, 448] on div "15" at bounding box center [718, 442] width 12 height 16
click at [765, 449] on div "16" at bounding box center [776, 443] width 80 height 36
type input "15.10.25 - 16.10.25"
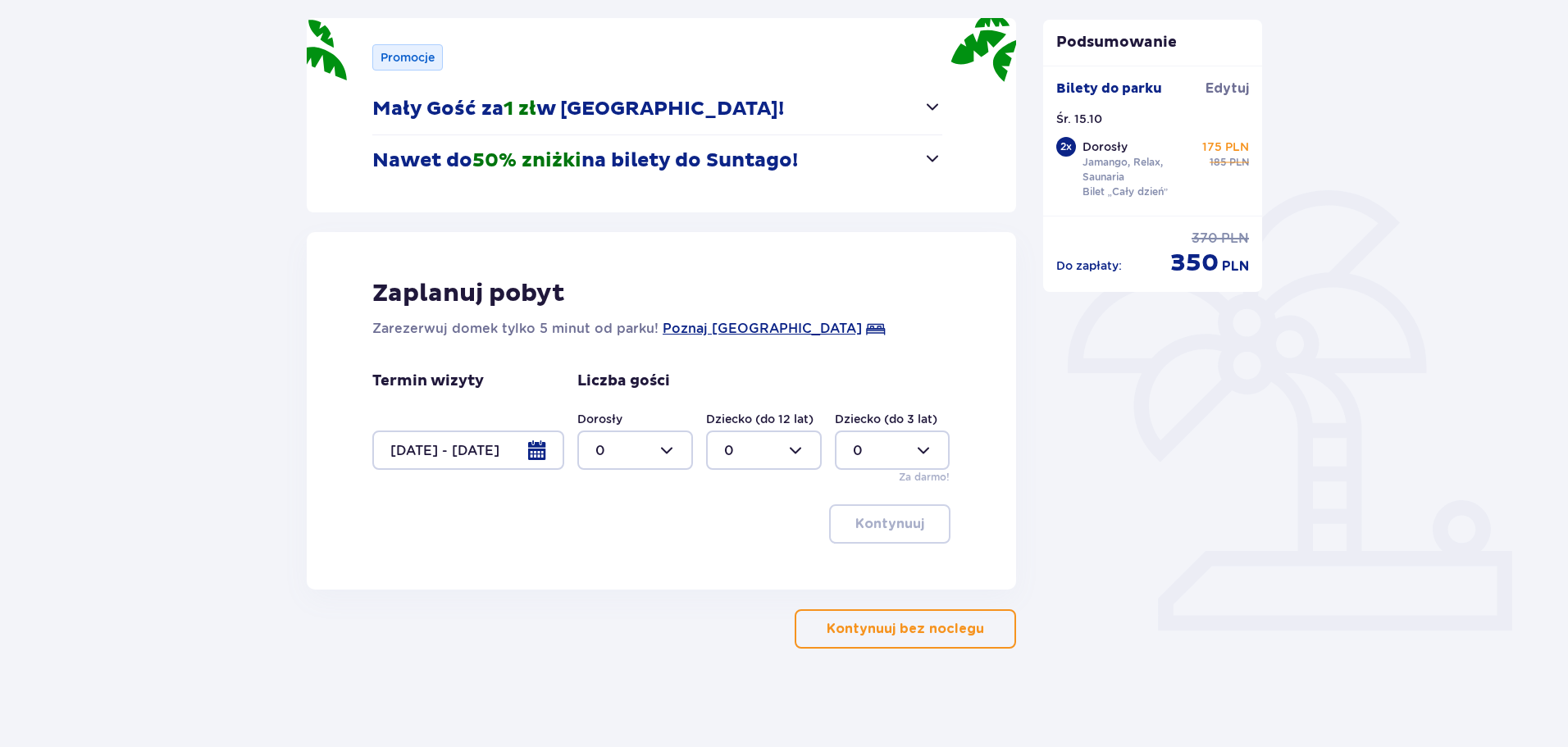
click at [455, 456] on div at bounding box center [468, 450] width 192 height 39
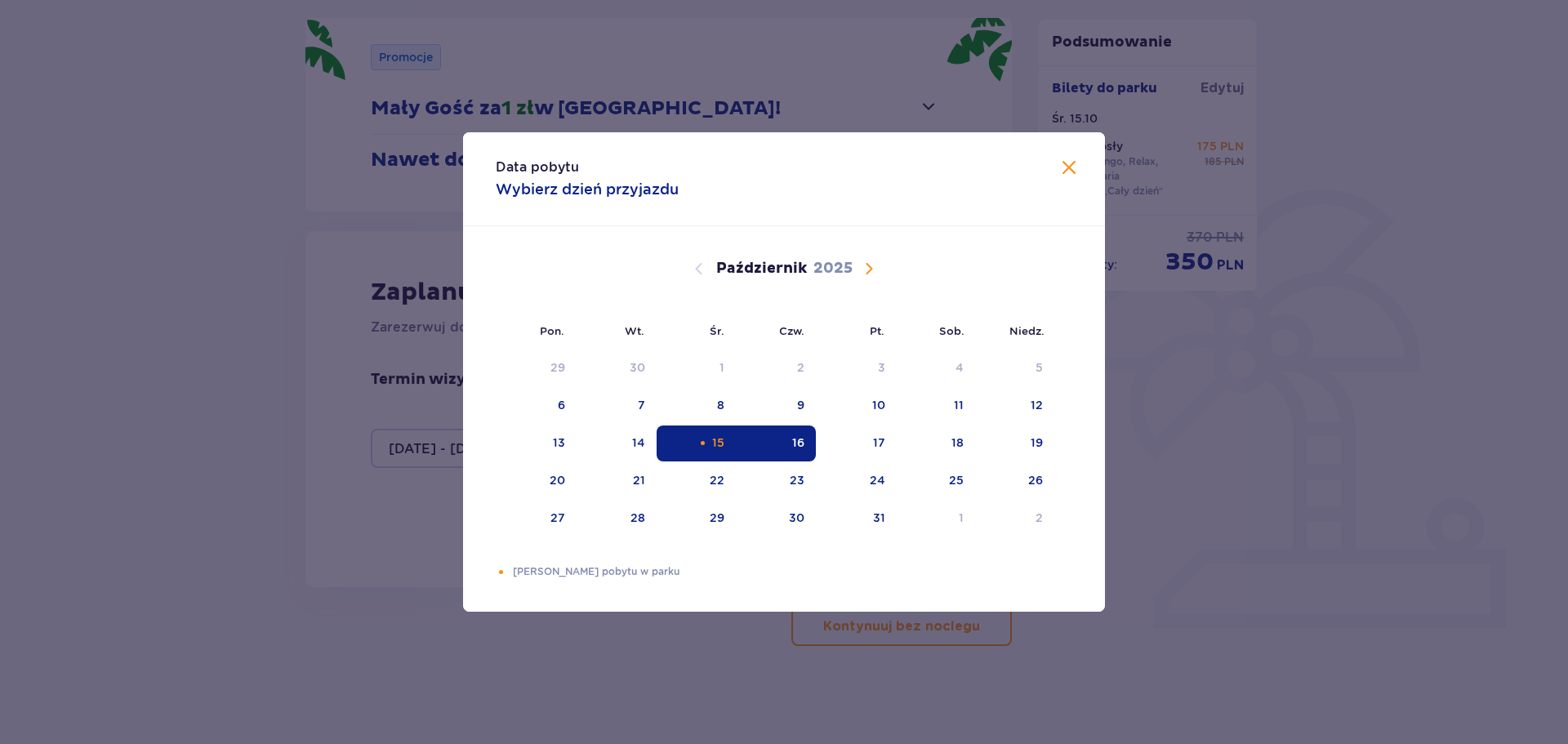
click at [670, 446] on div "15" at bounding box center [696, 443] width 79 height 36
click at [1063, 165] on span "Zamknij" at bounding box center [1069, 169] width 19 height 19
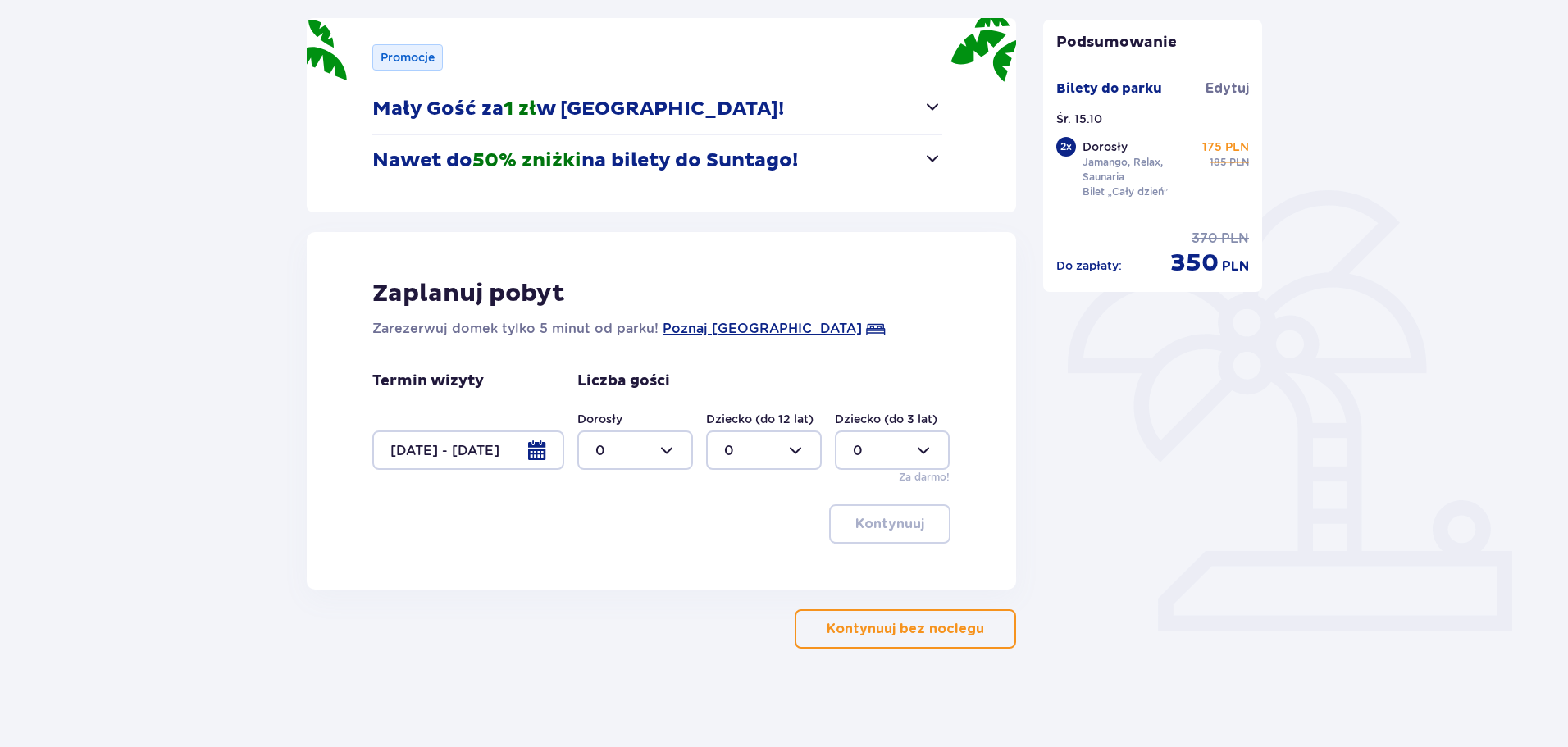
click at [846, 627] on p "Kontynuuj bez noclegu" at bounding box center [906, 629] width 158 height 18
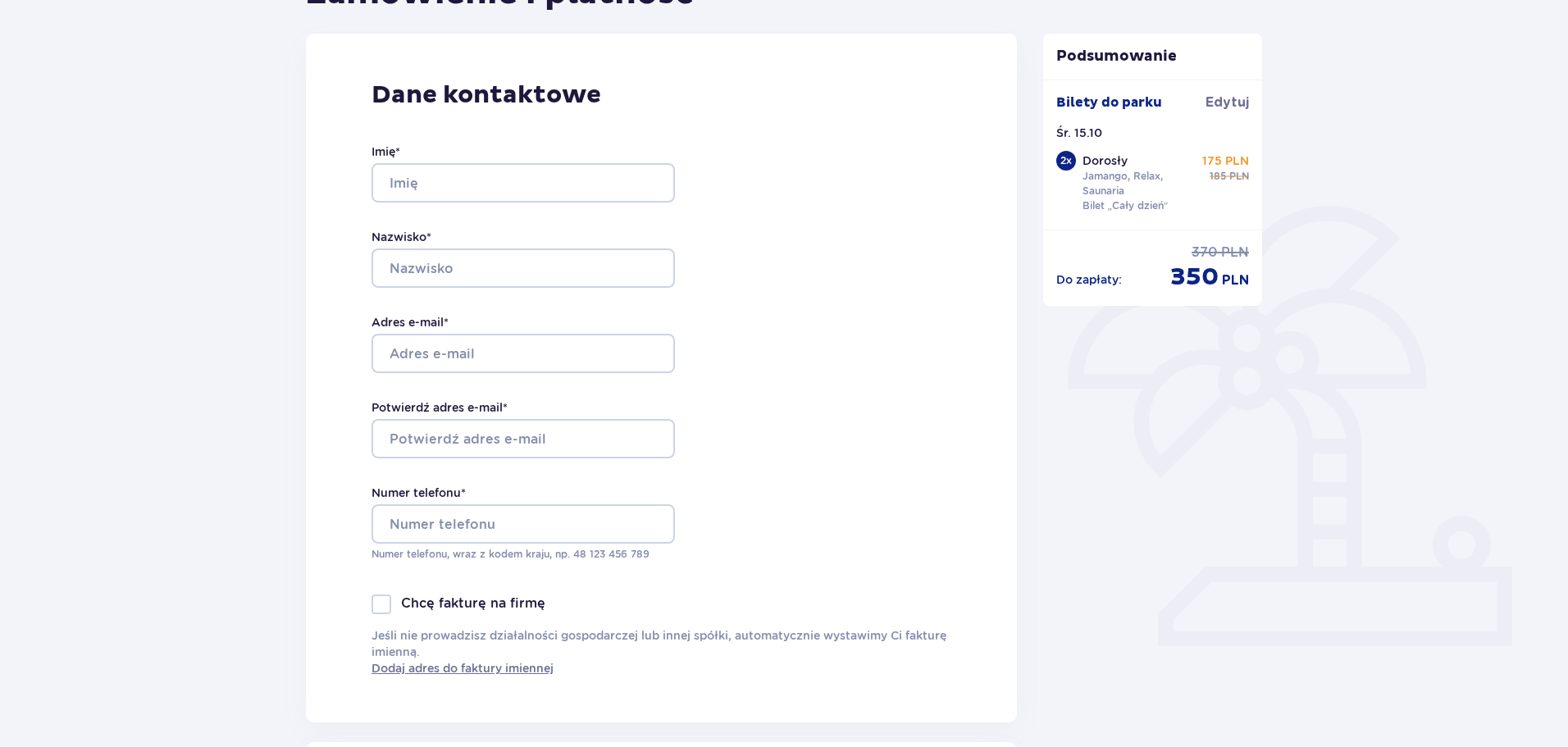
scroll to position [288, 0]
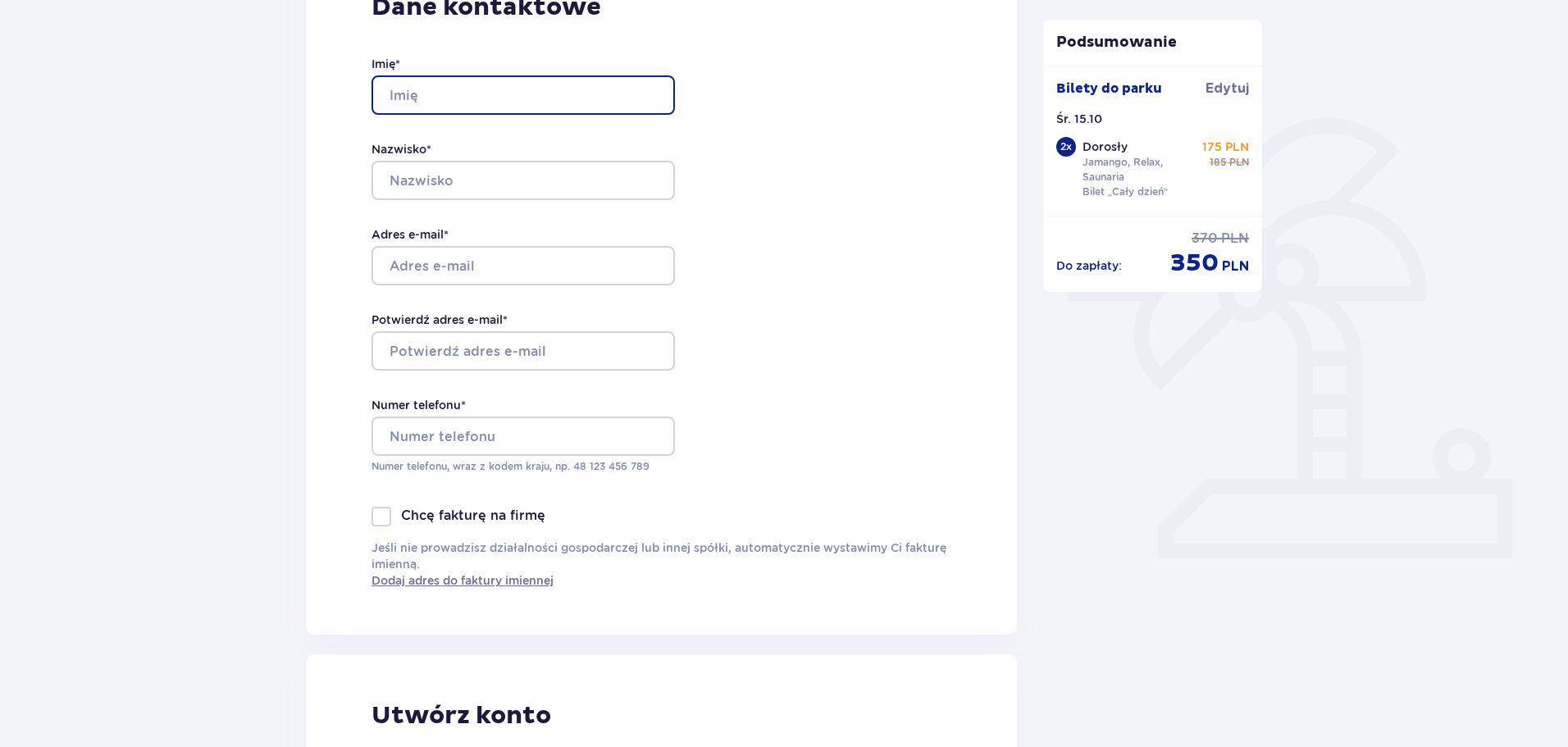
click at [521, 92] on input "Imię *" at bounding box center [523, 94] width 304 height 39
type input "Oskar"
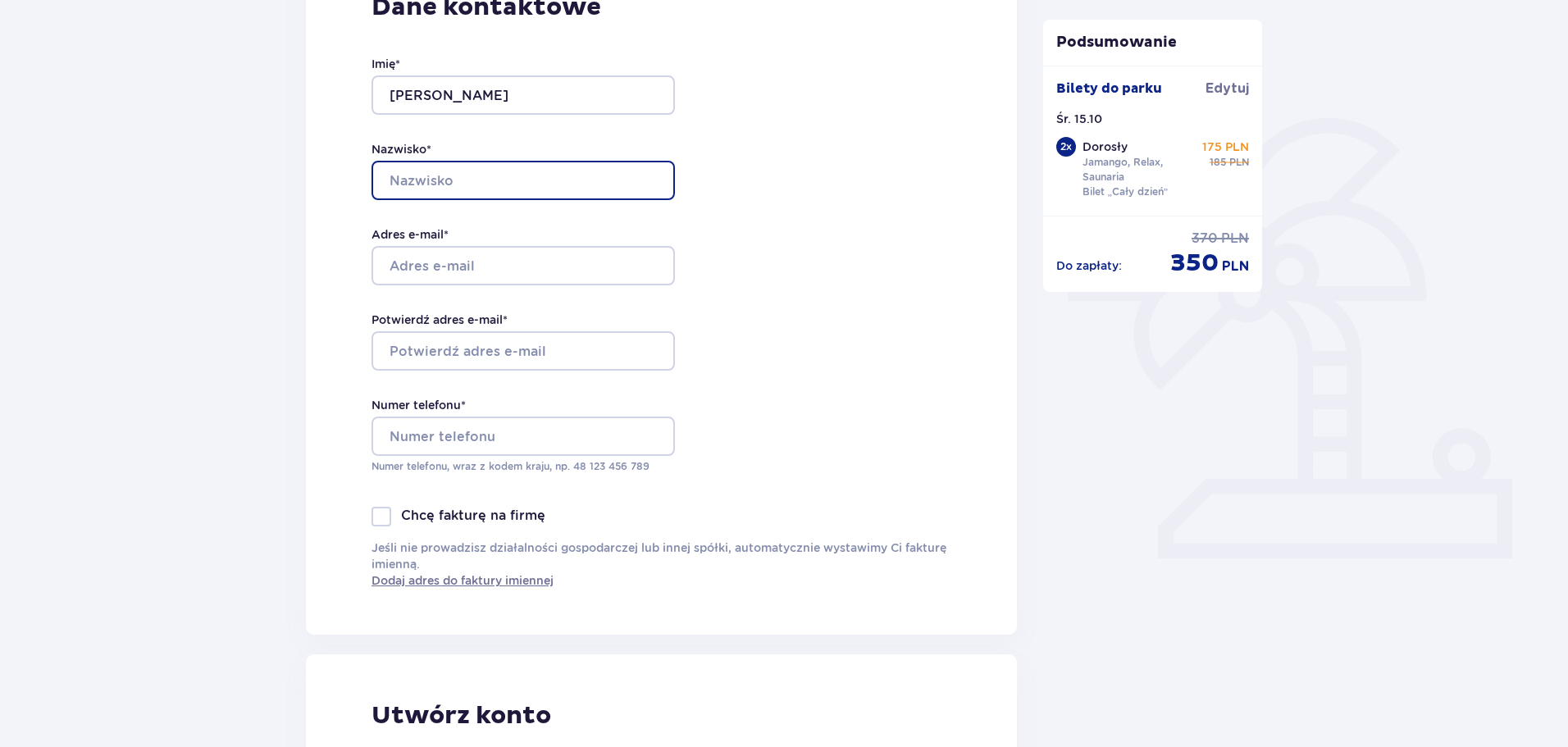
type input "Lipowski"
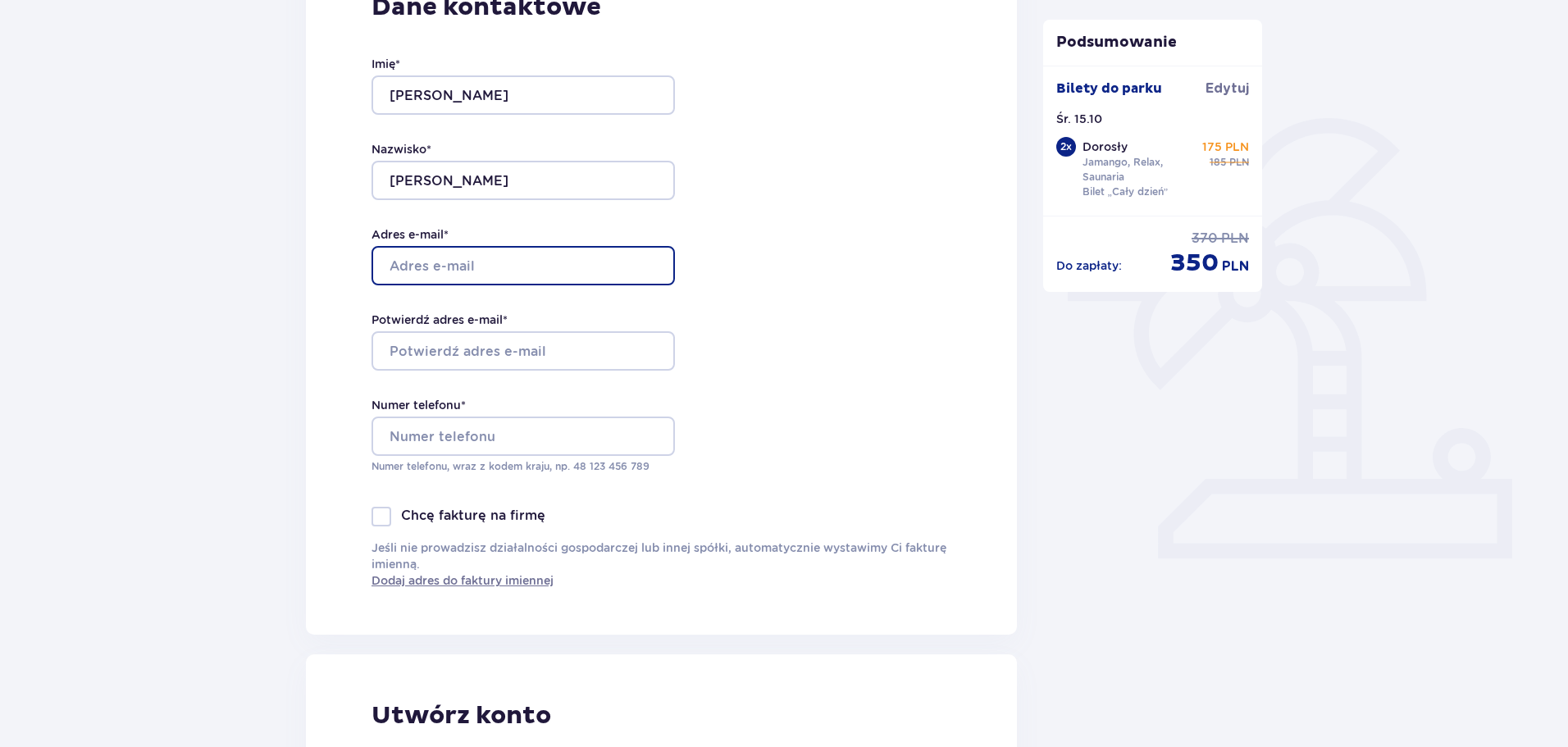
type input "[EMAIL_ADDRESS][PERSON_NAME][DOMAIN_NAME]"
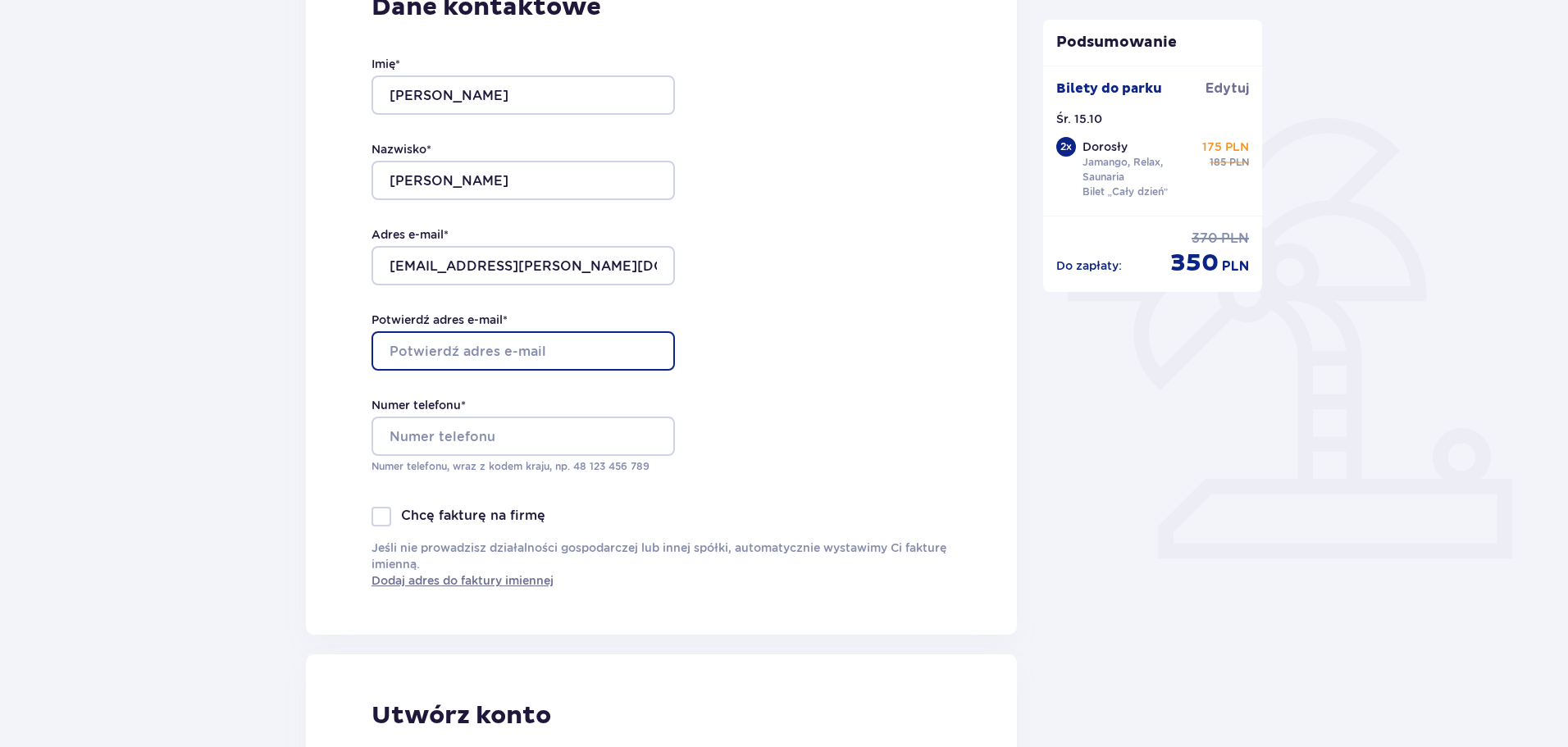
type input "[EMAIL_ADDRESS][PERSON_NAME][DOMAIN_NAME]"
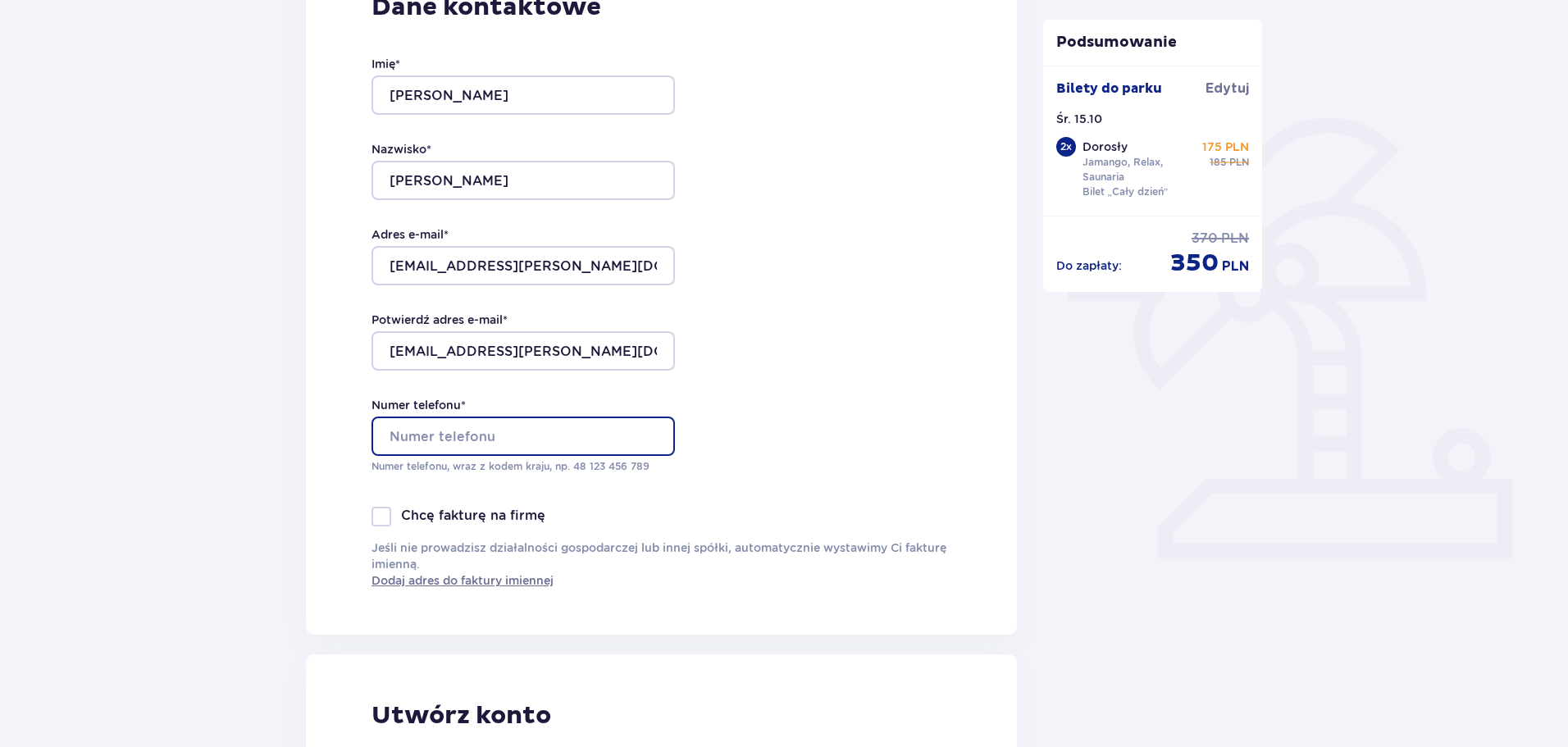
type input "881222064"
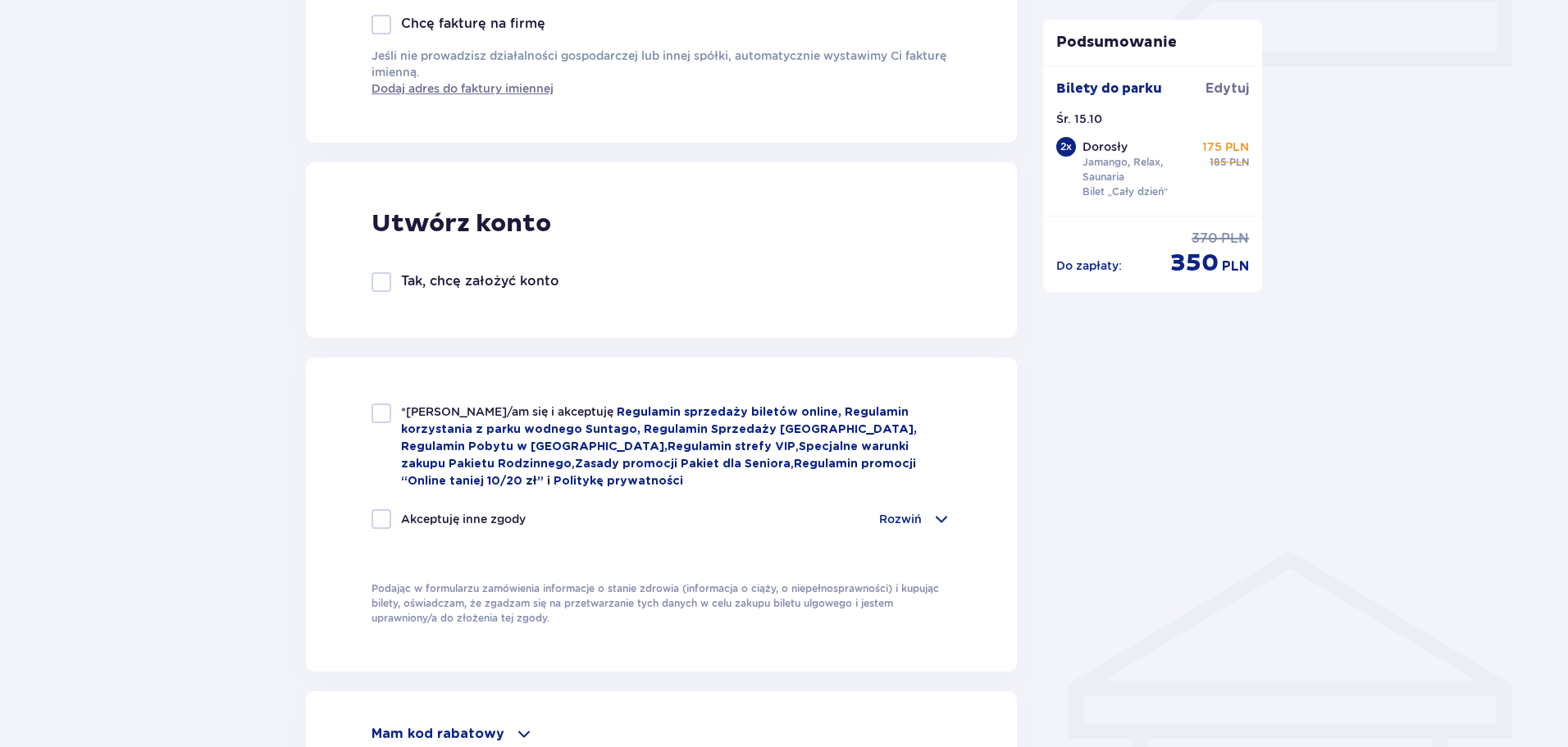
scroll to position [945, 0]
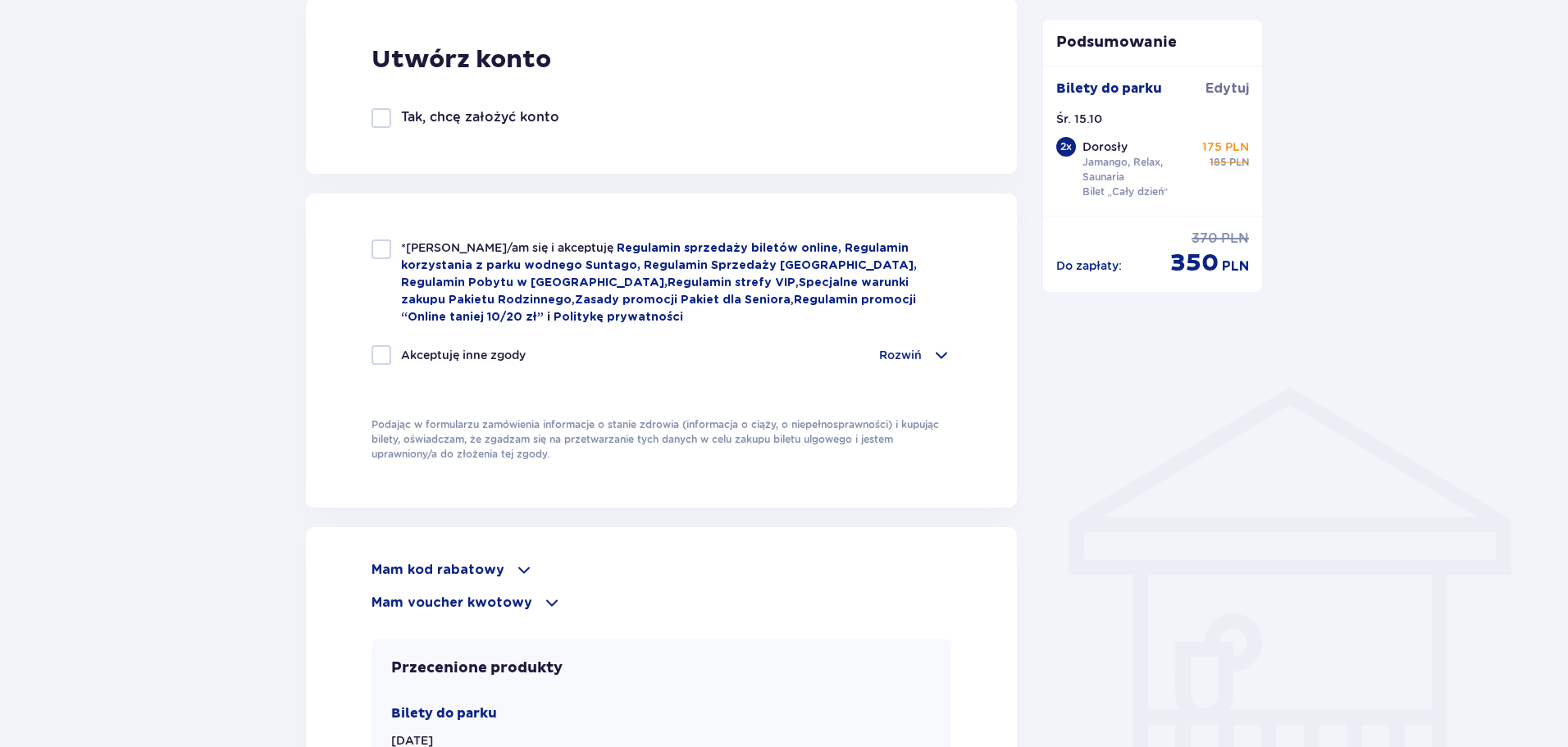
click at [373, 255] on div at bounding box center [381, 249] width 19 height 19
checkbox input "true"
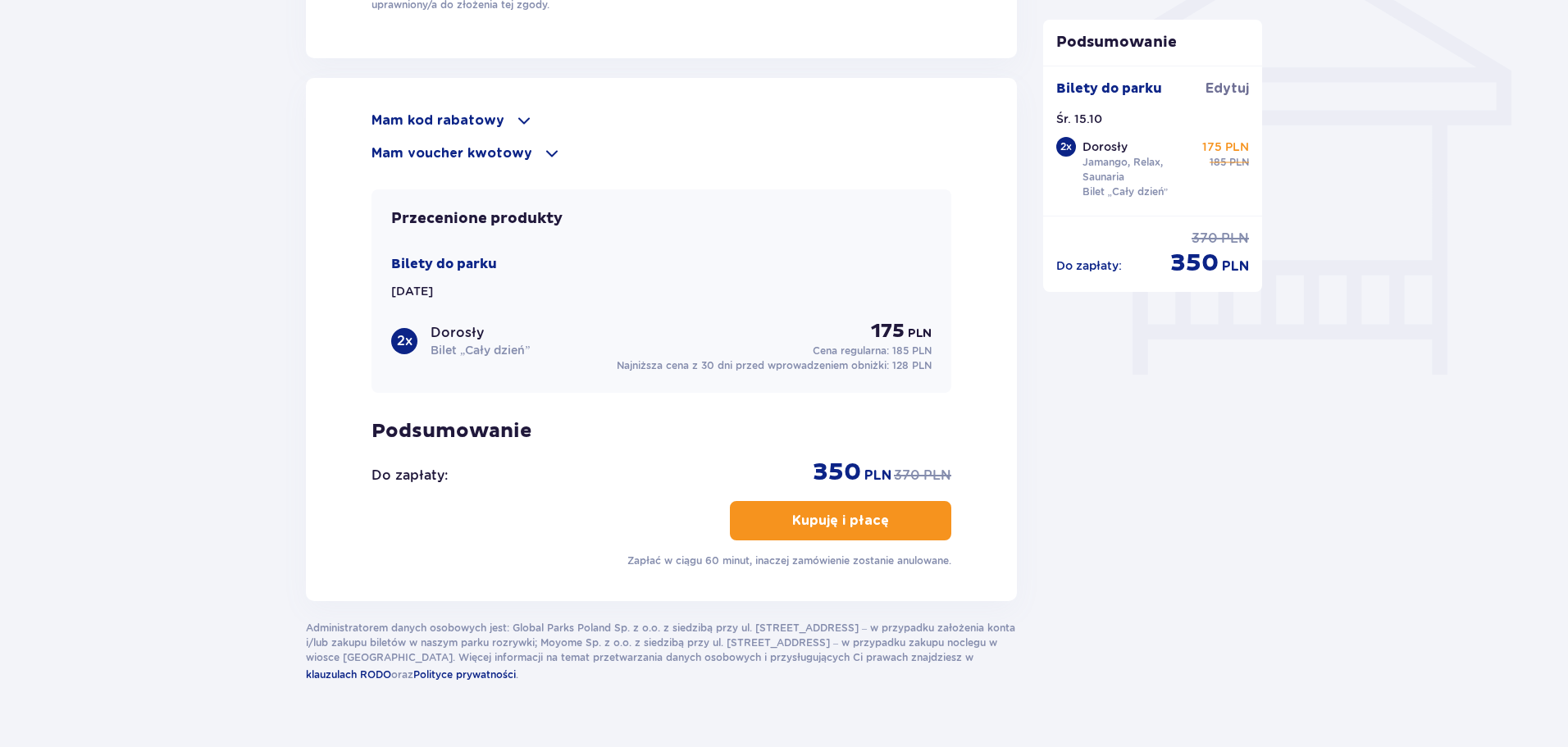
scroll to position [1425, 0]
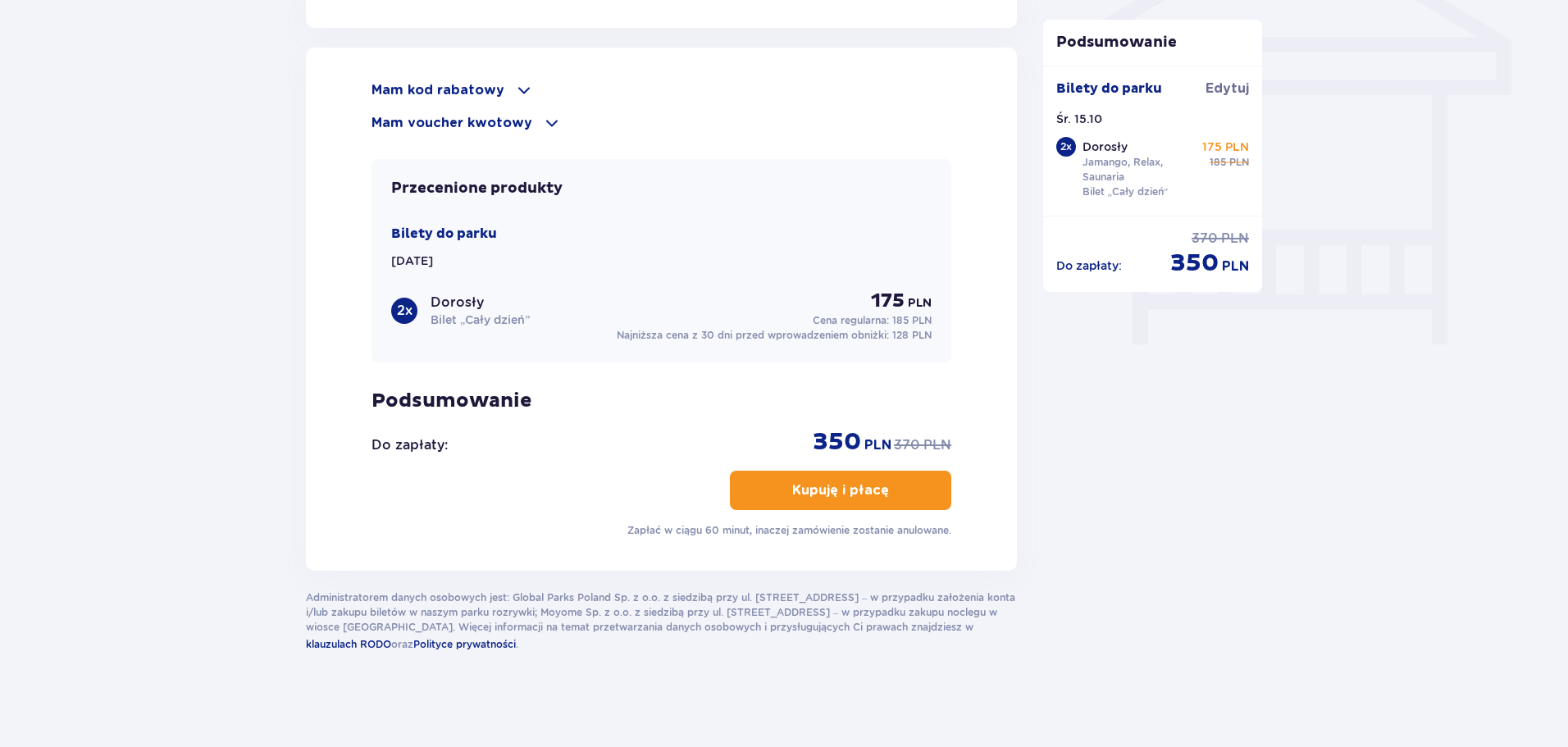
click at [854, 500] on button "Kupuję i płacę" at bounding box center [840, 490] width 221 height 39
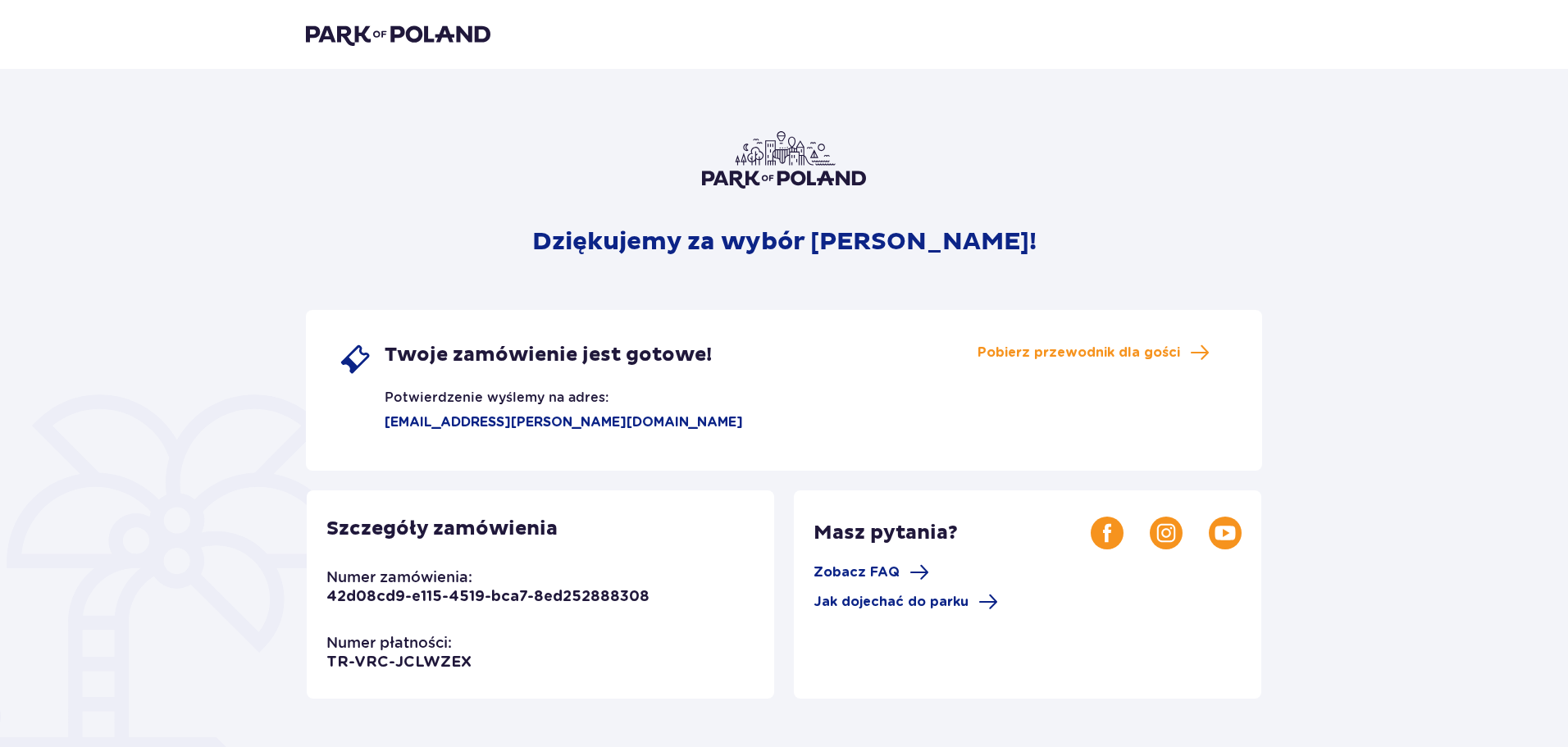
click at [564, 254] on div "Dziękujemy za wybór [PERSON_NAME]! Twoje zamówienie jest gotowe! Potwierdzenie …" at bounding box center [784, 557] width 957 height 850
click at [1125, 337] on div "Twoje zamówienie jest gotowe! Potwierdzenie wyślemy na adres: [EMAIL_ADDRESS][P…" at bounding box center [784, 389] width 957 height 161
click at [1126, 360] on span "Pobierz przewodnik dla gości" at bounding box center [1079, 352] width 203 height 18
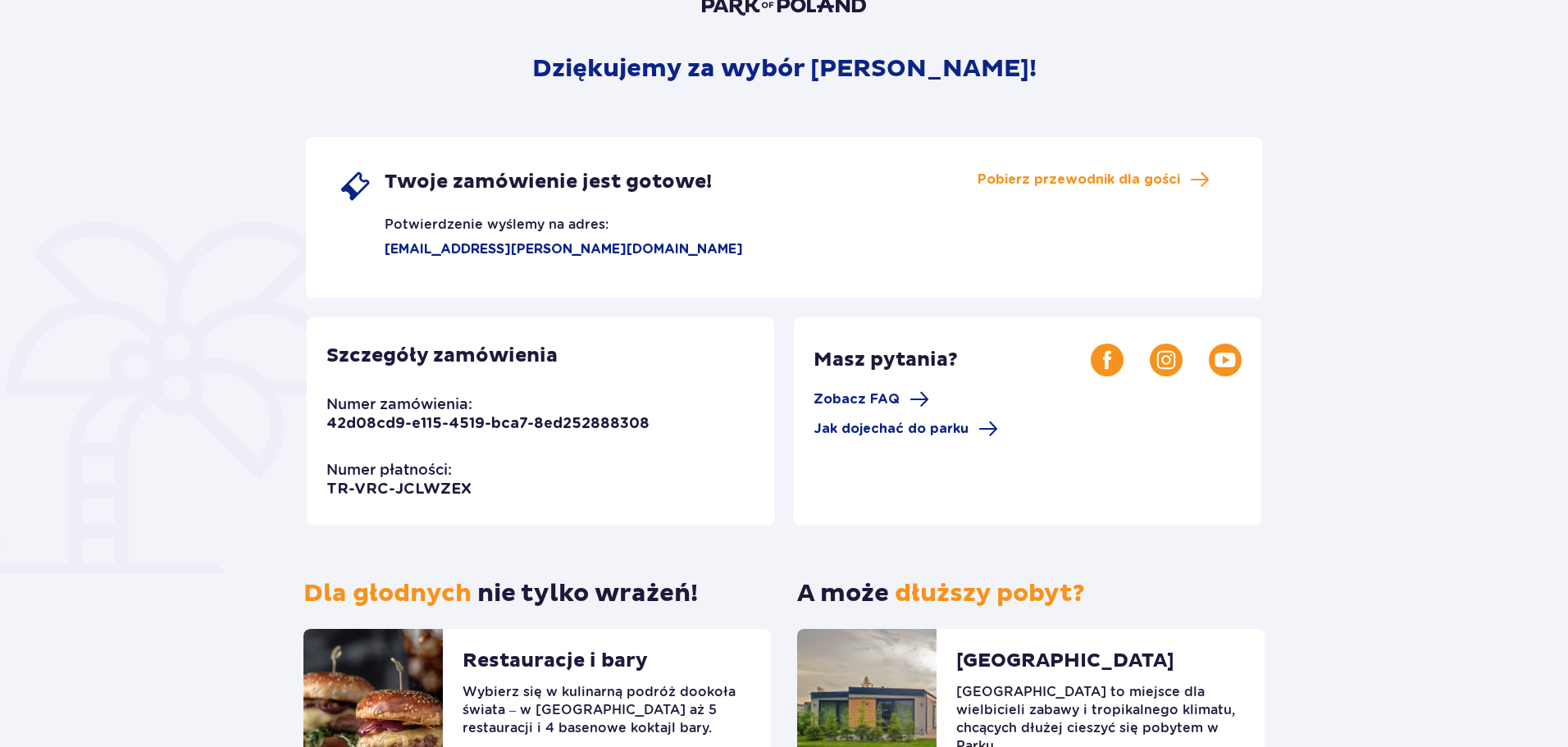
scroll to position [314, 0]
